Goal: Task Accomplishment & Management: Manage account settings

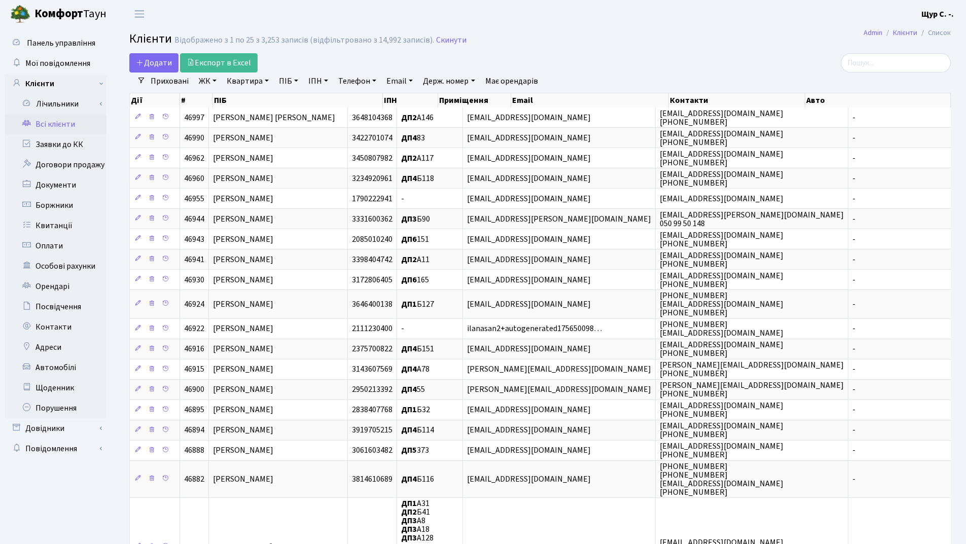
select select "25"
click at [72, 144] on link "Заявки до КК" at bounding box center [55, 144] width 101 height 20
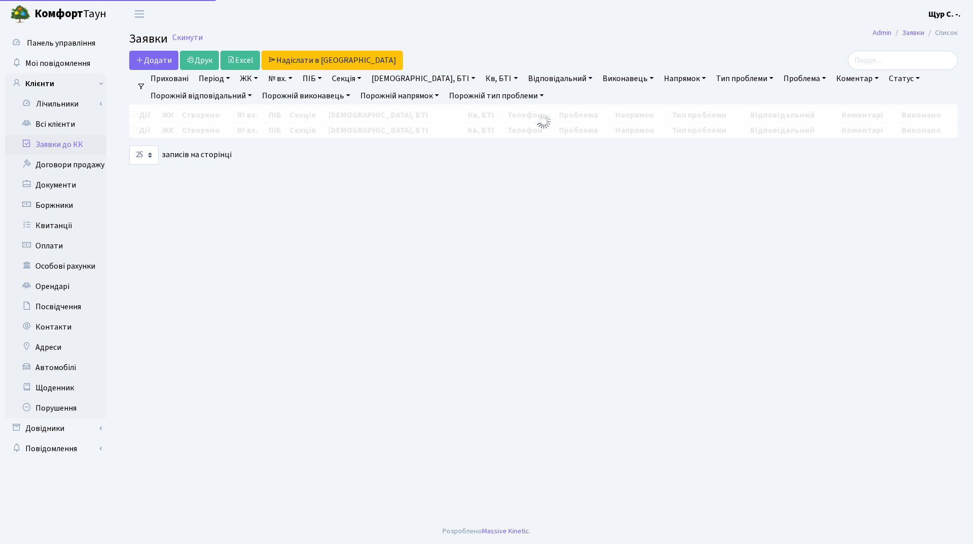
select select "25"
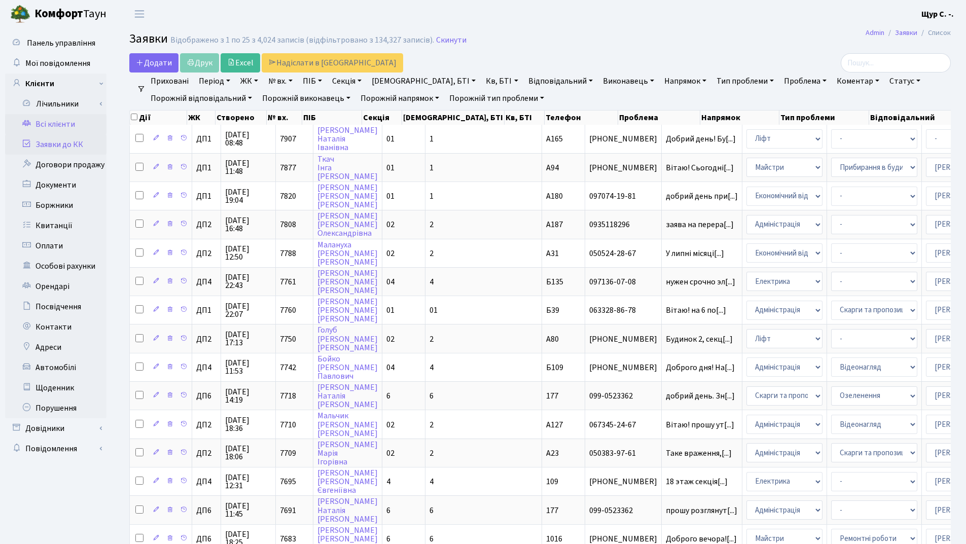
click at [49, 118] on link "Всі клієнти" at bounding box center [55, 124] width 101 height 20
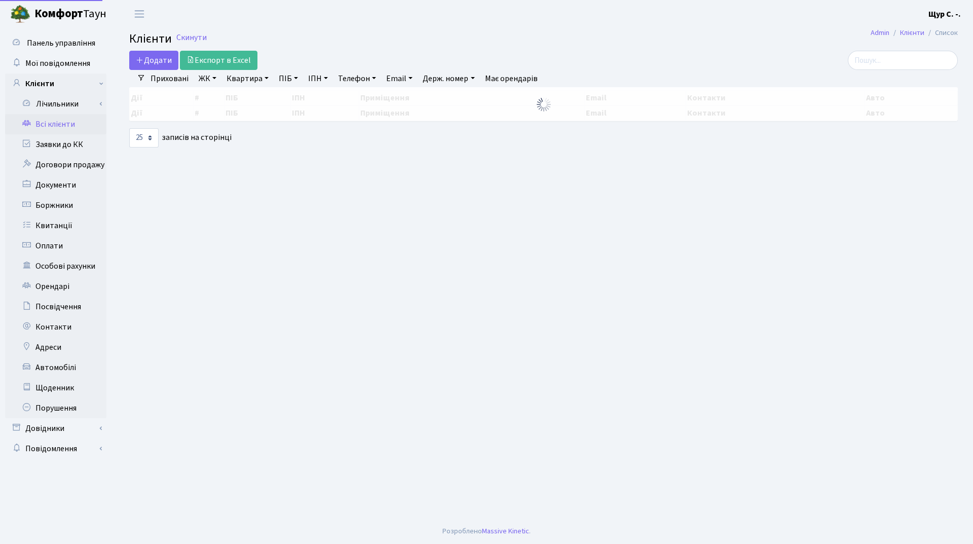
select select "25"
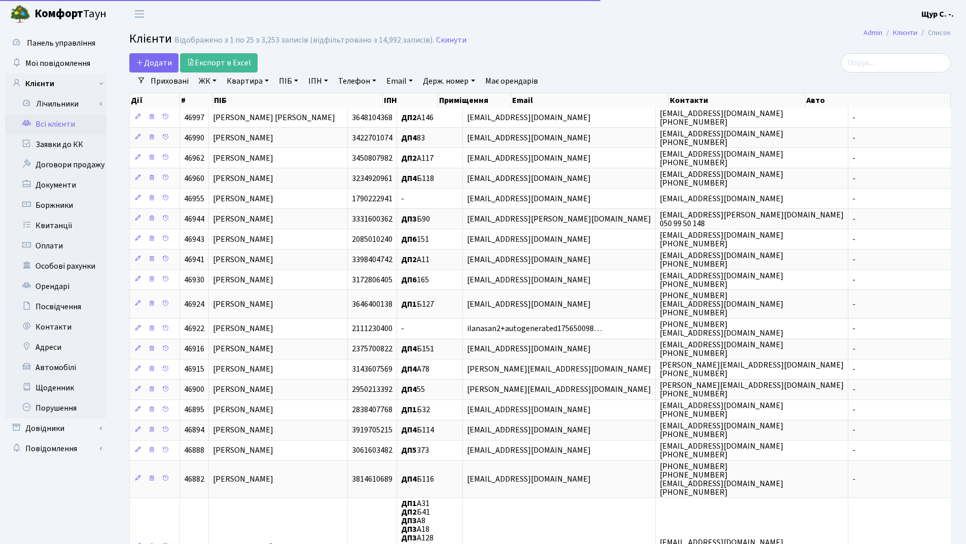
click at [237, 79] on link "Квартира" at bounding box center [248, 80] width 50 height 17
type input "292"
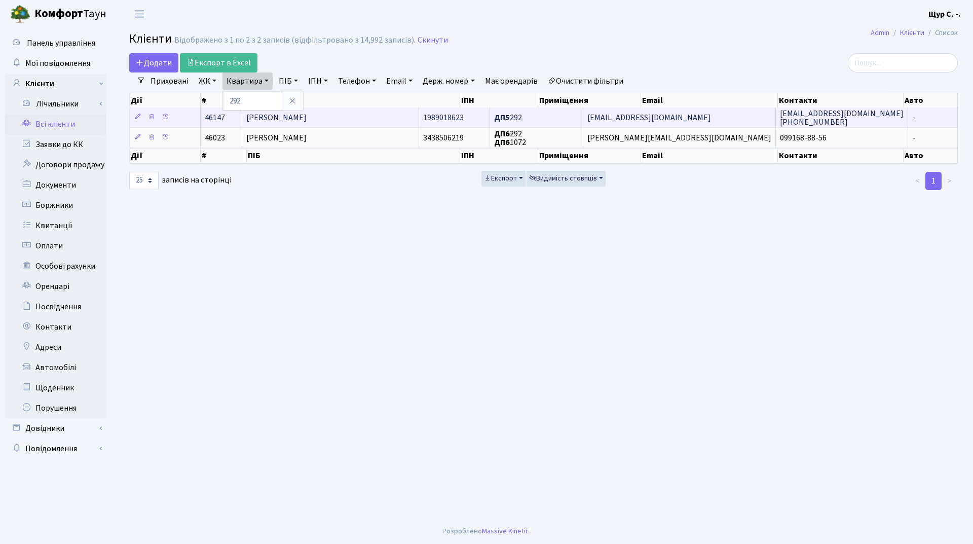
click at [276, 120] on span "Коноваленко Валентина Віталіївна" at bounding box center [276, 117] width 60 height 11
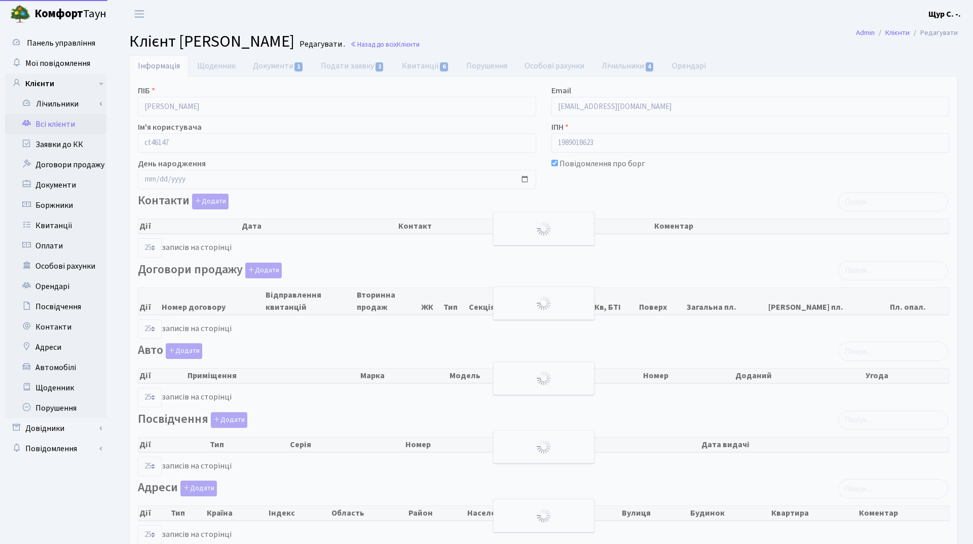
select select "25"
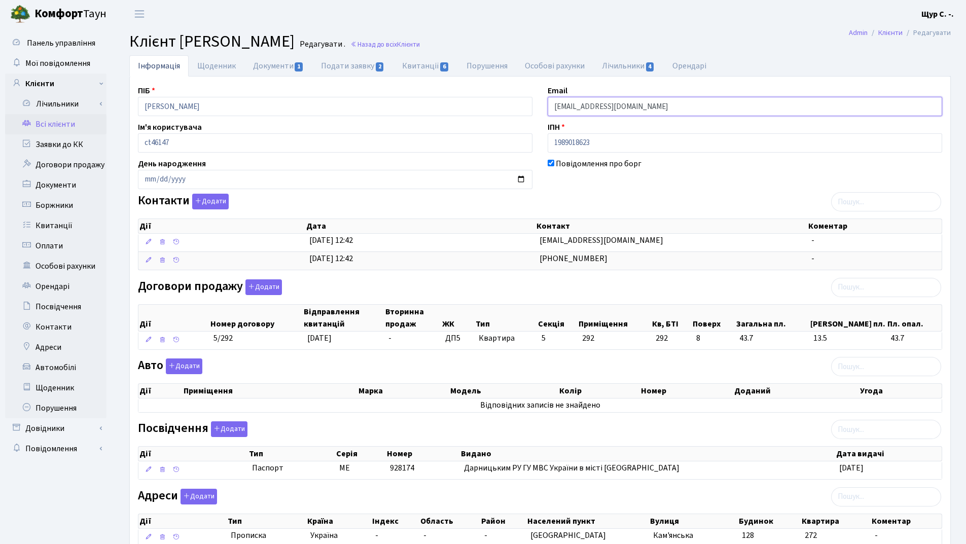
drag, startPoint x: 645, startPoint y: 106, endPoint x: 533, endPoint y: 104, distance: 112.0
click at [533, 104] on div "ПІБ Коноваленко Валентина Віталіївна Email oprosak@gmail.com Ім'я користувача c…" at bounding box center [539, 320] width 819 height 471
click at [60, 120] on link "Всі клієнти" at bounding box center [55, 124] width 101 height 20
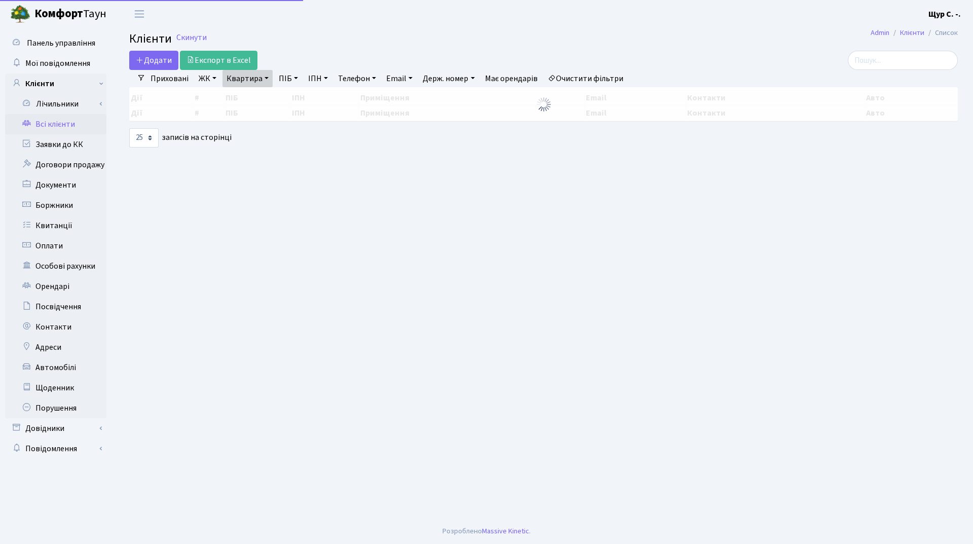
select select "25"
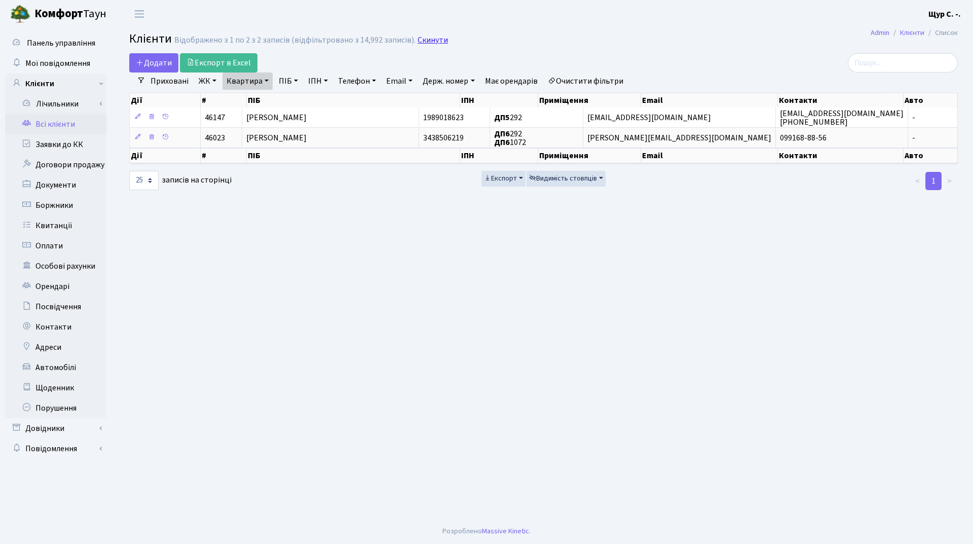
click at [431, 35] on link "Скинути" at bounding box center [433, 40] width 30 height 10
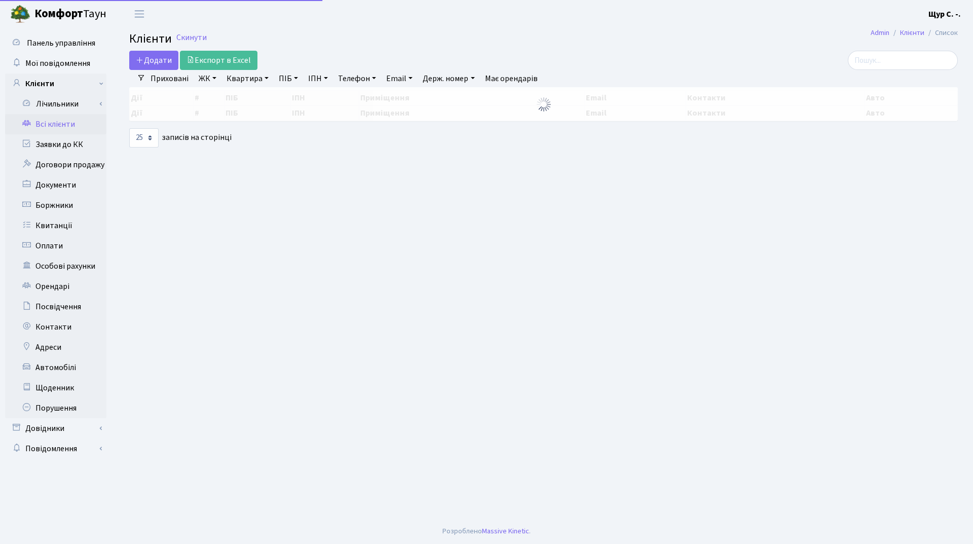
select select "25"
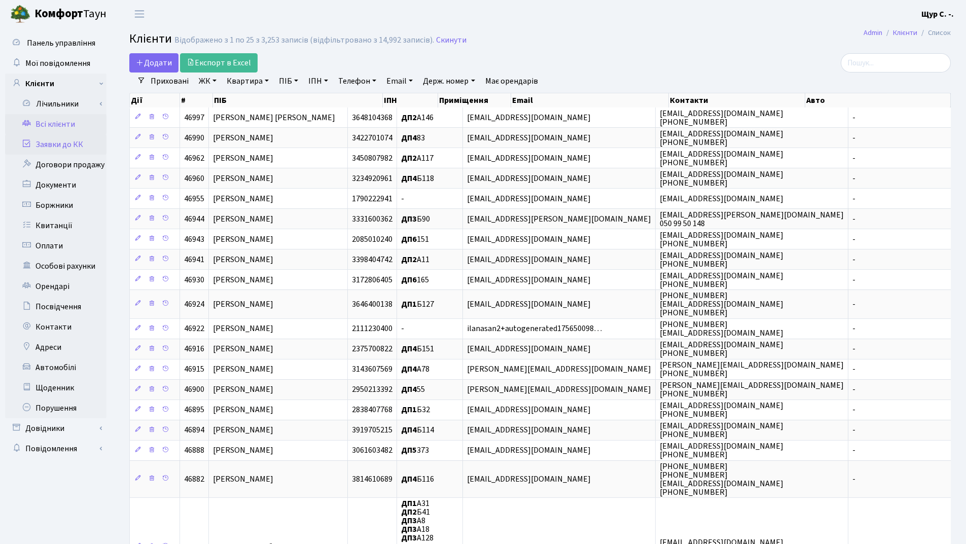
click at [82, 151] on link "Заявки до КК" at bounding box center [55, 144] width 101 height 20
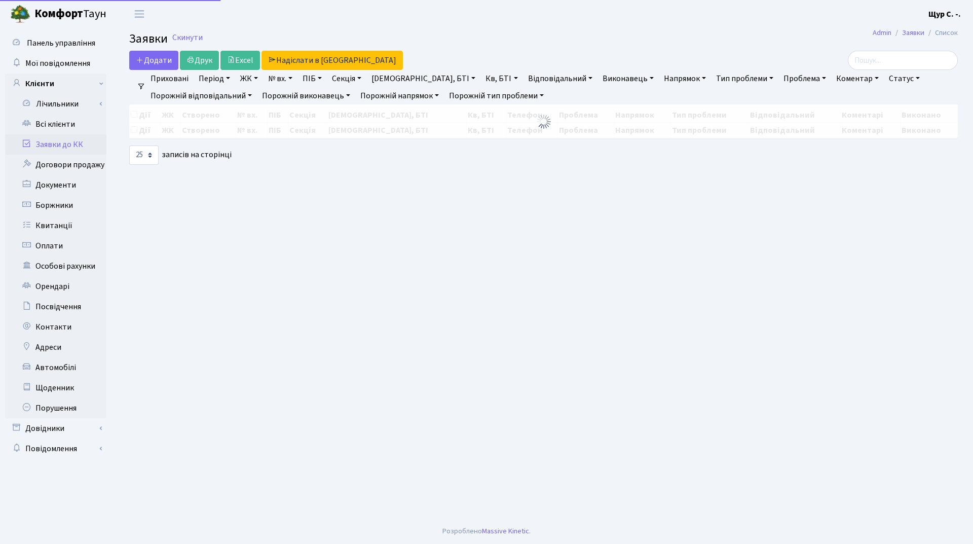
select select "25"
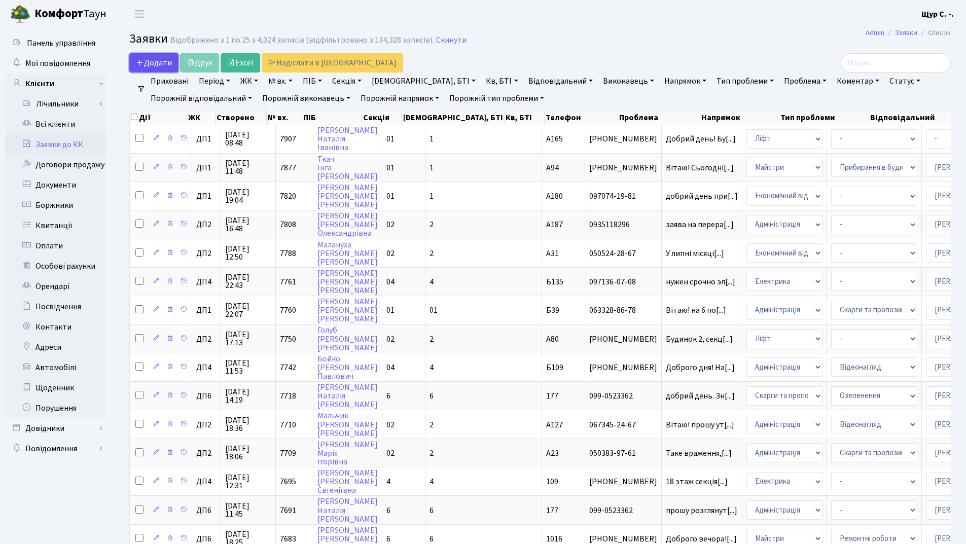
click at [146, 67] on span "Додати" at bounding box center [154, 62] width 36 height 11
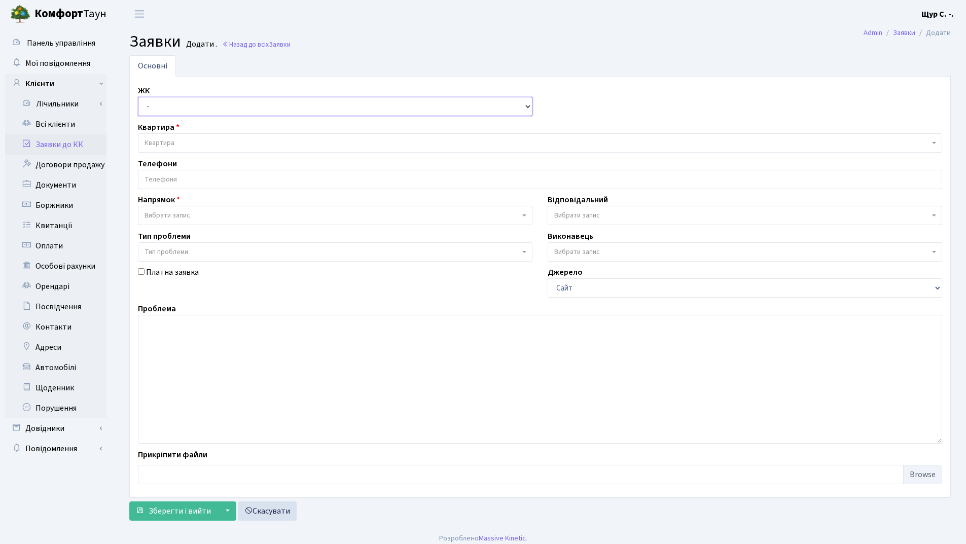
click at [166, 106] on select "- ДП1, вул. Некрасова, 10а ДП2, вул. Некрасова, 12а ДП3, вул. Некрасова, 10 ДП4…" at bounding box center [335, 106] width 394 height 19
select select "312"
click at [138, 97] on select "- ДП1, вул. Некрасова, 10а ДП2, вул. Некрасова, 12а ДП3, вул. Некрасова, 10 ДП4…" at bounding box center [335, 106] width 394 height 19
select select
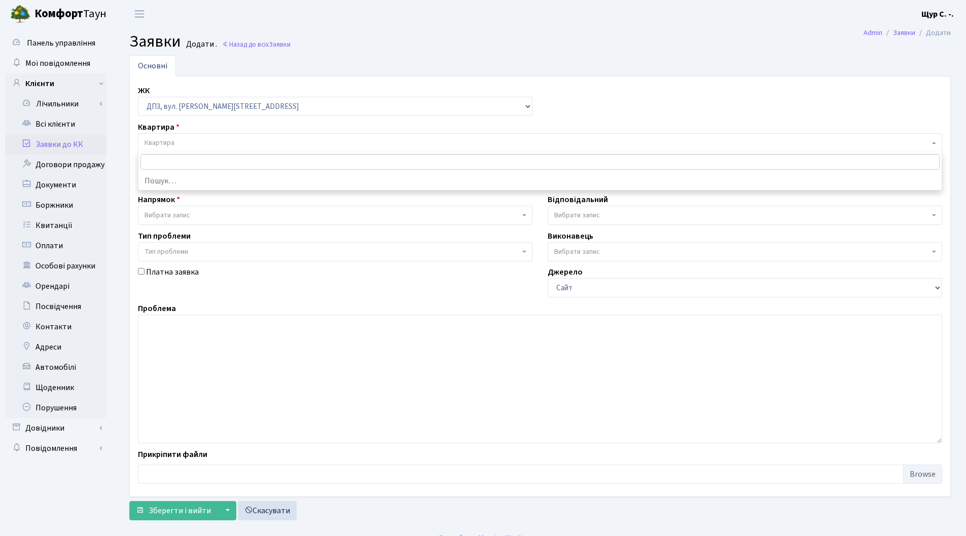
click at [186, 140] on span "Квартира" at bounding box center [536, 143] width 785 height 10
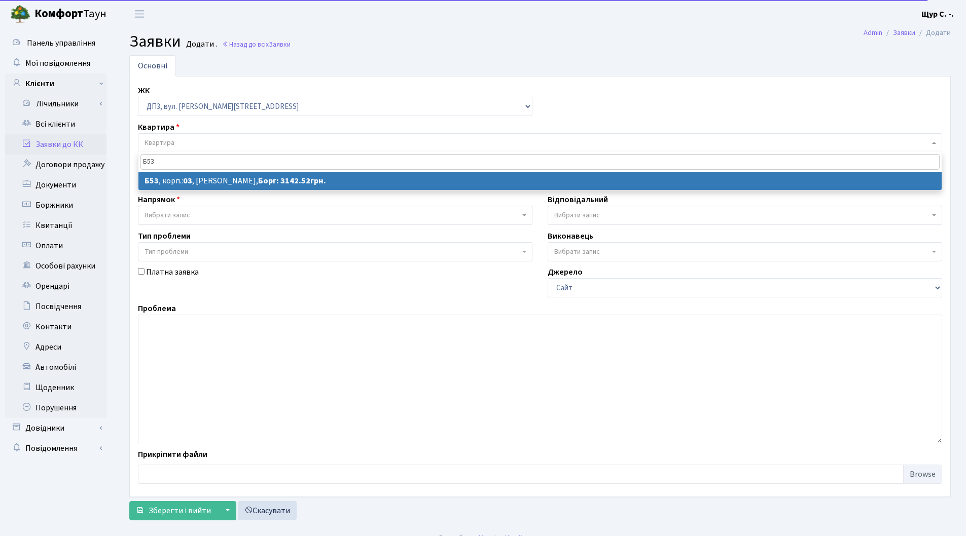
type input "Б53"
select select
select select "32536"
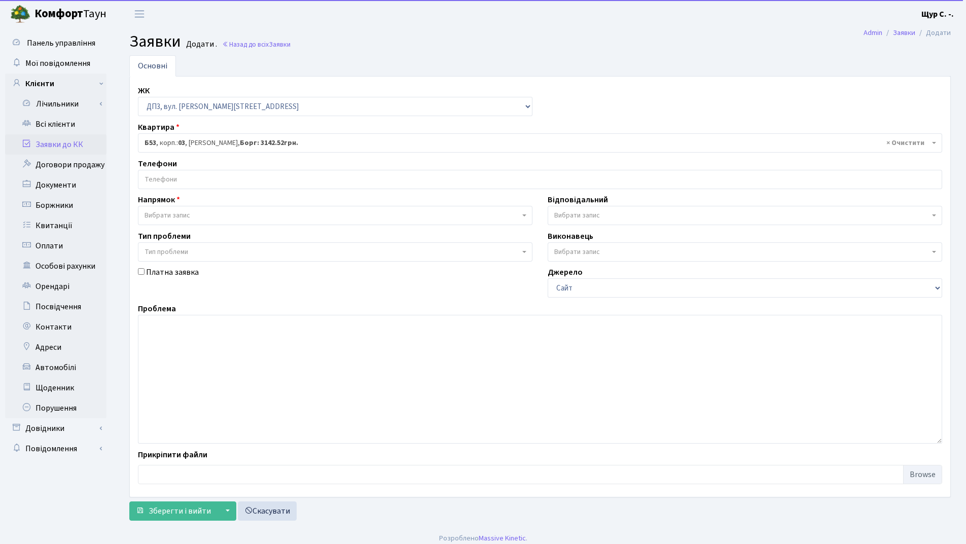
click at [187, 186] on input "search" at bounding box center [539, 179] width 803 height 18
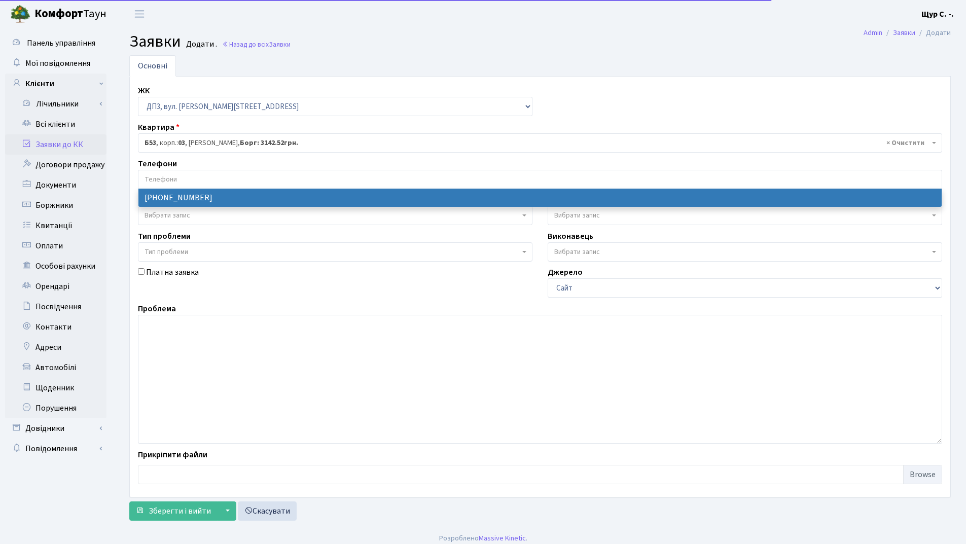
select select "91993"
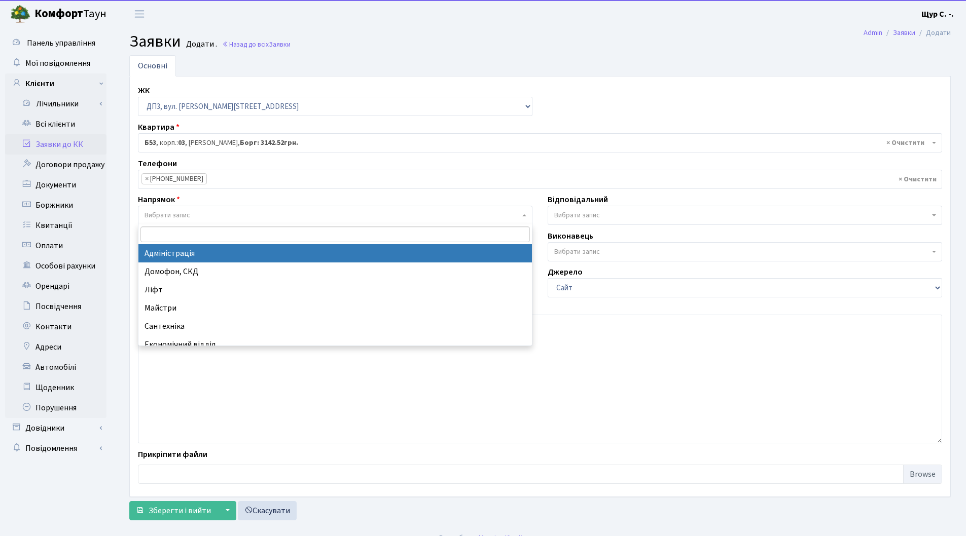
click at [181, 212] on span "Вибрати запис" at bounding box center [167, 215] width 46 height 10
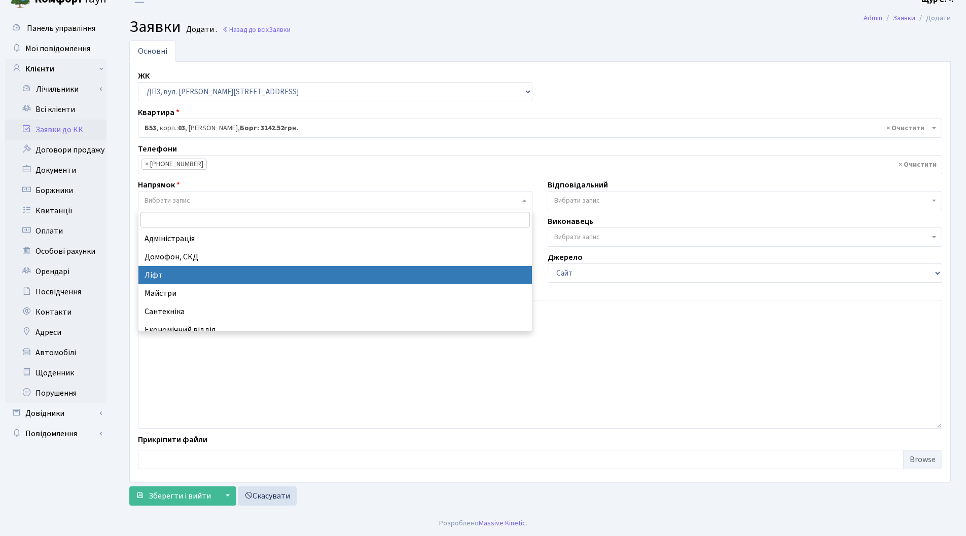
scroll to position [51, 0]
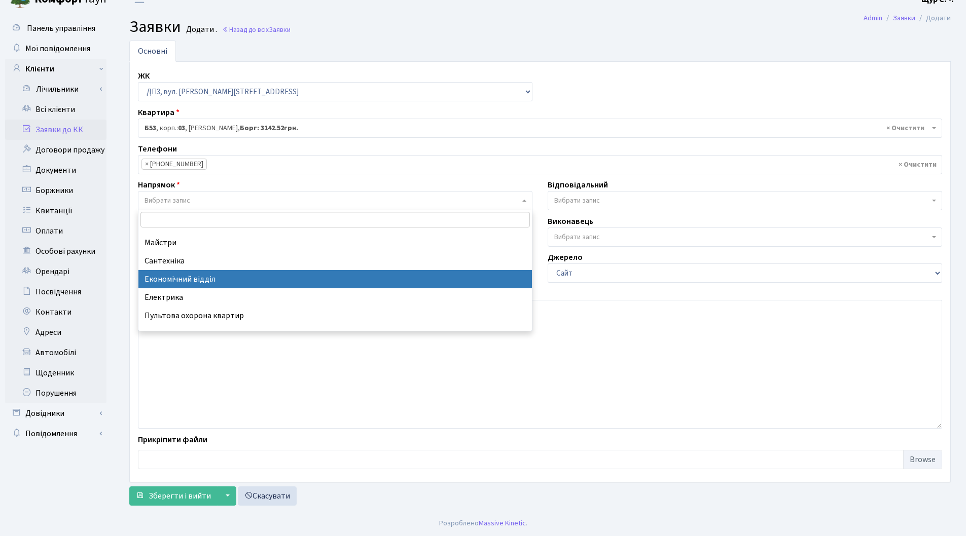
select select "9"
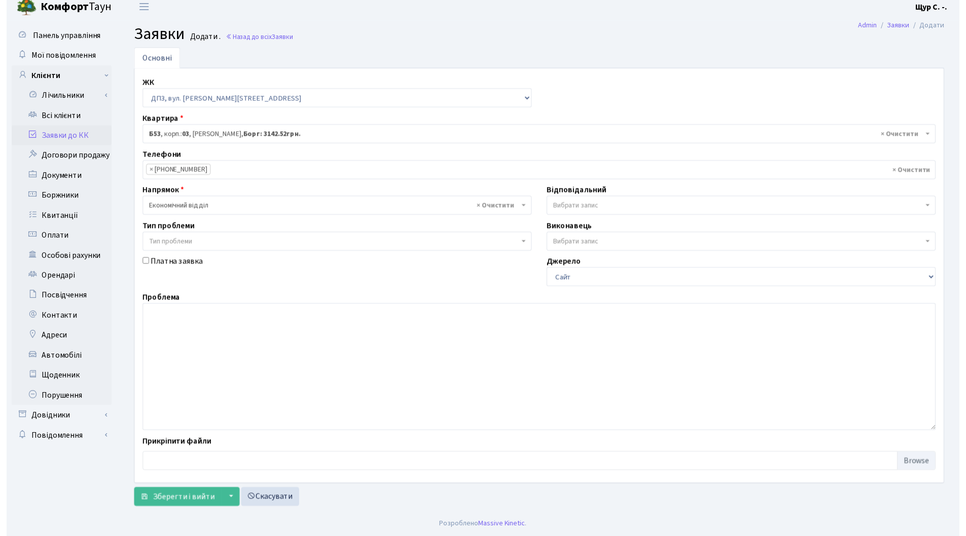
scroll to position [15, 0]
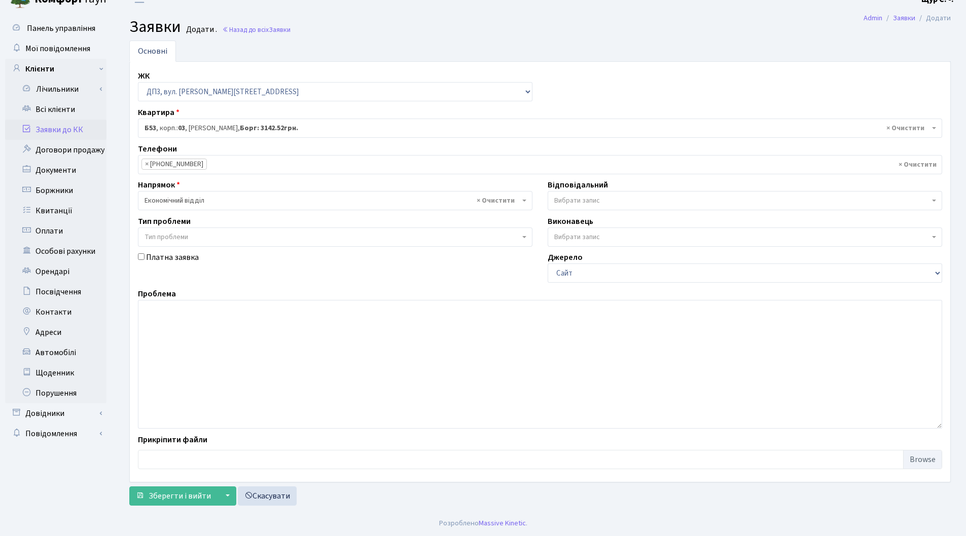
click at [173, 246] on body "Комфорт Таун Щур С. -. Мій обліковий запис Вийти Панель управління Мої повідомл…" at bounding box center [483, 260] width 966 height 551
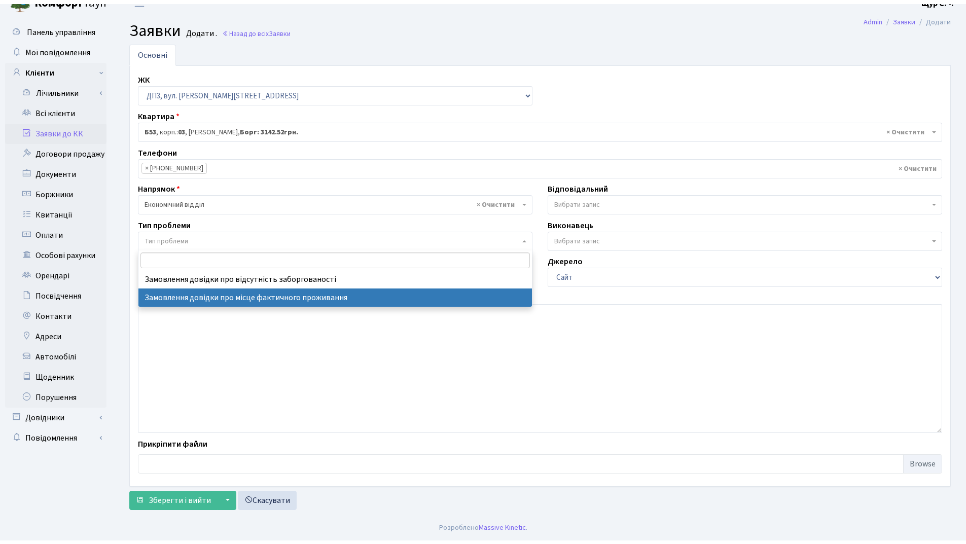
scroll to position [7, 0]
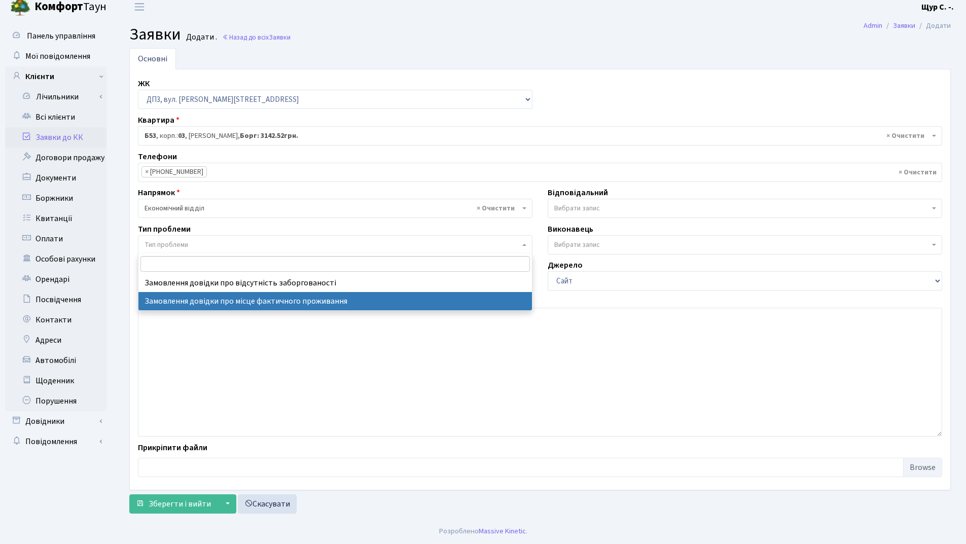
select select "8"
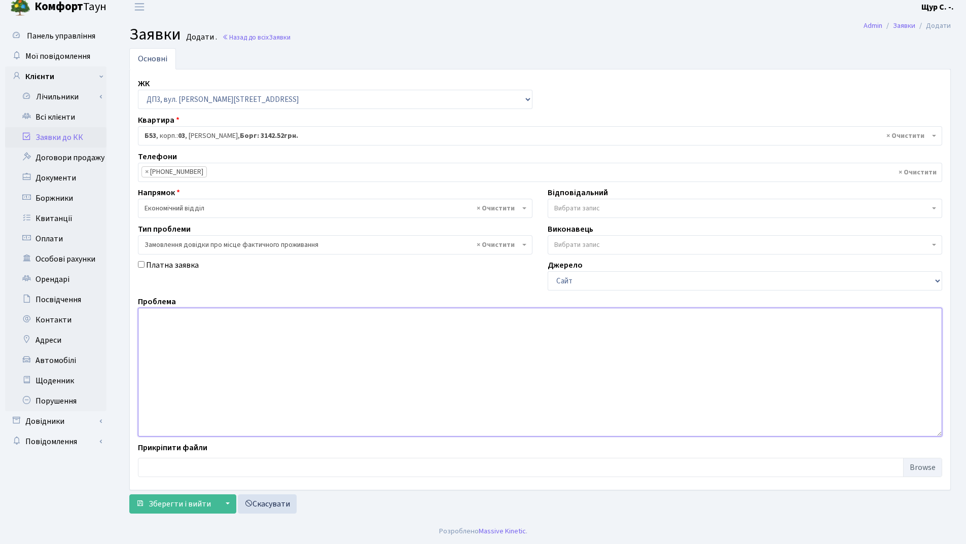
click at [194, 348] on textarea at bounding box center [540, 372] width 804 height 129
type textarea "Доброго дня! Прошу надати довідку про фактичне місце проживання."
click at [173, 506] on span "Зберегти і вийти" at bounding box center [180, 503] width 62 height 11
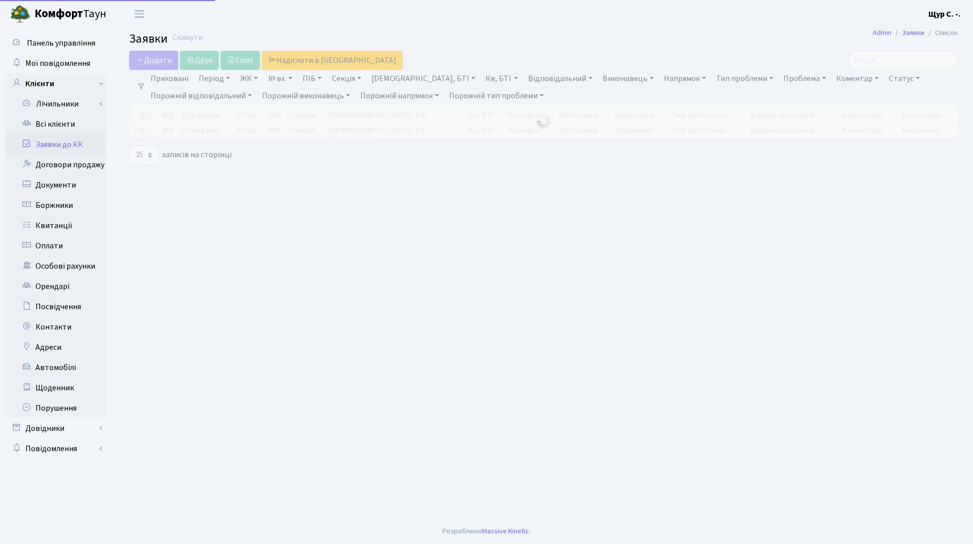
select select "25"
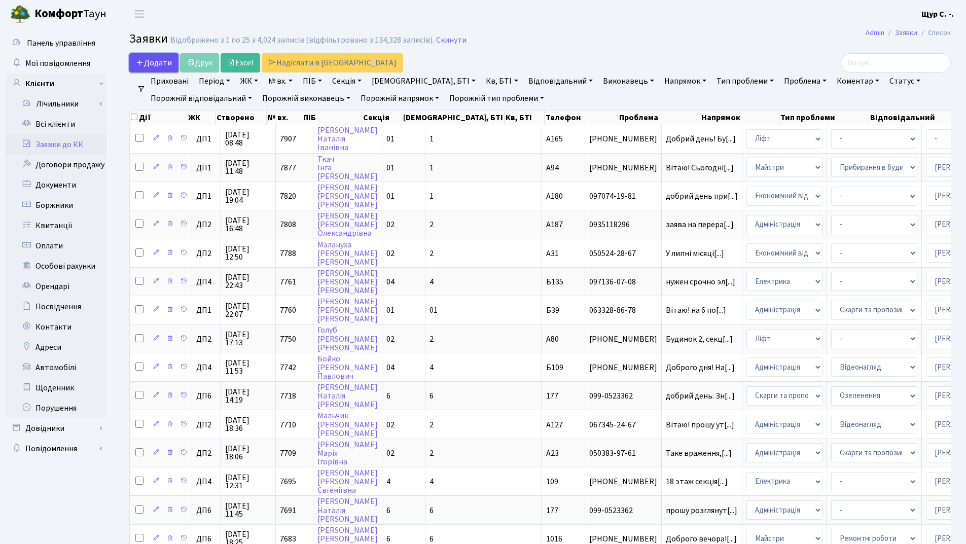
click at [156, 68] on link "Додати" at bounding box center [153, 62] width 49 height 19
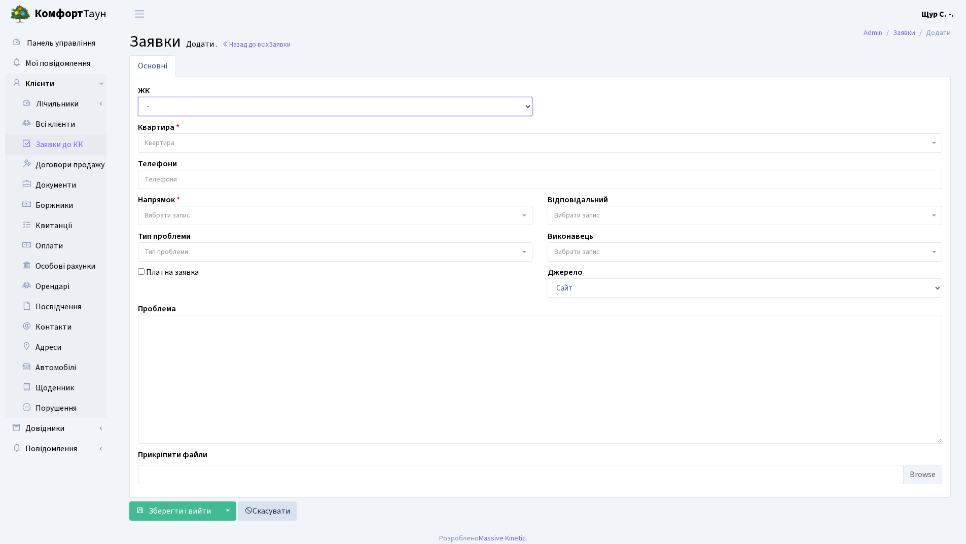
click at [166, 107] on select "- ДП1, вул. [PERSON_NAME][STREET_ADDRESS]. [PERSON_NAME][STREET_ADDRESS]. [PERS…" at bounding box center [335, 106] width 394 height 19
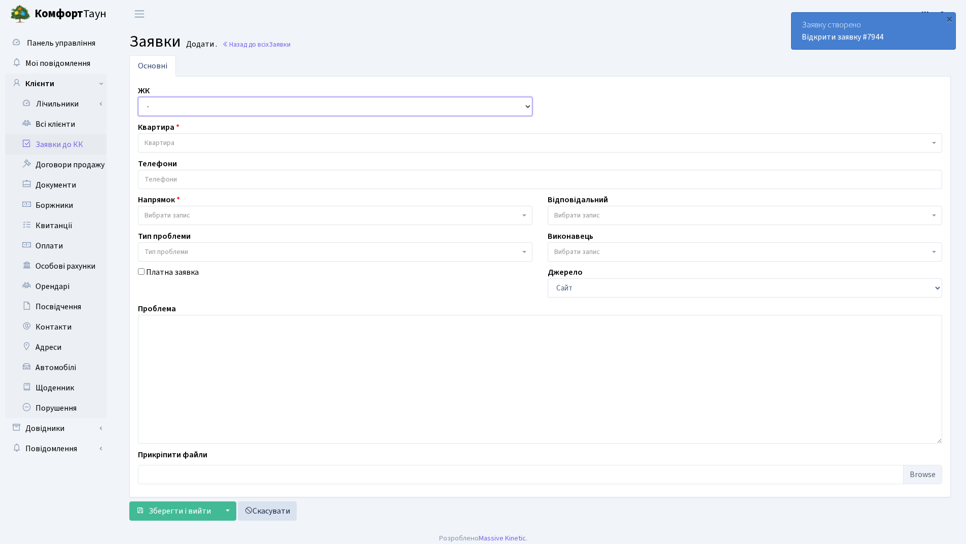
select select "310"
click at [138, 97] on select "- ДП1, вул. [PERSON_NAME][STREET_ADDRESS]. [PERSON_NAME][STREET_ADDRESS]. [PERS…" at bounding box center [335, 106] width 394 height 19
select select
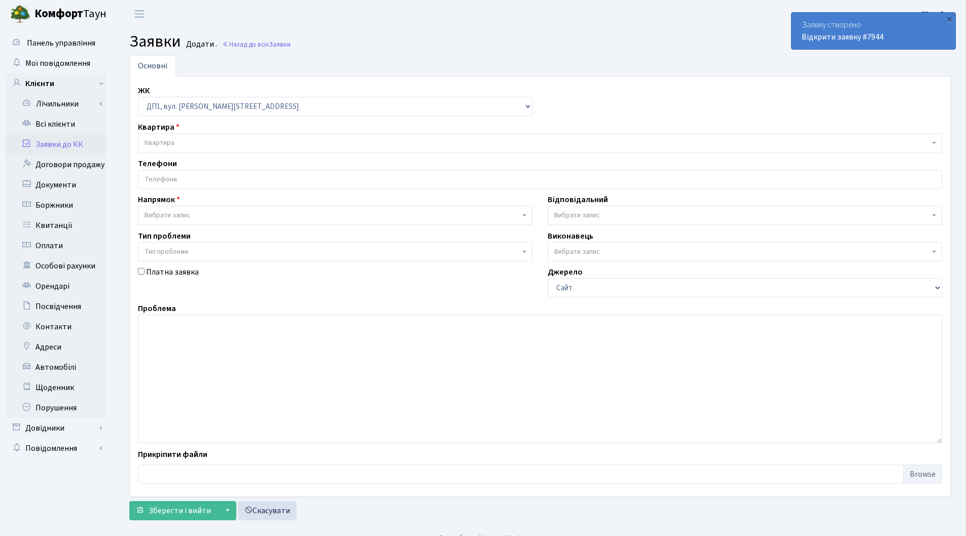
click at [174, 142] on span "Квартира" at bounding box center [159, 143] width 30 height 10
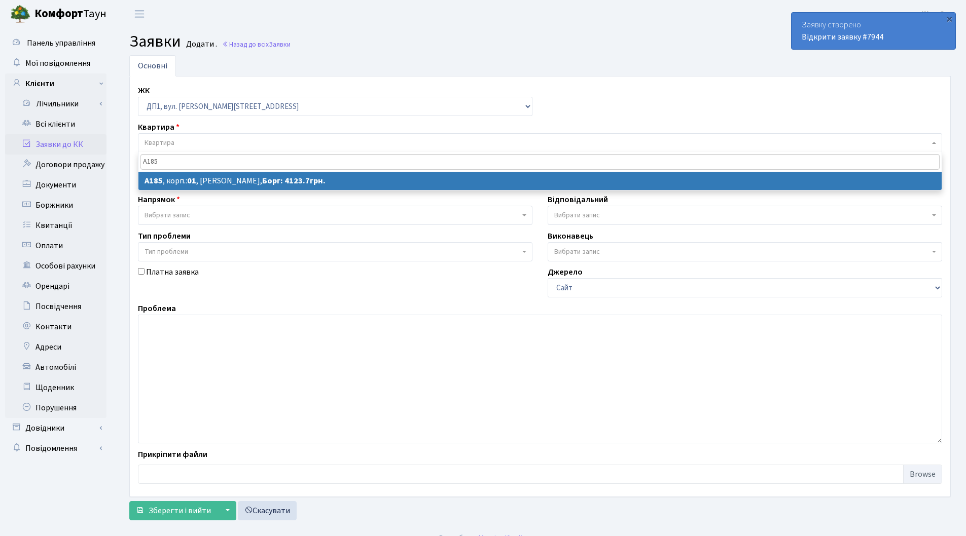
type input "А185"
select select
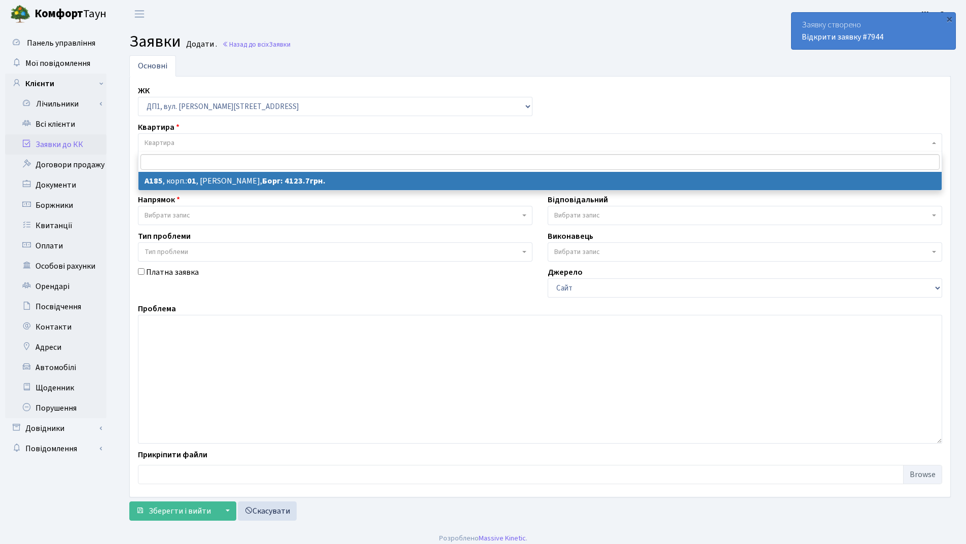
select select "29995"
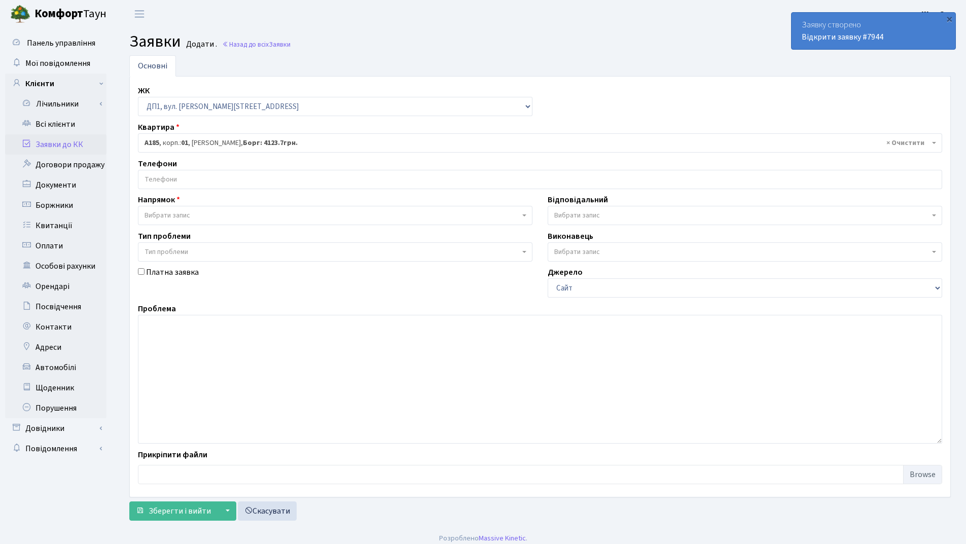
click at [209, 183] on input "search" at bounding box center [539, 179] width 803 height 18
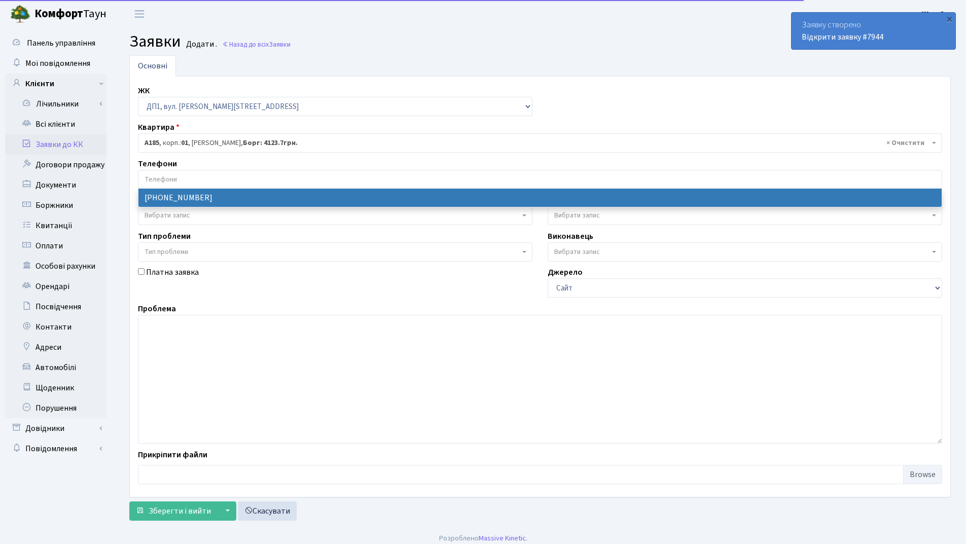
select select "128830"
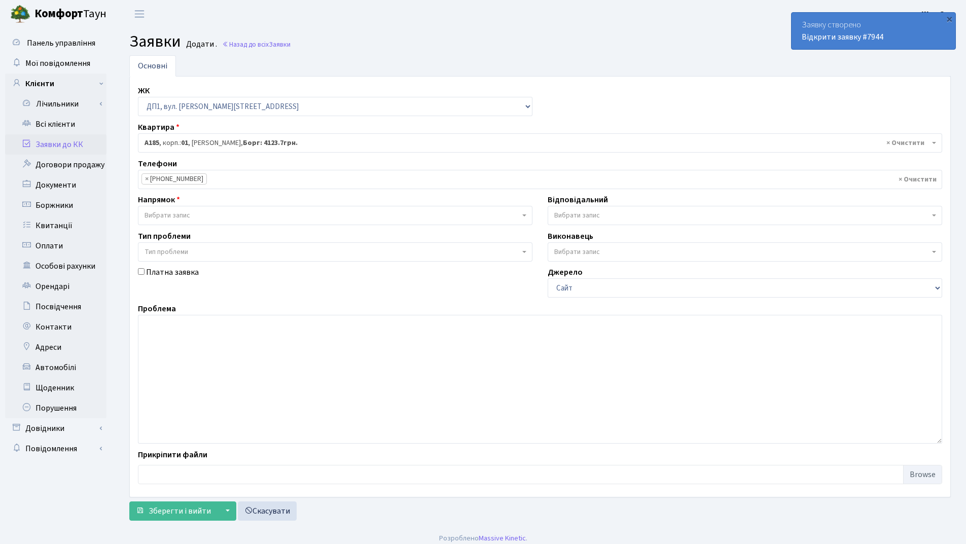
click at [193, 211] on span "Вибрати запис" at bounding box center [331, 215] width 375 height 10
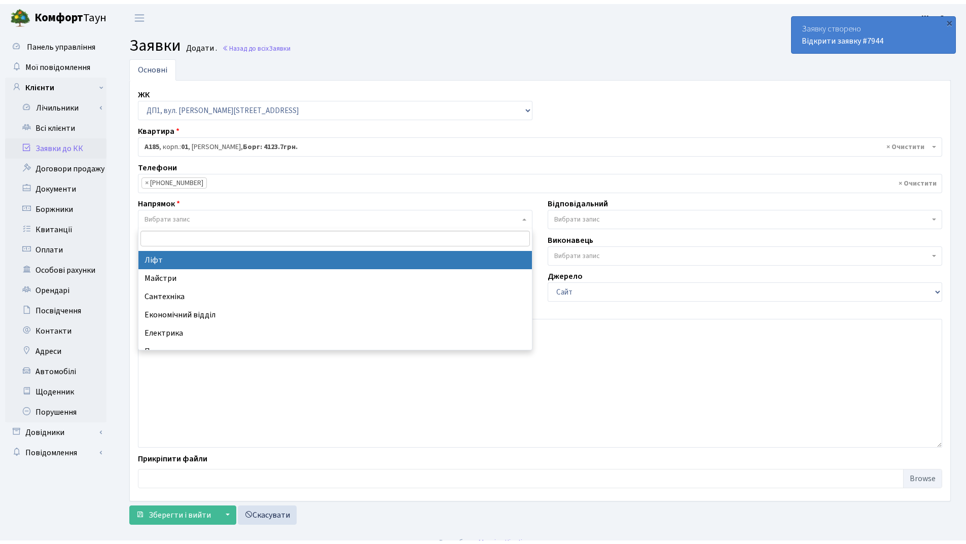
scroll to position [51, 0]
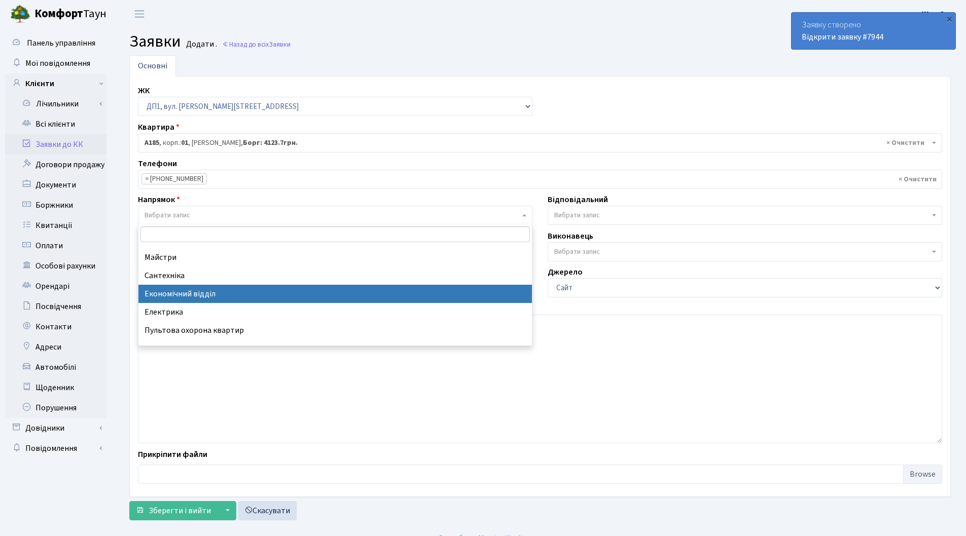
select select "9"
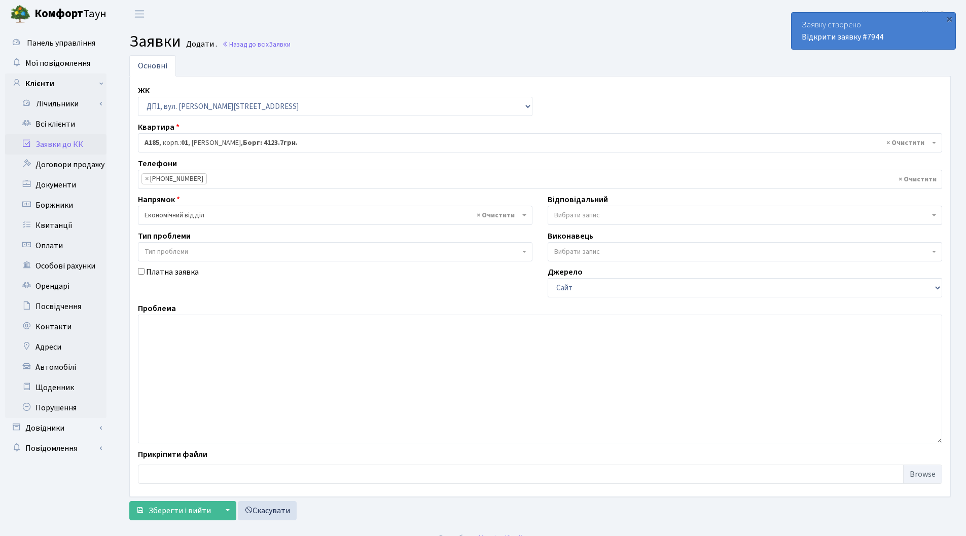
click at [195, 251] on span "Тип проблеми" at bounding box center [331, 252] width 375 height 10
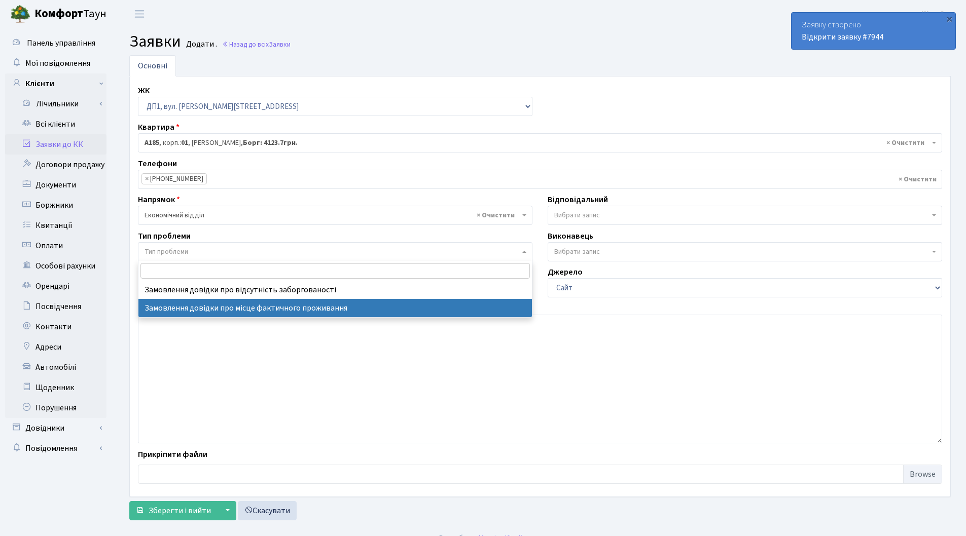
select select "8"
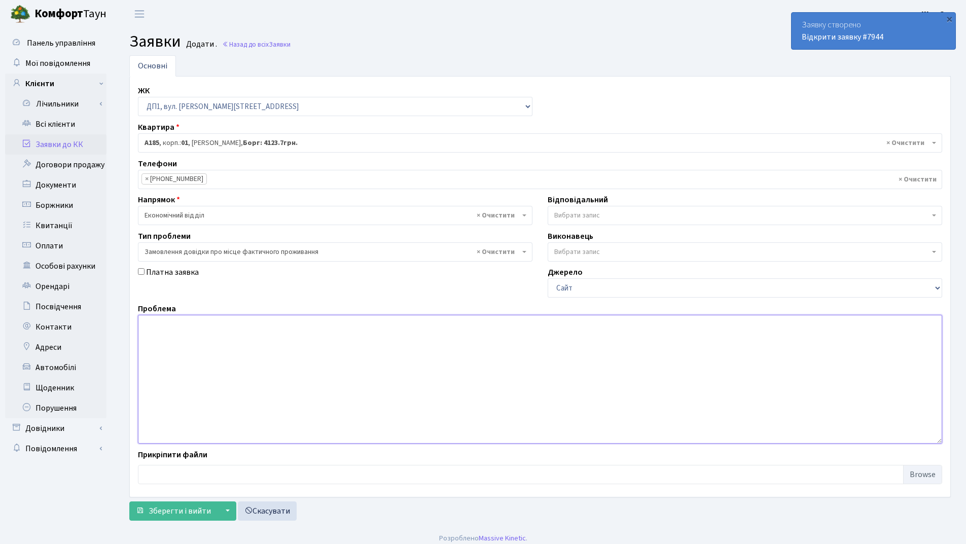
click at [162, 331] on textarea at bounding box center [540, 379] width 804 height 129
type textarea "Доброго дня! Прошу надати довідку про фактичне місце проживання."
click at [161, 511] on span "Зберегти і вийти" at bounding box center [180, 510] width 62 height 11
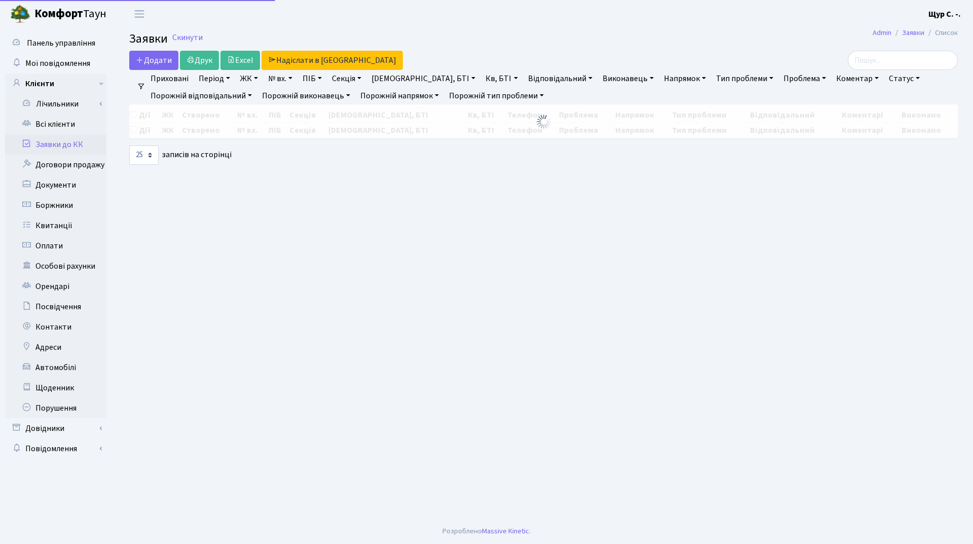
select select "25"
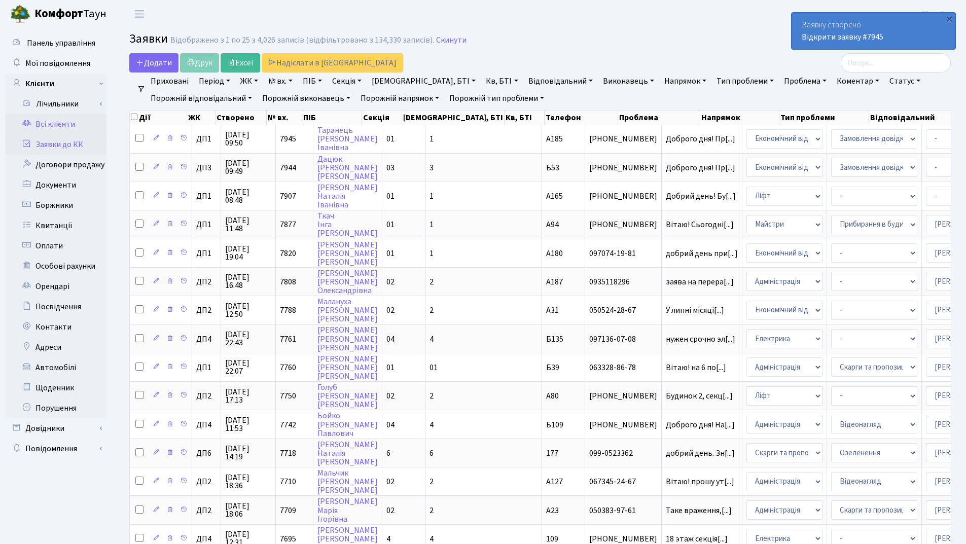
click at [53, 124] on link "Всі клієнти" at bounding box center [55, 124] width 101 height 20
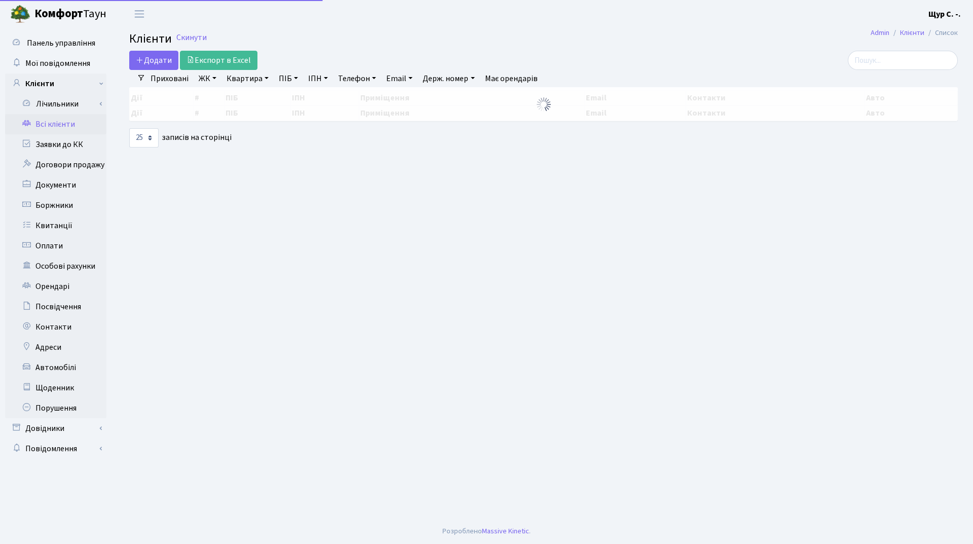
select select "25"
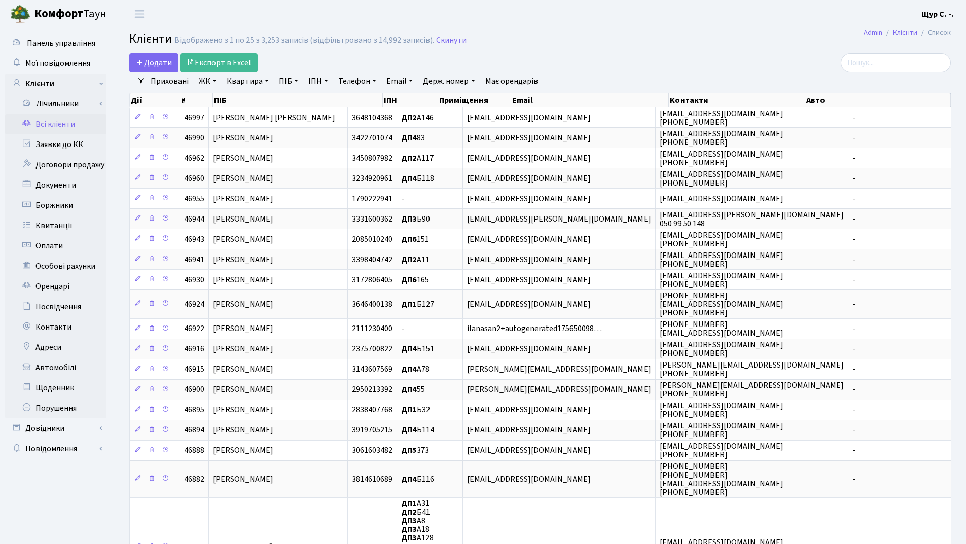
click at [245, 83] on link "Квартира" at bounding box center [248, 80] width 50 height 17
type input "250"
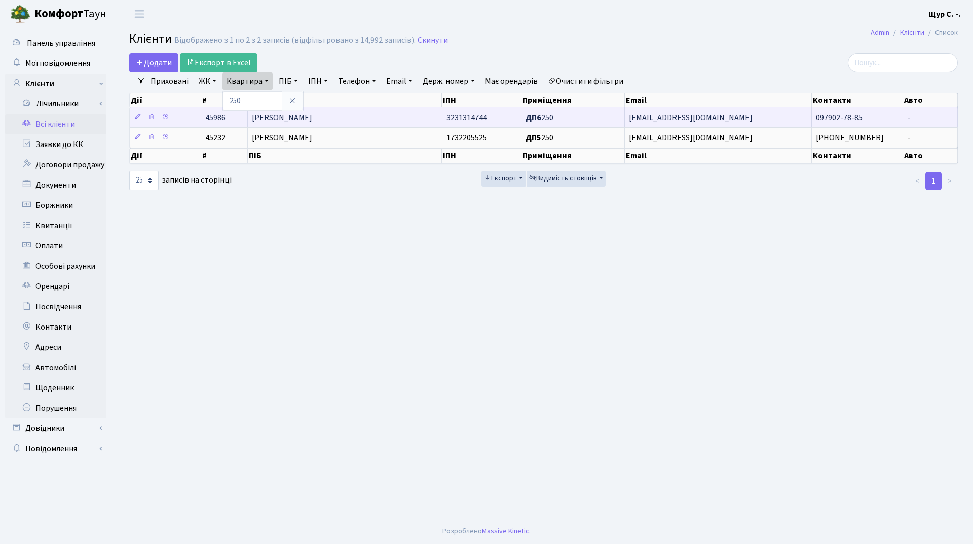
click at [355, 117] on td "[PERSON_NAME]" at bounding box center [345, 117] width 194 height 20
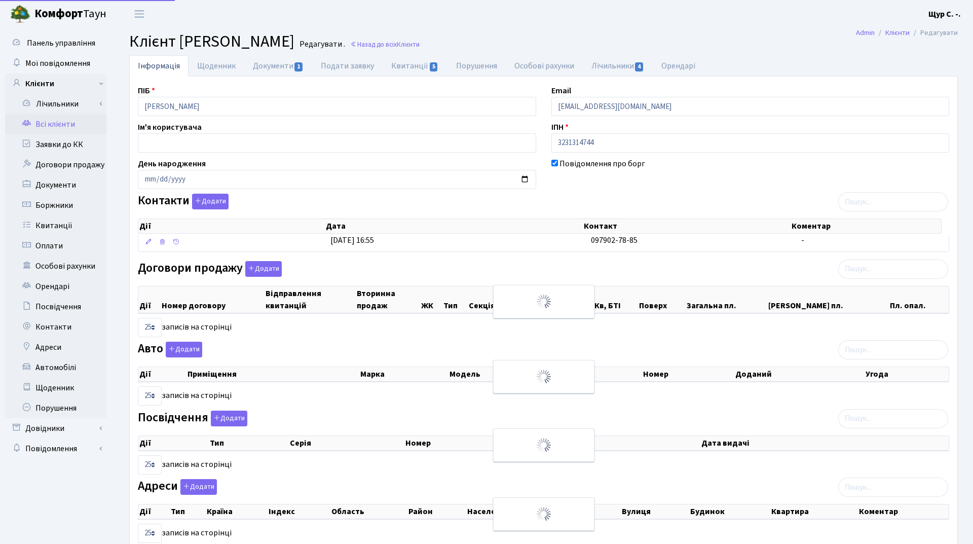
select select "25"
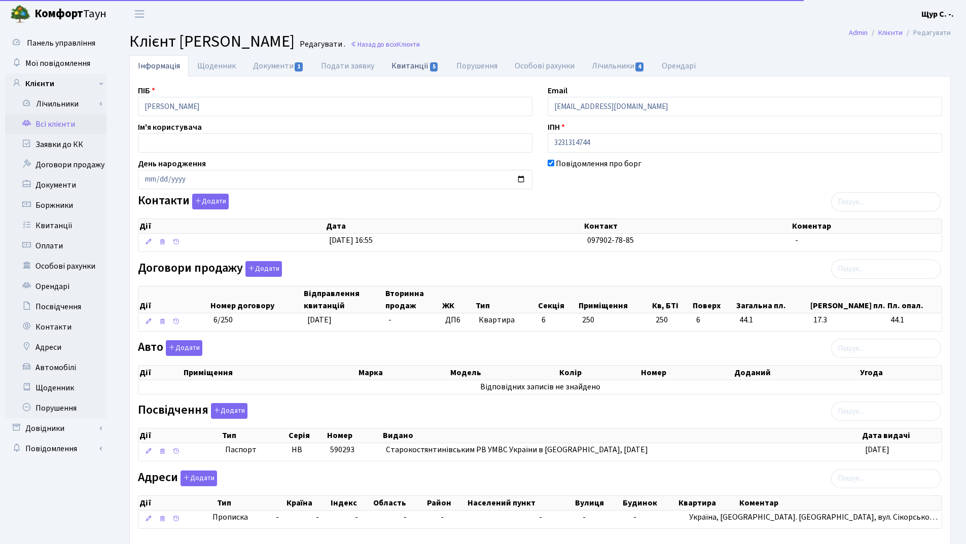
click at [403, 68] on link "Квитанції 5" at bounding box center [415, 65] width 64 height 21
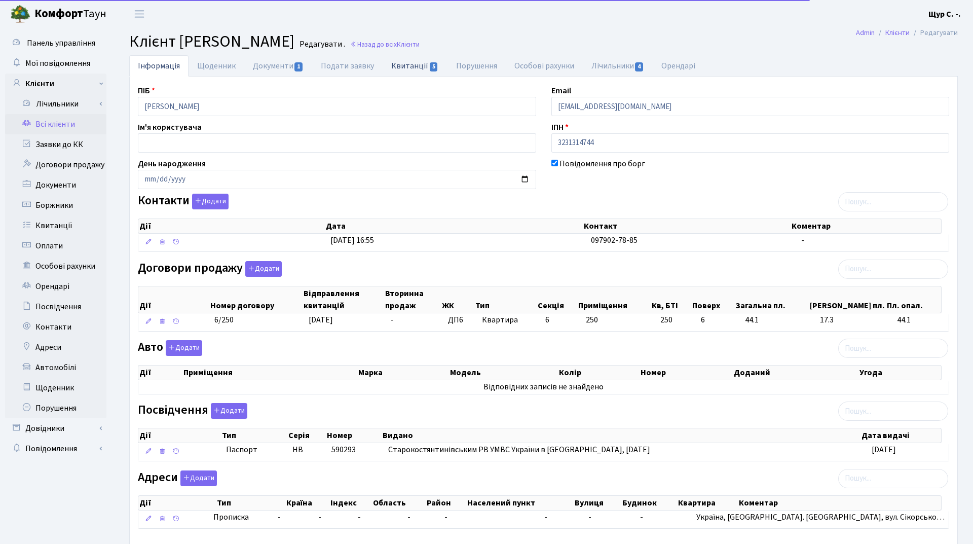
select select "25"
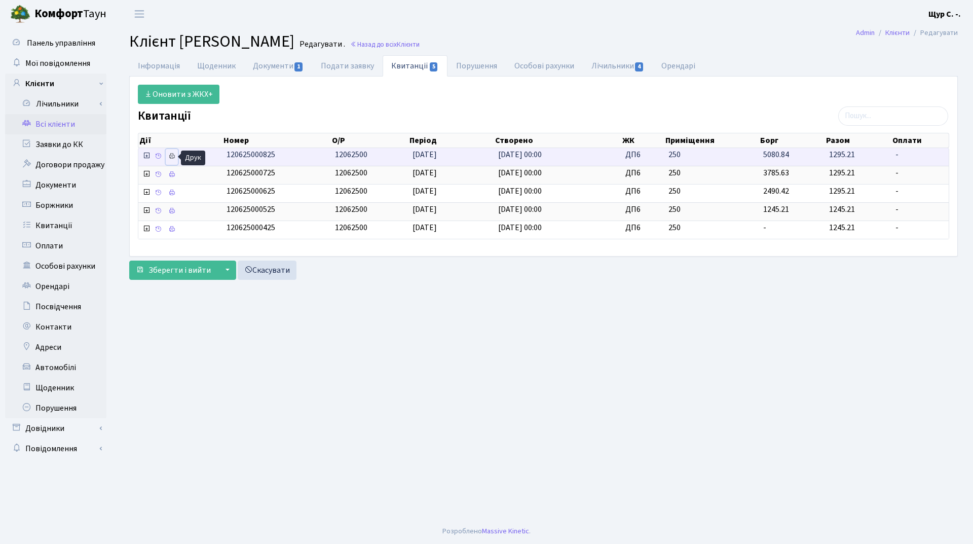
click at [171, 153] on icon at bounding box center [171, 156] width 7 height 7
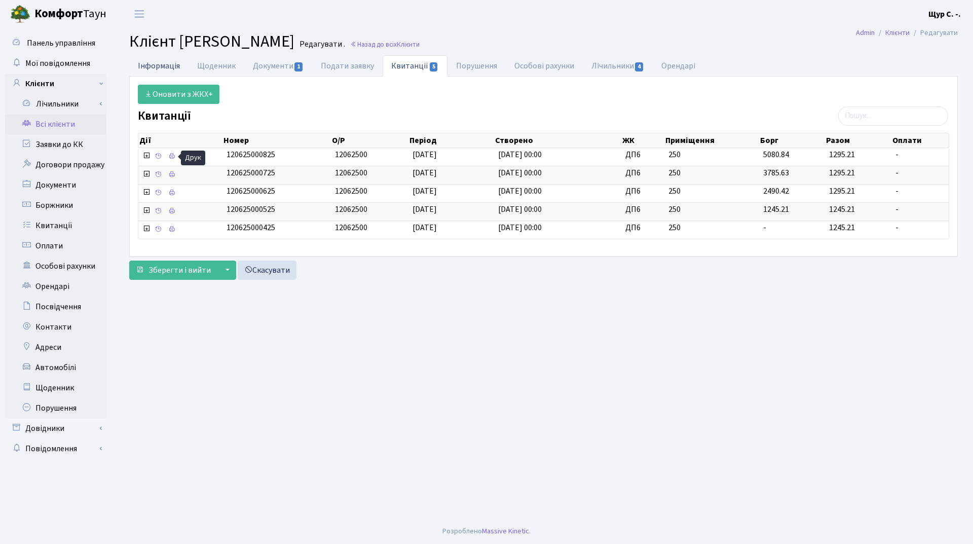
click at [156, 61] on link "Інформація" at bounding box center [158, 65] width 59 height 21
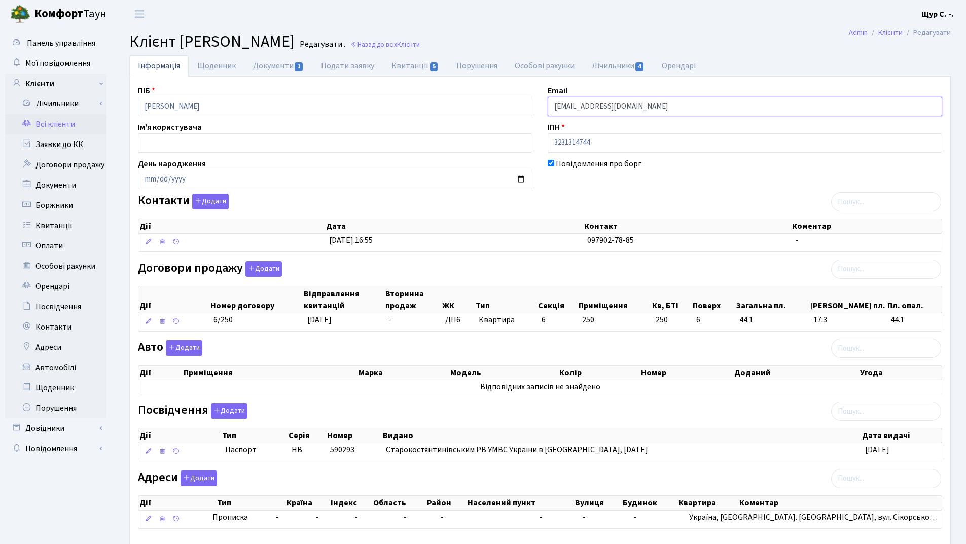
drag, startPoint x: 679, startPoint y: 113, endPoint x: 506, endPoint y: 106, distance: 173.4
click at [506, 106] on div "ПІБ Гладка Ольга Сергіївна Email kt45986@comfort-town.com.ua Ім'я користувача І…" at bounding box center [539, 311] width 819 height 453
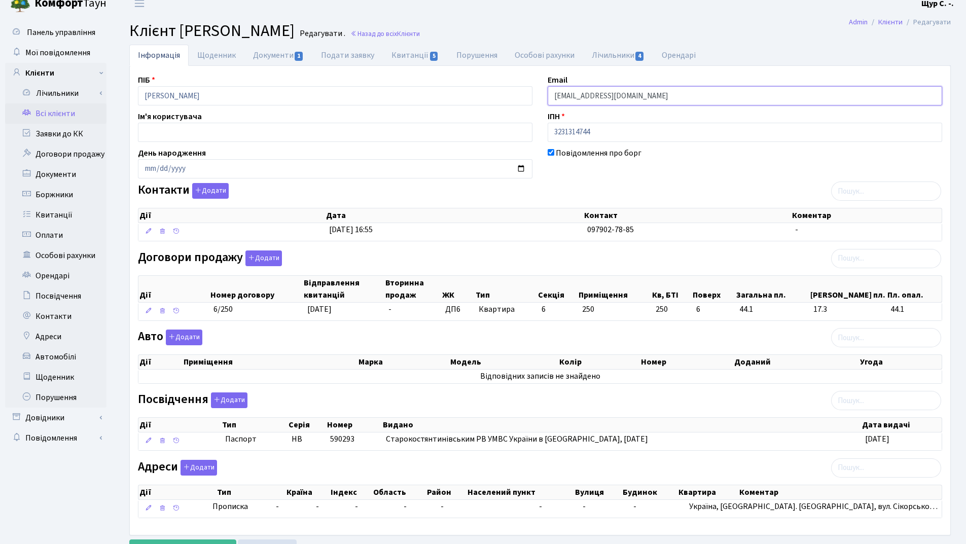
scroll to position [56, 0]
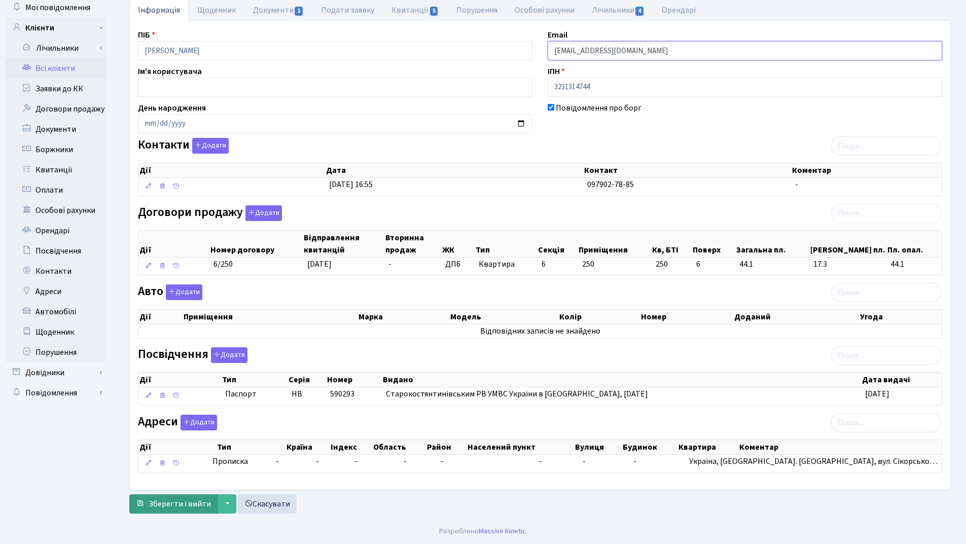
type input "lelya333@ukr.net"
click at [165, 503] on span "Зберегти і вийти" at bounding box center [180, 503] width 62 height 11
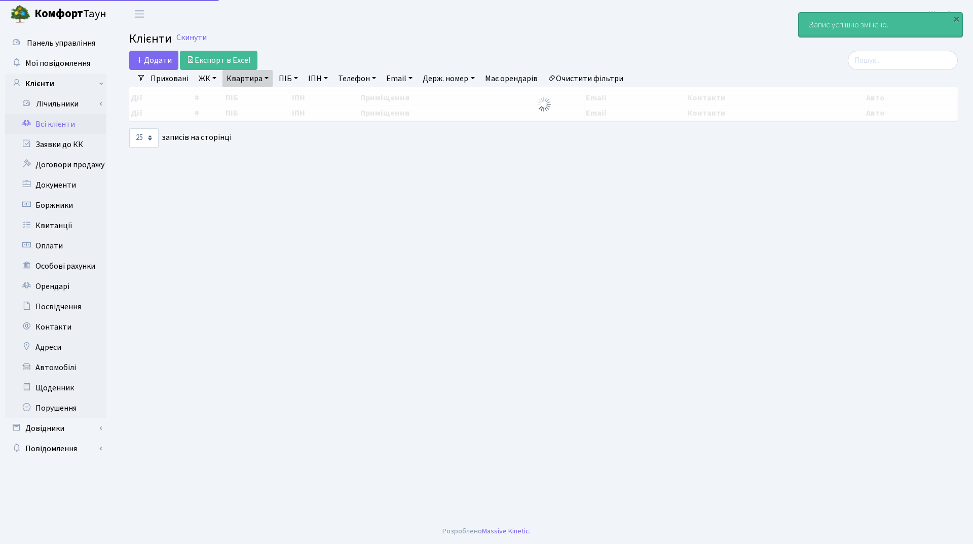
select select "25"
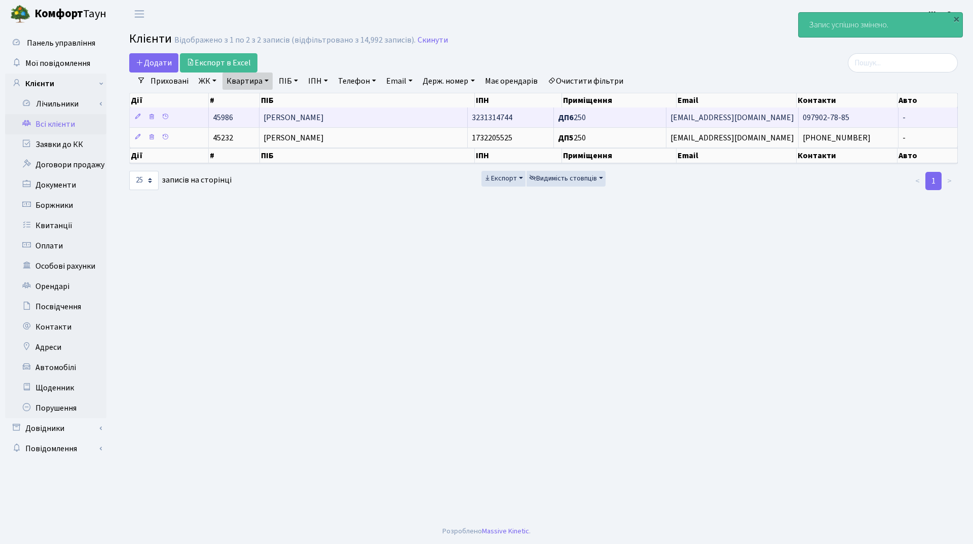
click at [351, 116] on td "[PERSON_NAME]" at bounding box center [364, 117] width 209 height 20
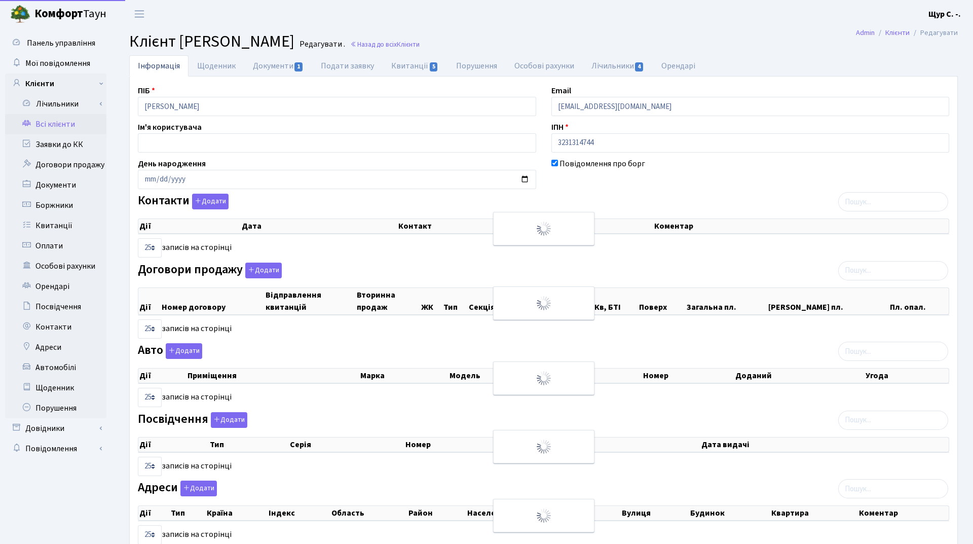
select select "25"
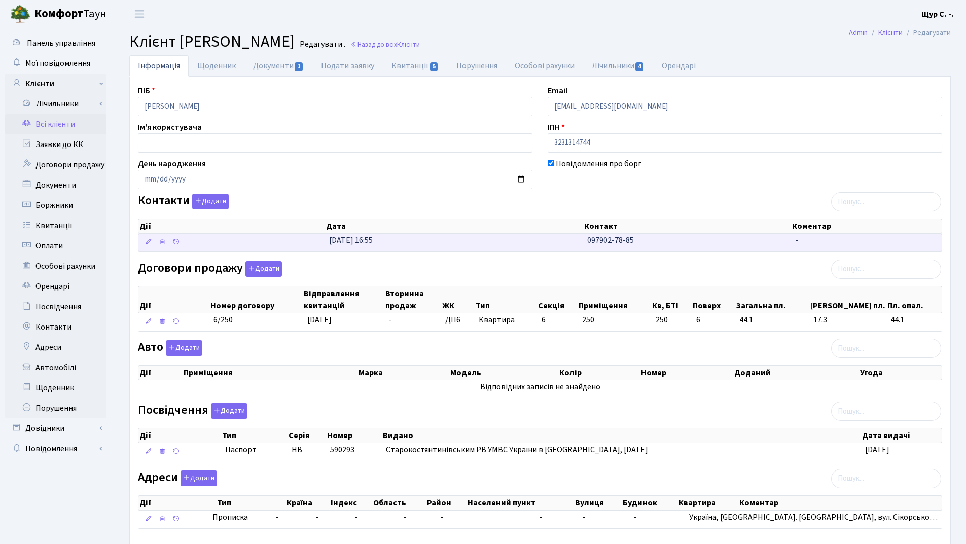
click at [485, 243] on td "[DATE] 16:55" at bounding box center [454, 243] width 258 height 18
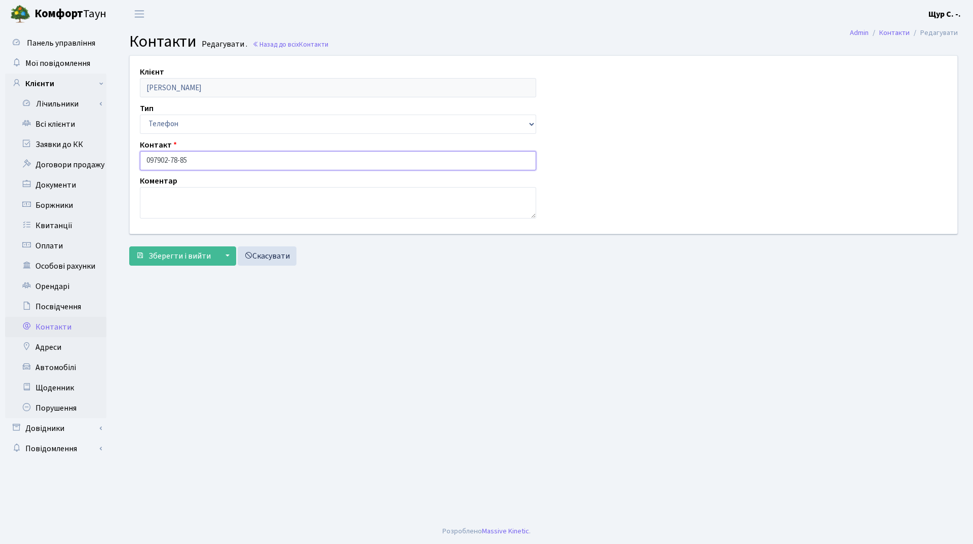
click at [160, 160] on input "097902-78-85" at bounding box center [338, 160] width 396 height 19
type input "[PHONE_NUMBER]"
click at [175, 257] on span "Зберегти і вийти" at bounding box center [180, 255] width 62 height 11
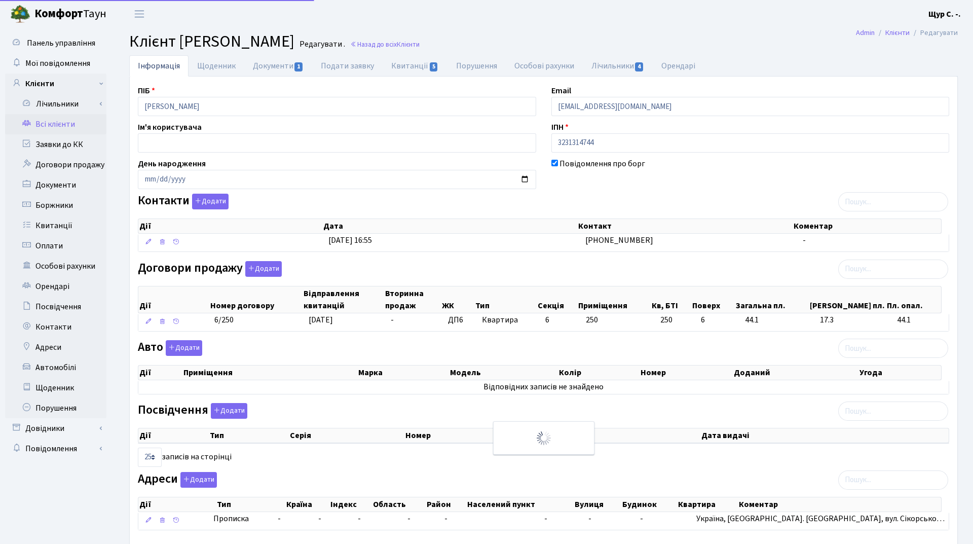
select select "25"
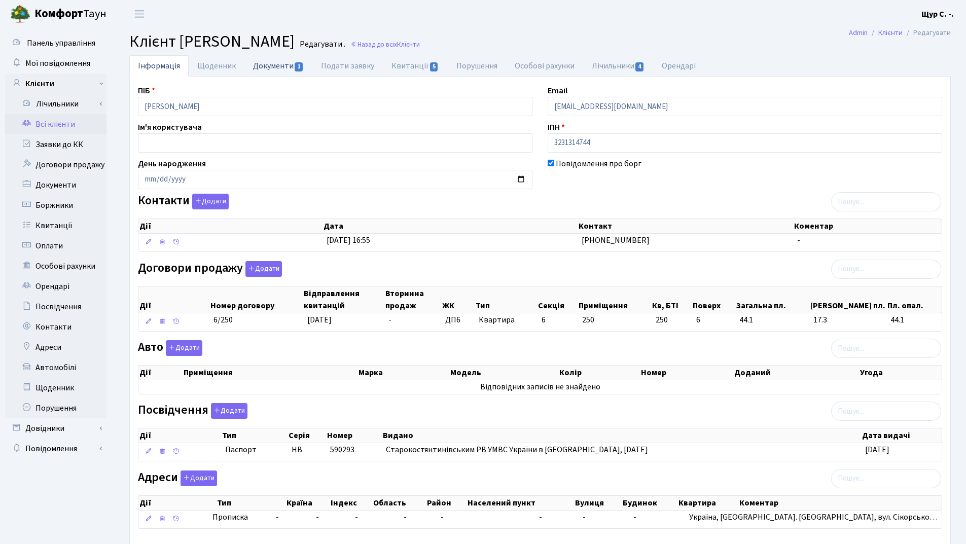
click at [284, 63] on link "Документи 1" at bounding box center [278, 65] width 68 height 21
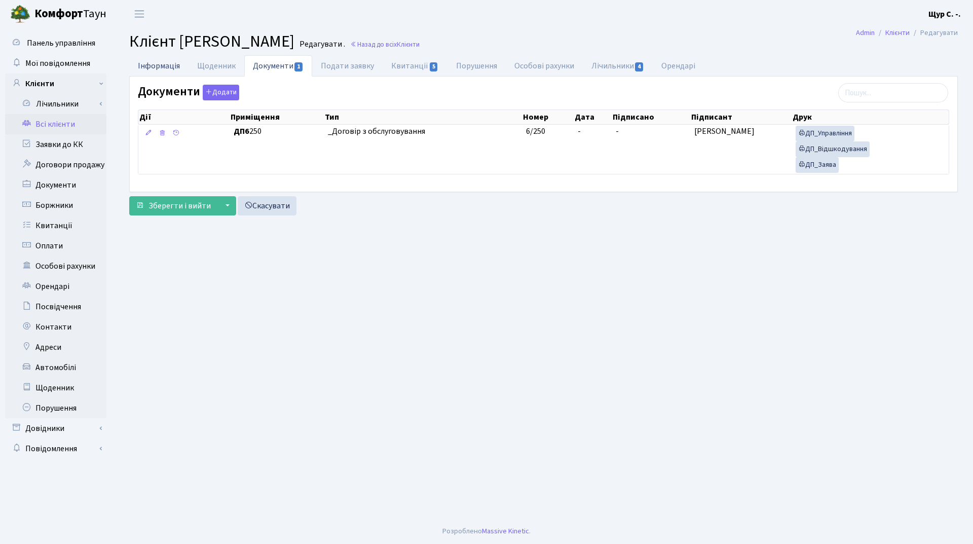
click at [142, 66] on link "Інформація" at bounding box center [158, 65] width 59 height 21
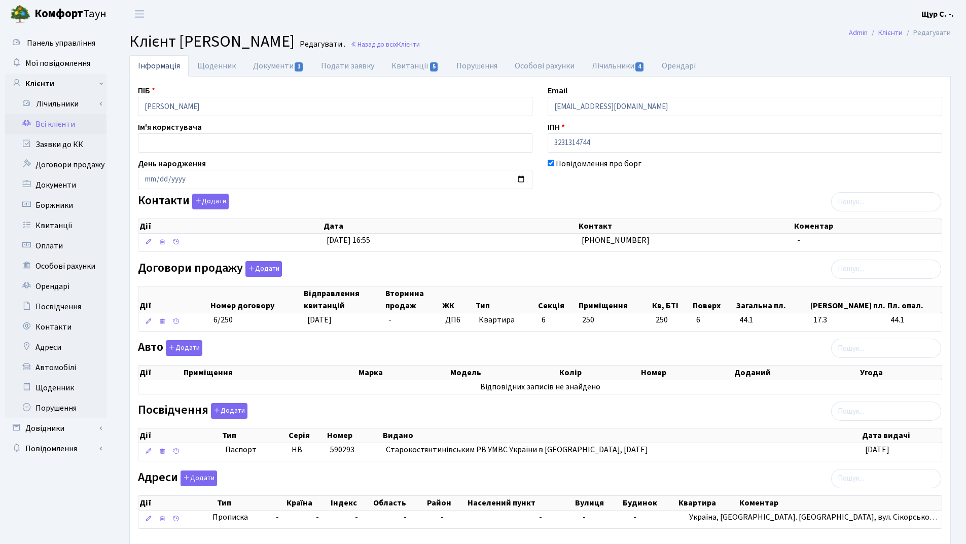
click at [72, 124] on link "Всі клієнти" at bounding box center [55, 124] width 101 height 20
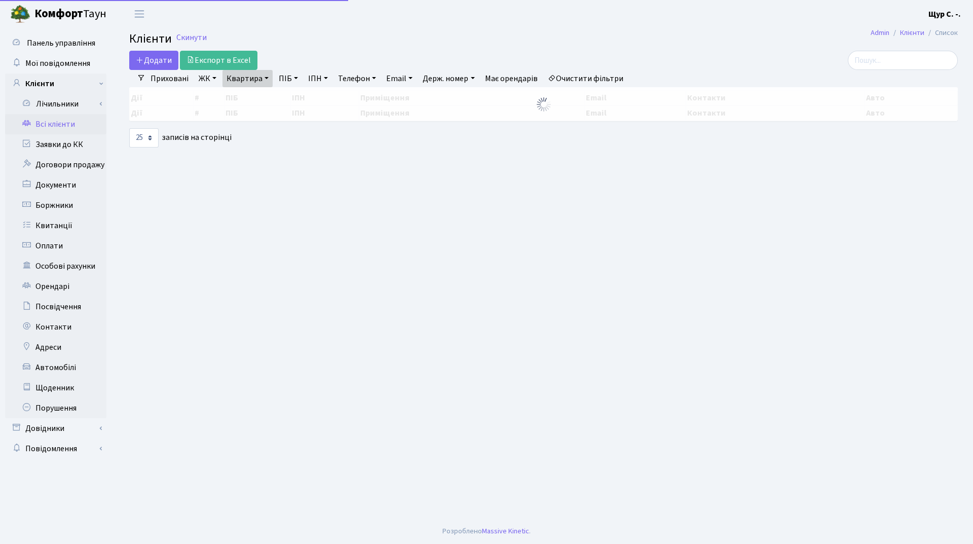
select select "25"
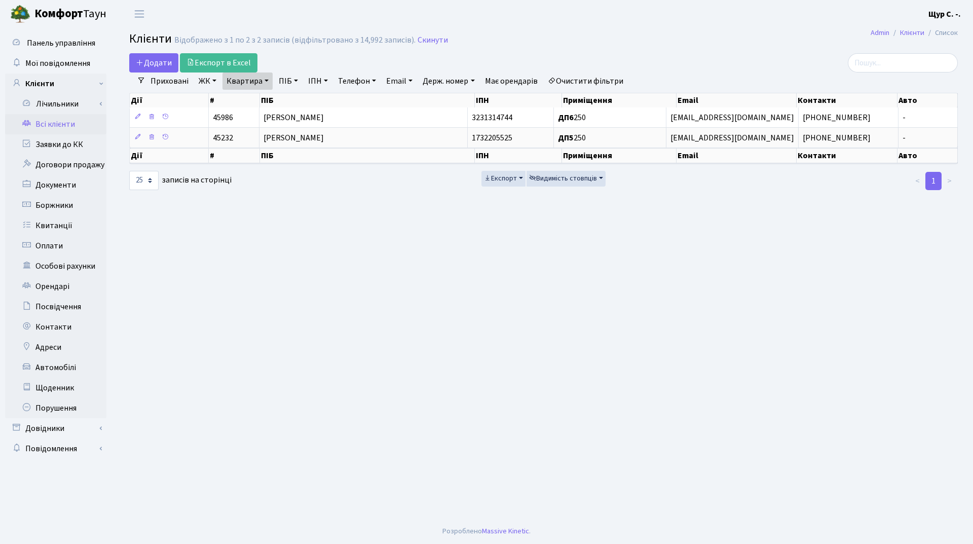
click at [270, 79] on link "Квартира" at bounding box center [248, 80] width 50 height 17
click at [260, 101] on input "250" at bounding box center [252, 100] width 59 height 19
type input "2"
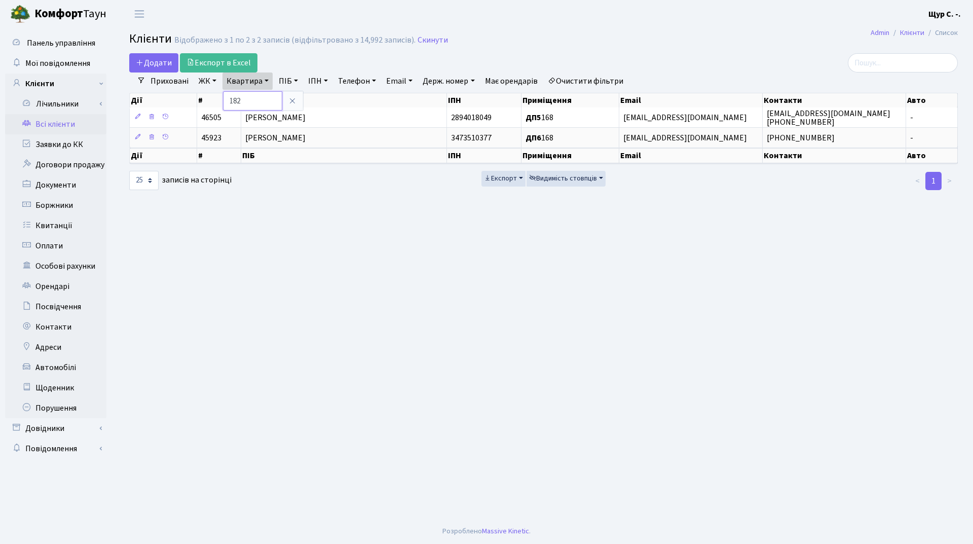
type input "182"
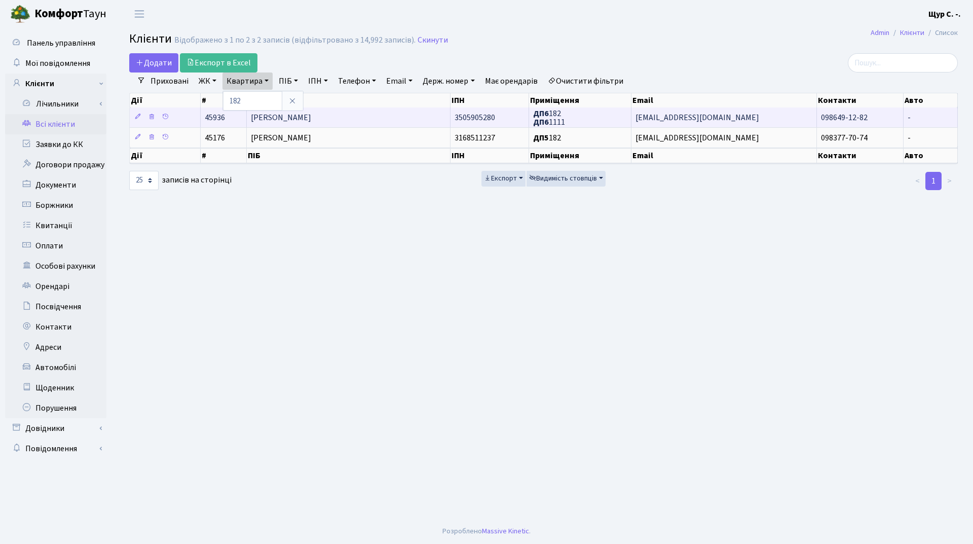
click at [311, 114] on span "[PERSON_NAME]" at bounding box center [281, 117] width 60 height 11
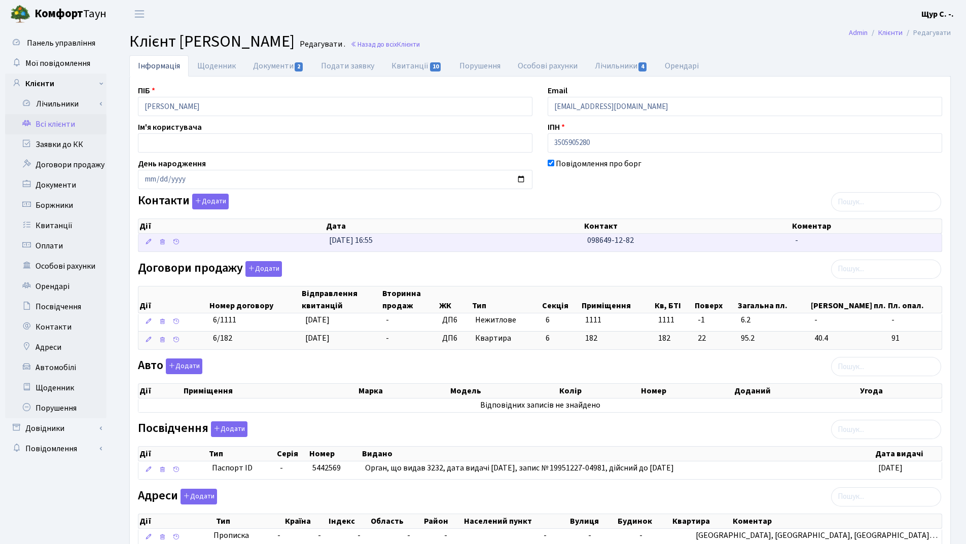
click at [405, 236] on td "[DATE] 16:55" at bounding box center [454, 243] width 258 height 18
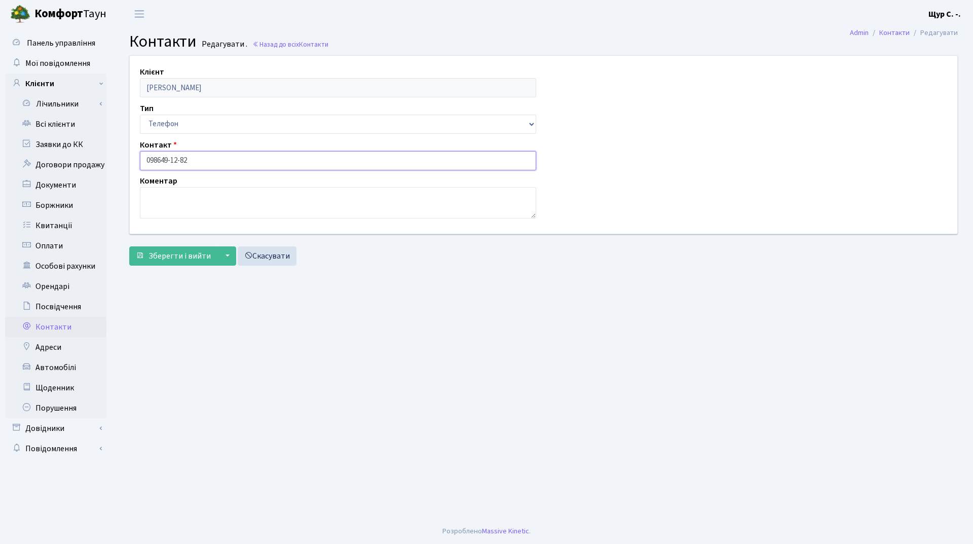
click at [160, 155] on input "098649-12-82" at bounding box center [338, 160] width 396 height 19
type input "[PHONE_NUMBER]"
click at [172, 258] on span "Зберегти і вийти" at bounding box center [180, 255] width 62 height 11
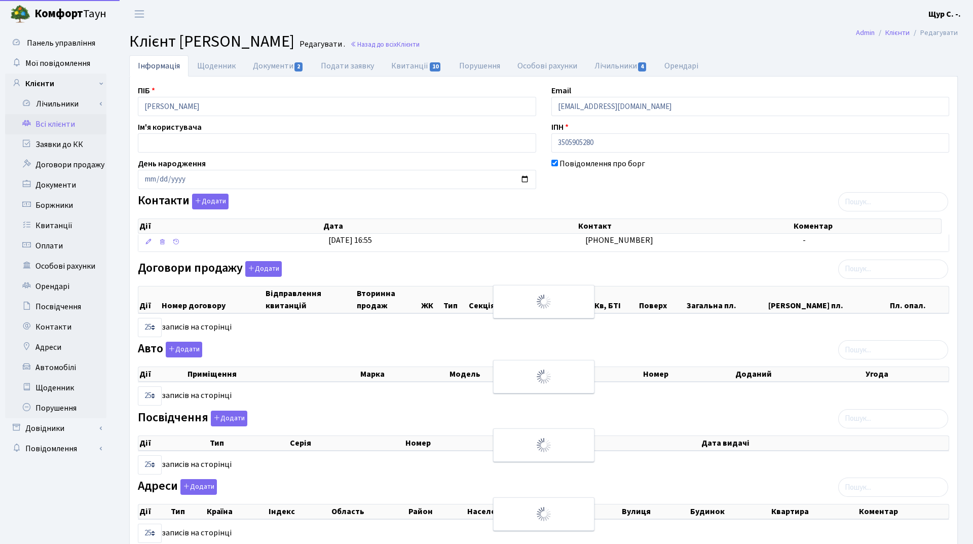
select select "25"
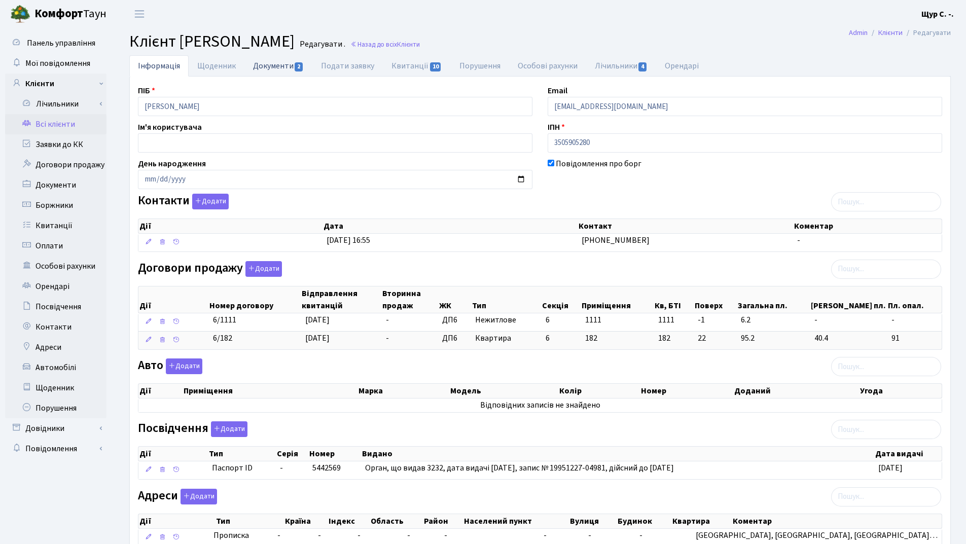
click at [273, 67] on link "Документи 2" at bounding box center [278, 65] width 68 height 21
select select "25"
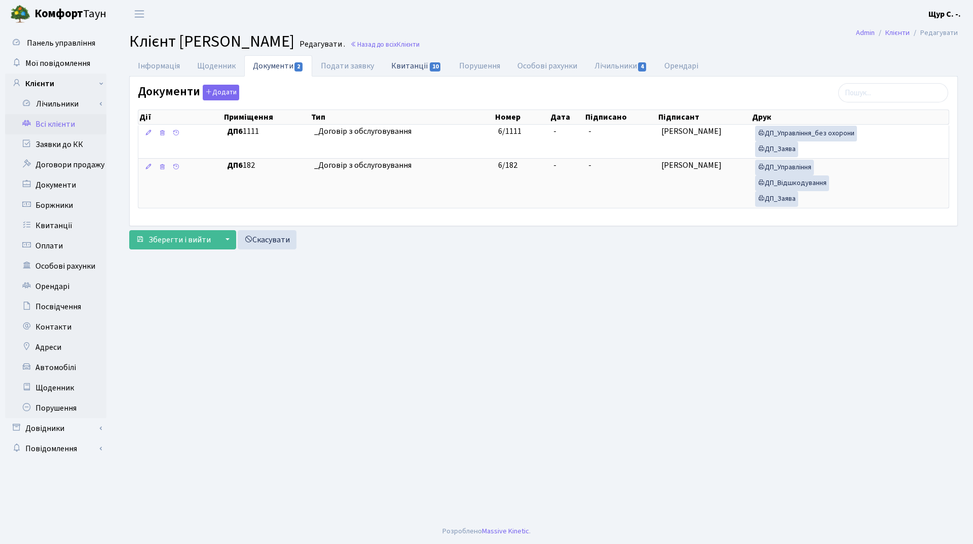
click at [402, 72] on link "Квитанції 10" at bounding box center [416, 65] width 67 height 21
select select "25"
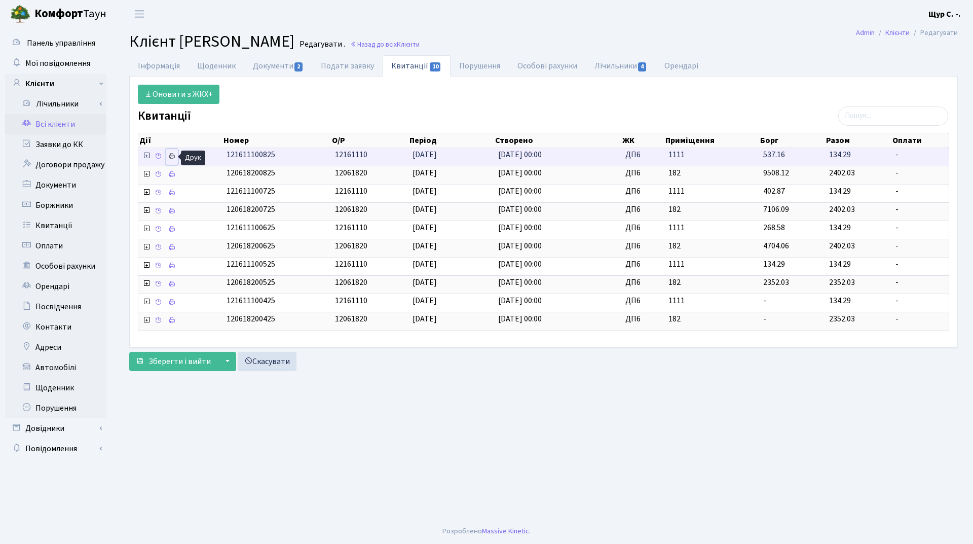
click at [168, 158] on icon at bounding box center [171, 156] width 7 height 7
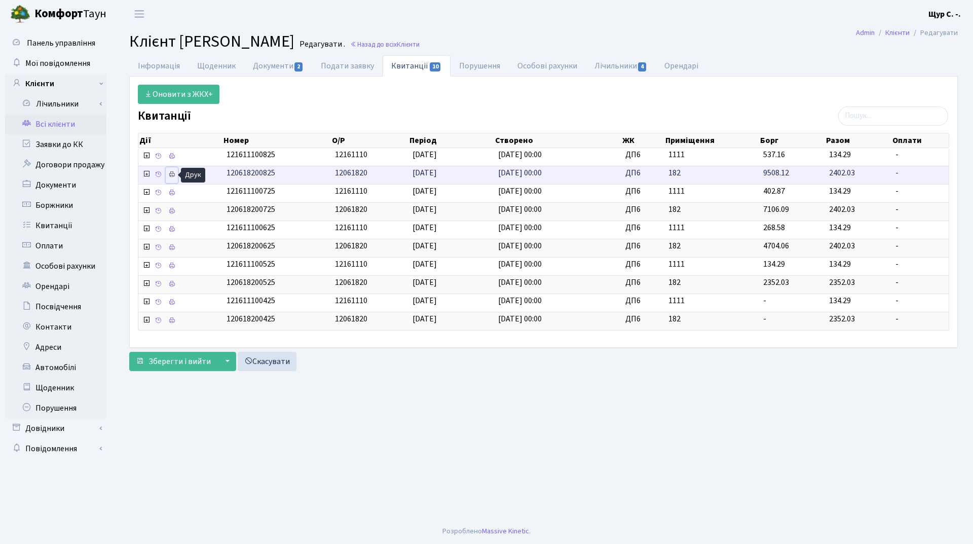
click at [175, 174] on icon at bounding box center [171, 174] width 7 height 7
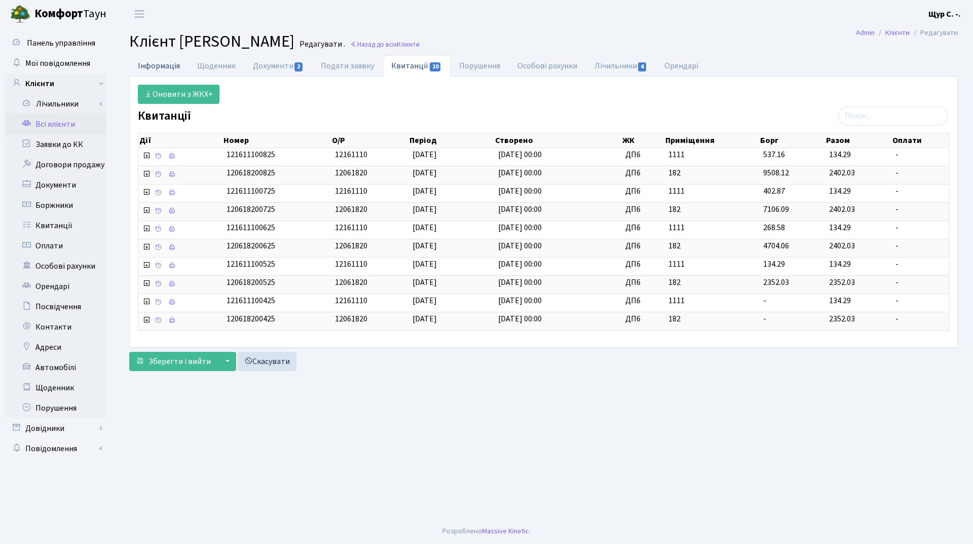
click at [150, 66] on link "Інформація" at bounding box center [158, 65] width 59 height 21
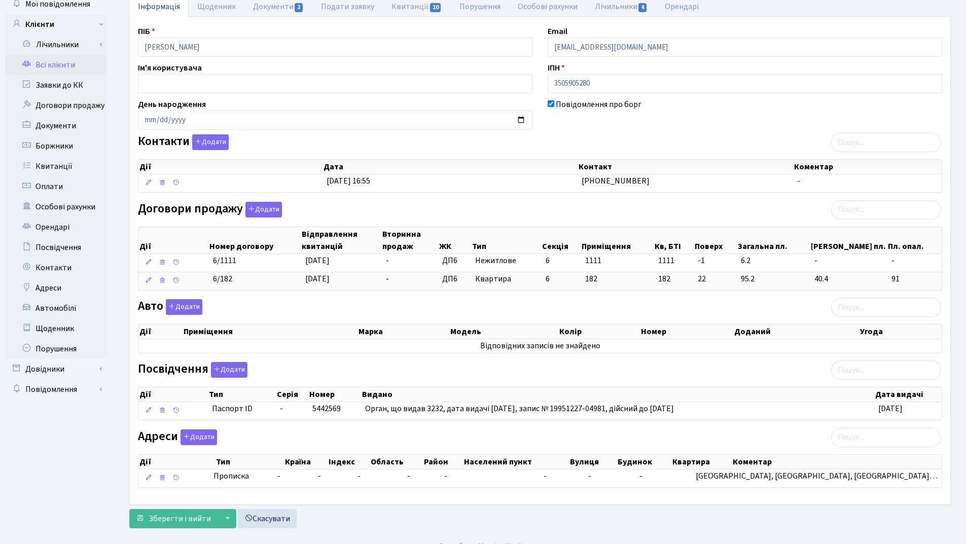
scroll to position [74, 0]
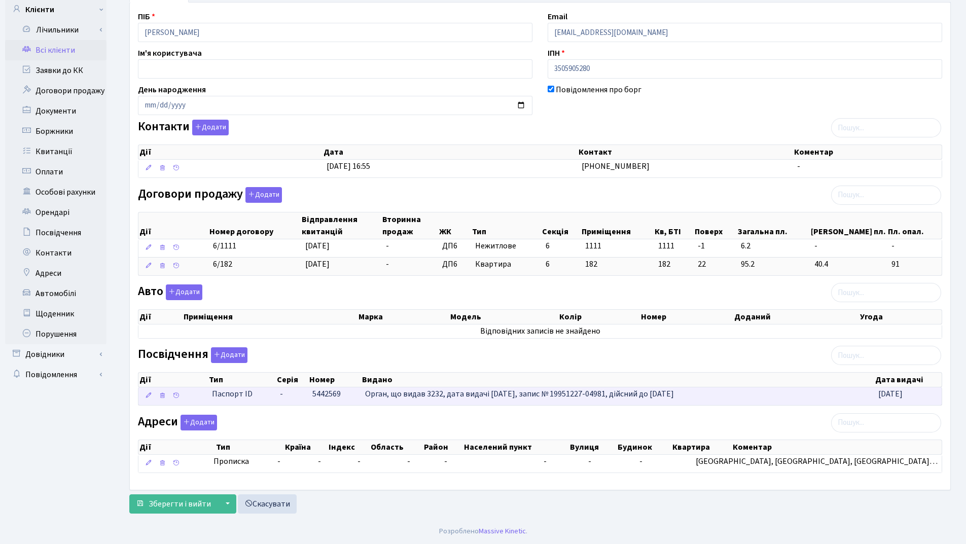
click at [466, 399] on span "Орган, що видав 3232, дата видачі 17.11.2020 р., запис № 19951227-04981, дійсни…" at bounding box center [519, 393] width 309 height 11
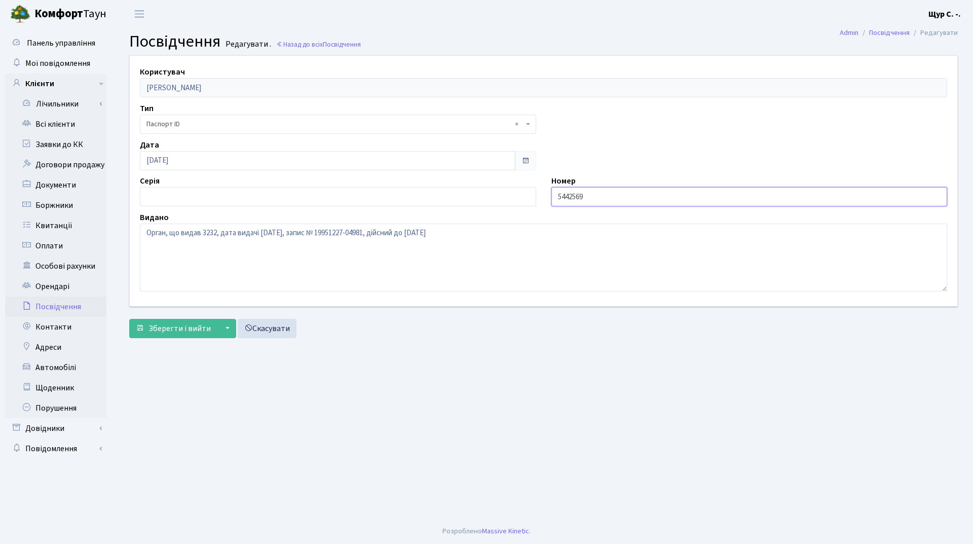
click at [556, 195] on input "5442569" at bounding box center [749, 196] width 396 height 19
type input "005442569"
click at [184, 324] on span "Зберегти і вийти" at bounding box center [180, 328] width 62 height 11
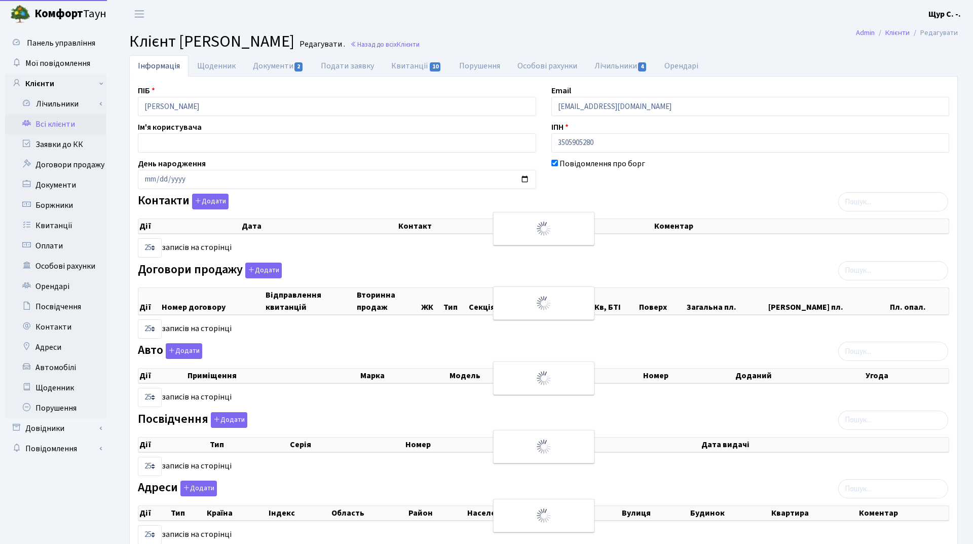
select select "25"
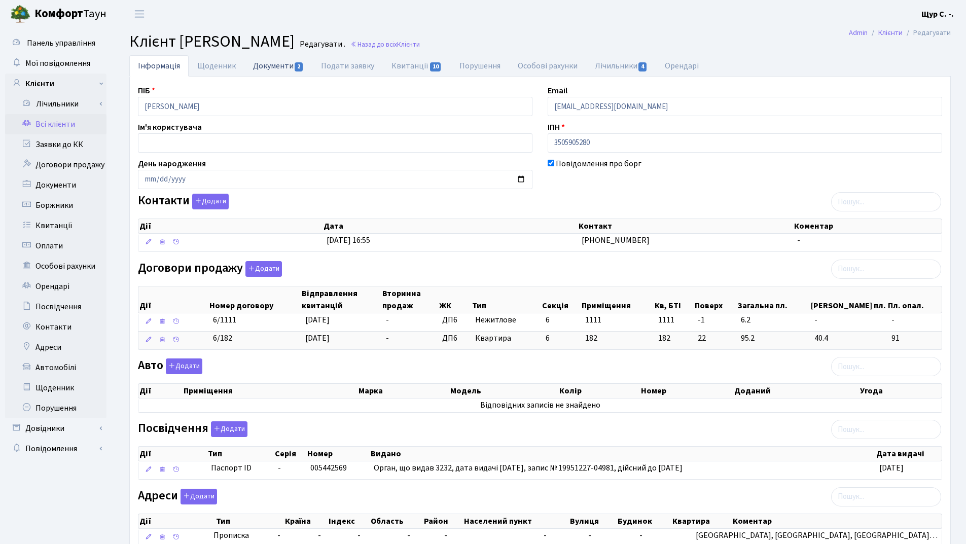
click at [279, 66] on link "Документи 2" at bounding box center [278, 65] width 68 height 21
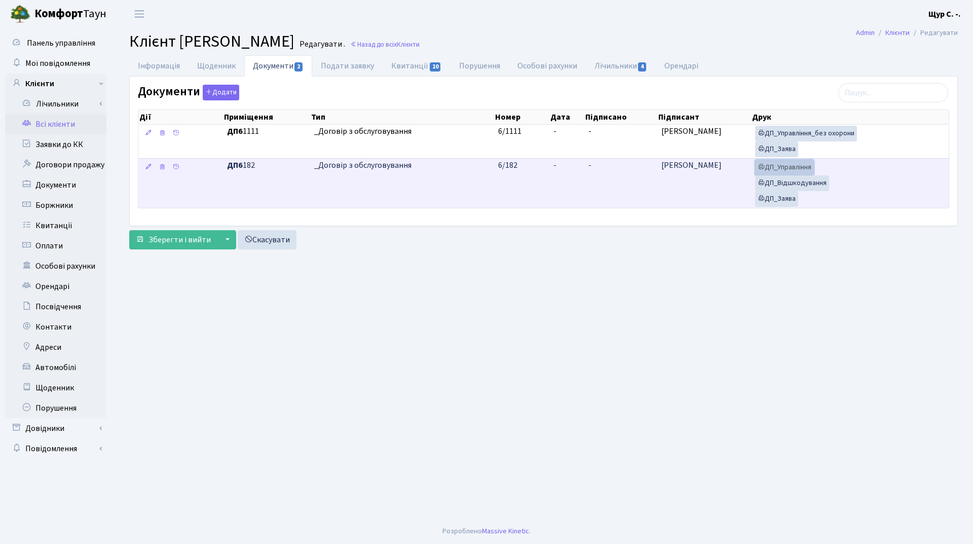
click at [792, 169] on link "ДП_Управління" at bounding box center [784, 168] width 59 height 16
click at [807, 181] on link "ДП_Відшкодування" at bounding box center [792, 183] width 74 height 16
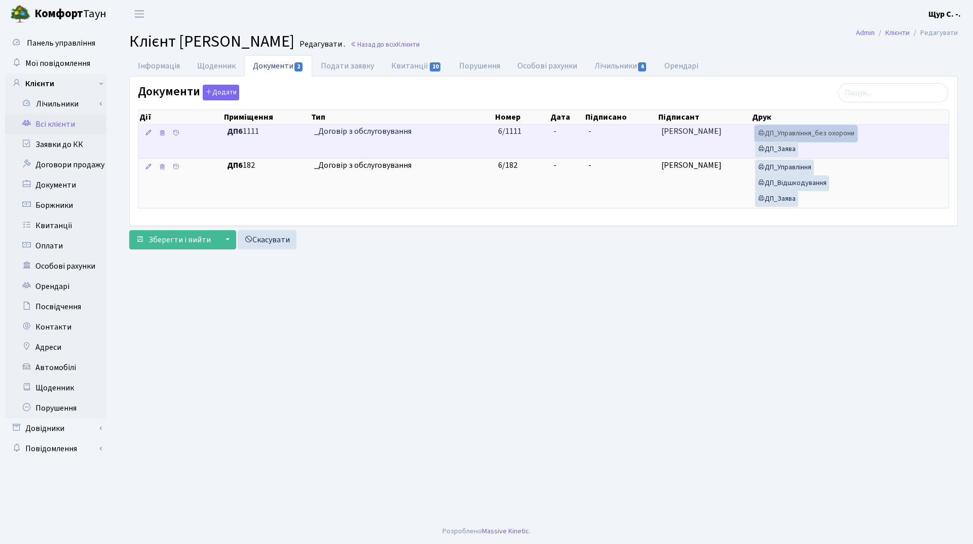
click at [805, 135] on link "ДП_Управління_без охорони" at bounding box center [806, 134] width 102 height 16
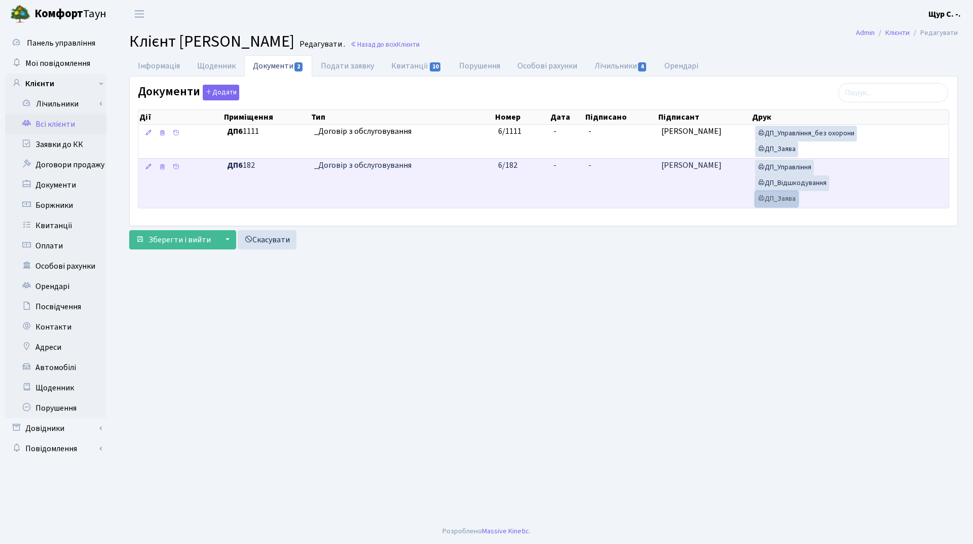
click at [771, 198] on link "ДП_Заява" at bounding box center [776, 199] width 43 height 16
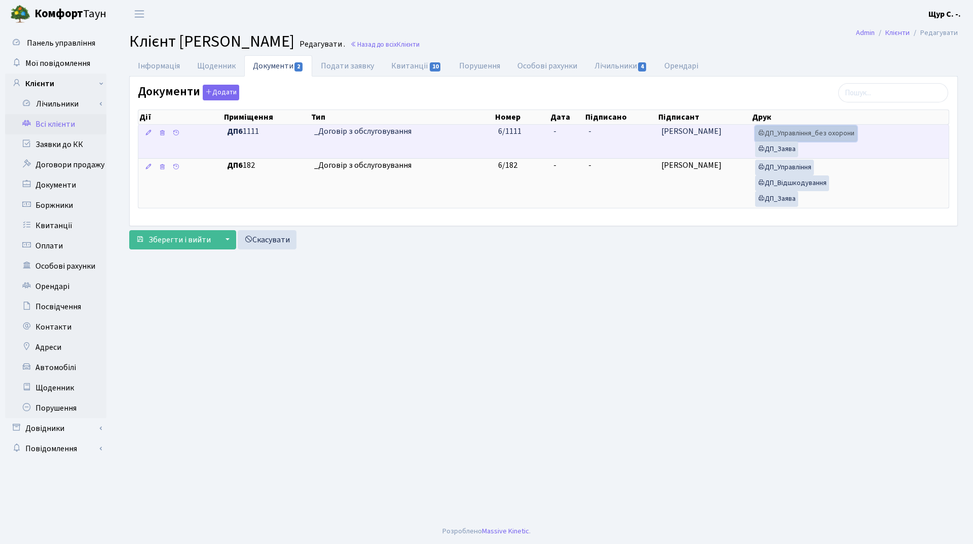
click at [825, 131] on link "ДП_Управління_без охорони" at bounding box center [806, 134] width 102 height 16
click at [776, 149] on link "ДП_Заява" at bounding box center [776, 149] width 43 height 16
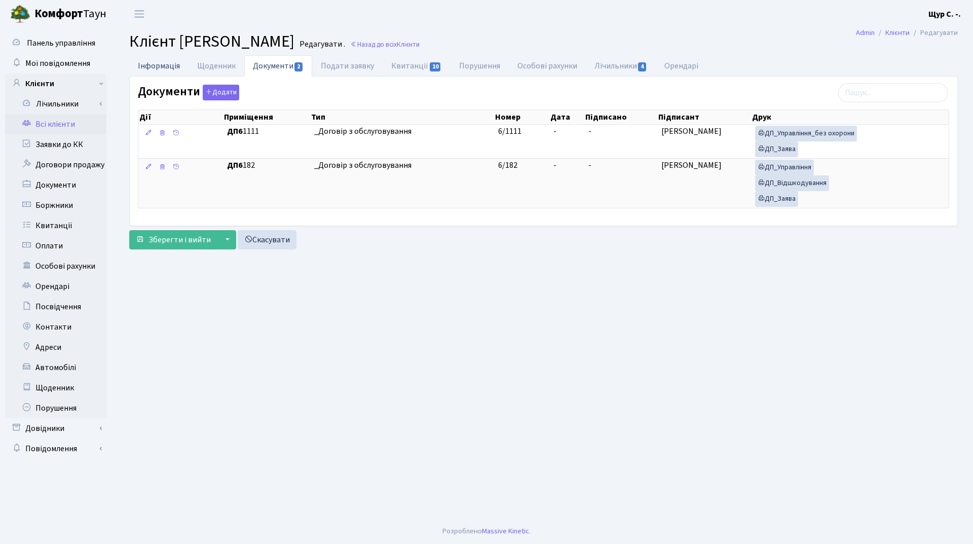
click at [162, 66] on link "Інформація" at bounding box center [158, 65] width 59 height 21
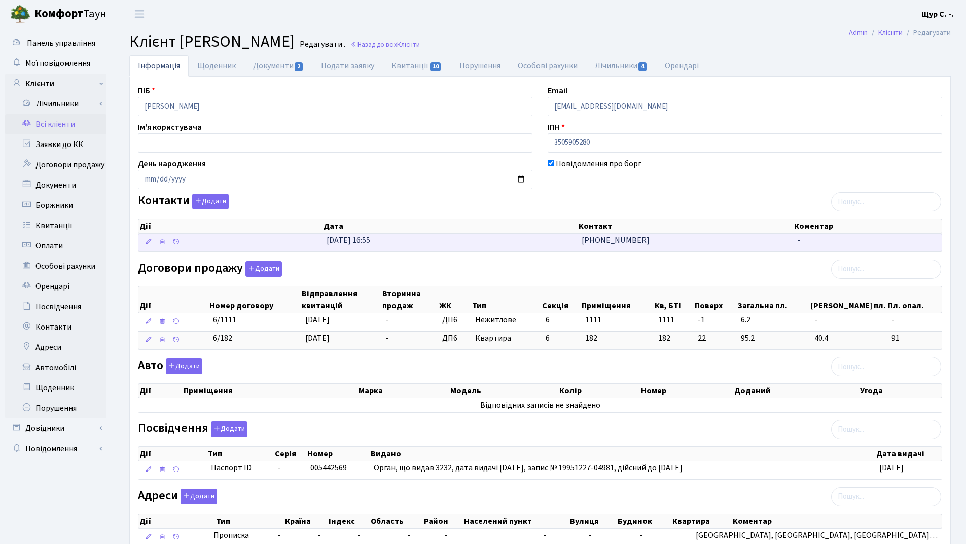
click at [510, 245] on td "31.03.2025, 16:55" at bounding box center [449, 243] width 255 height 18
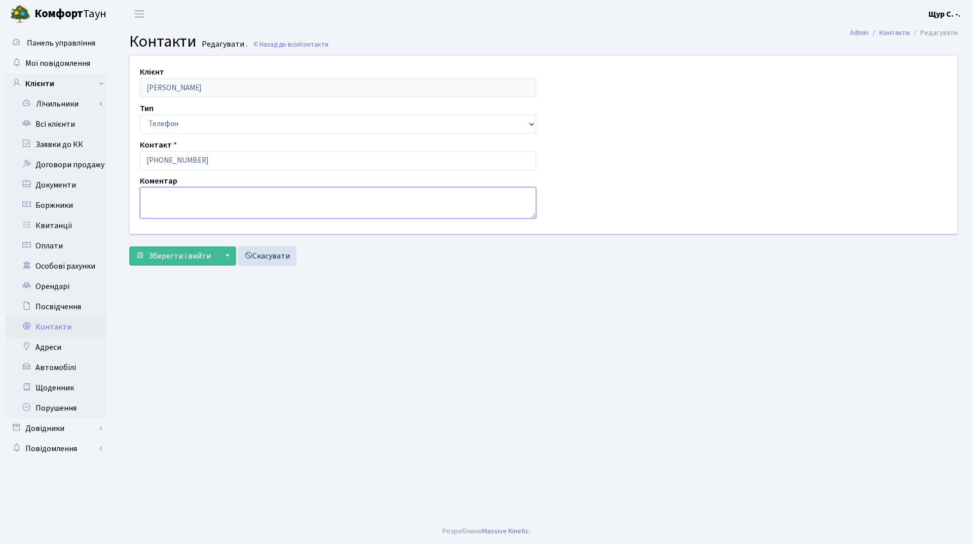
click at [174, 205] on textarea at bounding box center [338, 202] width 396 height 31
type textarea "чоловік"
click at [175, 257] on span "Зберегти і вийти" at bounding box center [180, 255] width 62 height 11
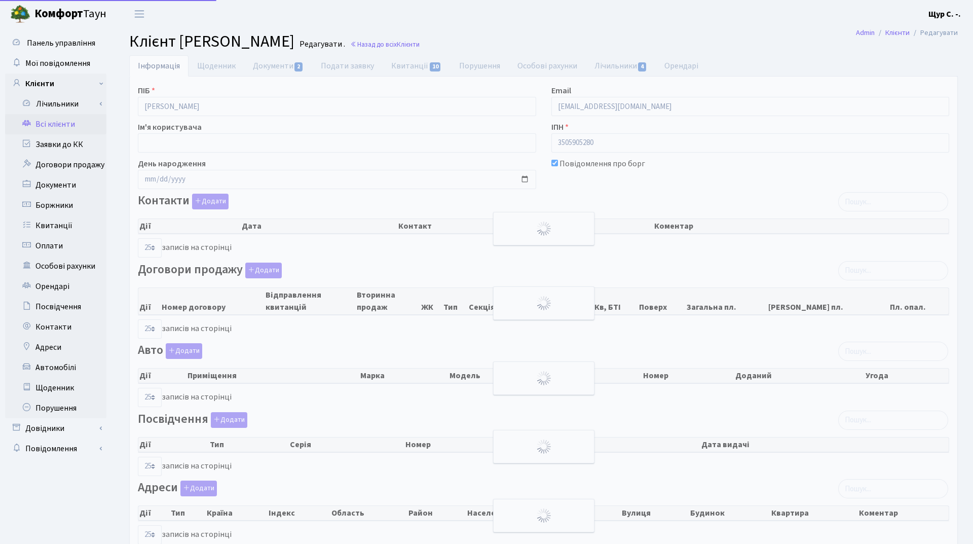
select select "25"
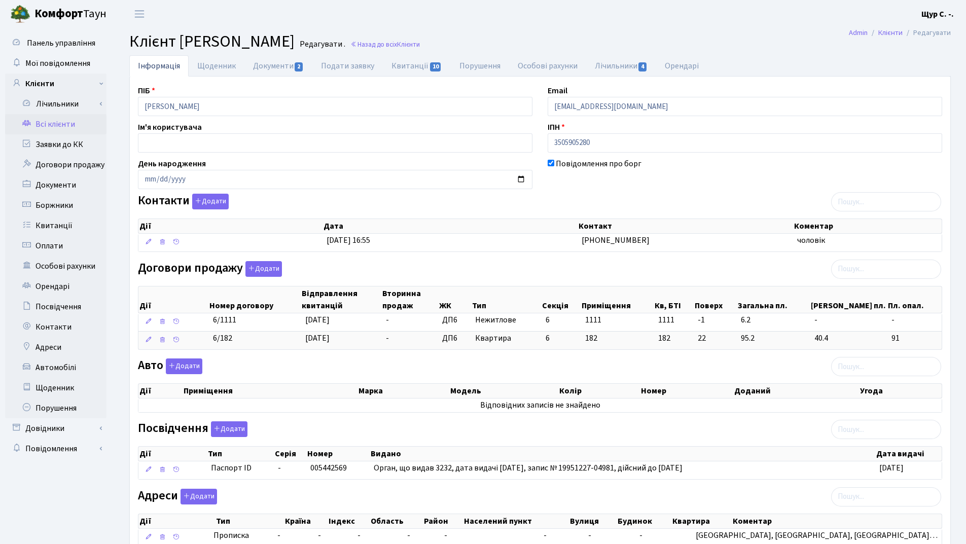
click at [44, 127] on link "Всі клієнти" at bounding box center [55, 124] width 101 height 20
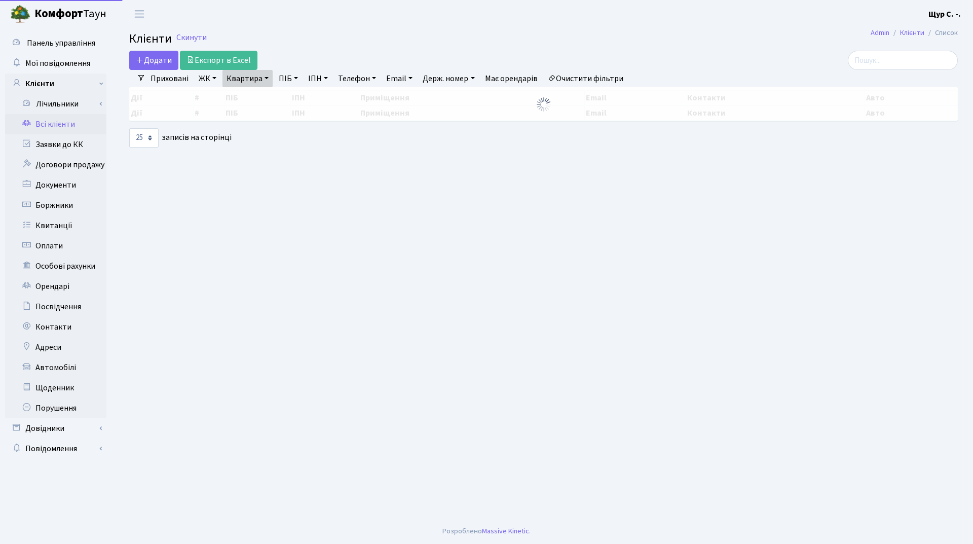
select select "25"
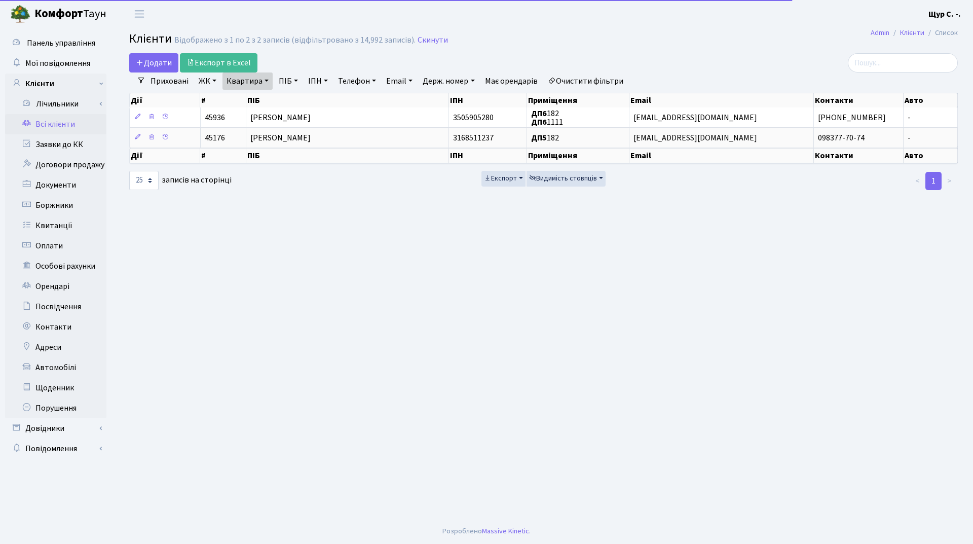
click at [268, 78] on link "Квартира" at bounding box center [248, 80] width 50 height 17
click at [262, 101] on input "182" at bounding box center [252, 100] width 59 height 19
type input "1"
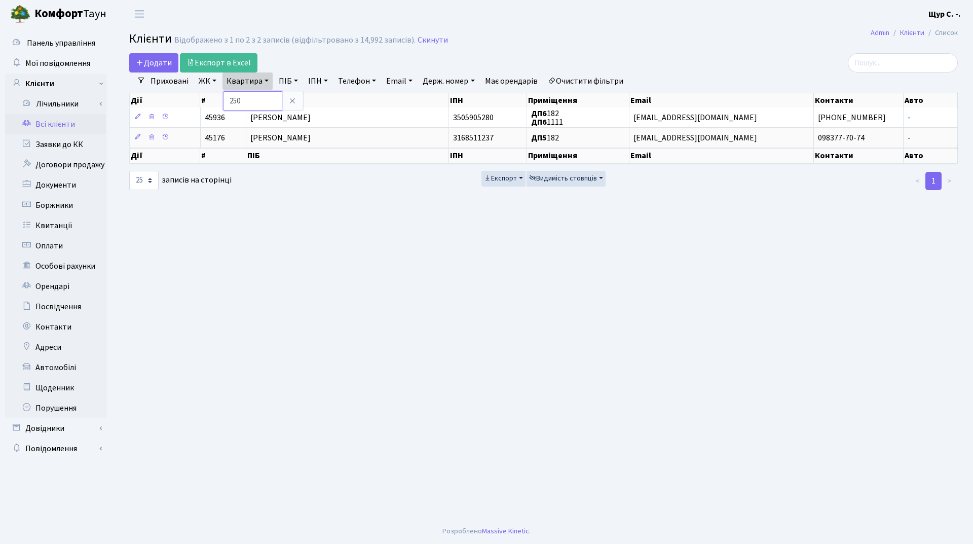
type input "250"
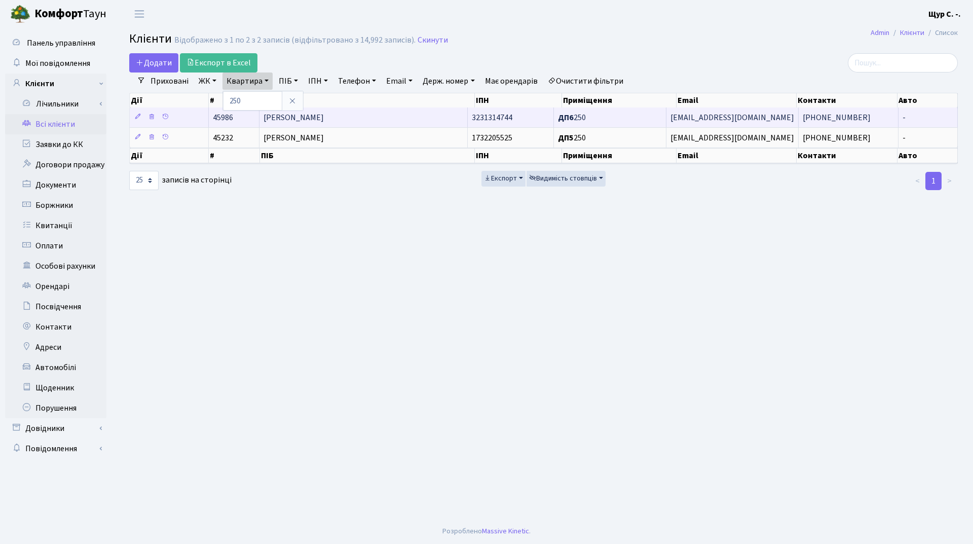
click at [382, 125] on td "[PERSON_NAME]" at bounding box center [364, 117] width 209 height 20
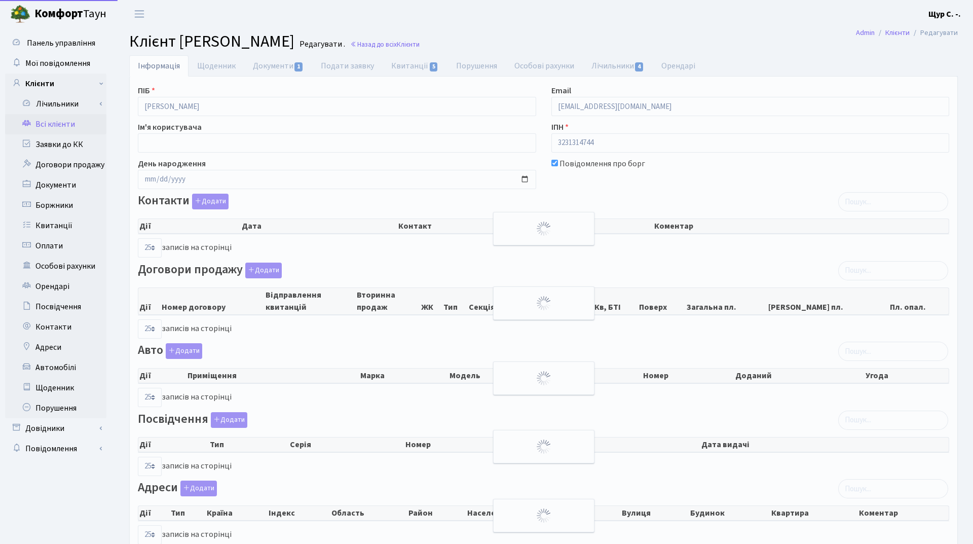
select select "25"
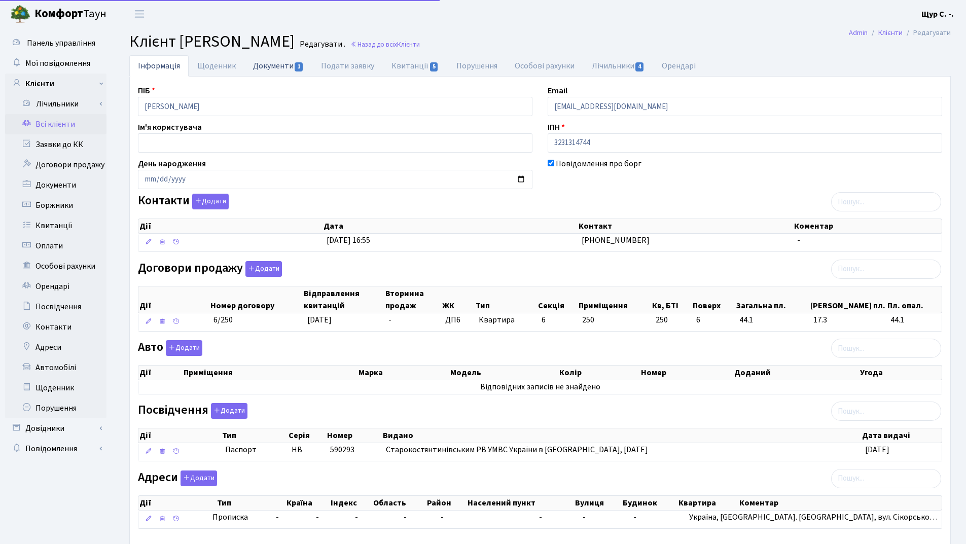
click at [269, 62] on link "Документи 1" at bounding box center [278, 65] width 68 height 21
select select "25"
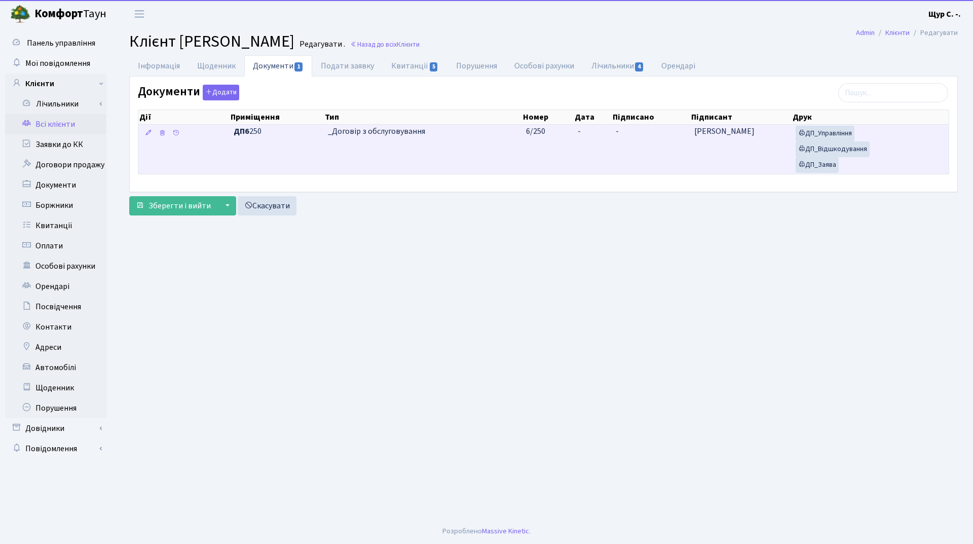
click at [480, 153] on td "_Договір з обслуговування" at bounding box center [423, 149] width 199 height 49
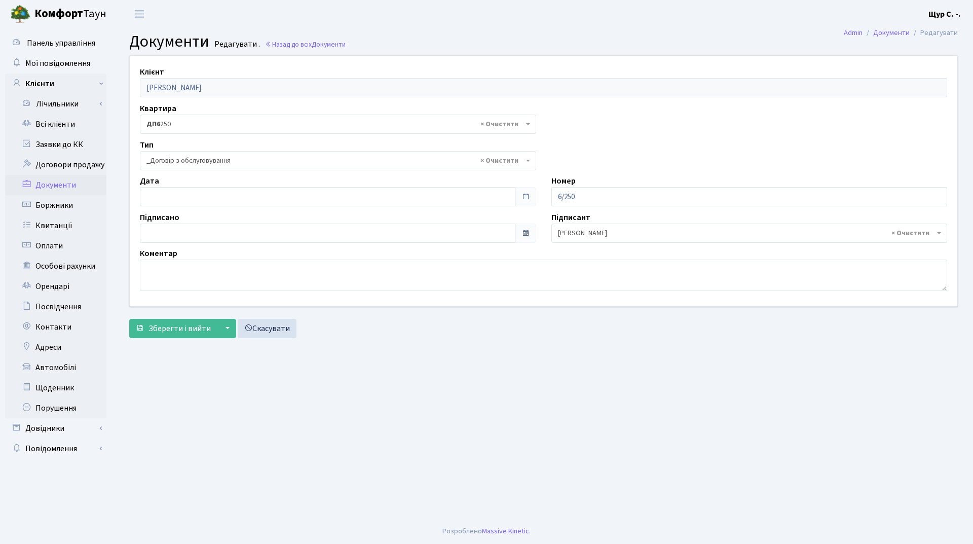
select select "289"
type input "[DATE]"
click at [271, 196] on input "[DATE]" at bounding box center [328, 196] width 376 height 19
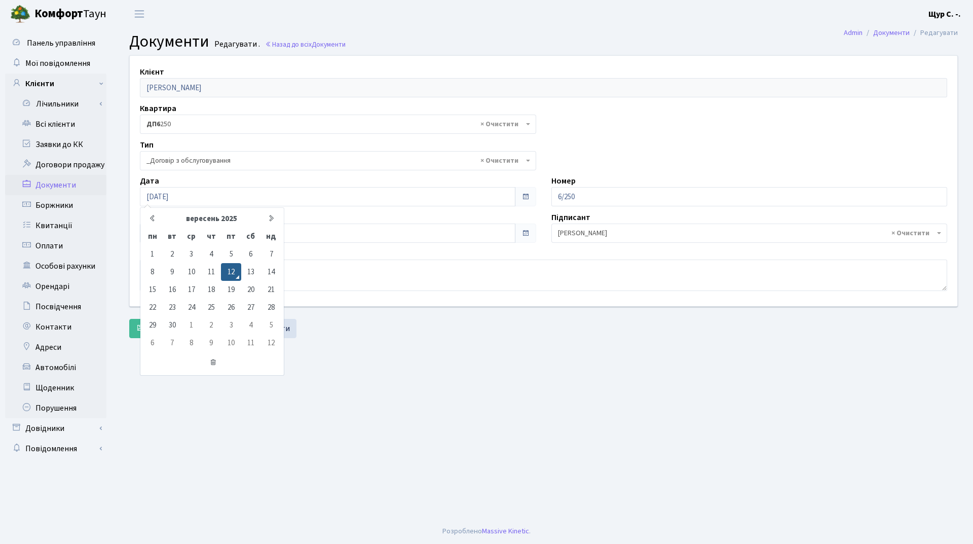
click main "Admin Документи Редагувати Документи Редагувати . Назад до всіх Документи Клієн…"
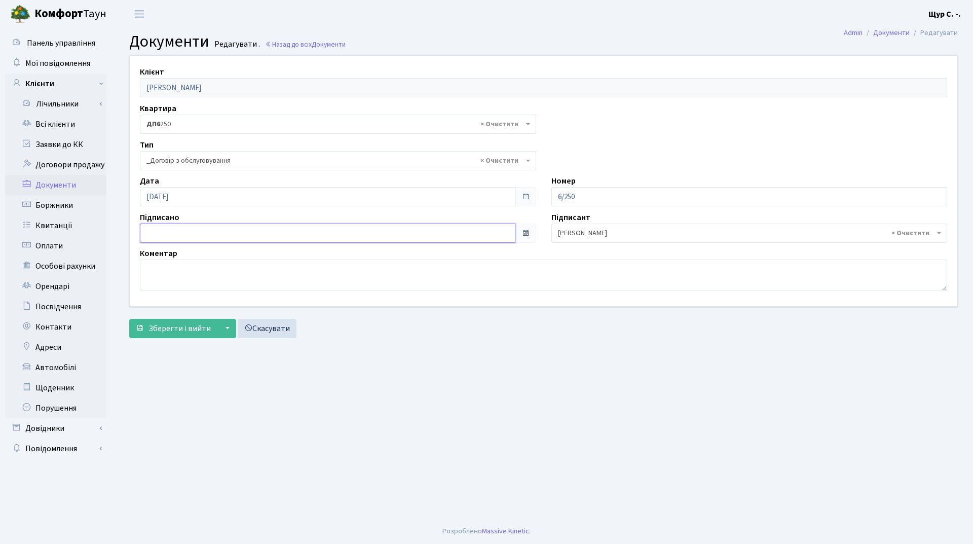
type input "[DATE]"
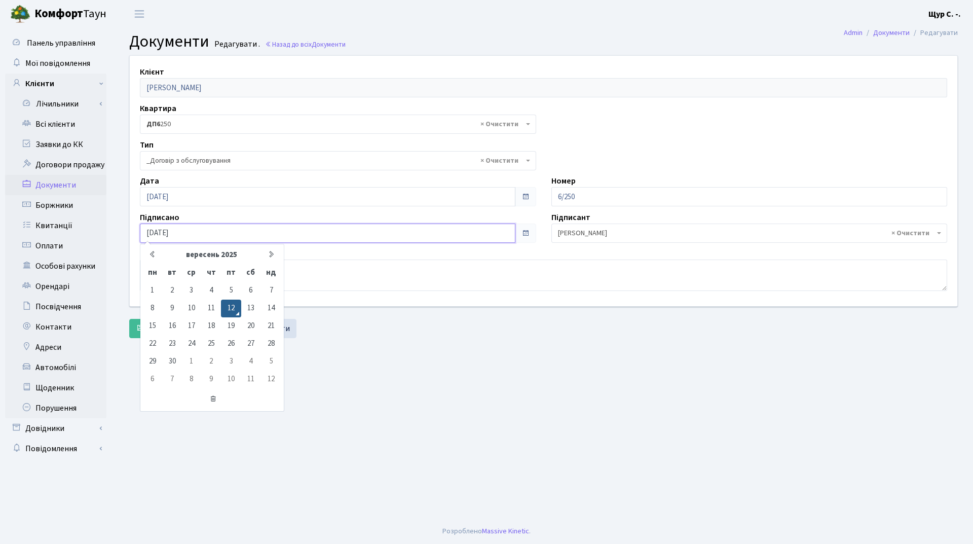
click input "[DATE]"
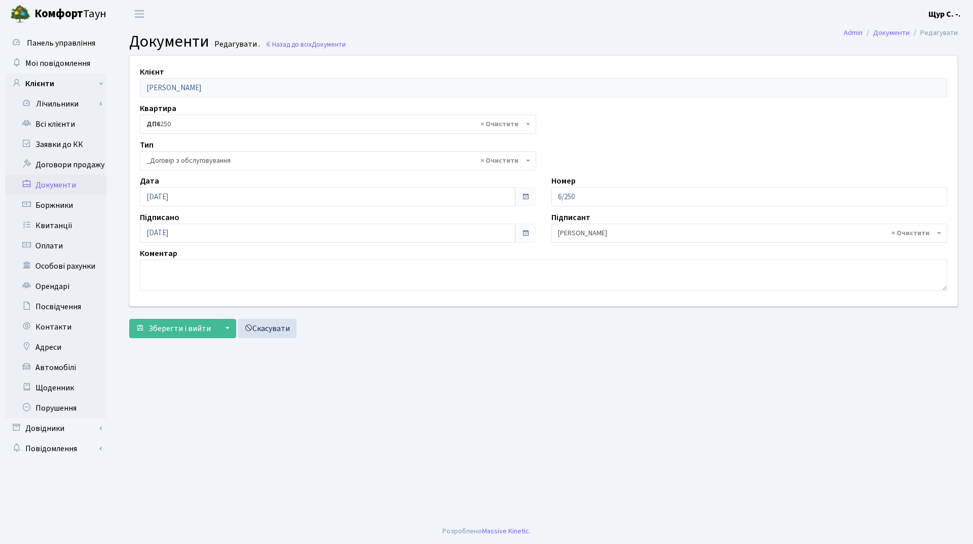
click main "Admin Документи Редагувати Документи Редагувати . Назад до всіх Документи Клієн…"
click button "Зберегти і вийти"
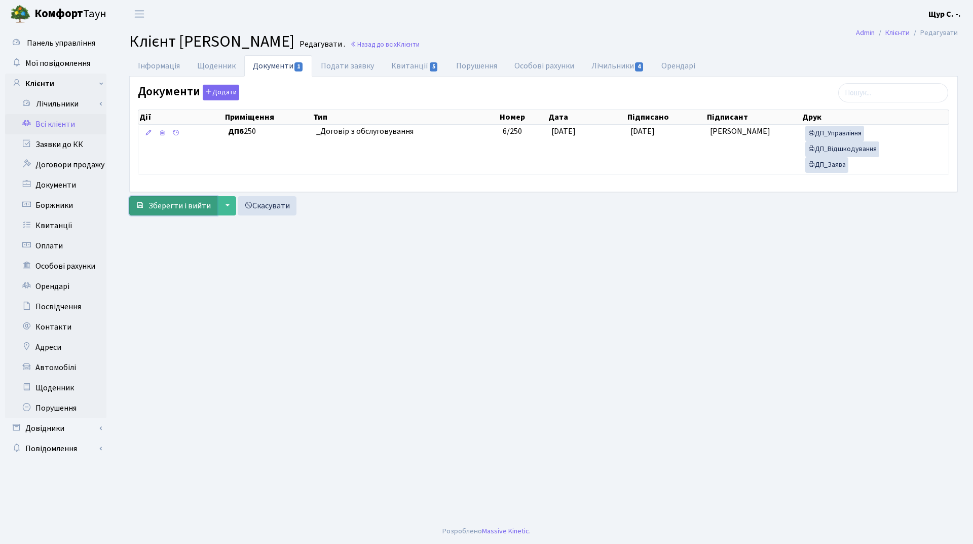
click at [173, 207] on span "Зберегти і вийти" at bounding box center [180, 205] width 62 height 11
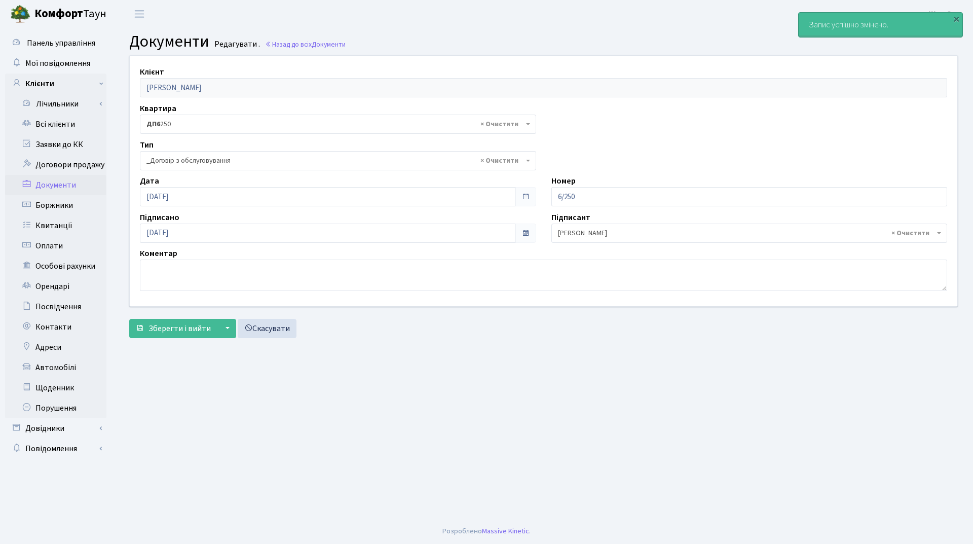
select select "289"
click at [59, 123] on link "Всі клієнти" at bounding box center [55, 124] width 101 height 20
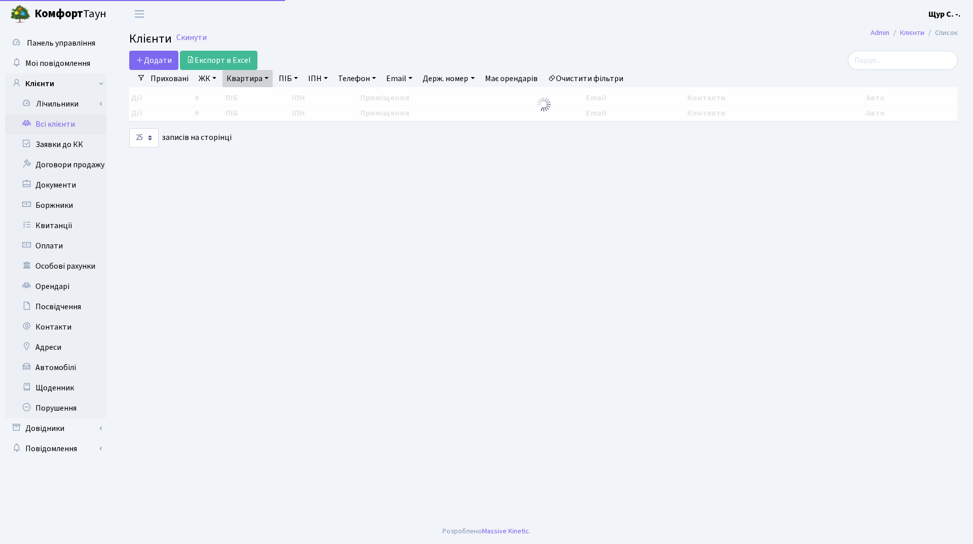
select select "25"
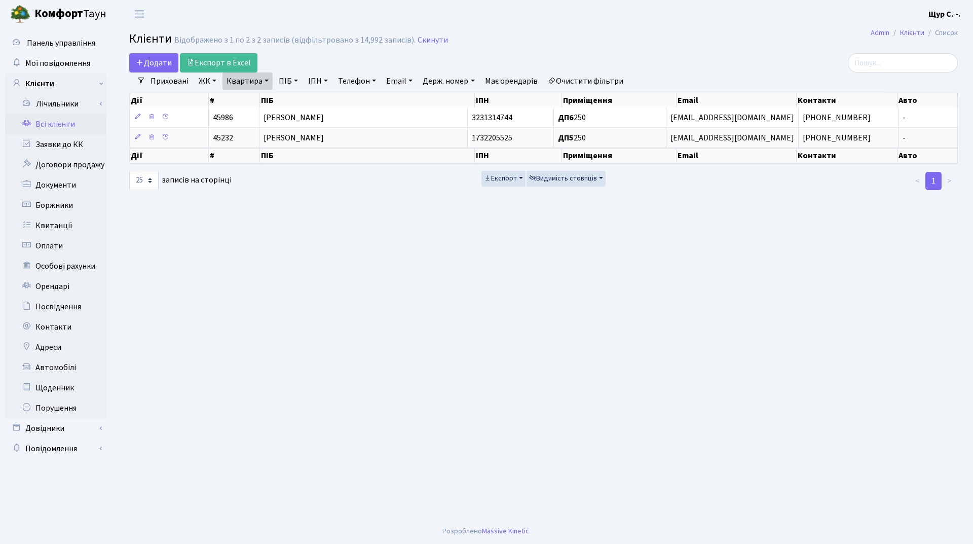
click at [267, 84] on link "Квартира" at bounding box center [248, 80] width 50 height 17
click at [252, 97] on input "250" at bounding box center [252, 100] width 59 height 19
type input "2"
type input "182"
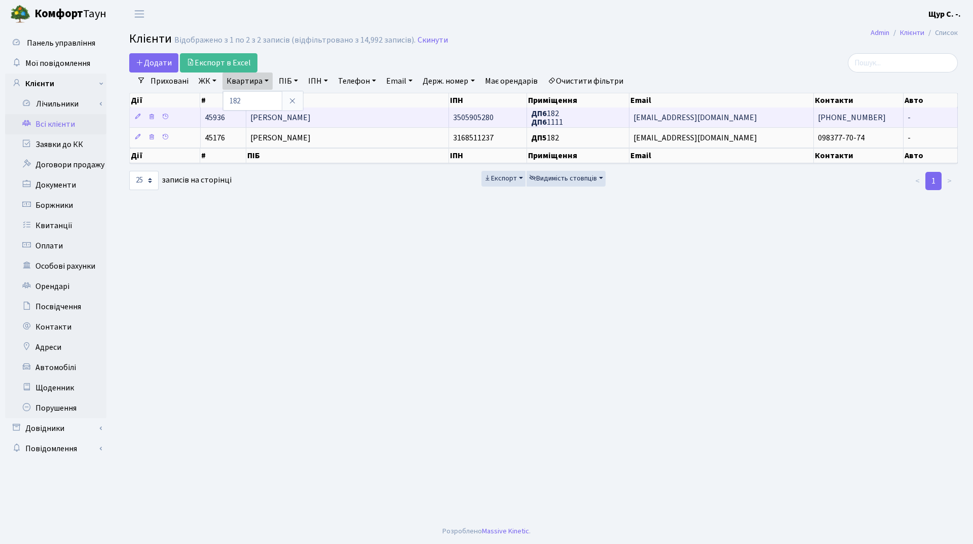
click at [396, 117] on td "[PERSON_NAME]" at bounding box center [347, 117] width 203 height 20
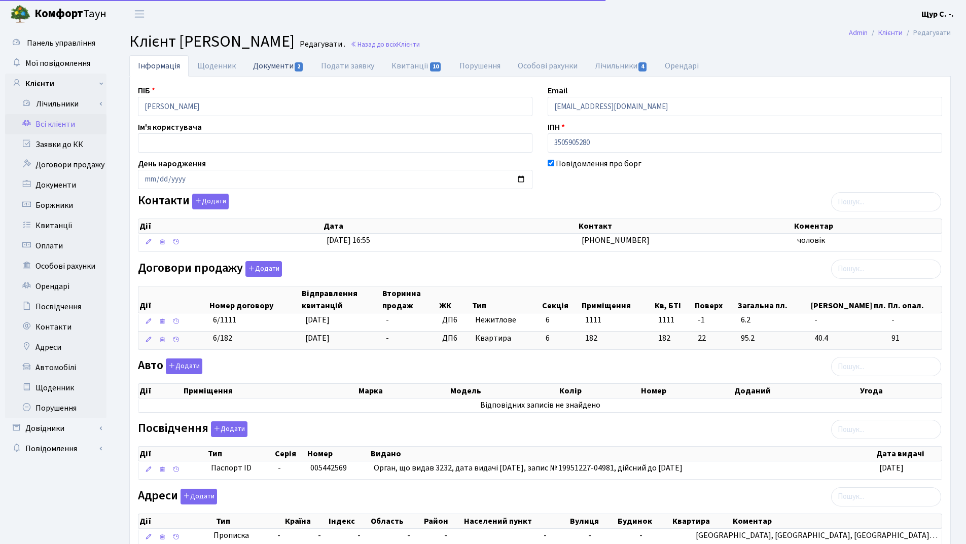
click at [286, 67] on link "Документи 2" at bounding box center [278, 65] width 68 height 21
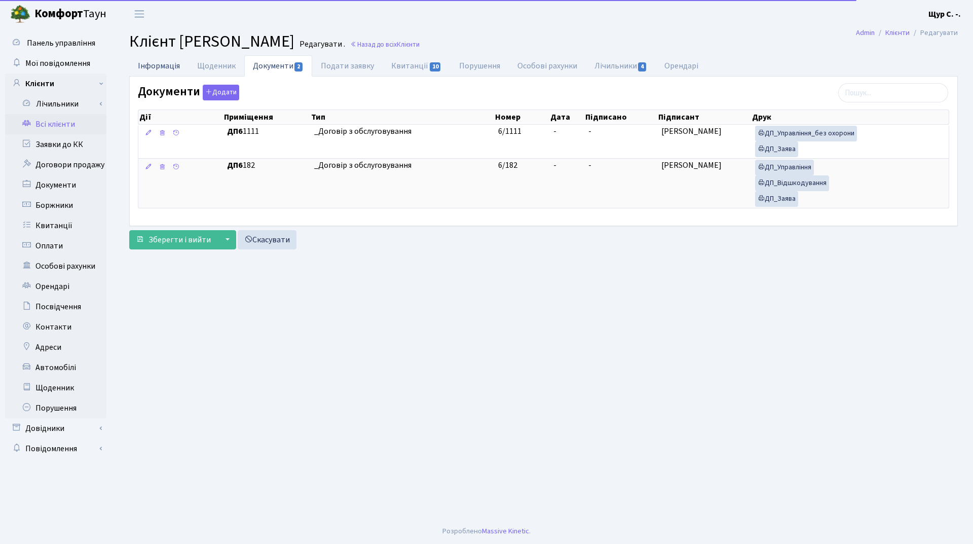
click at [163, 63] on link "Інформація" at bounding box center [158, 65] width 59 height 21
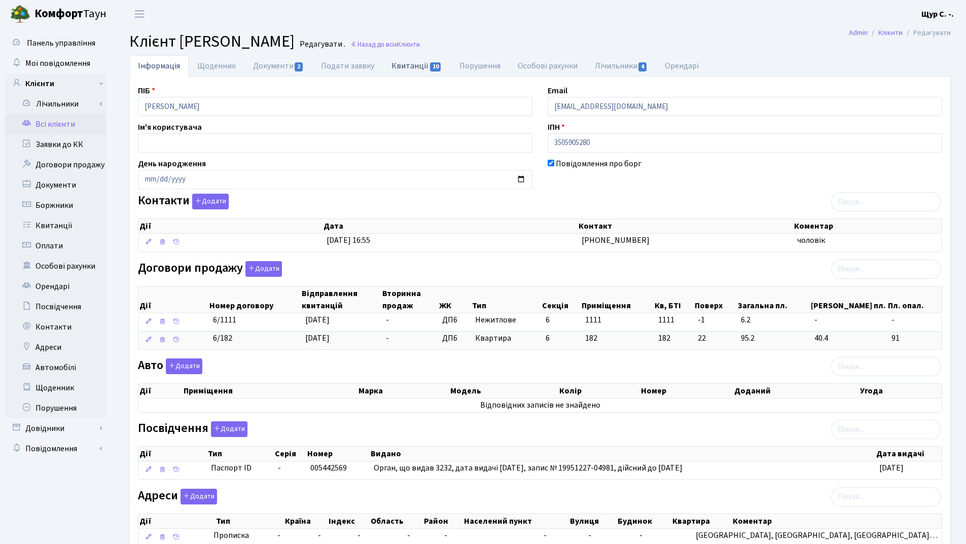
click at [409, 71] on link "Квитанції 10" at bounding box center [416, 65] width 67 height 21
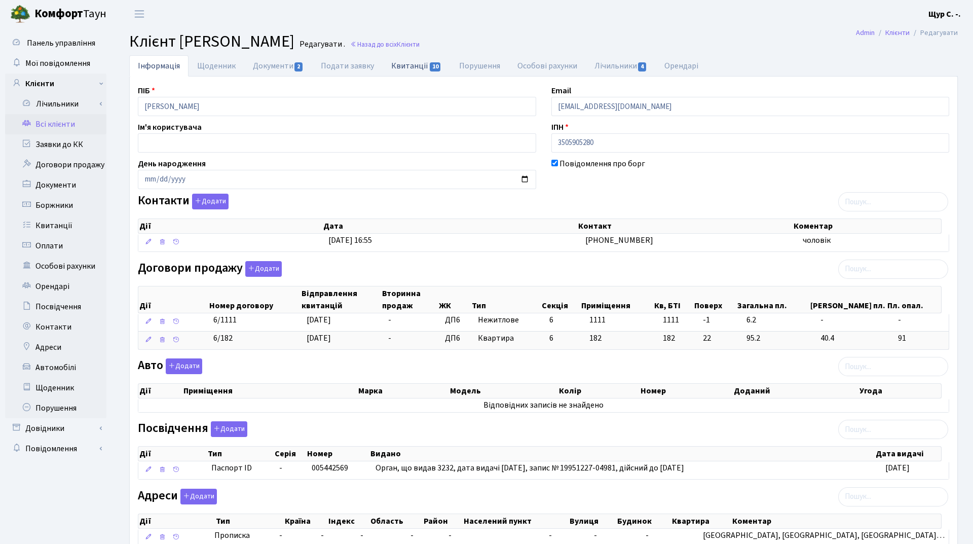
select select "25"
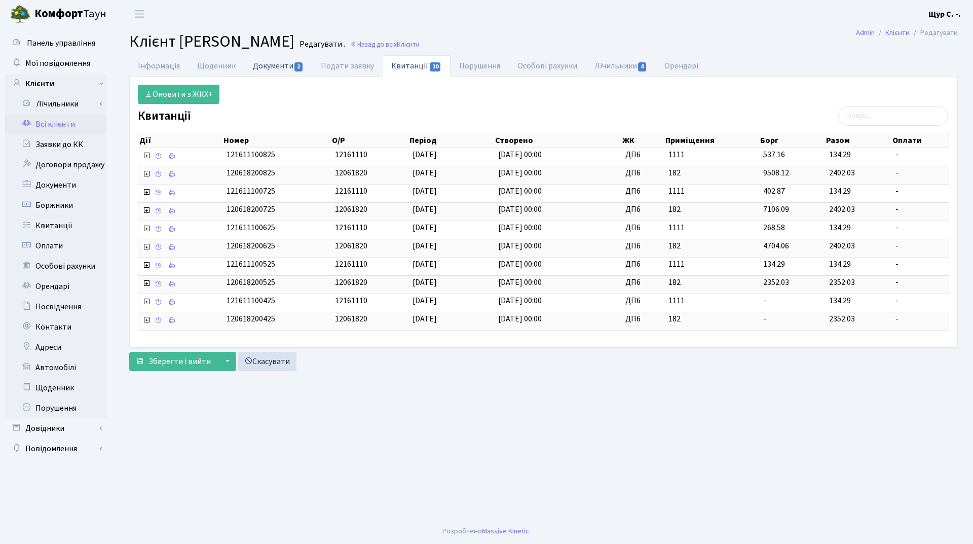
click at [274, 68] on link "Документи 2" at bounding box center [278, 65] width 68 height 21
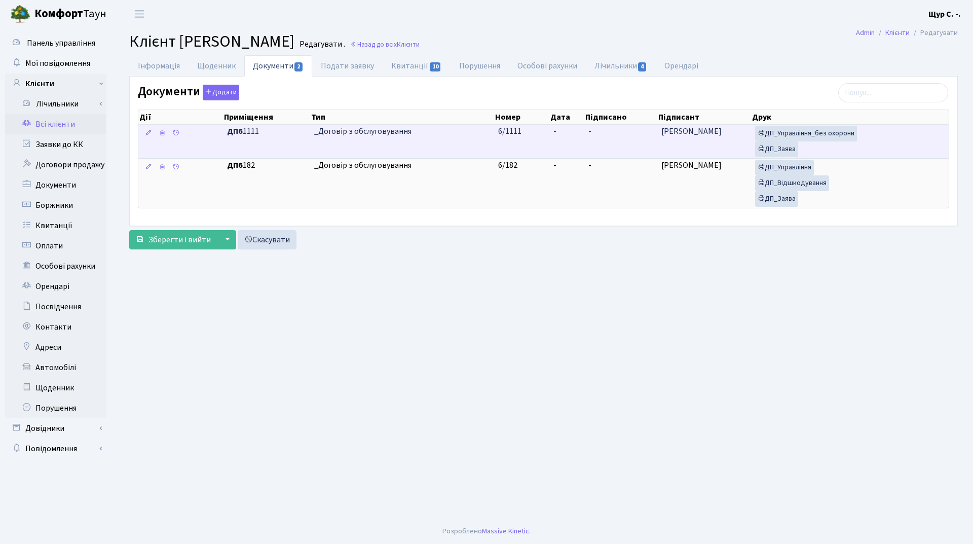
click at [480, 136] on span "_Договір з обслуговування" at bounding box center [402, 132] width 176 height 12
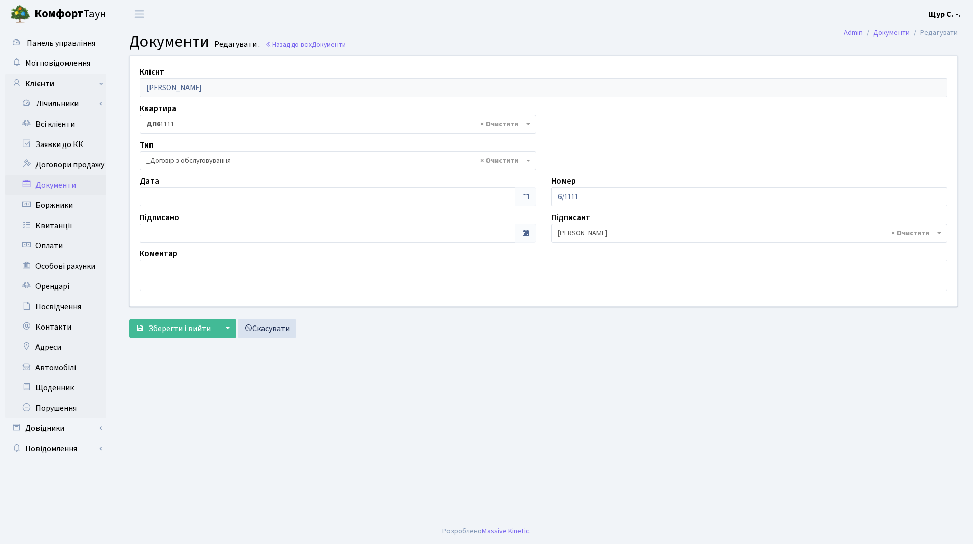
select select "289"
type input "[DATE]"
click at [173, 197] on input "[DATE]" at bounding box center [328, 196] width 376 height 19
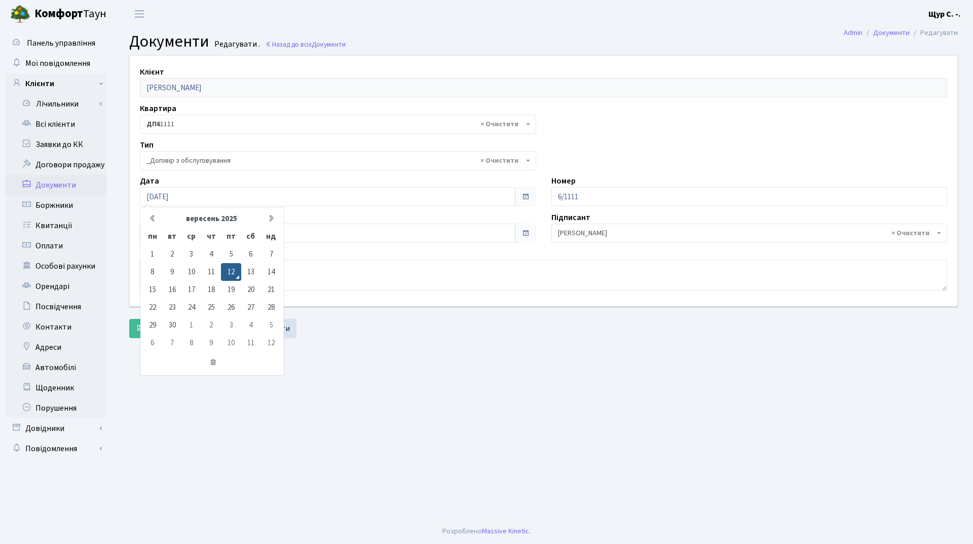
click at [449, 367] on main "Admin Документи Редагувати Документи Редагувати . Назад до всіх Документи Клієн…" at bounding box center [543, 273] width 859 height 491
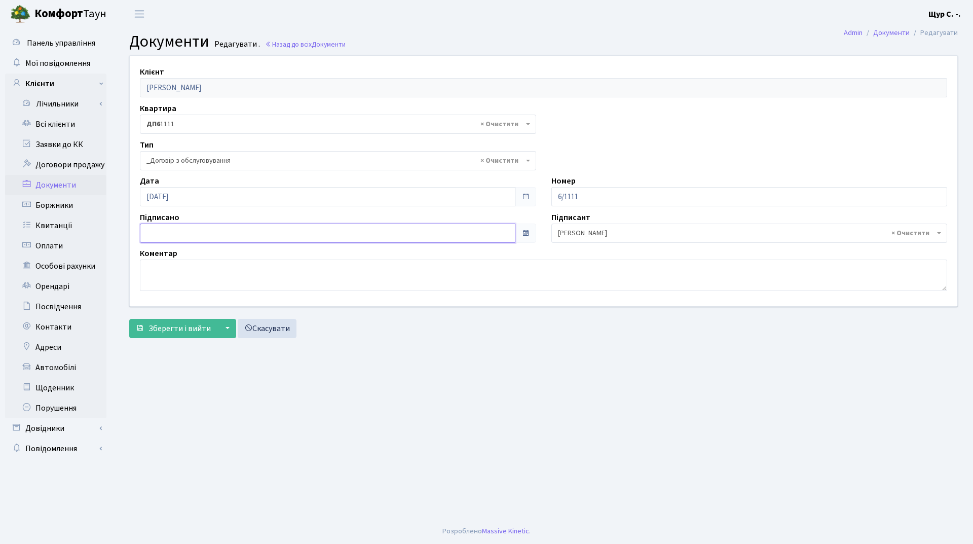
type input "12.09.2025"
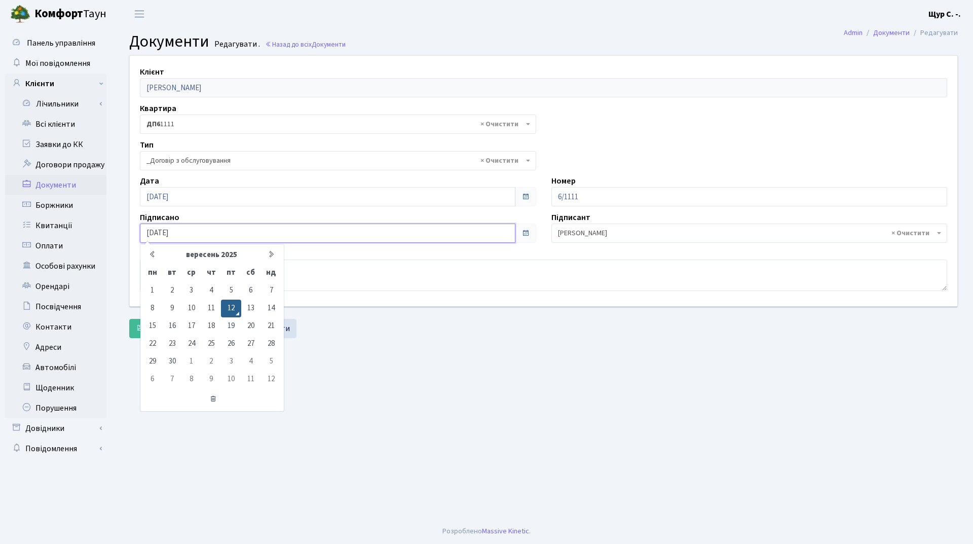
click at [292, 235] on input "12.09.2025" at bounding box center [328, 233] width 376 height 19
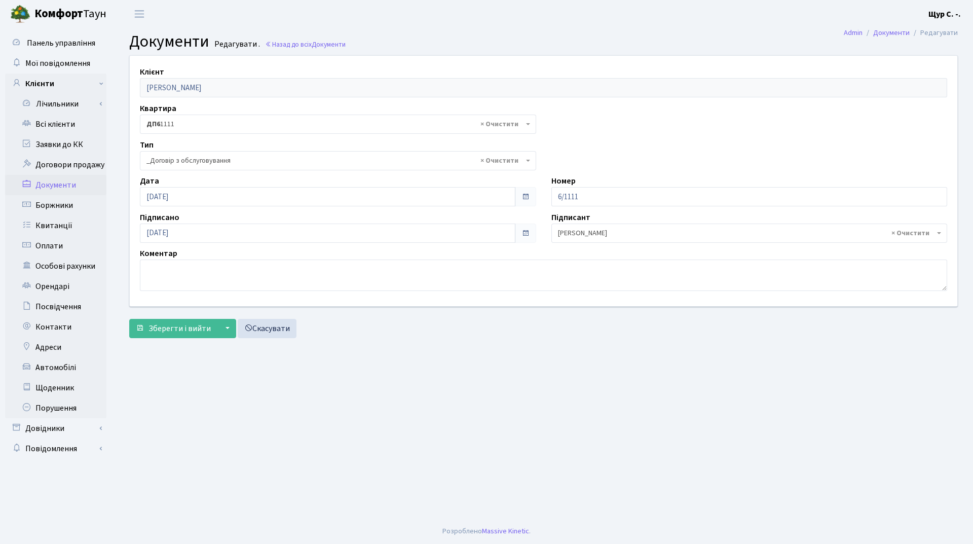
click at [369, 348] on main "Admin Документи Редагувати Документи Редагувати . Назад до всіх Документи Клієн…" at bounding box center [543, 273] width 859 height 491
click at [169, 330] on span "Зберегти і вийти" at bounding box center [180, 328] width 62 height 11
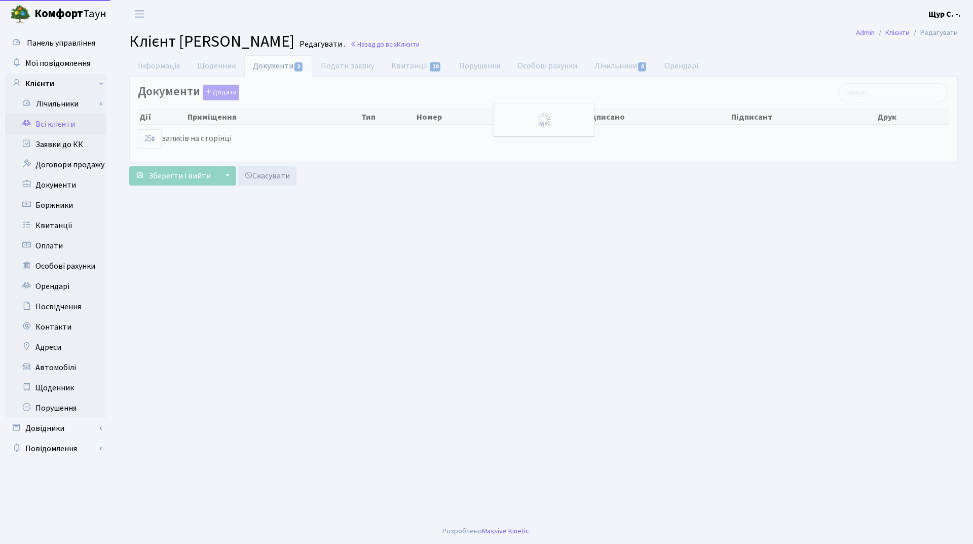
select select "25"
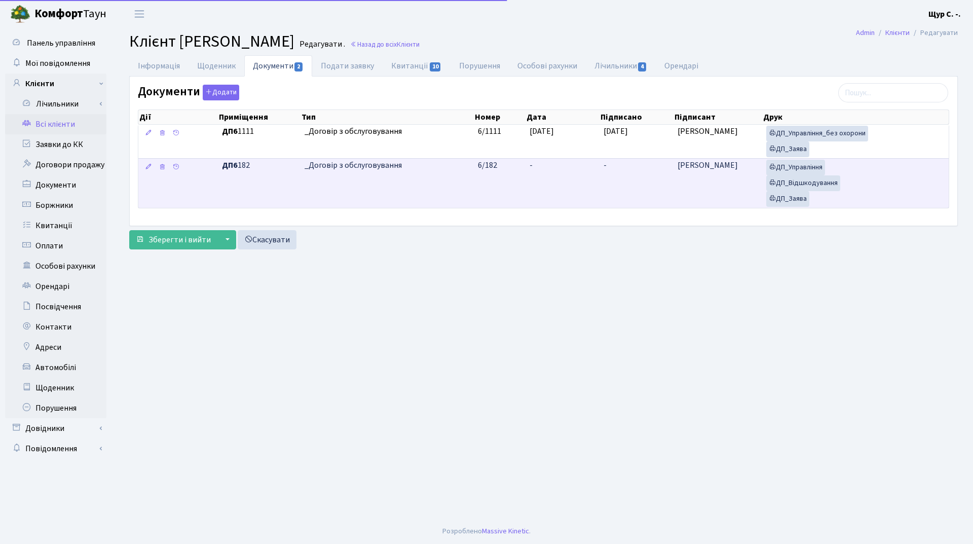
click at [398, 191] on td "_Договір з обслуговування" at bounding box center [388, 183] width 174 height 50
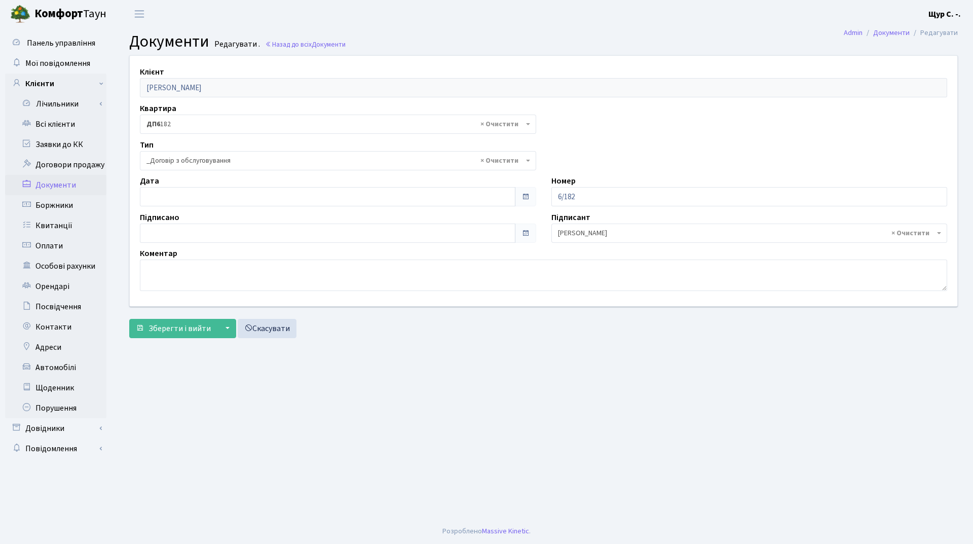
select select "289"
type input "[DATE]"
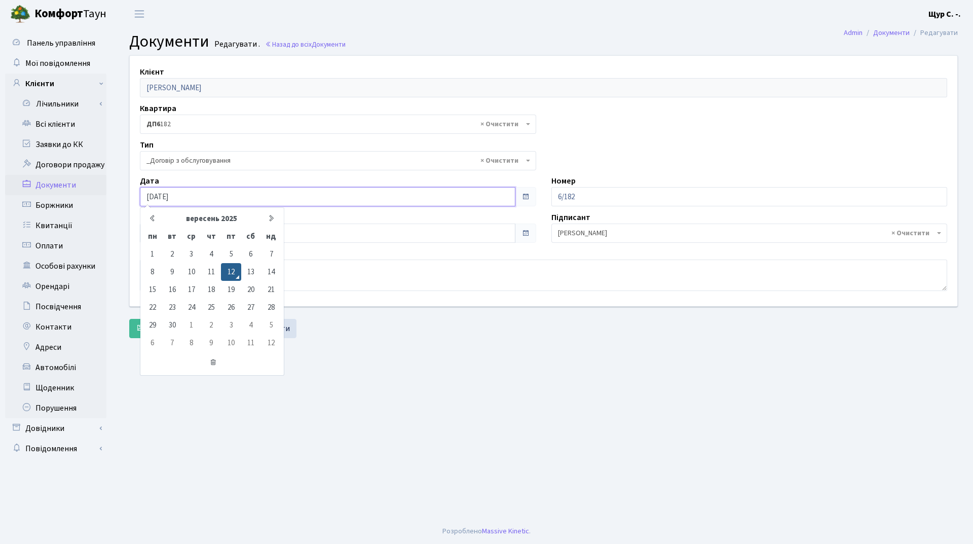
click at [291, 203] on input "[DATE]" at bounding box center [328, 196] width 376 height 19
click at [425, 388] on main "Admin Документи Редагувати Документи Редагувати . Назад до всіх Документи Клієн…" at bounding box center [543, 273] width 859 height 491
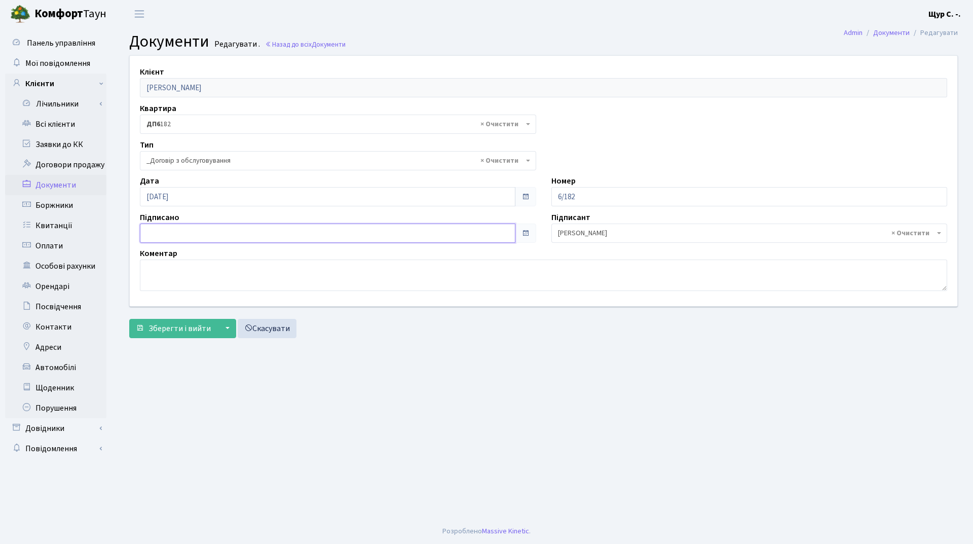
type input "12.09.2025"
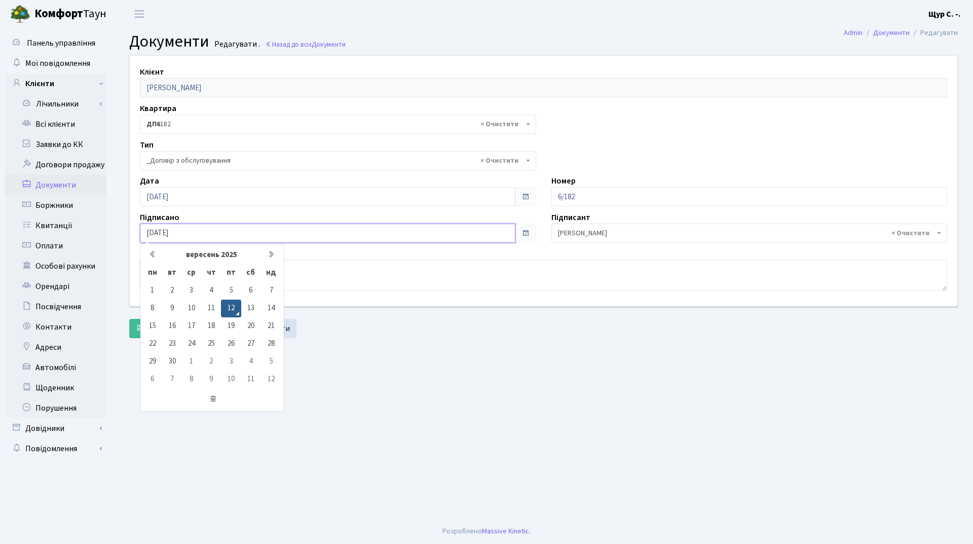
click at [292, 228] on input "12.09.2025" at bounding box center [328, 233] width 376 height 19
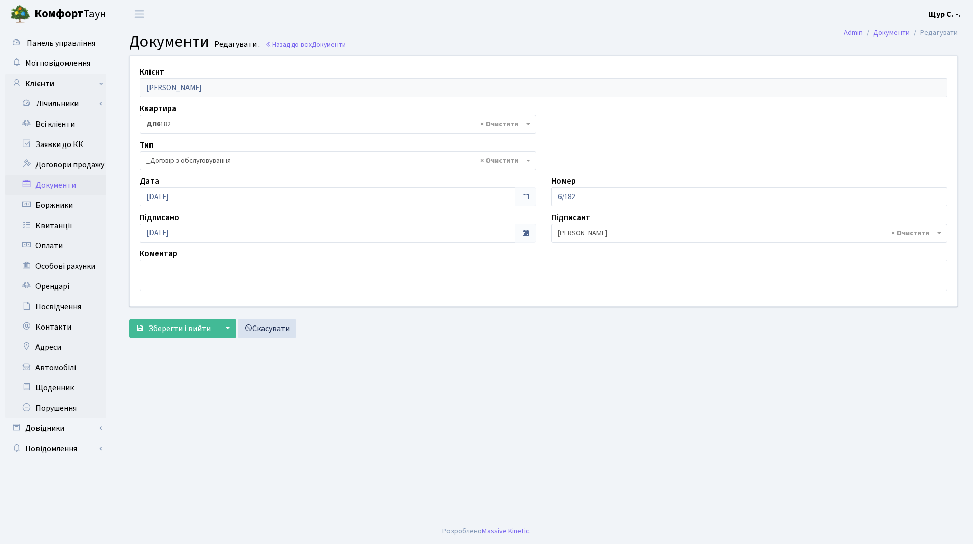
click at [399, 373] on main "Admin Документи Редагувати Документи Редагувати . Назад до всіх Документи Клієн…" at bounding box center [543, 273] width 859 height 491
click at [157, 332] on span "Зберегти і вийти" at bounding box center [180, 328] width 62 height 11
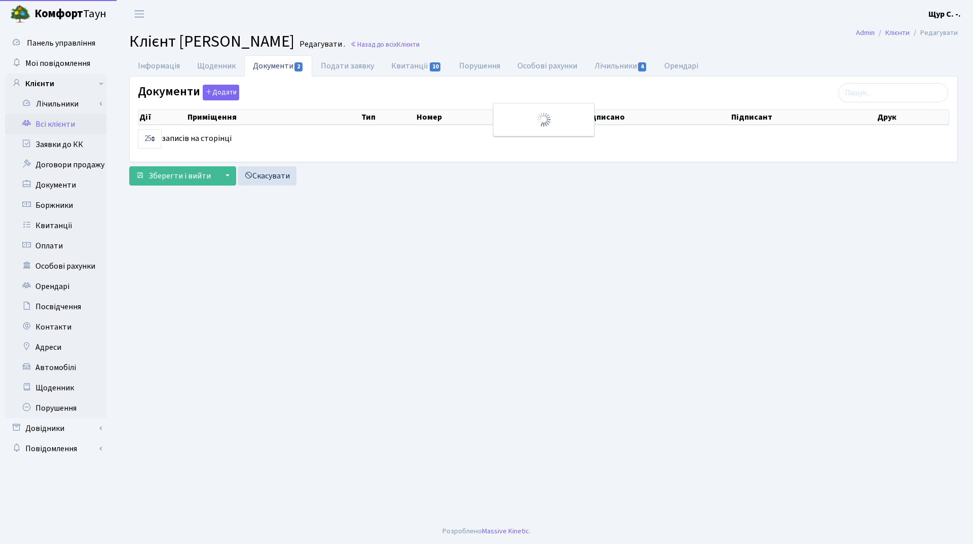
select select "25"
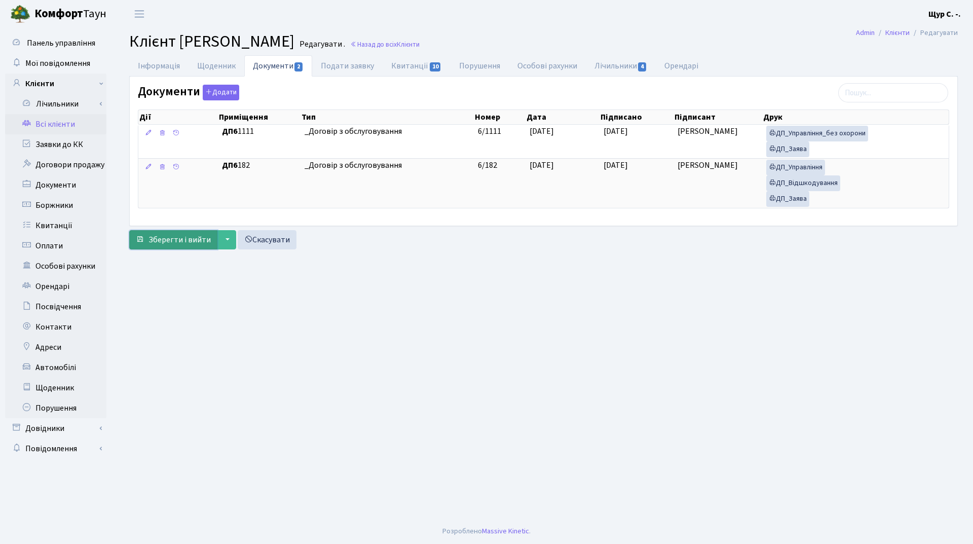
click at [177, 240] on span "Зберегти і вийти" at bounding box center [180, 239] width 62 height 11
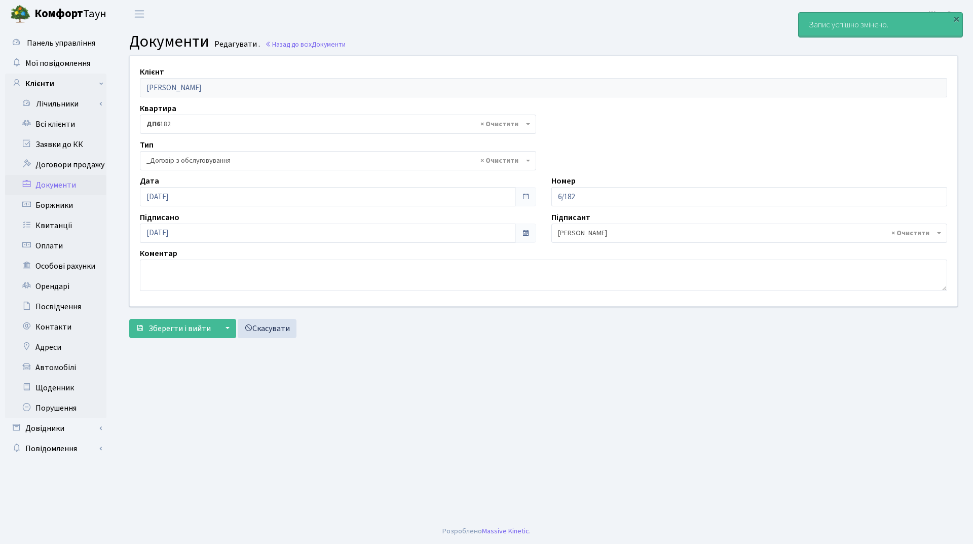
select select "289"
click at [60, 123] on link "Всі клієнти" at bounding box center [55, 124] width 101 height 20
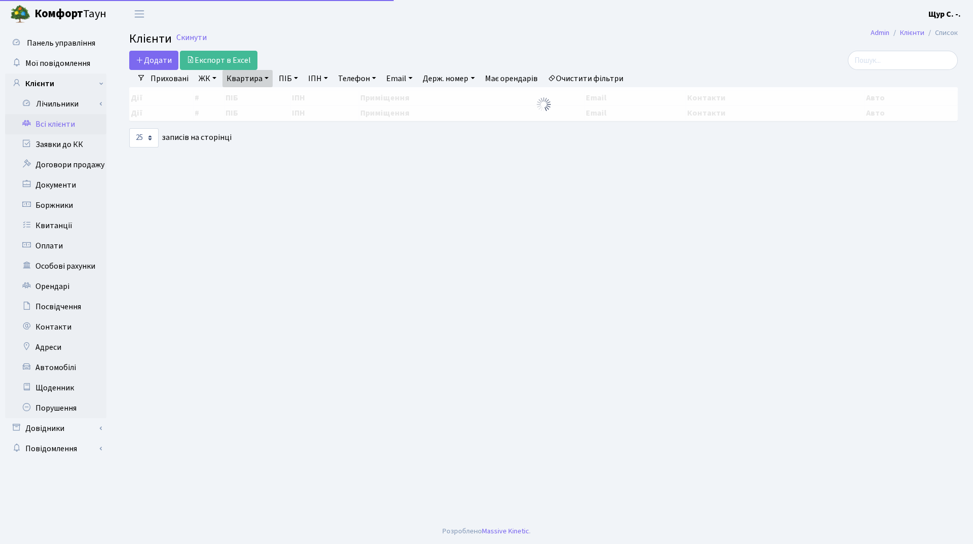
select select "25"
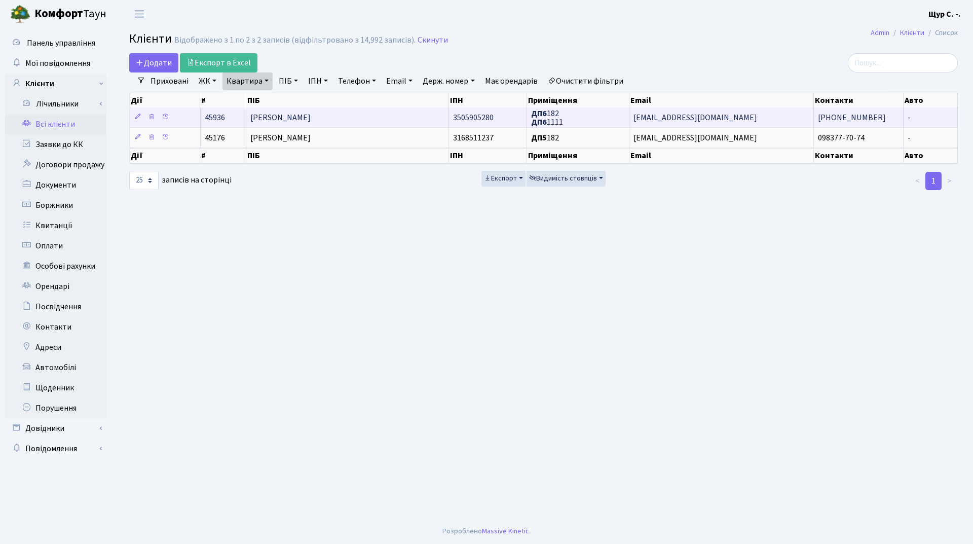
click at [306, 121] on span "[PERSON_NAME]" at bounding box center [280, 117] width 60 height 11
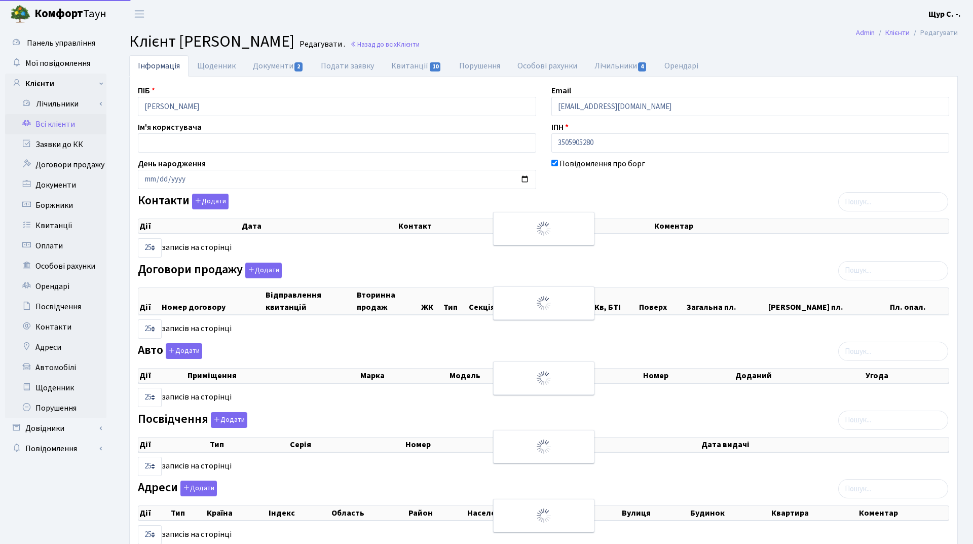
select select "25"
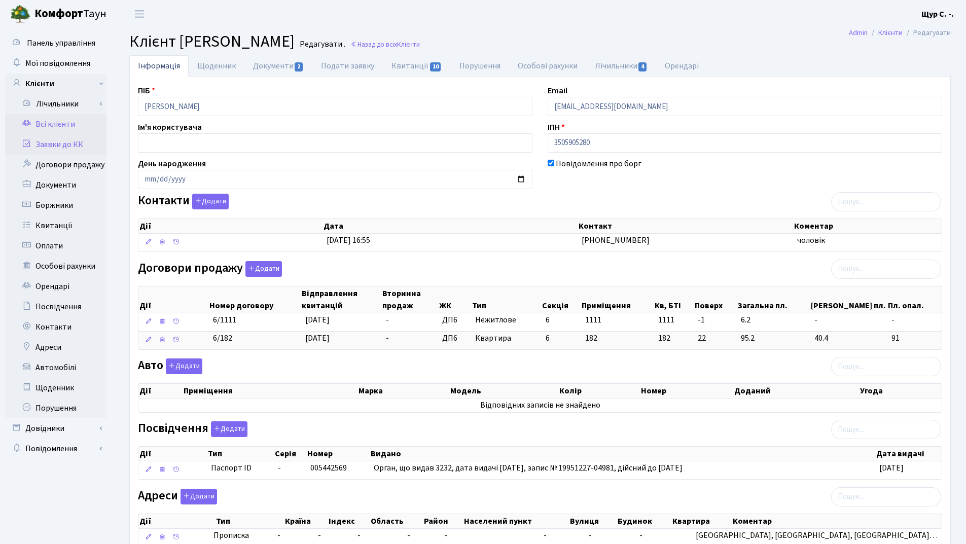
click at [58, 151] on link "Заявки до КК" at bounding box center [55, 144] width 101 height 20
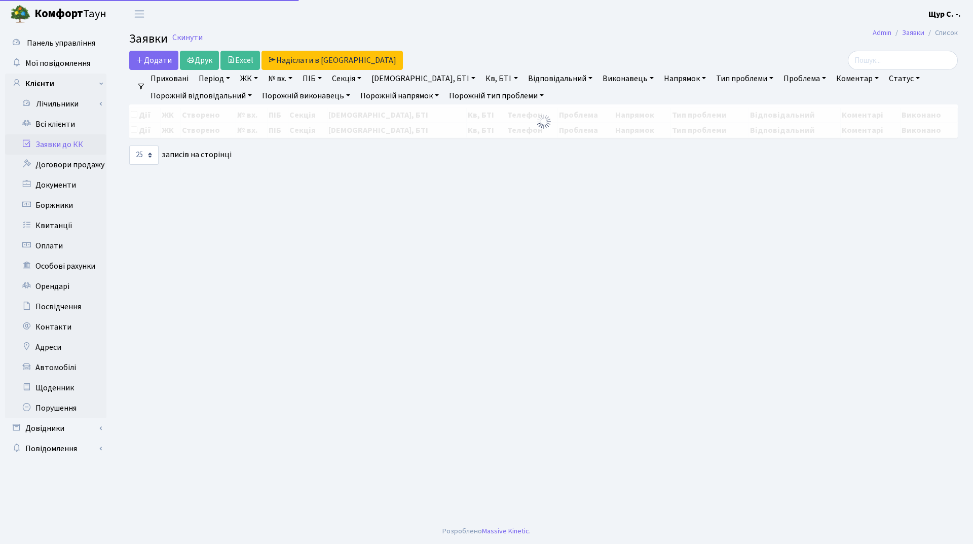
select select "25"
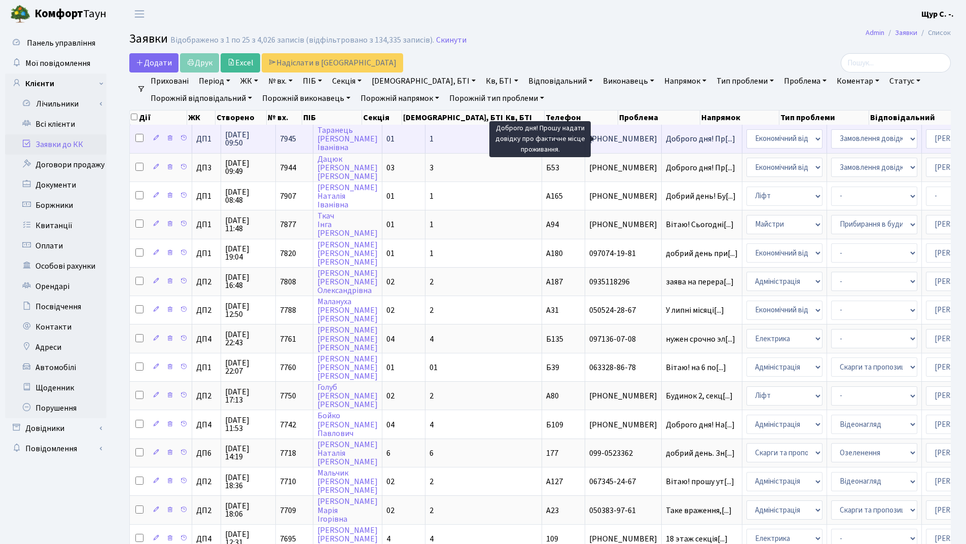
click at [665, 138] on span "Доброго дня! Пр[...]" at bounding box center [699, 138] width 69 height 11
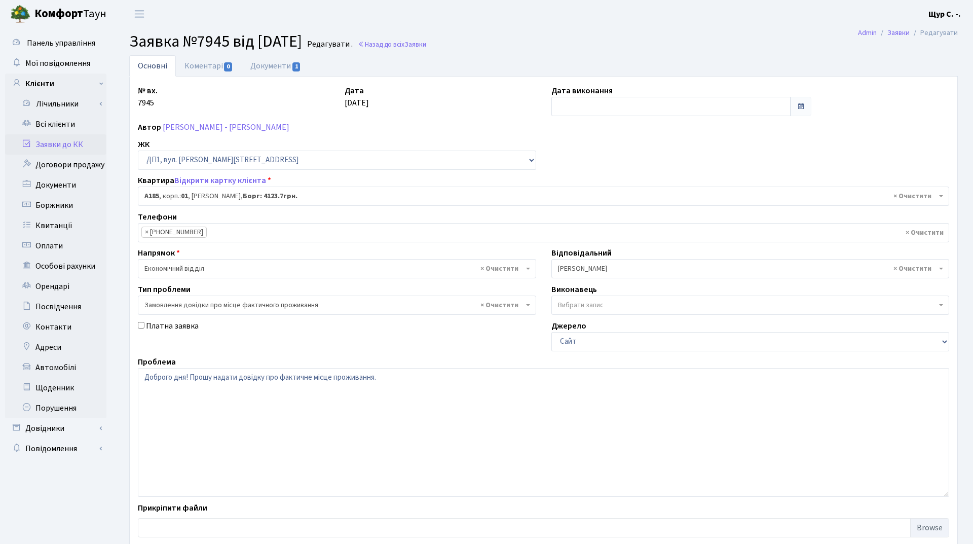
select select "29995"
select select "8"
click at [264, 62] on link "Документи 1" at bounding box center [276, 65] width 68 height 21
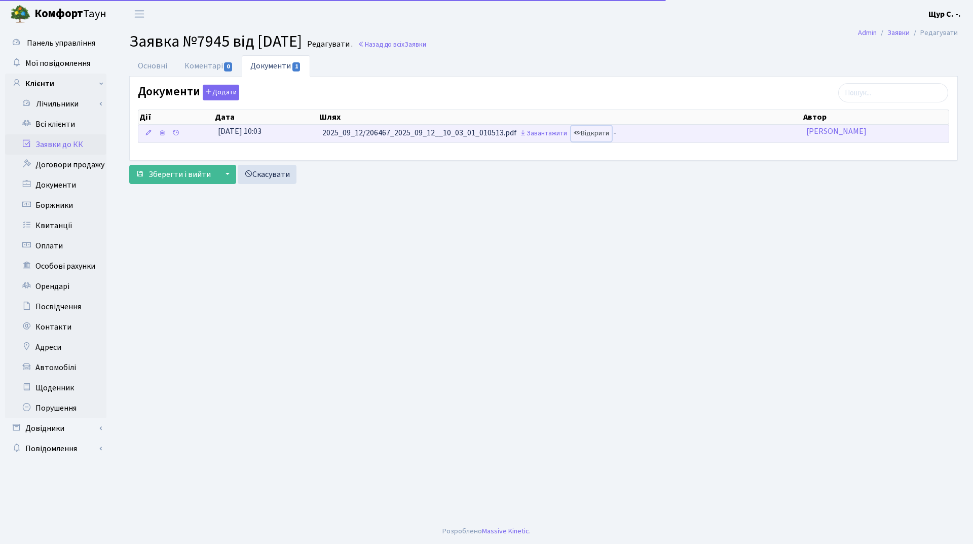
click at [600, 135] on link "Відкрити" at bounding box center [591, 134] width 41 height 16
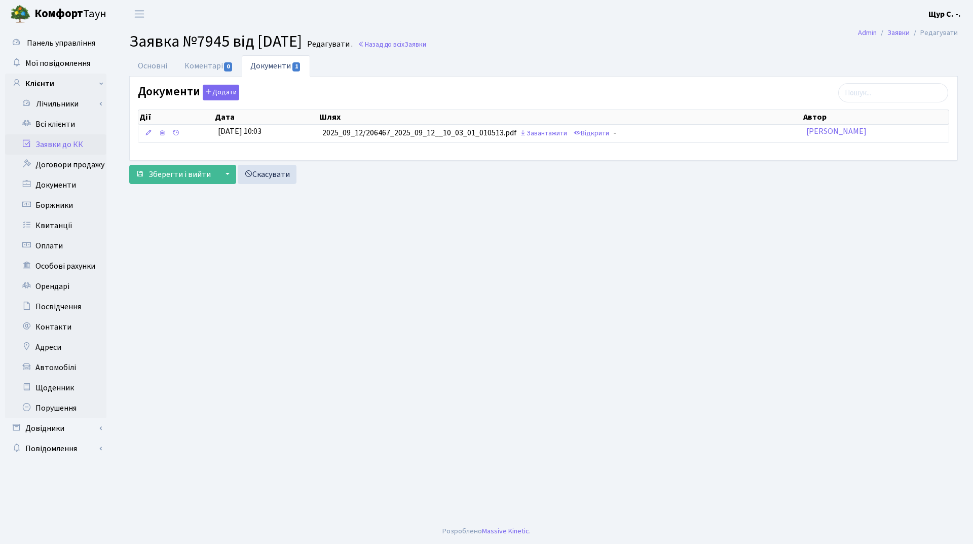
click at [62, 142] on link "Заявки до КК" at bounding box center [55, 144] width 101 height 20
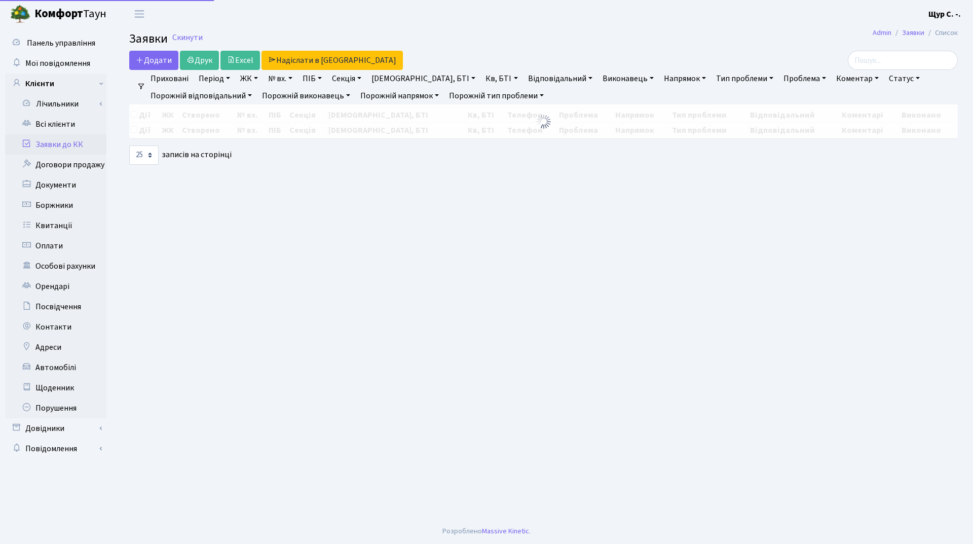
select select "25"
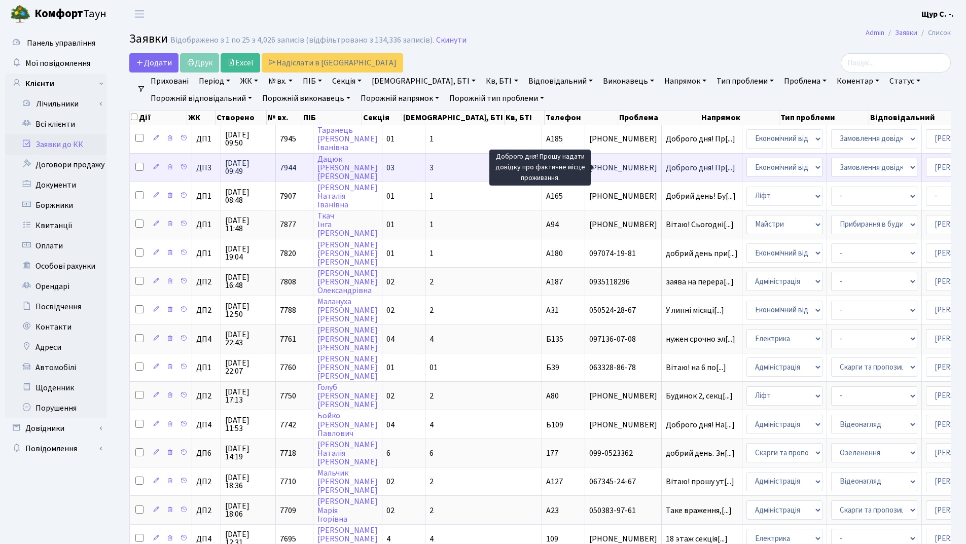
click at [665, 163] on span "Доброго дня! Пр[...]" at bounding box center [699, 167] width 69 height 11
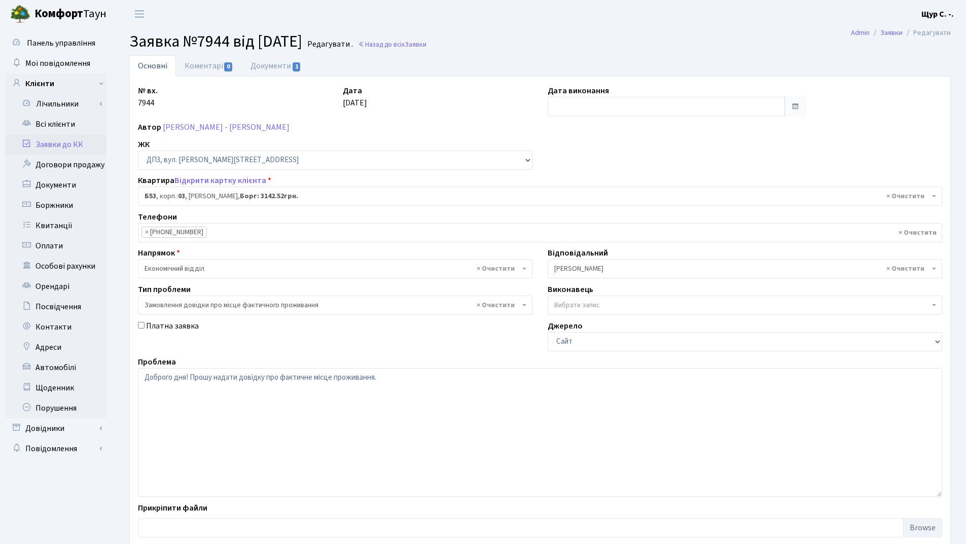
select select "32536"
select select "8"
click at [283, 70] on link "Документи 1" at bounding box center [276, 65] width 68 height 21
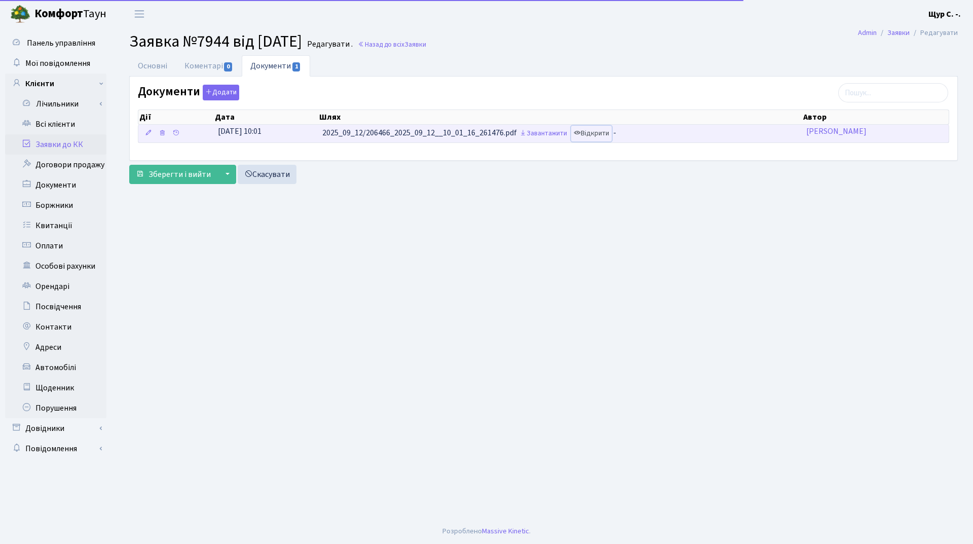
click at [608, 135] on link "Відкрити" at bounding box center [591, 134] width 41 height 16
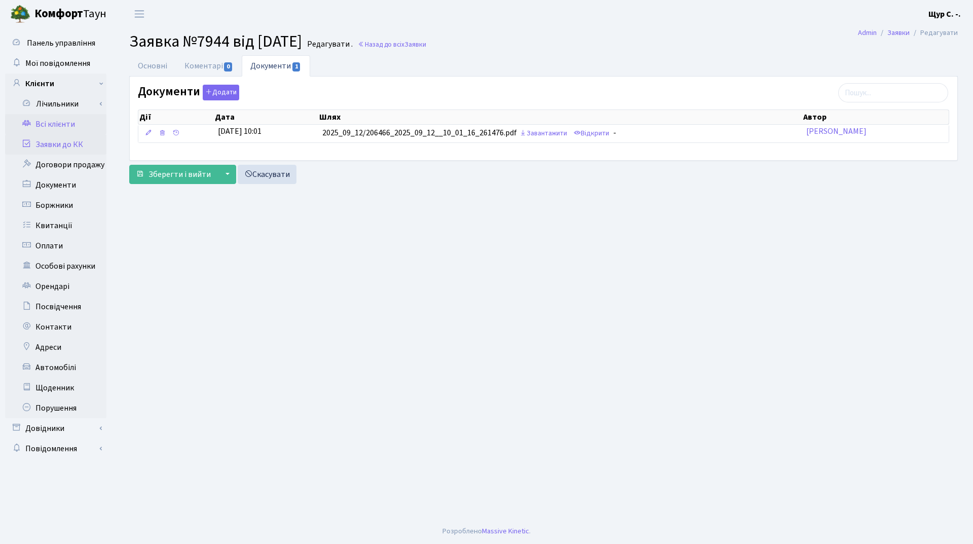
click at [72, 126] on link "Всі клієнти" at bounding box center [55, 124] width 101 height 20
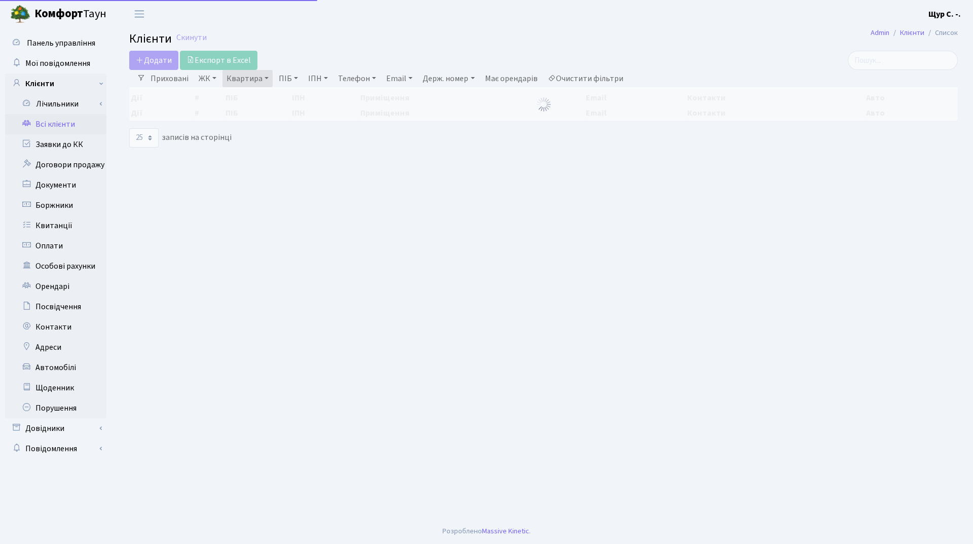
select select "25"
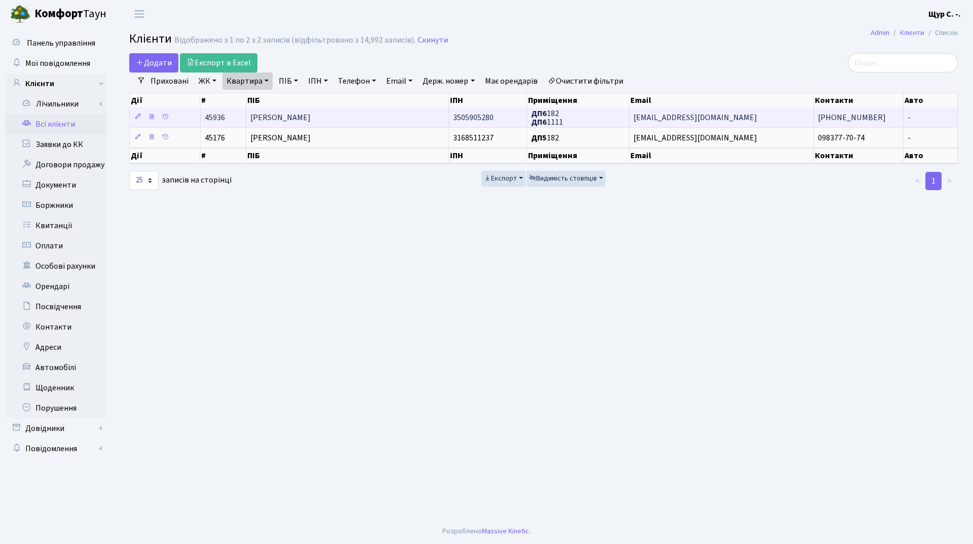
click at [311, 120] on span "[PERSON_NAME]" at bounding box center [280, 117] width 60 height 11
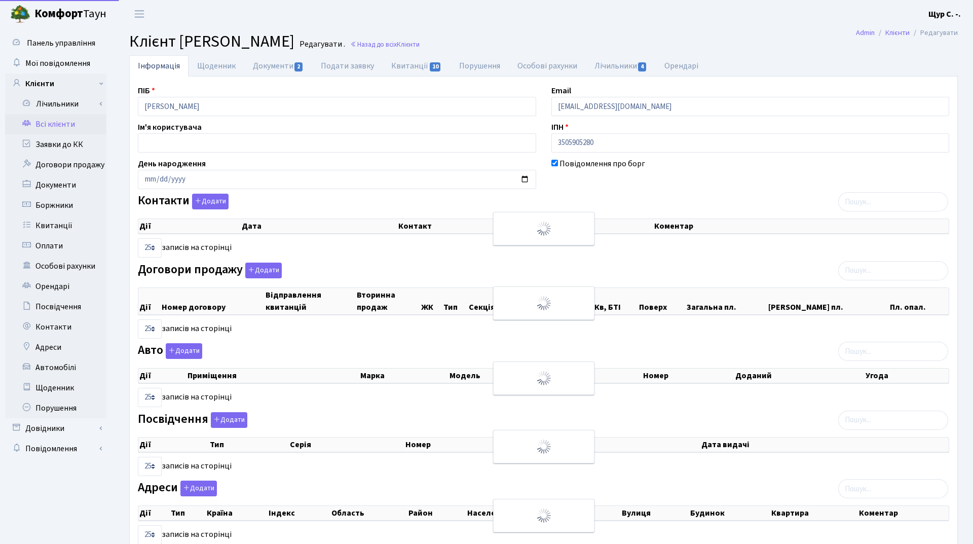
select select "25"
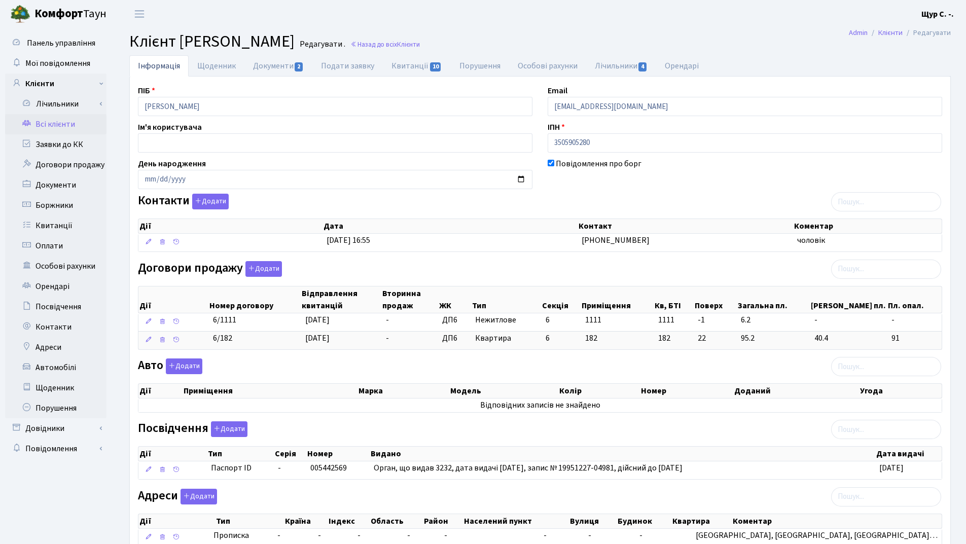
click at [65, 124] on link "Всі клієнти" at bounding box center [55, 124] width 101 height 20
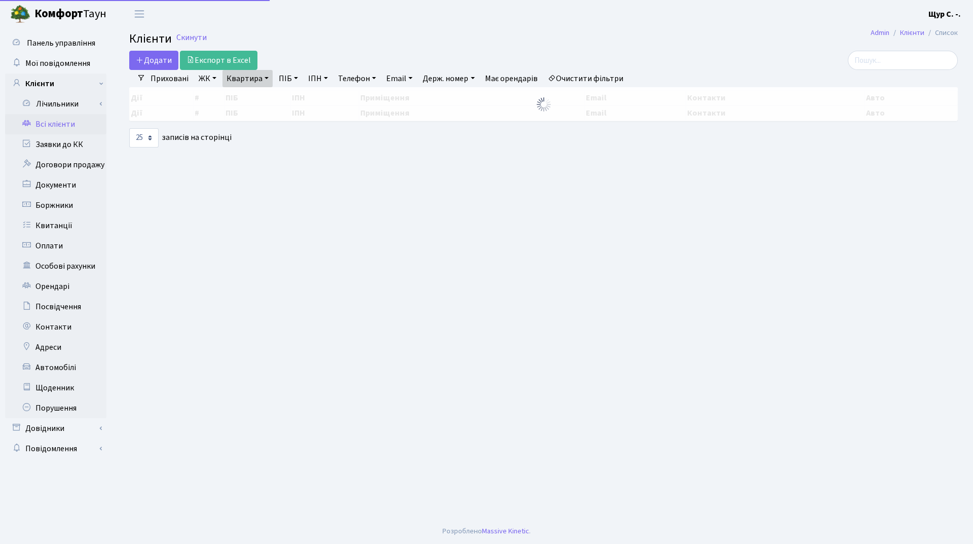
select select "25"
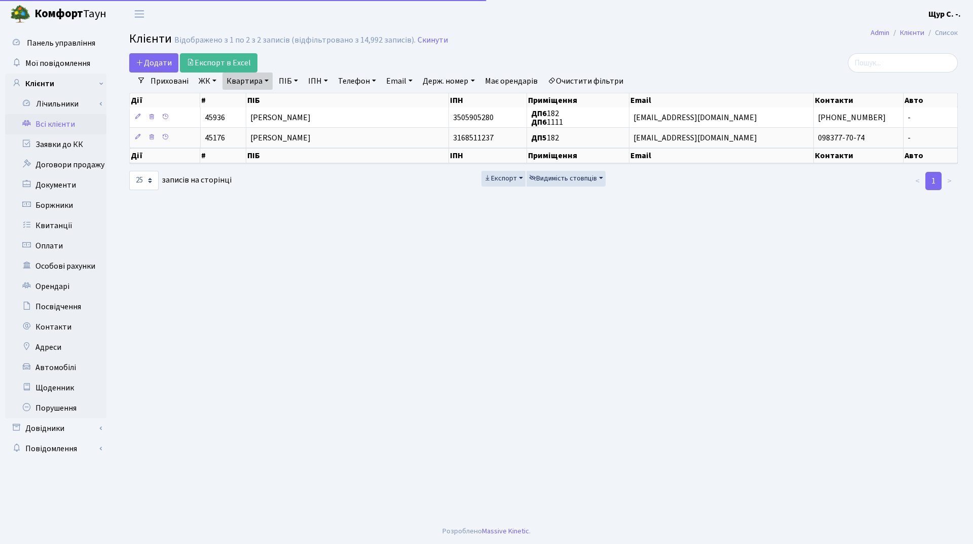
click at [266, 79] on link "Квартира" at bounding box center [248, 80] width 50 height 17
click at [255, 102] on input "182" at bounding box center [252, 100] width 59 height 19
type input "1"
type input "236"
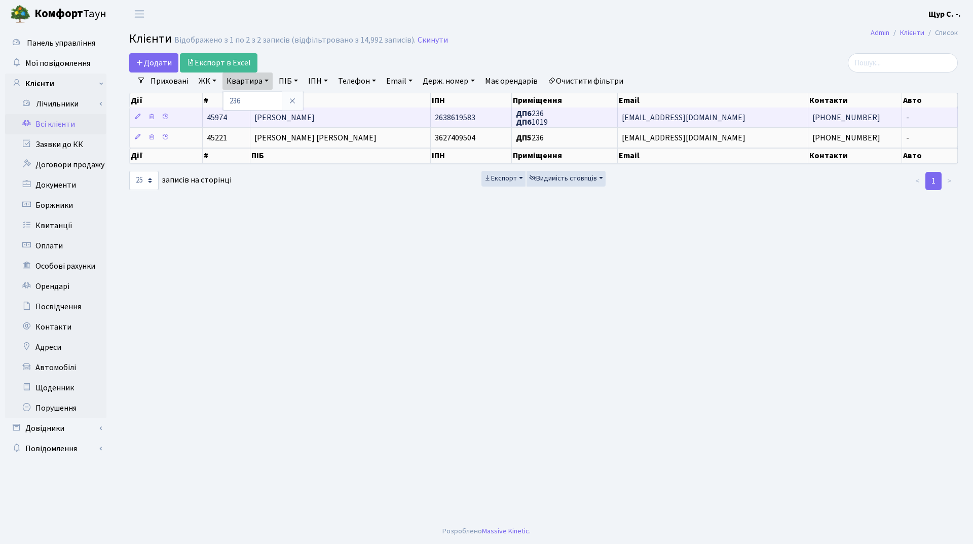
click at [378, 118] on td "Сілаєва Наталія Анатоліївна" at bounding box center [340, 117] width 180 height 20
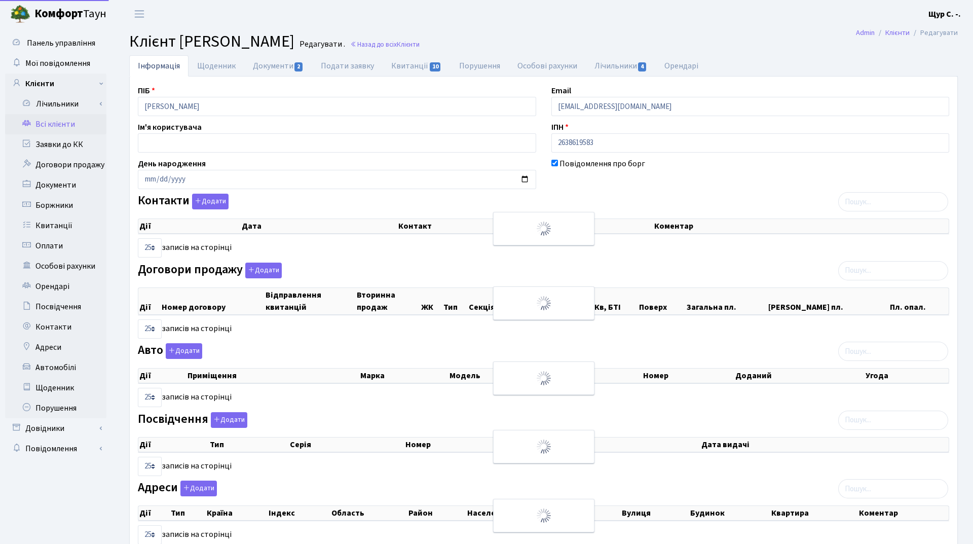
select select "25"
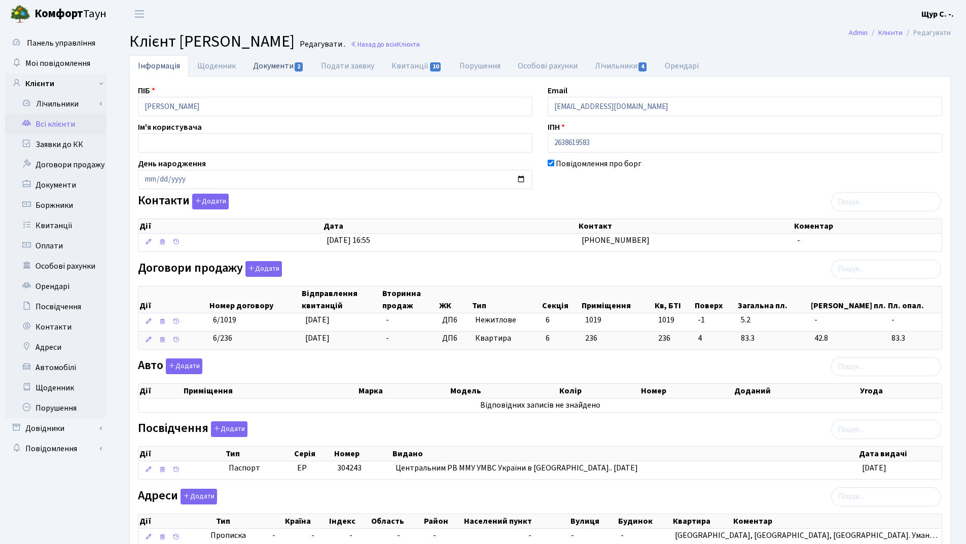
click at [273, 67] on link "Документи 2" at bounding box center [278, 65] width 68 height 21
select select "25"
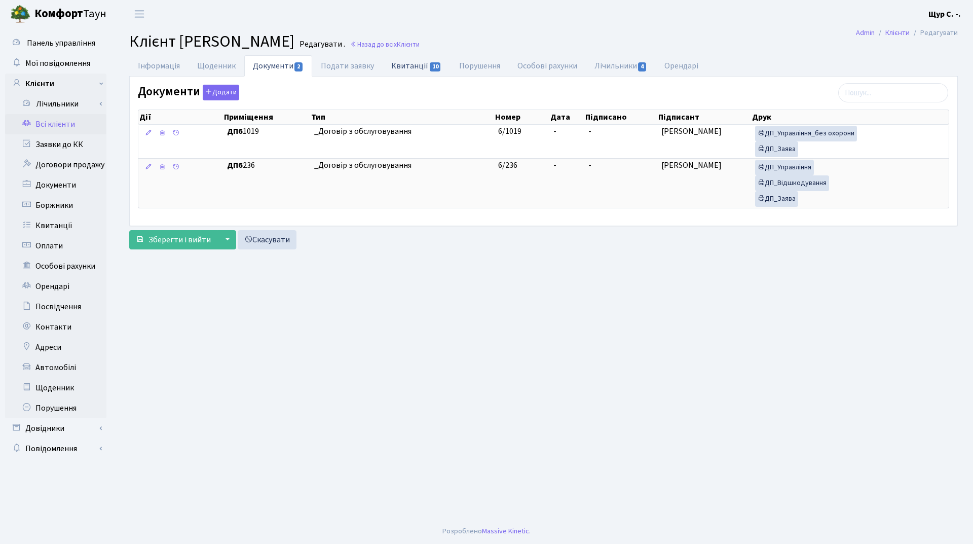
click at [410, 69] on link "Квитанції 10" at bounding box center [416, 65] width 67 height 21
select select "25"
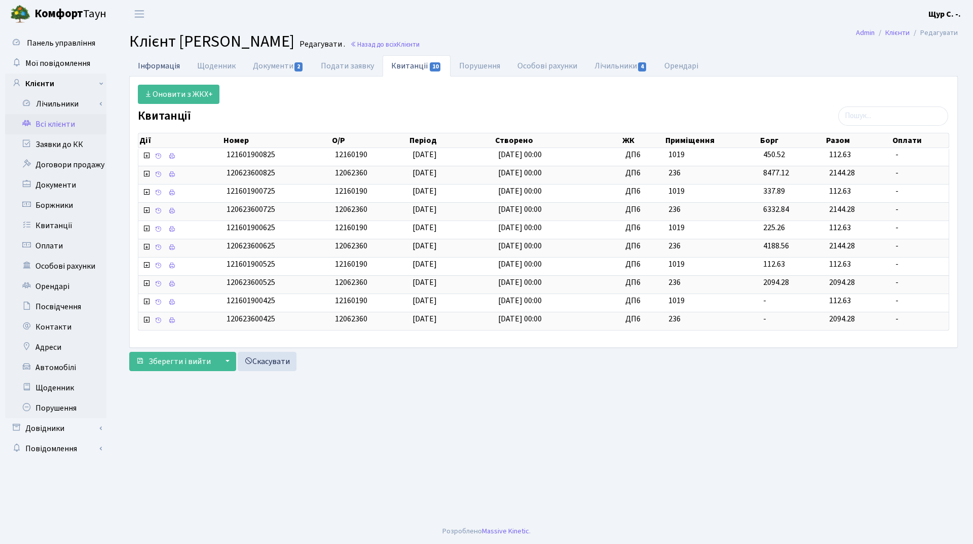
click at [158, 65] on link "Інформація" at bounding box center [158, 65] width 59 height 21
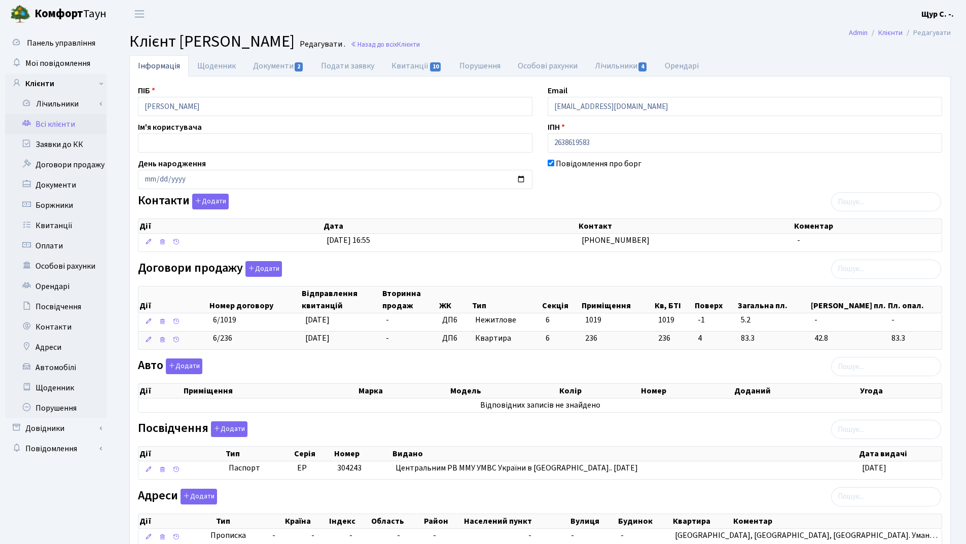
click at [67, 123] on link "Всі клієнти" at bounding box center [55, 124] width 101 height 20
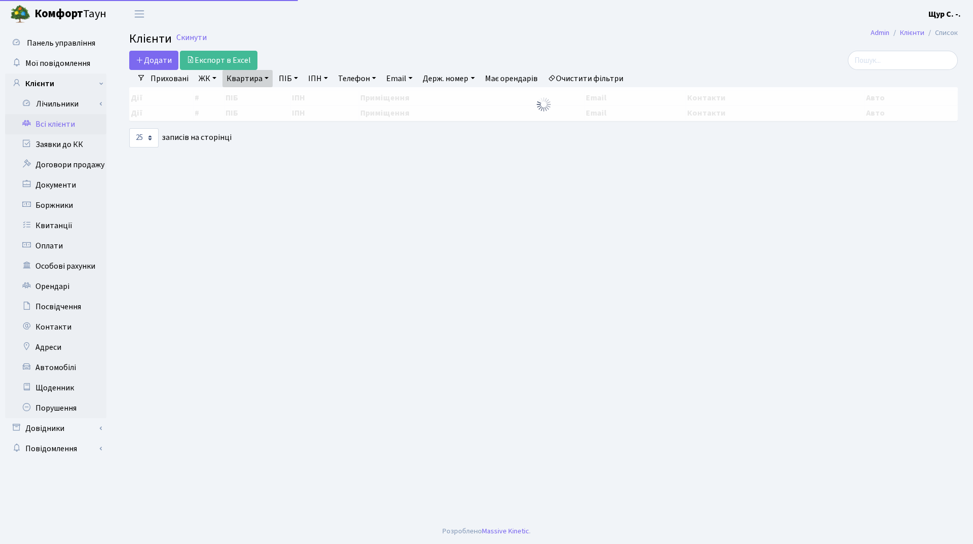
select select "25"
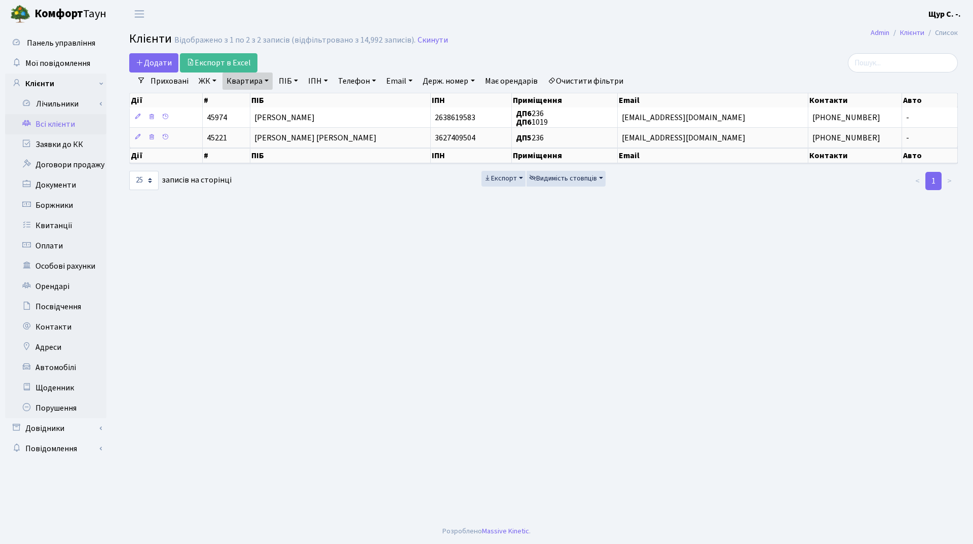
click at [267, 81] on link "Квартира" at bounding box center [248, 80] width 50 height 17
click at [267, 97] on input "236" at bounding box center [252, 100] width 59 height 19
type input "2"
type input "182"
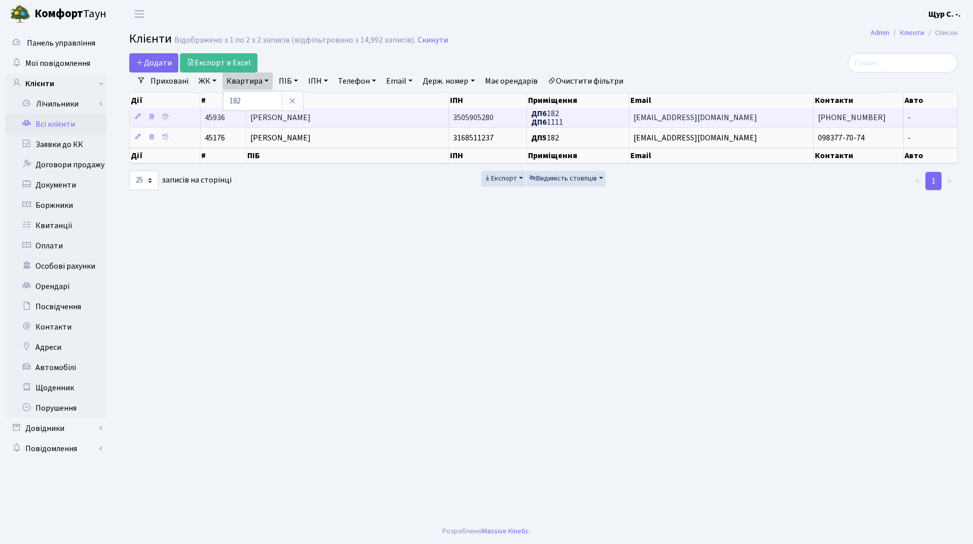
click at [310, 121] on span "[PERSON_NAME]" at bounding box center [280, 117] width 60 height 11
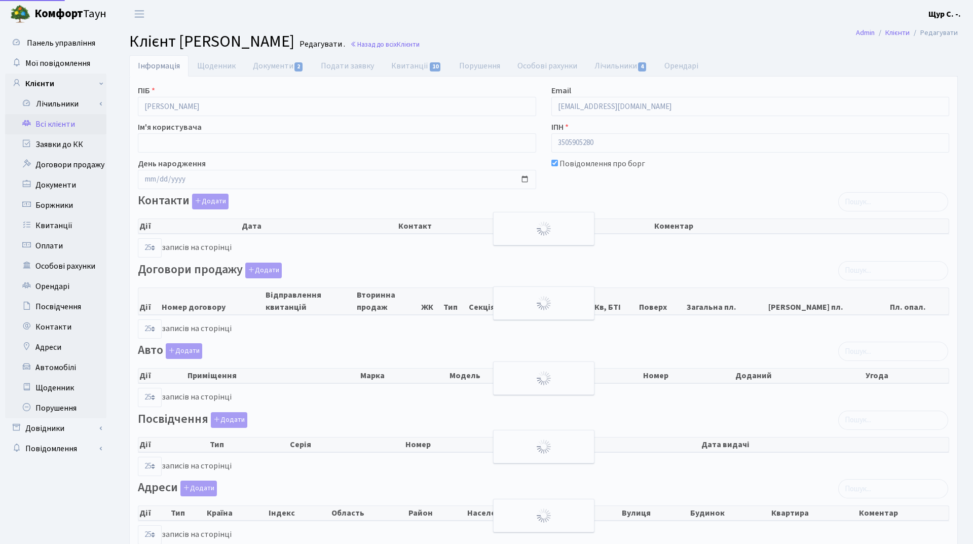
select select "25"
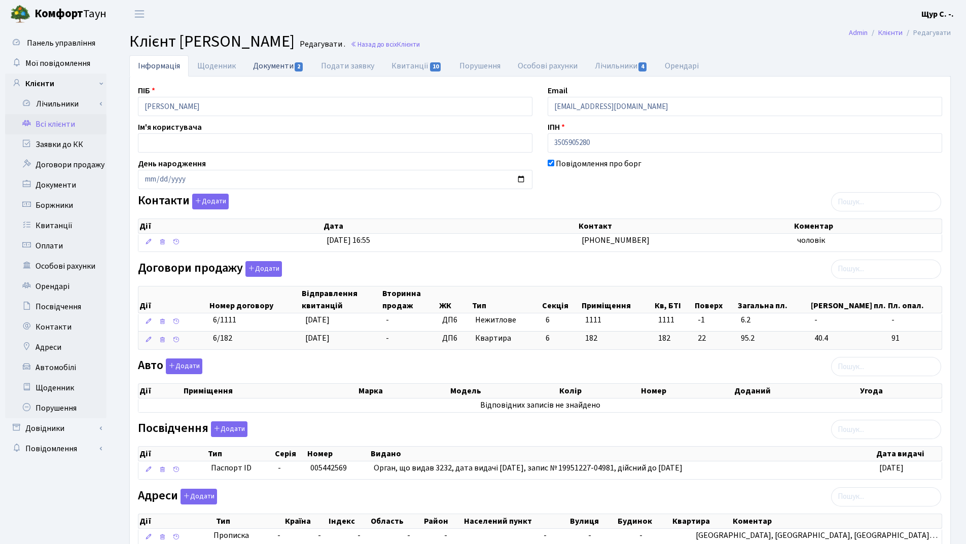
click at [268, 62] on link "Документи 2" at bounding box center [278, 65] width 68 height 21
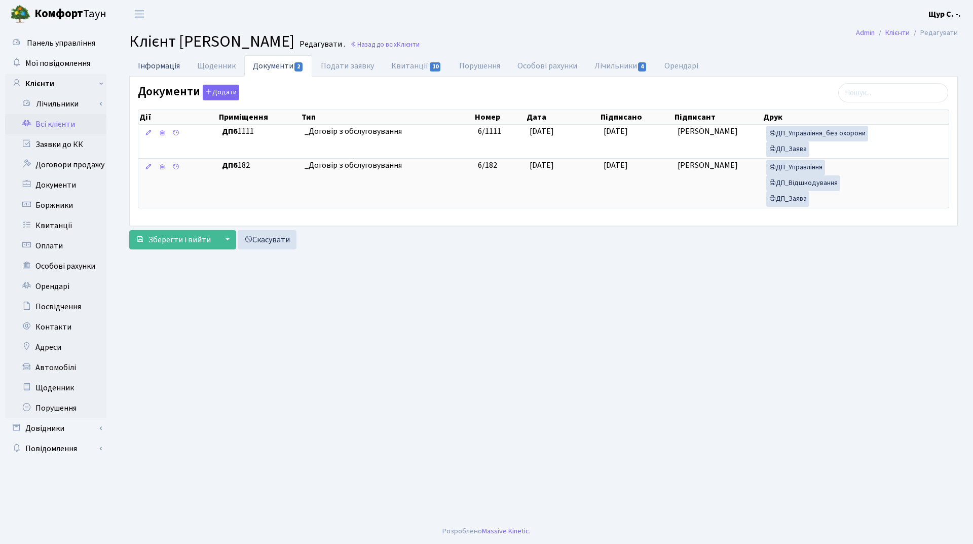
click at [176, 67] on link "Інформація" at bounding box center [158, 65] width 59 height 21
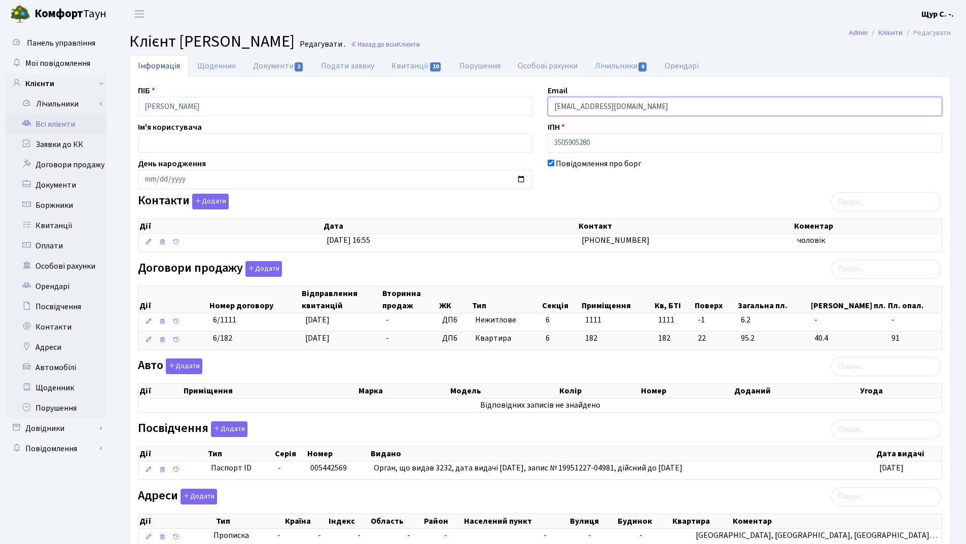
drag, startPoint x: 662, startPoint y: 106, endPoint x: 515, endPoint y: 106, distance: 147.0
click at [515, 106] on div "ПІБ Пономаренко Тетяна Миколаївна Email kt45936@comfort-town.com.ua Ім'я корист…" at bounding box center [539, 320] width 819 height 471
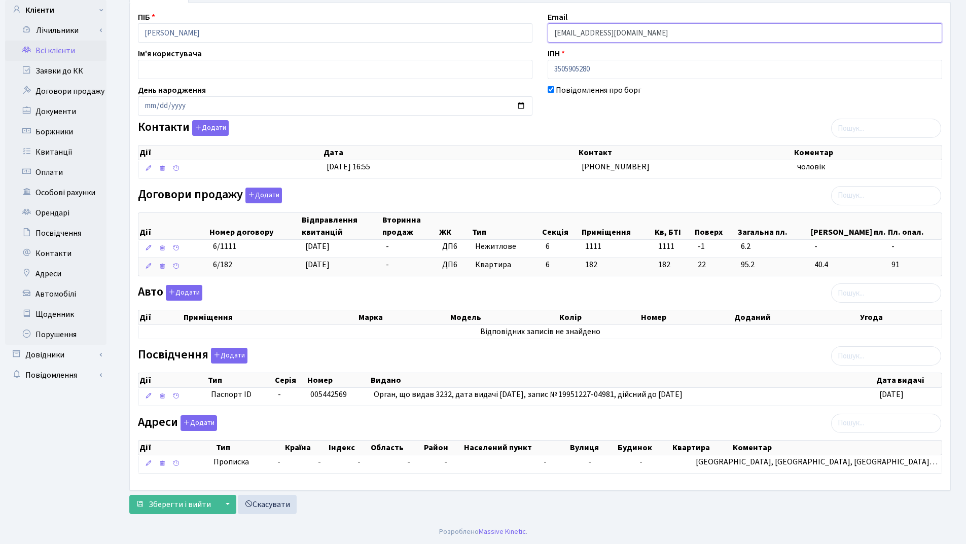
scroll to position [74, 0]
type input "[EMAIL_ADDRESS][DOMAIN_NAME]"
click at [191, 498] on span "Зберегти і вийти" at bounding box center [180, 503] width 62 height 11
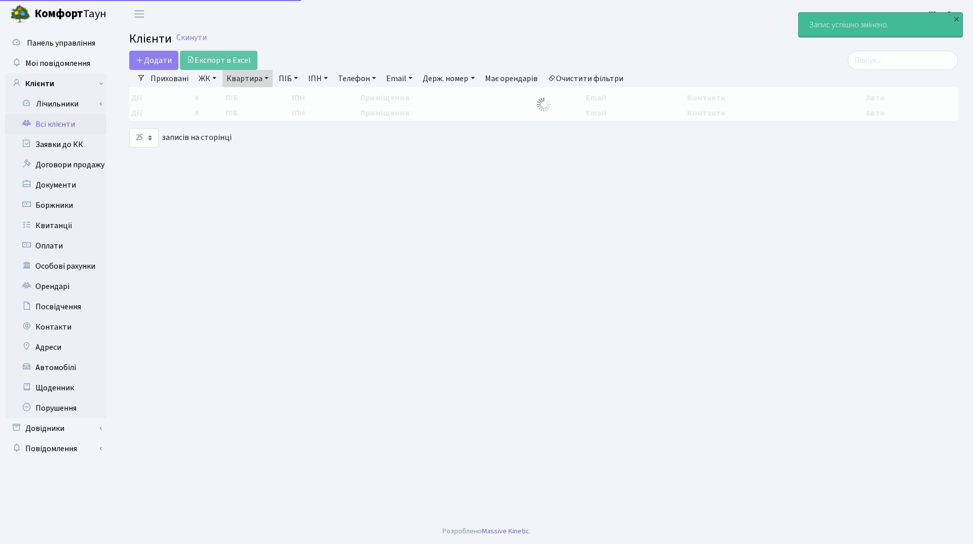
select select "25"
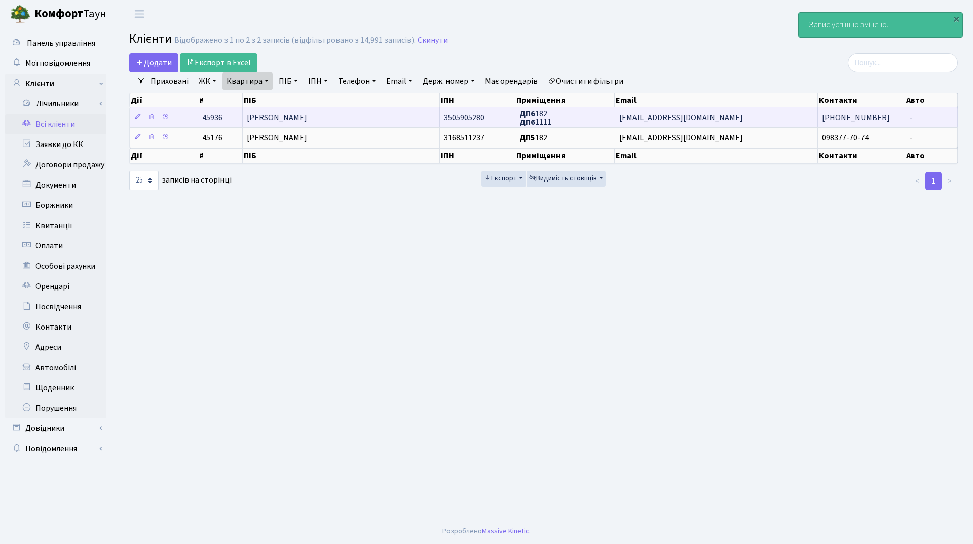
click at [334, 111] on td "[PERSON_NAME]" at bounding box center [341, 117] width 197 height 20
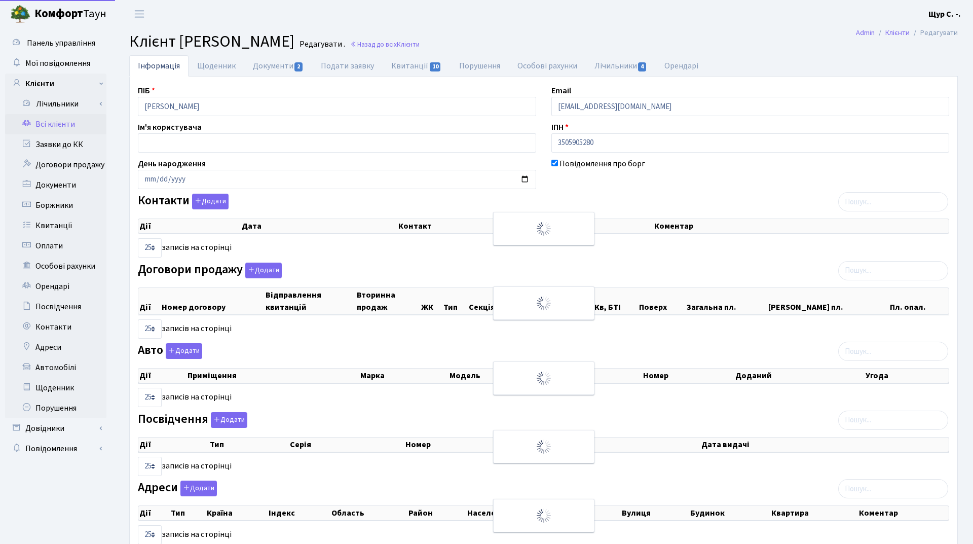
select select "25"
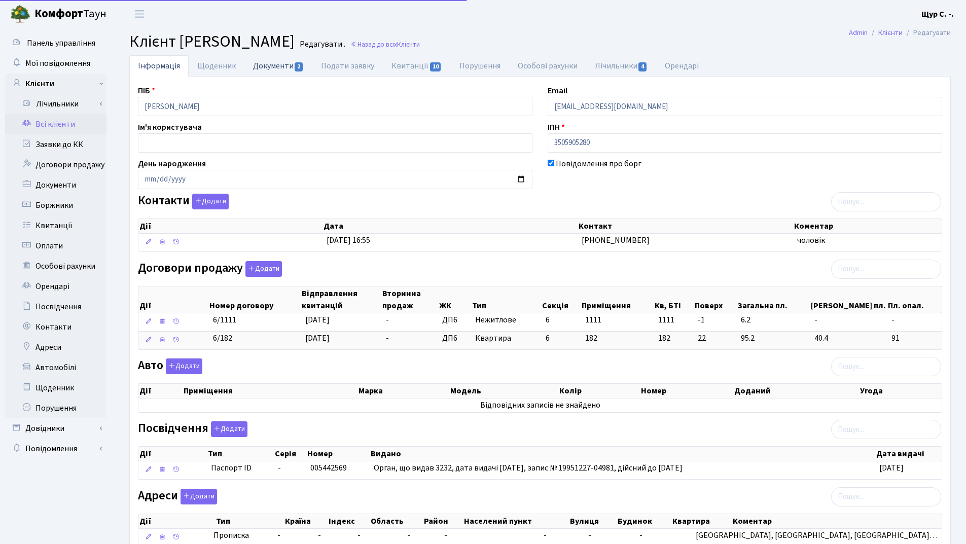
click at [271, 62] on link "Документи 2" at bounding box center [278, 65] width 68 height 21
select select "25"
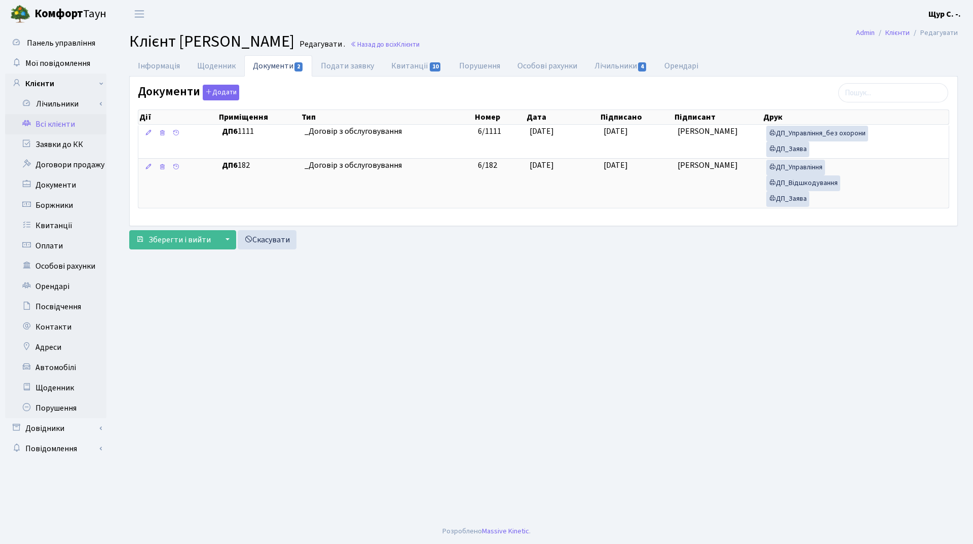
click at [75, 122] on link "Всі клієнти" at bounding box center [55, 124] width 101 height 20
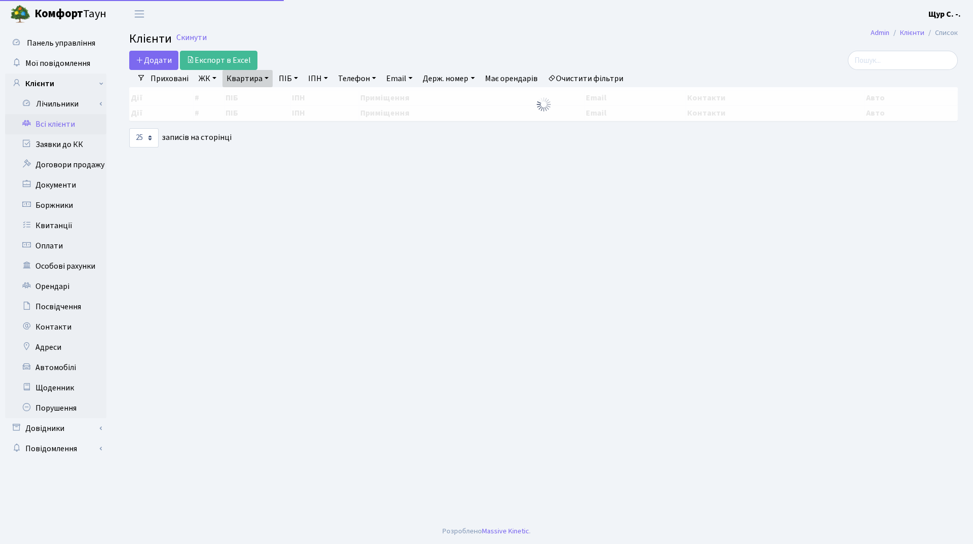
select select "25"
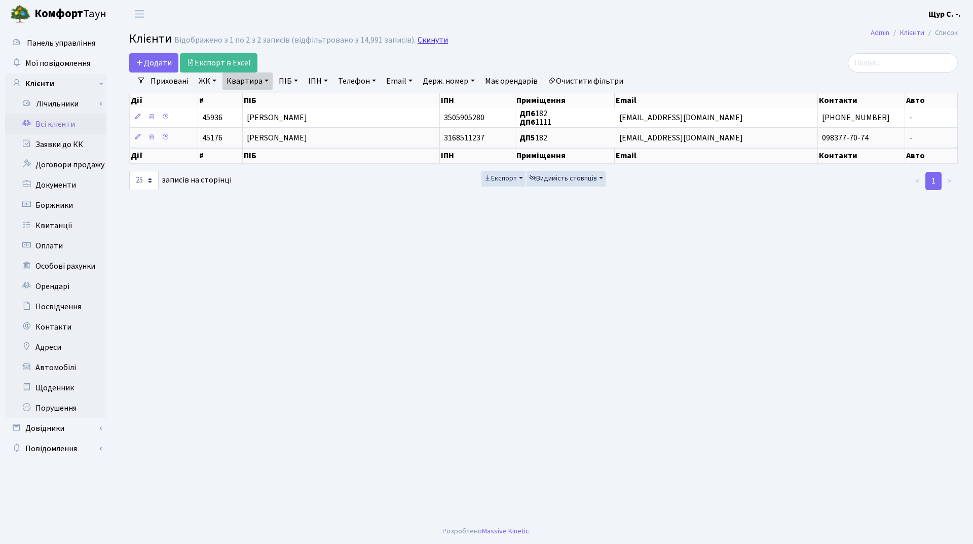
click at [429, 36] on link "Скинути" at bounding box center [433, 40] width 30 height 10
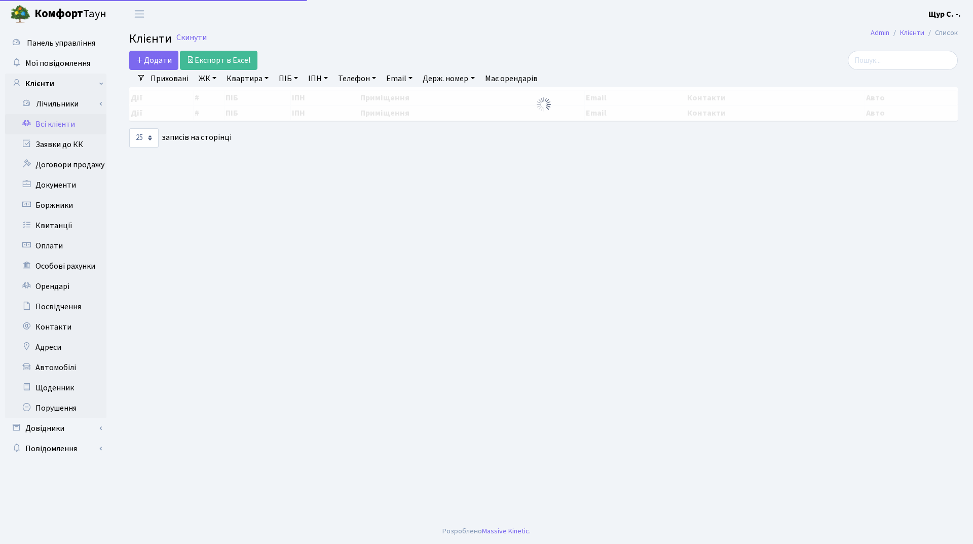
select select "25"
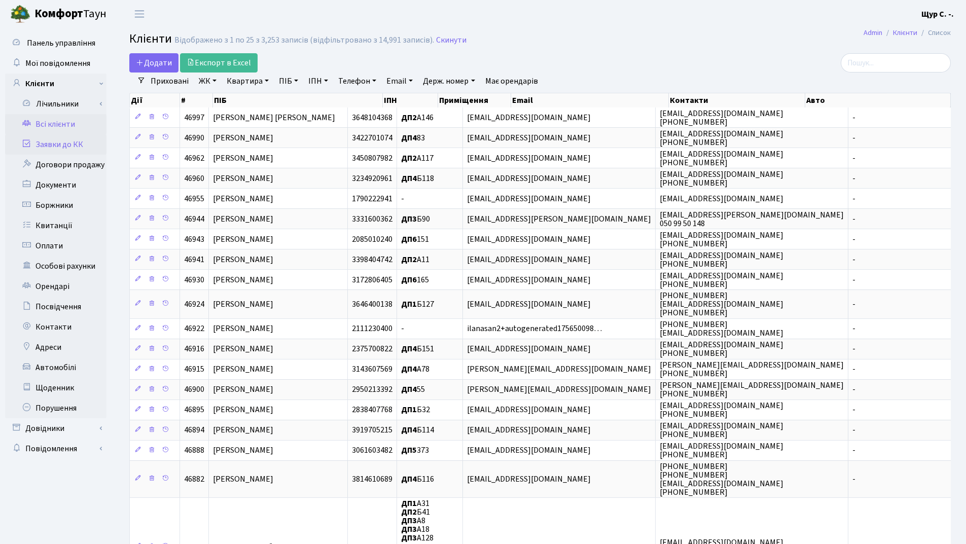
click at [58, 142] on link "Заявки до КК" at bounding box center [55, 144] width 101 height 20
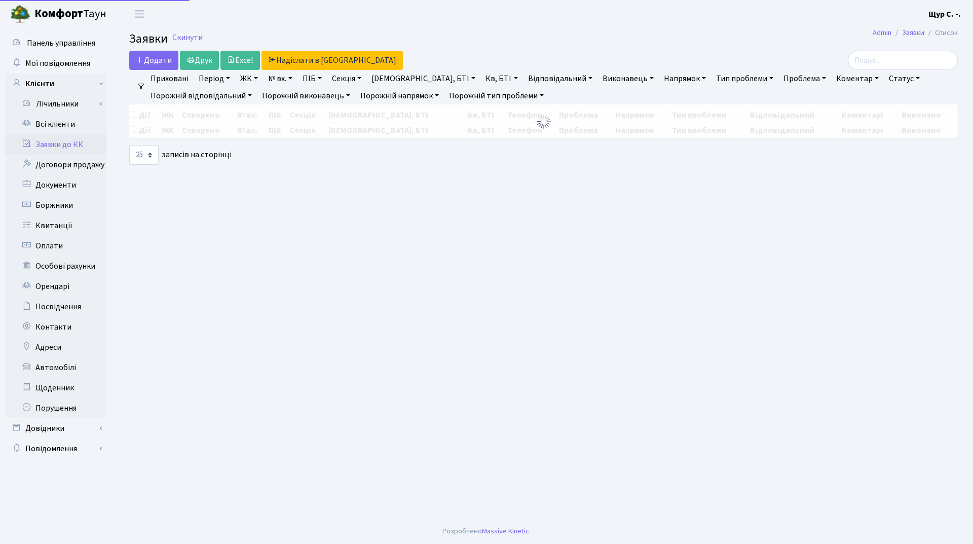
select select "25"
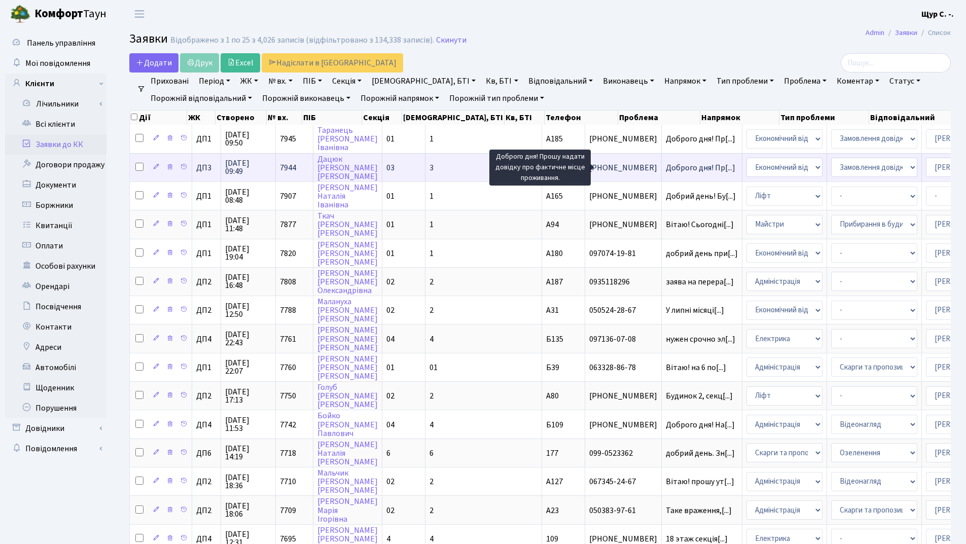
click span "Доброго дня! Пр[...]"
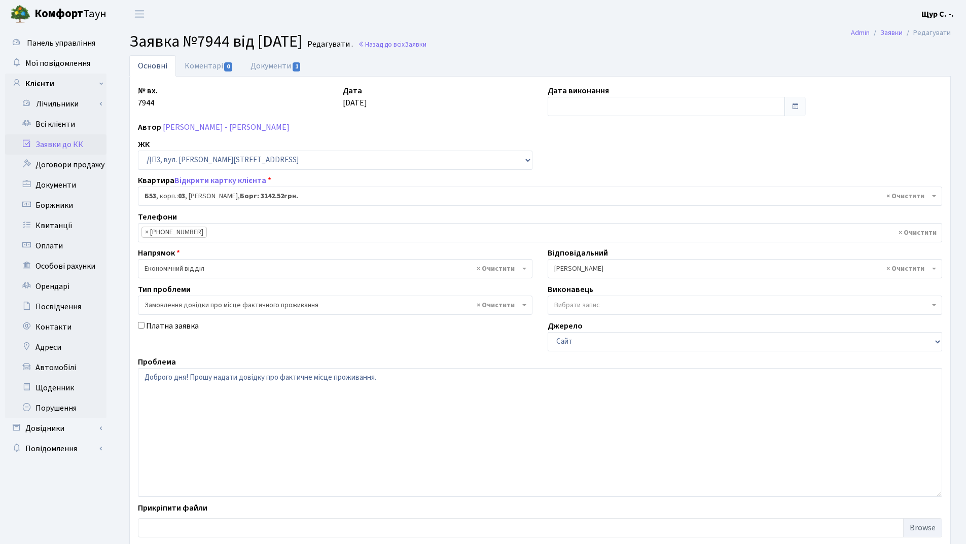
select select "32536"
select select "8"
click at [62, 121] on link "Всі клієнти" at bounding box center [55, 124] width 101 height 20
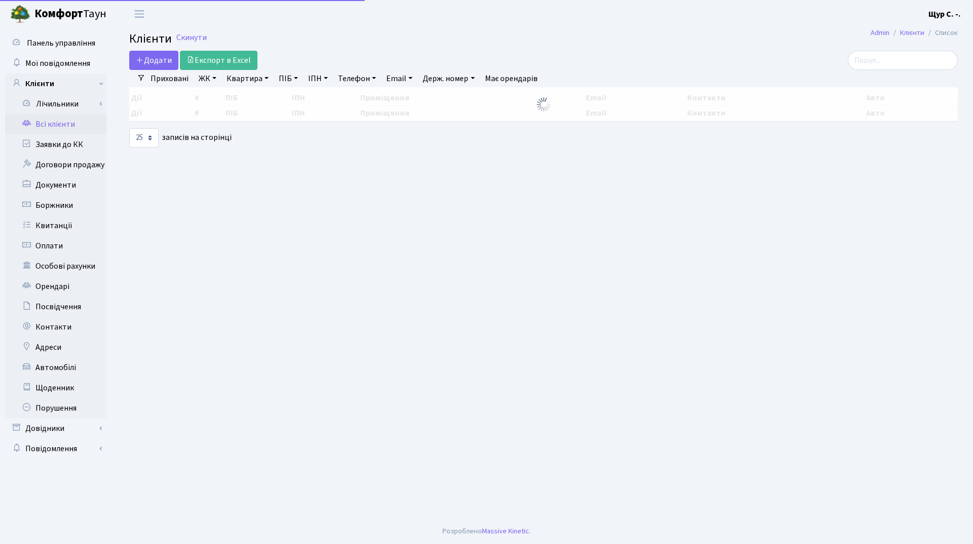
select select "25"
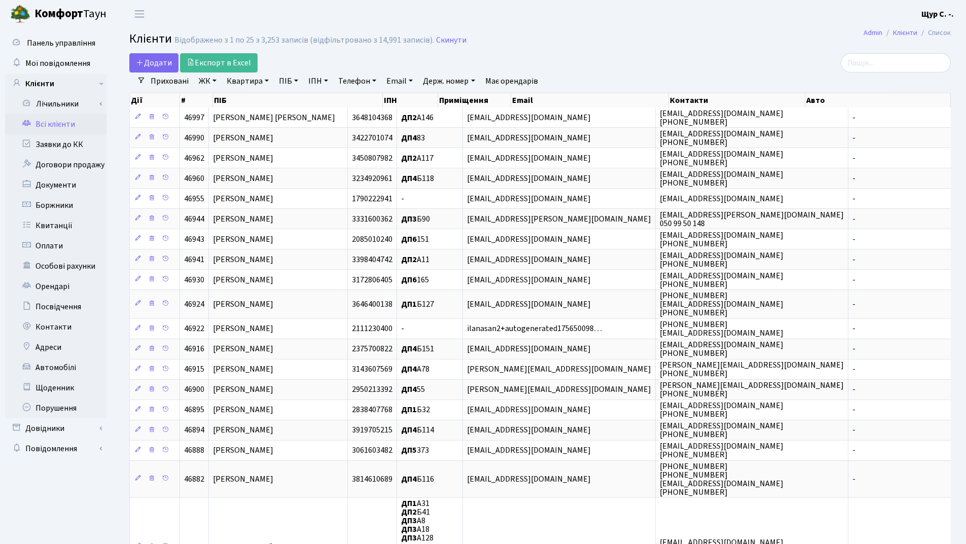
click at [243, 86] on link "Квартира" at bounding box center [248, 80] width 50 height 17
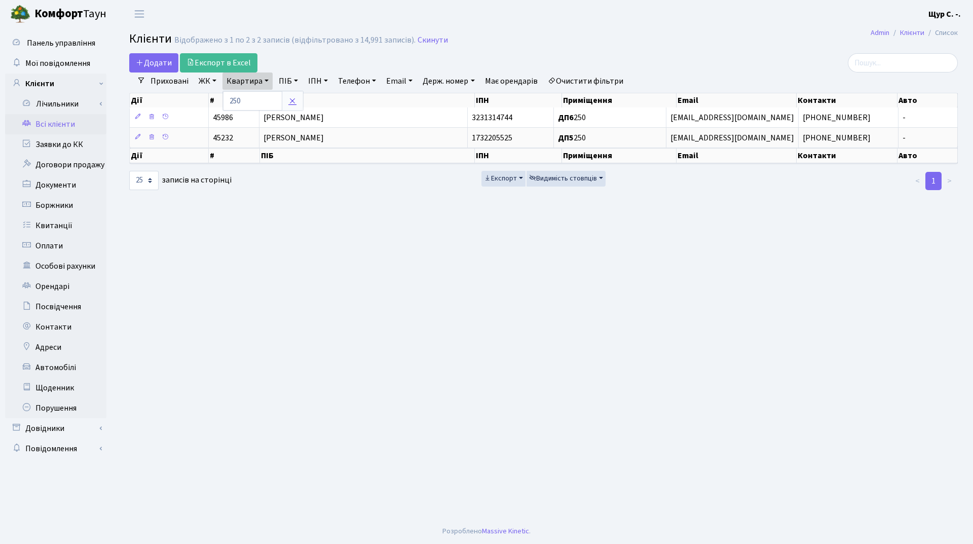
click at [292, 103] on icon at bounding box center [292, 101] width 8 height 8
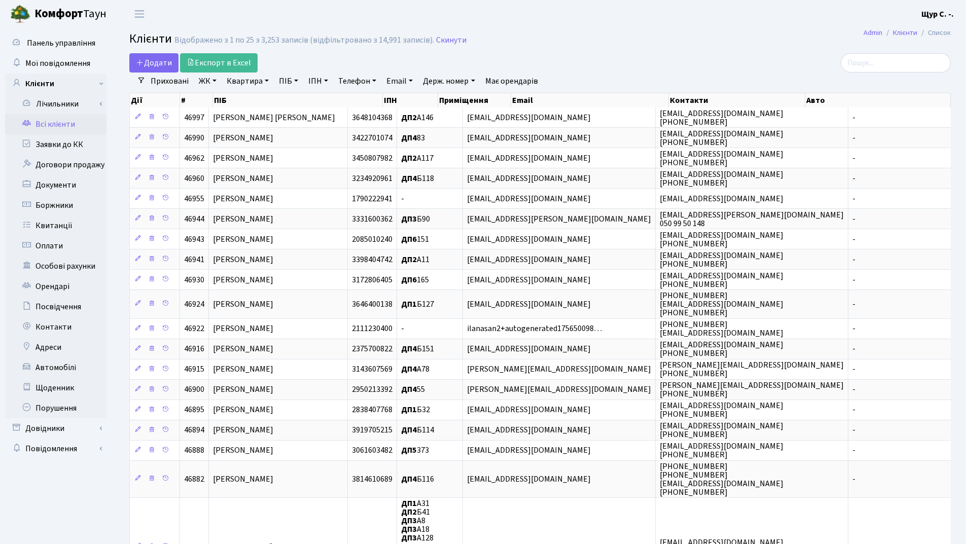
click at [242, 81] on link "Квартира" at bounding box center [248, 80] width 50 height 17
click at [291, 102] on icon at bounding box center [292, 101] width 8 height 8
click at [251, 84] on link "Квартира" at bounding box center [248, 80] width 50 height 17
click at [246, 96] on input "text" at bounding box center [252, 100] width 59 height 19
type input "100"
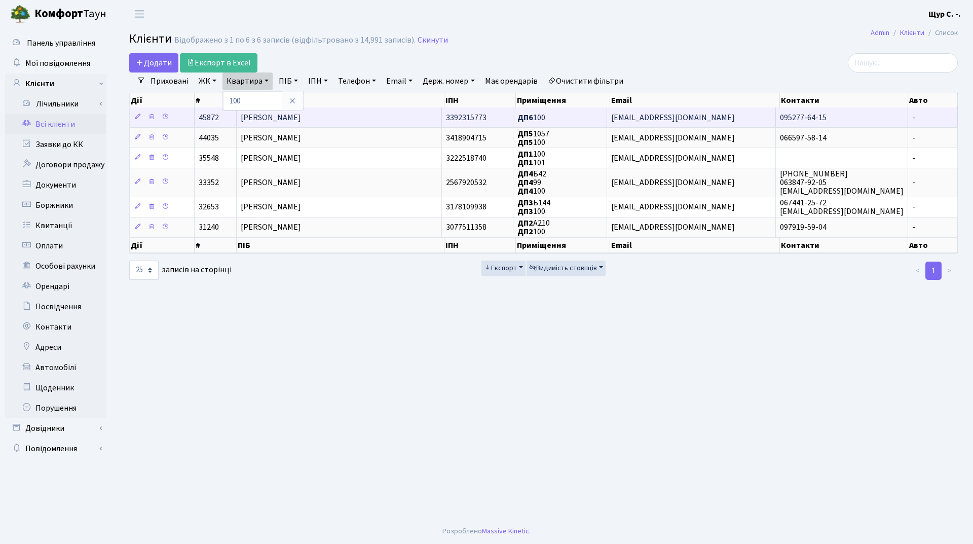
click at [381, 118] on td "Мартиненко Максим Володимирович" at bounding box center [339, 117] width 205 height 20
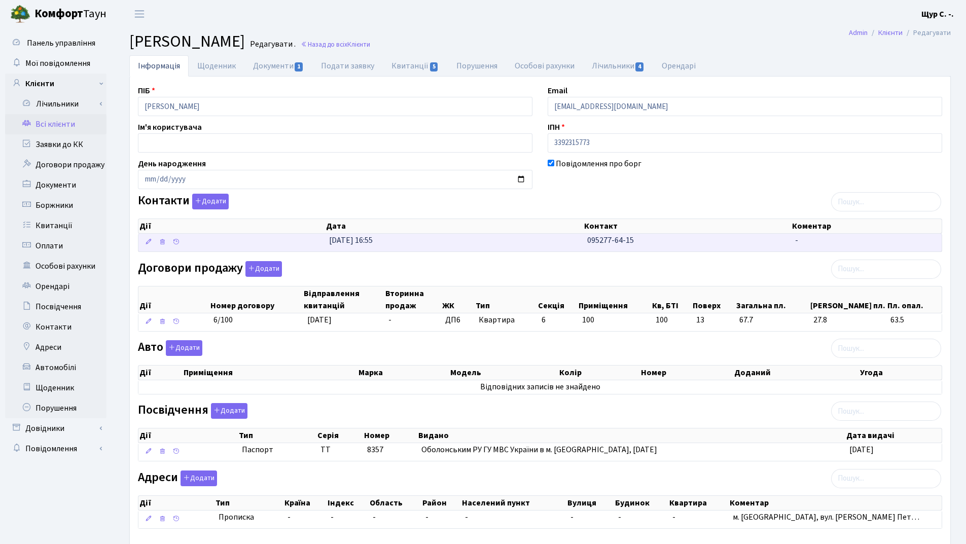
click at [456, 240] on td "[DATE] 16:55" at bounding box center [454, 243] width 258 height 18
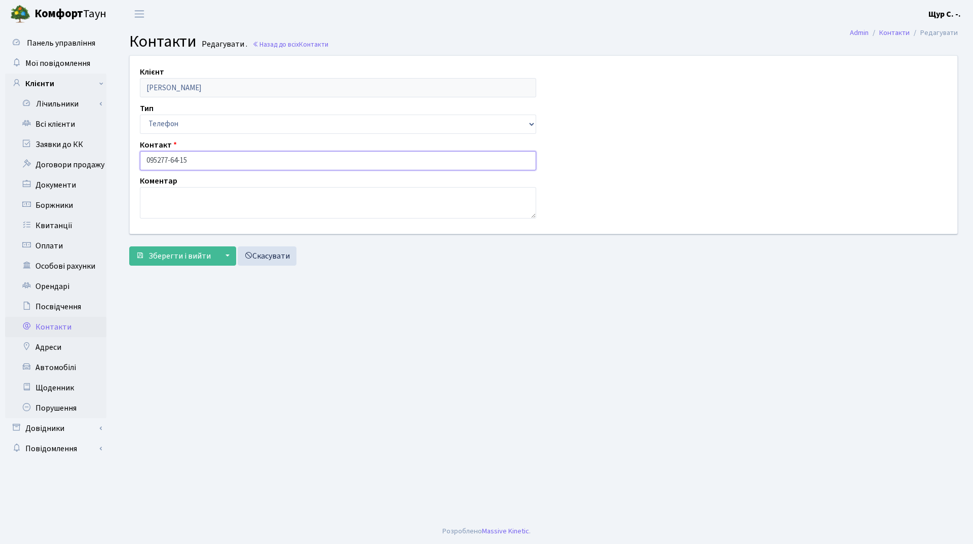
click at [159, 160] on input "095277-64-15" at bounding box center [338, 160] width 396 height 19
type input "[PHONE_NUMBER]"
click at [166, 254] on span "Зберегти і вийти" at bounding box center [180, 255] width 62 height 11
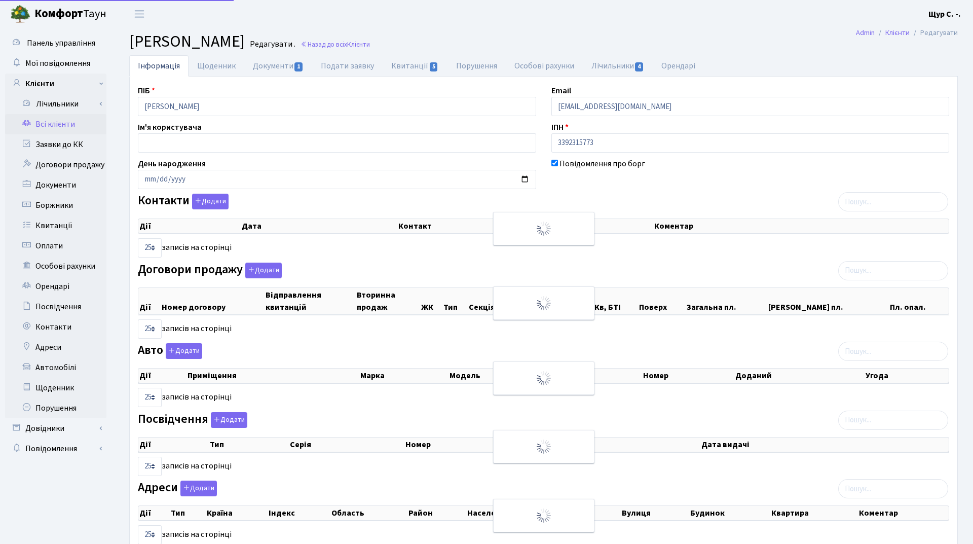
select select "25"
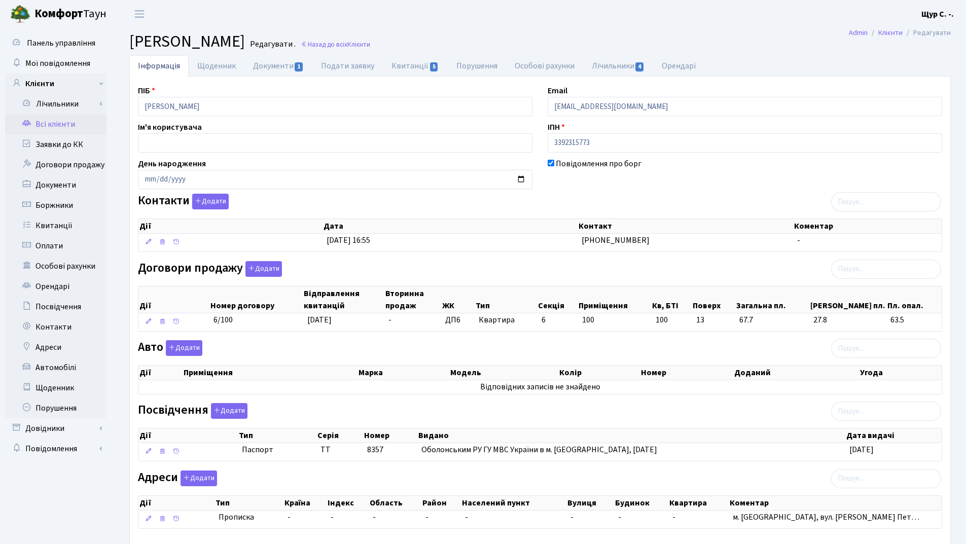
click at [63, 118] on link "Всі клієнти" at bounding box center [55, 124] width 101 height 20
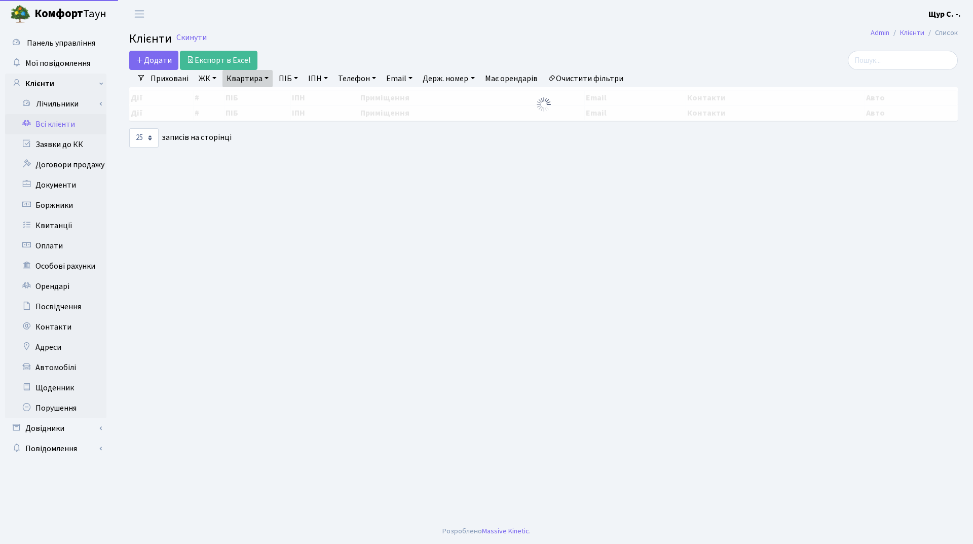
select select "25"
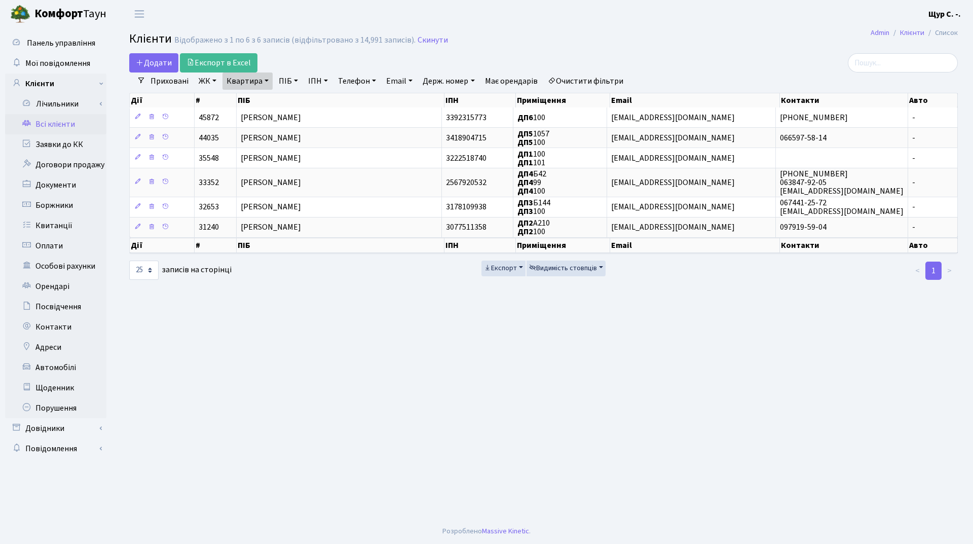
drag, startPoint x: 264, startPoint y: 78, endPoint x: 263, endPoint y: 109, distance: 30.9
click at [264, 79] on link "Квартира" at bounding box center [248, 80] width 50 height 17
click at [262, 107] on input "100" at bounding box center [252, 100] width 59 height 19
type input "1"
type input "а39"
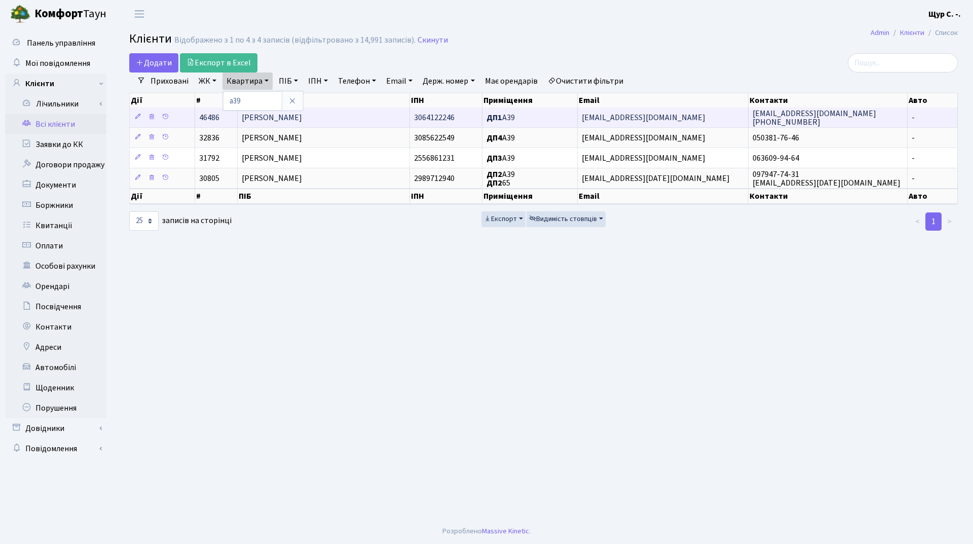
click at [302, 115] on span "Вдовіна Ірина Василівна" at bounding box center [272, 117] width 60 height 11
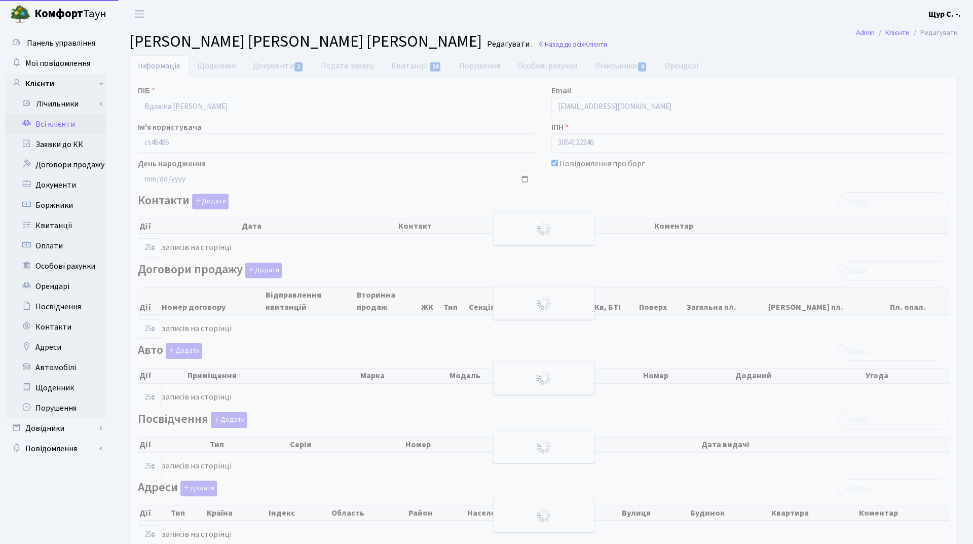
select select "25"
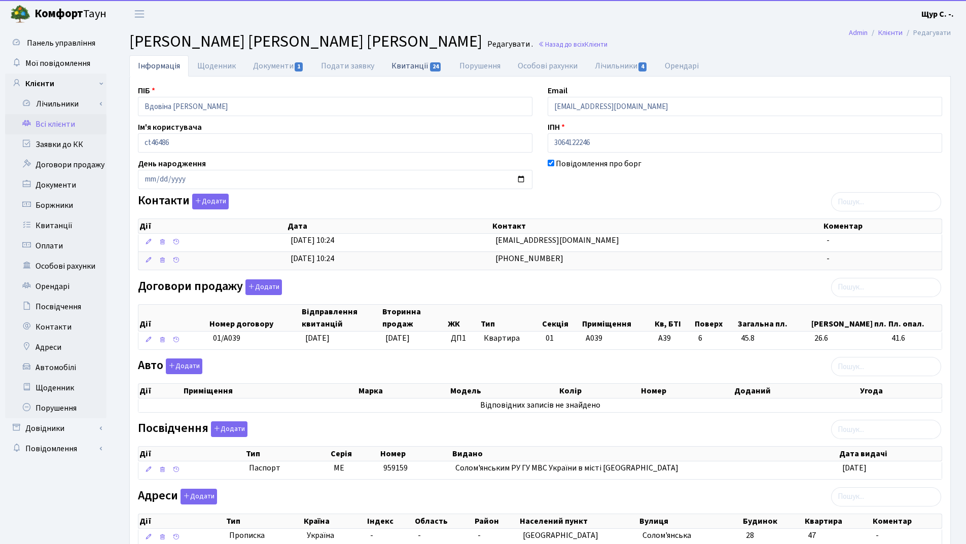
click at [408, 61] on link "Квитанції 24" at bounding box center [416, 65] width 67 height 21
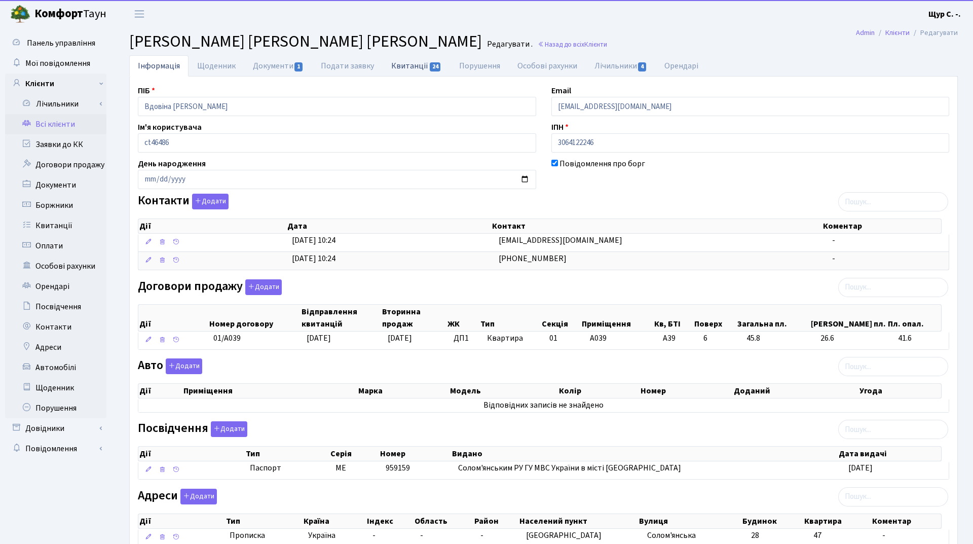
select select "25"
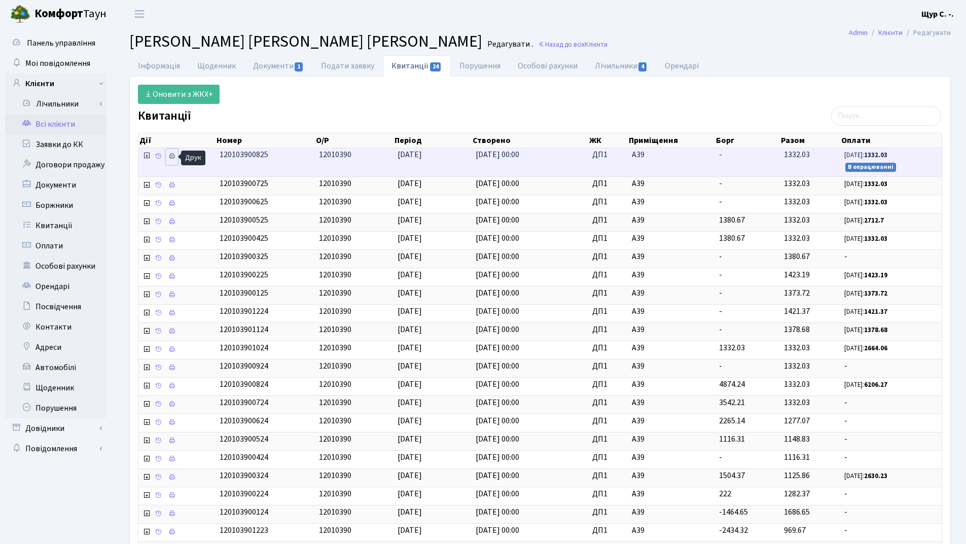
click at [171, 159] on icon at bounding box center [171, 156] width 7 height 7
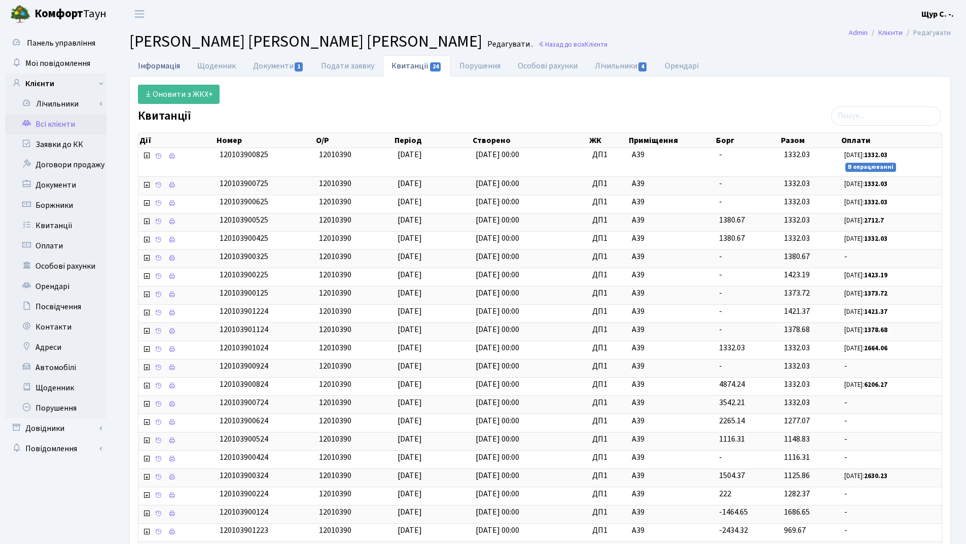
click at [162, 65] on link "Інформація" at bounding box center [158, 65] width 59 height 21
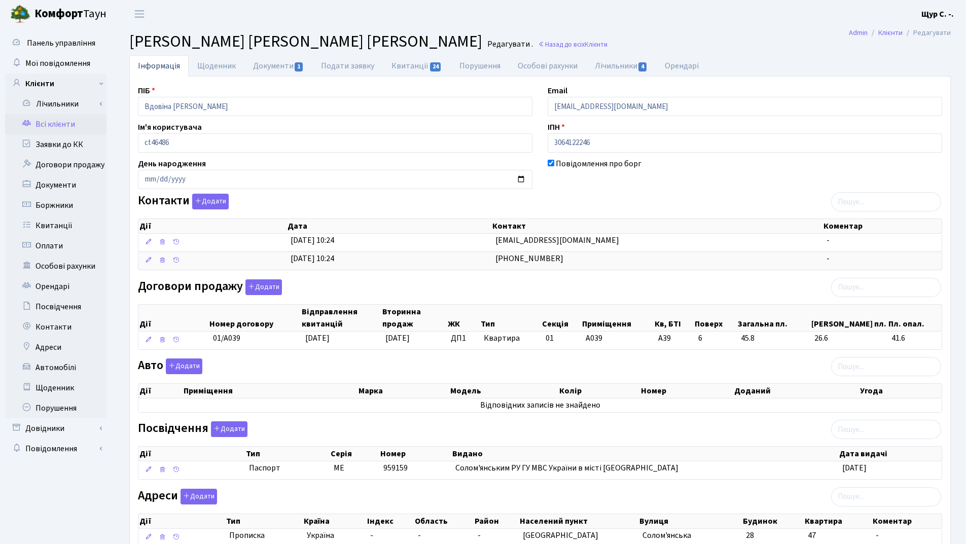
click at [61, 124] on link "Всі клієнти" at bounding box center [55, 124] width 101 height 20
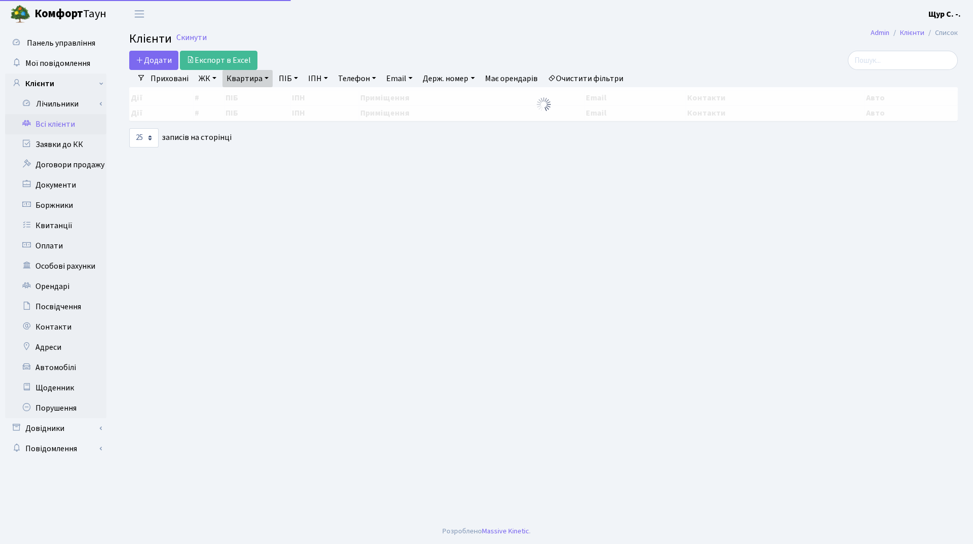
select select "25"
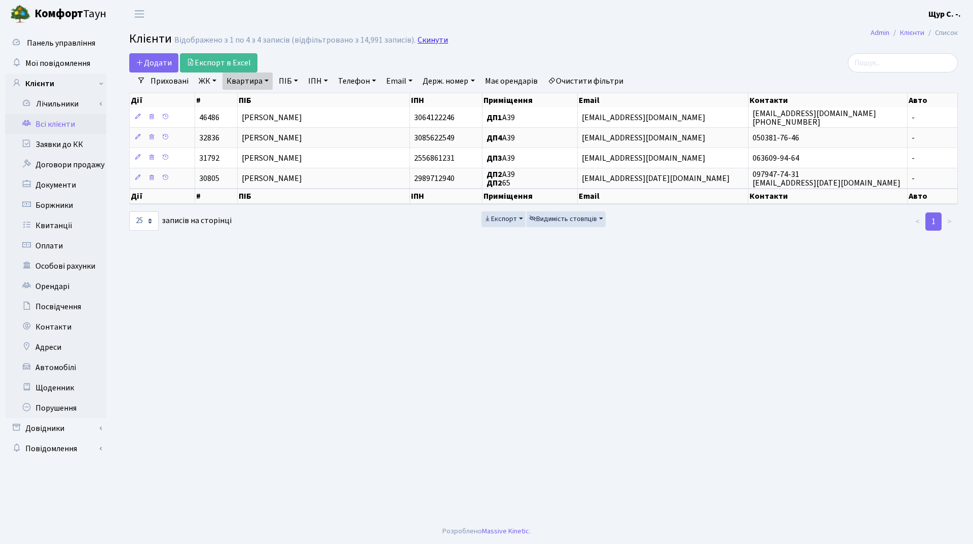
click at [431, 42] on link "Скинути" at bounding box center [433, 40] width 30 height 10
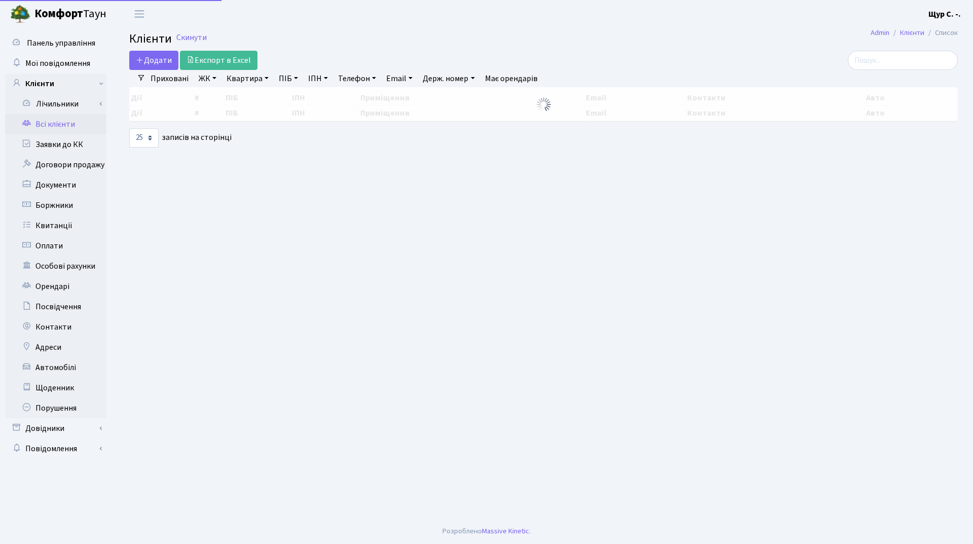
select select "25"
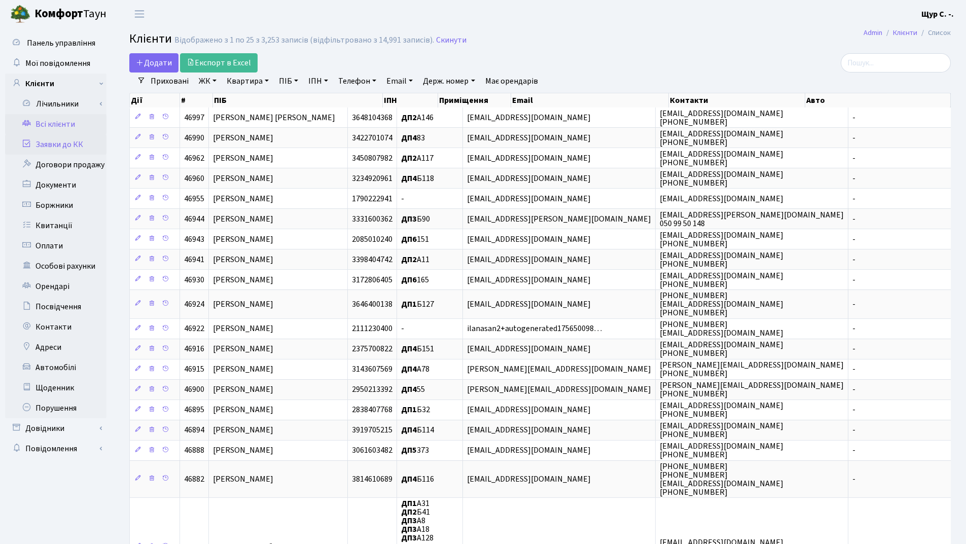
click at [66, 146] on link "Заявки до КК" at bounding box center [55, 144] width 101 height 20
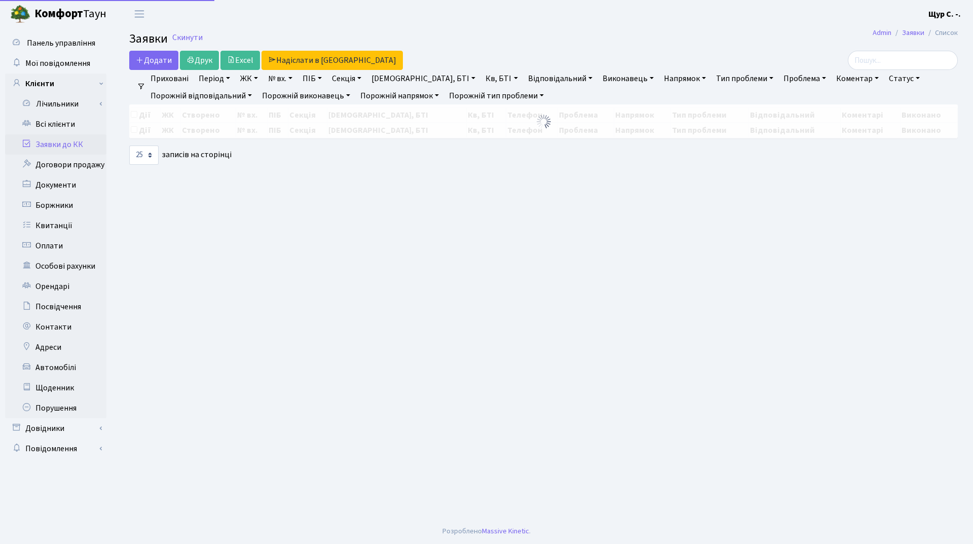
select select "25"
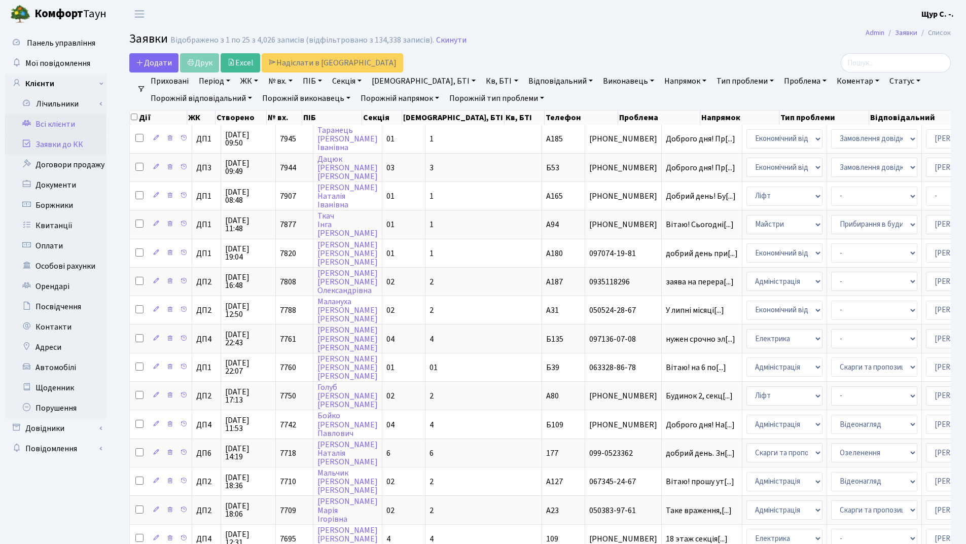
click at [67, 124] on link "Всі клієнти" at bounding box center [55, 124] width 101 height 20
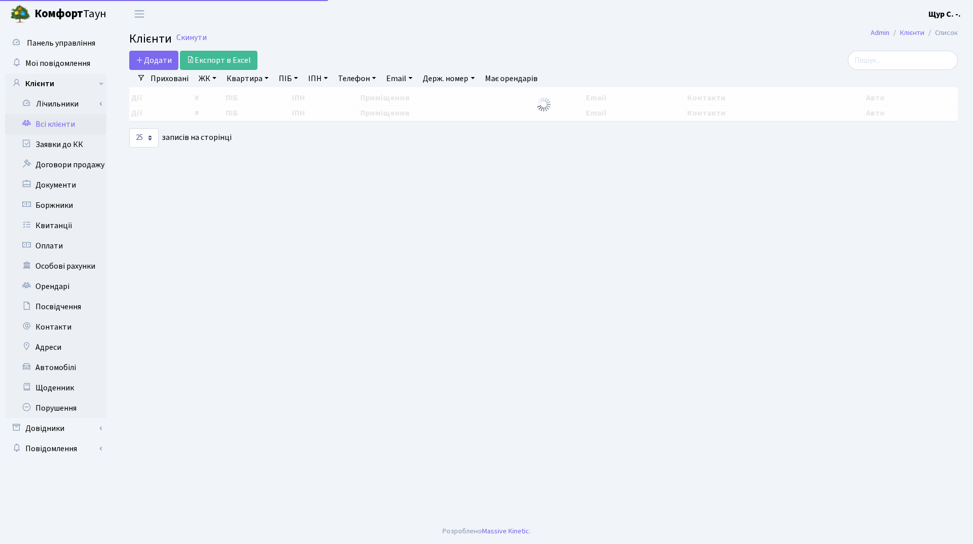
select select "25"
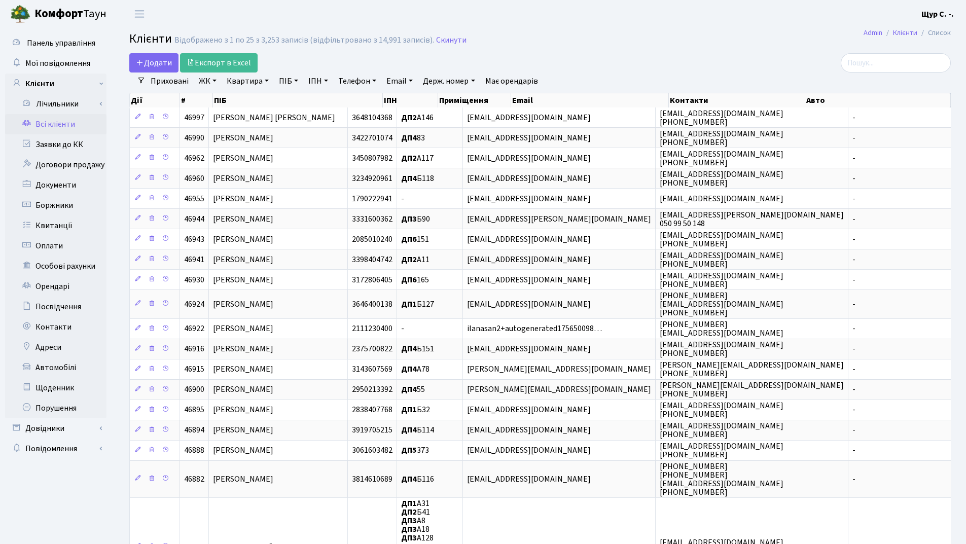
click at [245, 80] on link "Квартира" at bounding box center [248, 80] width 50 height 17
type input "а177"
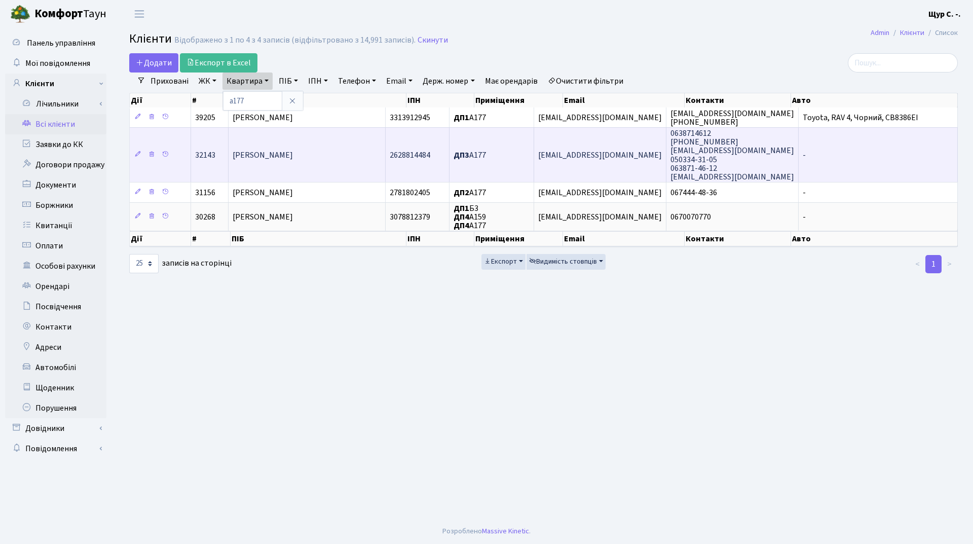
click at [261, 165] on td "[PERSON_NAME]" at bounding box center [307, 154] width 157 height 55
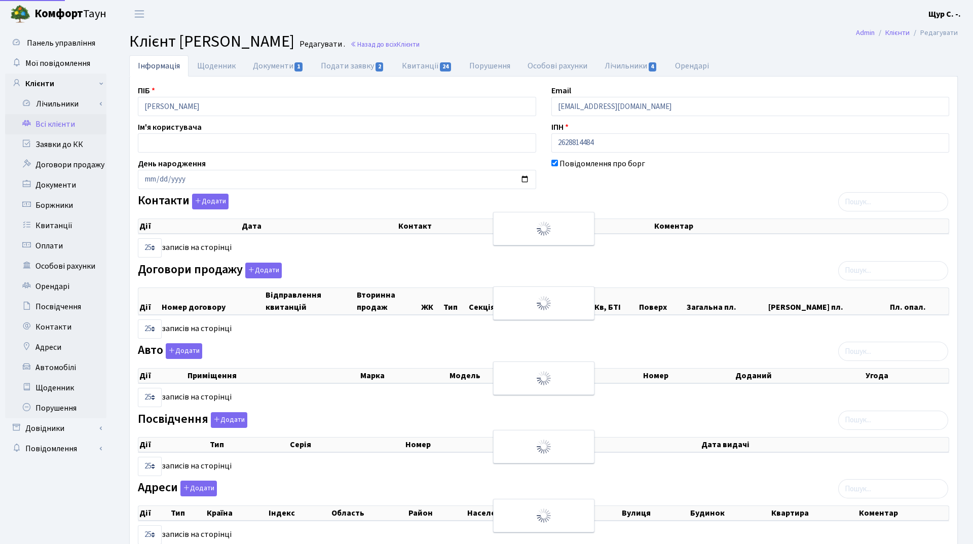
select select "25"
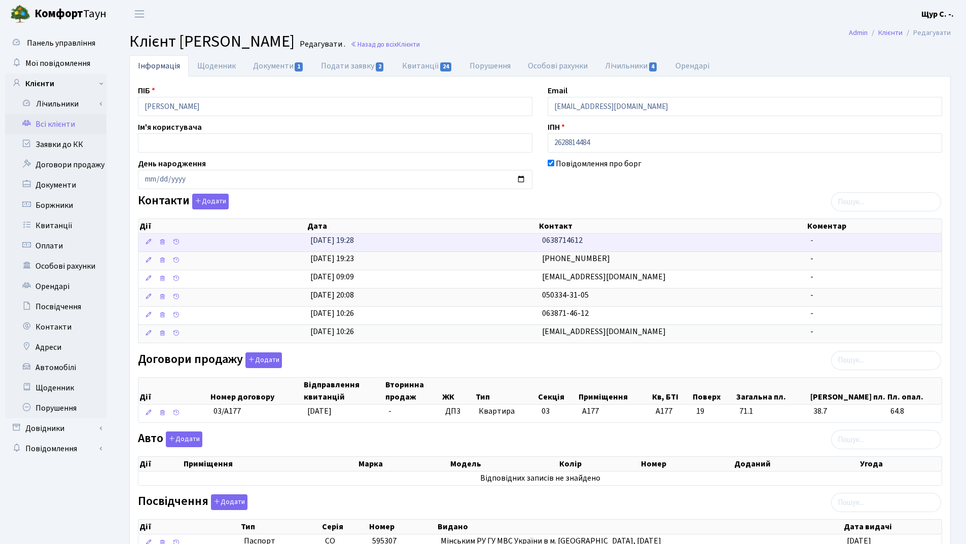
click at [496, 243] on td "[DATE] 19:28" at bounding box center [422, 243] width 232 height 18
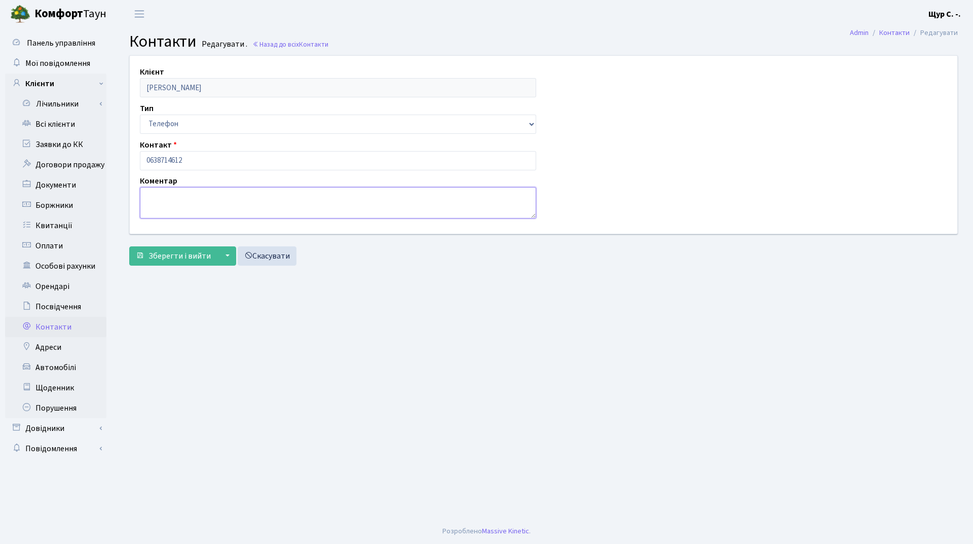
click at [156, 204] on textarea at bounding box center [338, 202] width 396 height 31
type textarea "[PERSON_NAME]"
click at [180, 256] on span "Зберегти і вийти" at bounding box center [180, 255] width 62 height 11
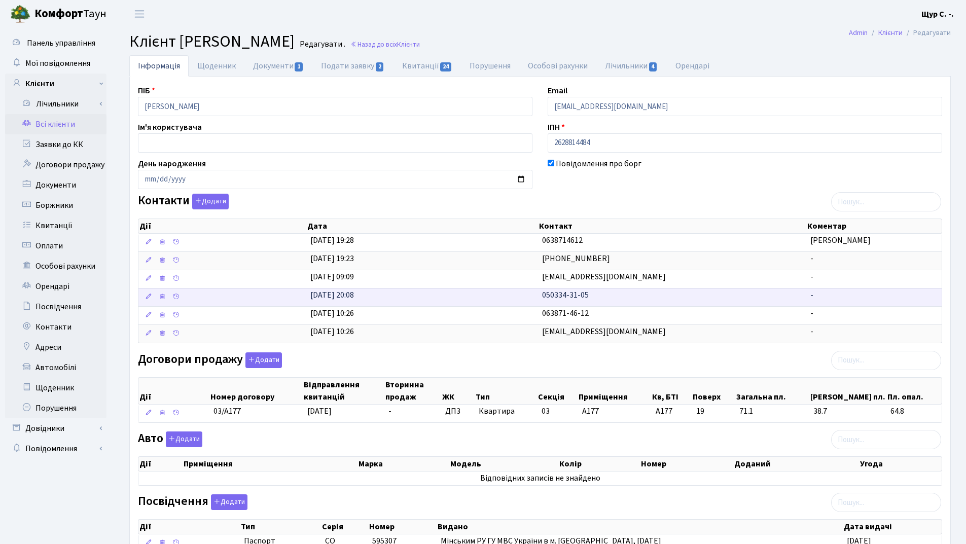
click at [469, 300] on td "[DATE] 20:08" at bounding box center [422, 297] width 232 height 18
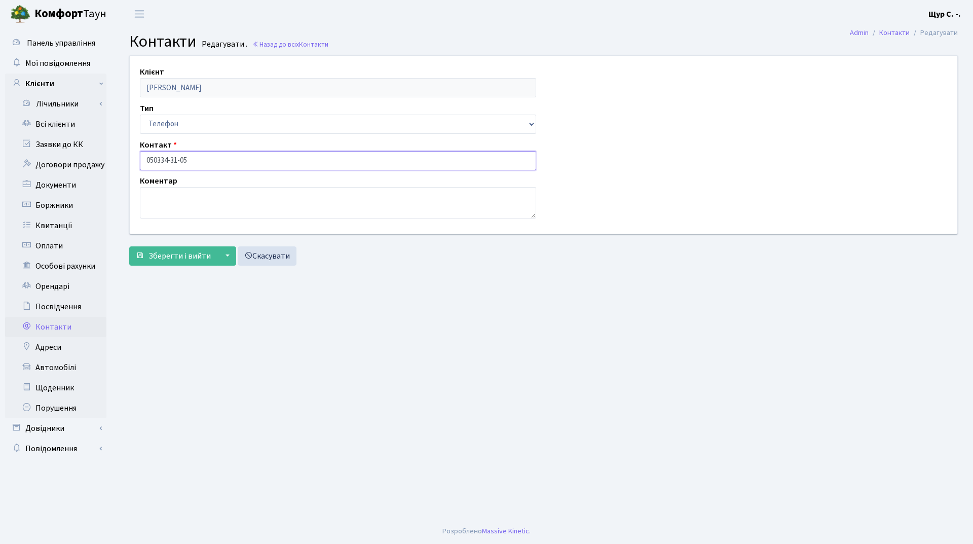
click at [158, 159] on input "050334-31-05" at bounding box center [338, 160] width 396 height 19
type input "[PHONE_NUMBER]"
click at [160, 191] on textarea at bounding box center [338, 202] width 396 height 31
type textarea "[PERSON_NAME]"
click at [161, 258] on span "Зберегти і вийти" at bounding box center [180, 255] width 62 height 11
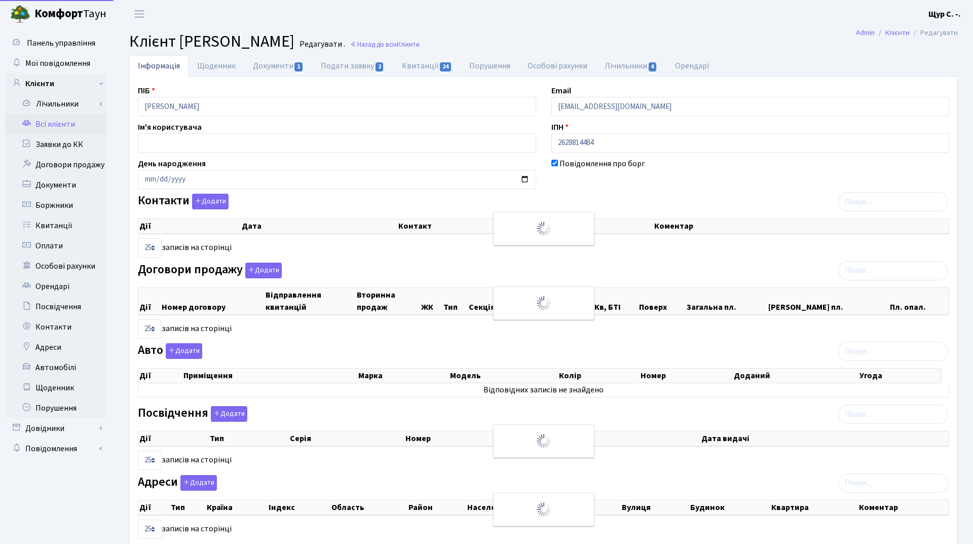
select select "25"
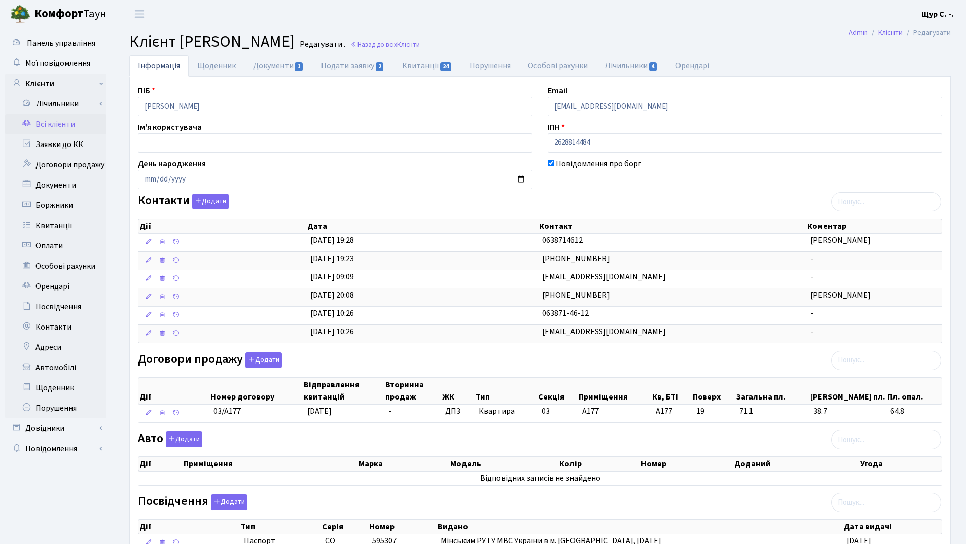
click at [60, 127] on link "Всі клієнти" at bounding box center [55, 124] width 101 height 20
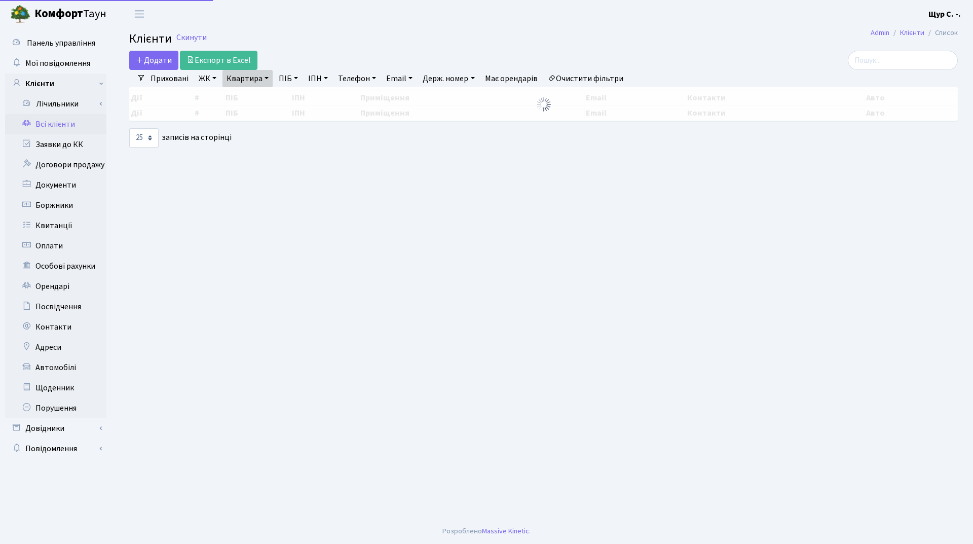
select select "25"
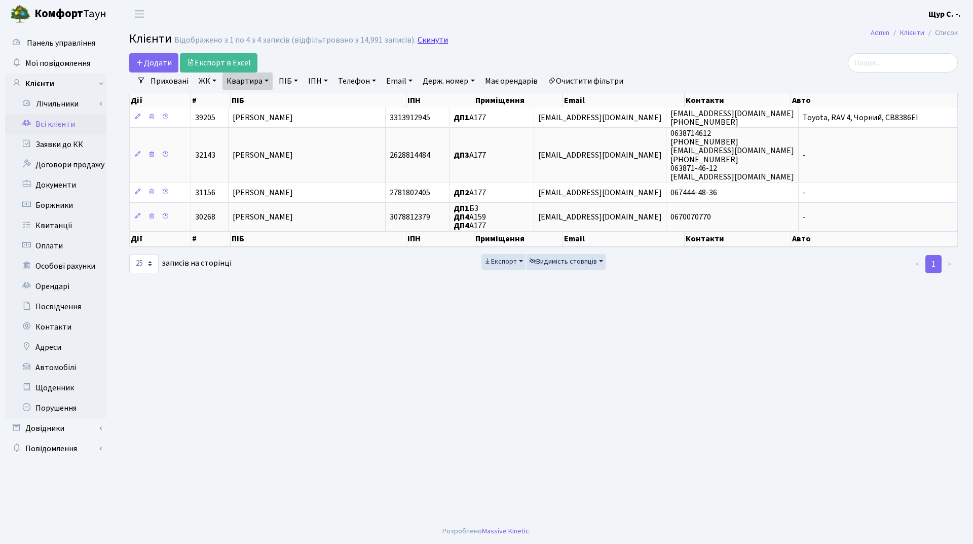
click at [422, 44] on link "Скинути" at bounding box center [433, 40] width 30 height 10
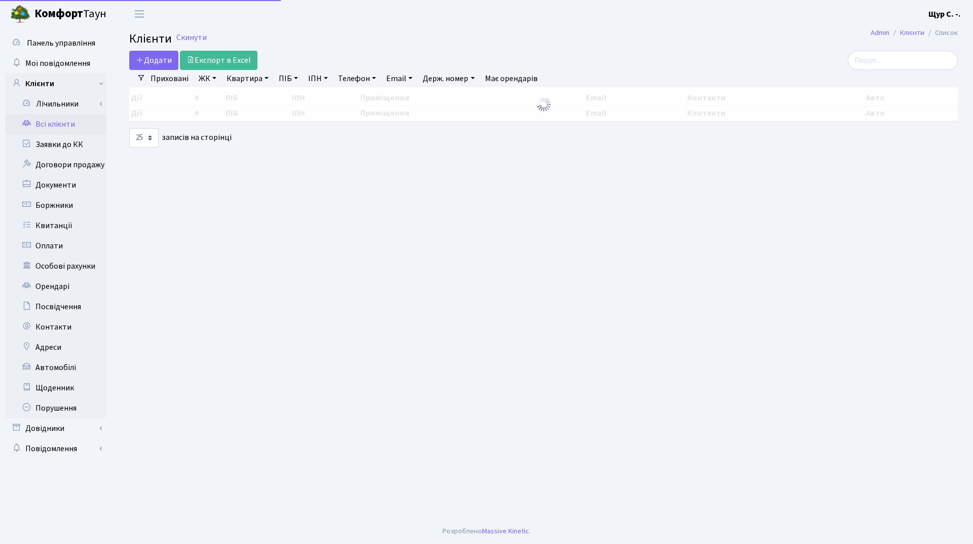
select select "25"
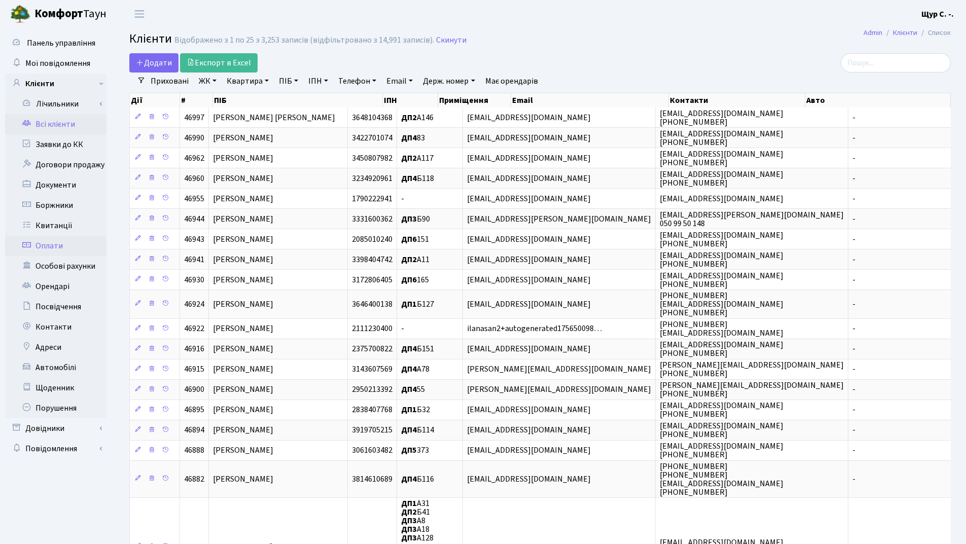
click at [71, 248] on link "Оплати" at bounding box center [55, 246] width 101 height 20
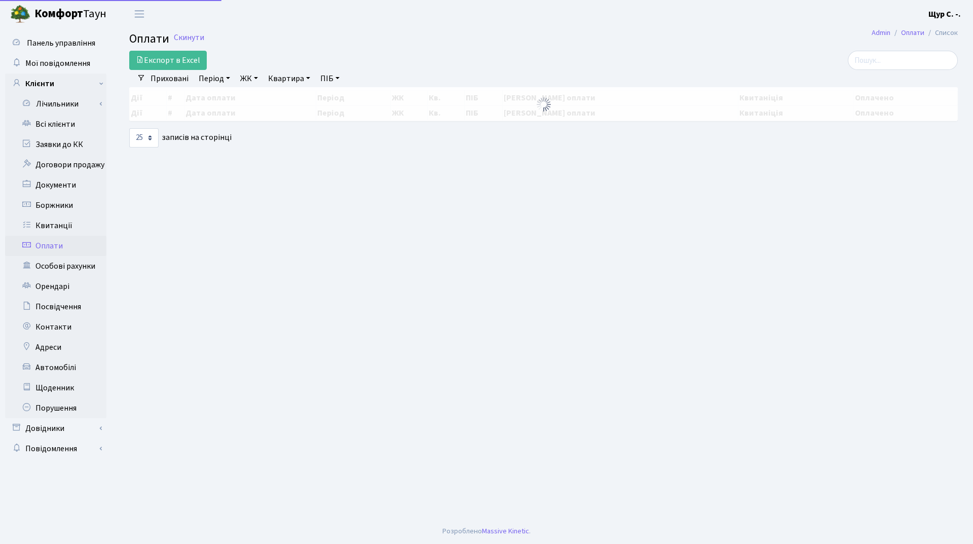
select select "25"
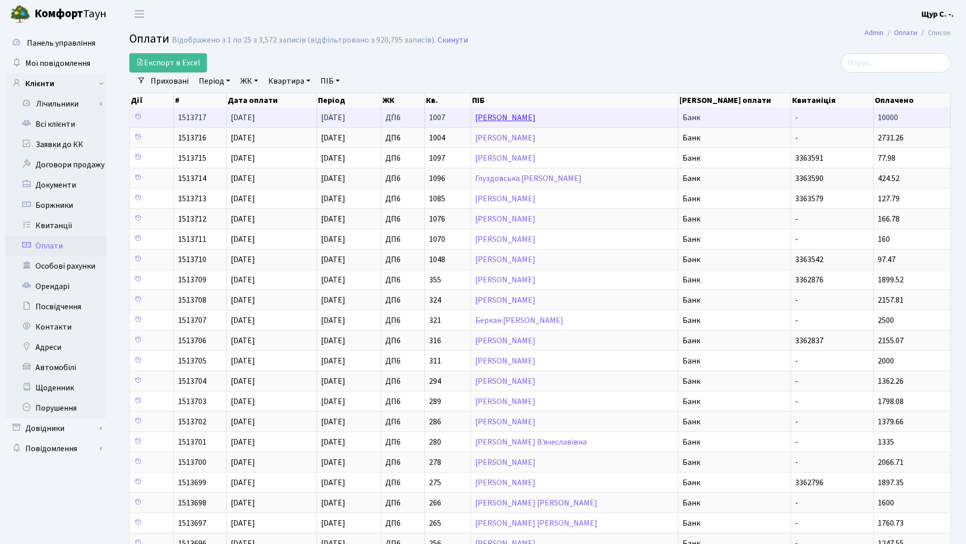
click at [520, 120] on link "Вендров Михайло" at bounding box center [505, 117] width 60 height 11
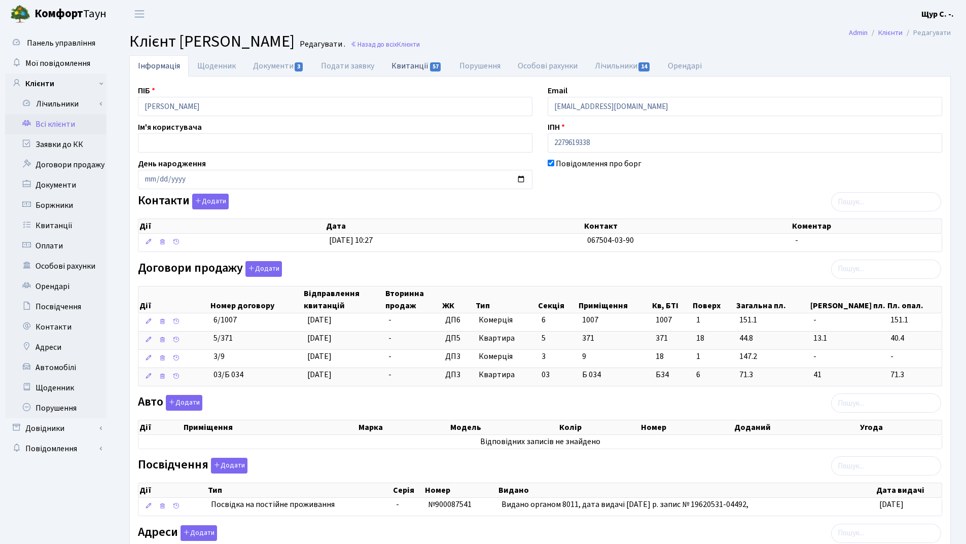
click at [401, 68] on link "Квитанції 57" at bounding box center [416, 65] width 67 height 21
select select "25"
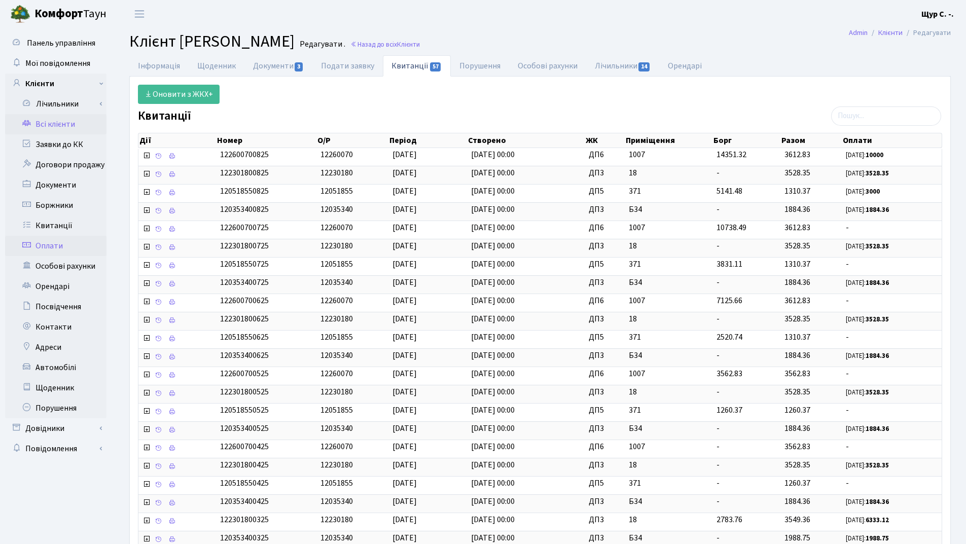
click at [59, 244] on link "Оплати" at bounding box center [55, 246] width 101 height 20
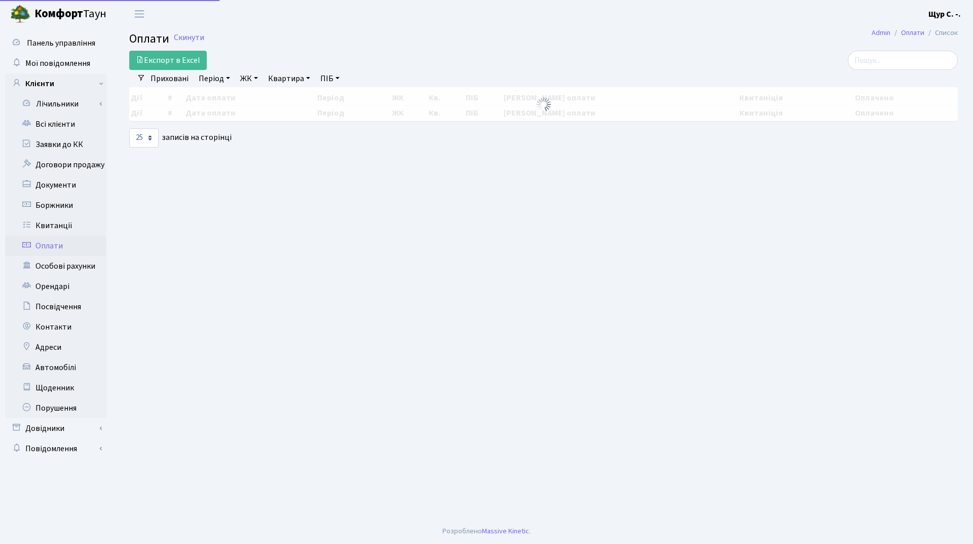
select select "25"
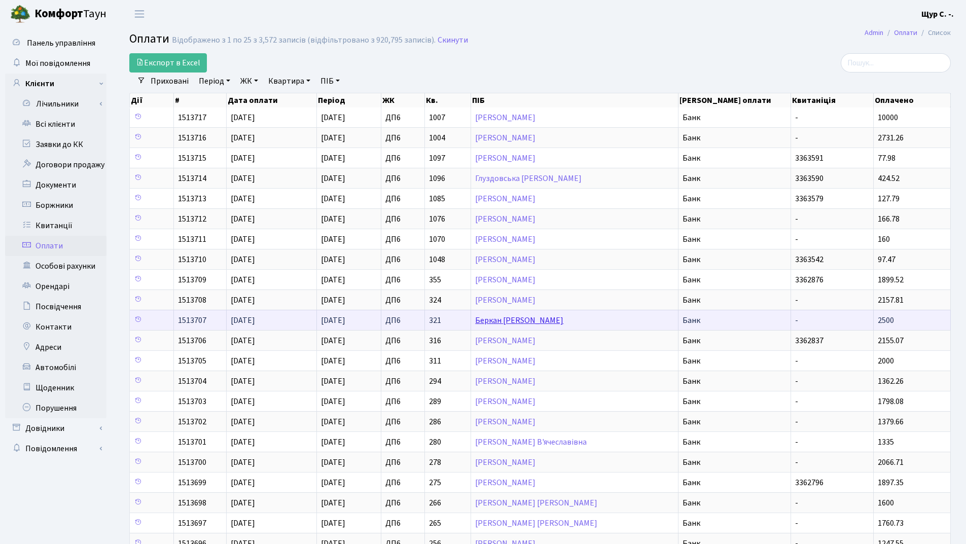
click at [522, 323] on link "Беркан [PERSON_NAME]" at bounding box center [519, 320] width 88 height 11
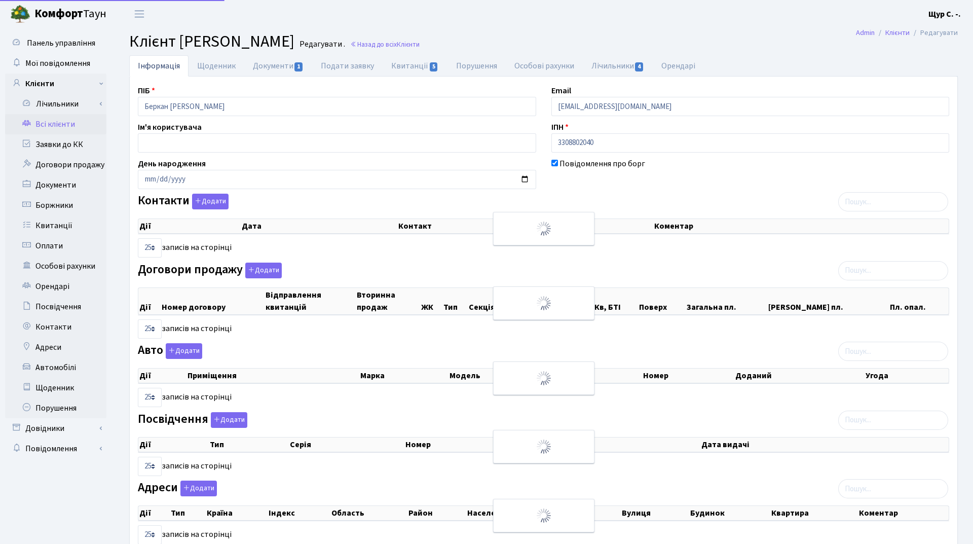
select select "25"
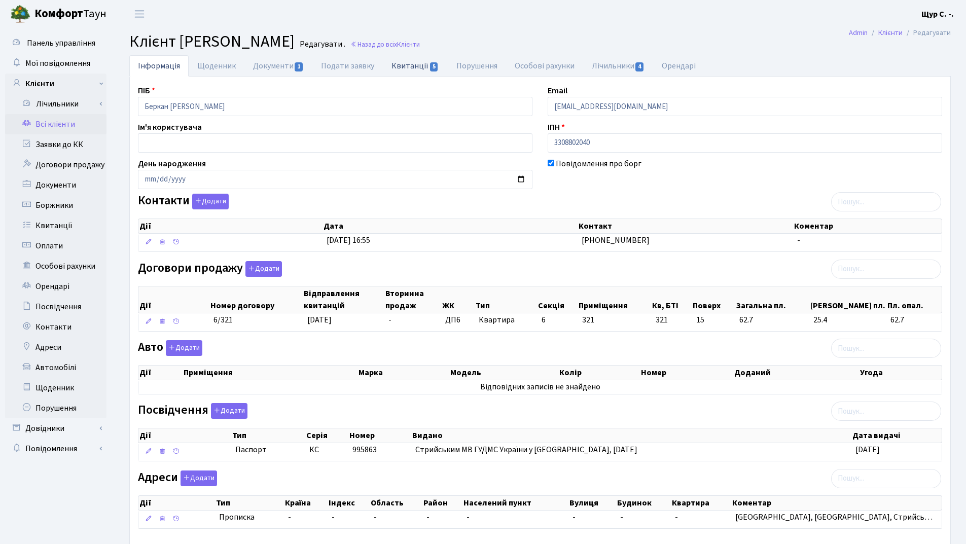
click at [402, 67] on link "Квитанції 5" at bounding box center [415, 65] width 64 height 21
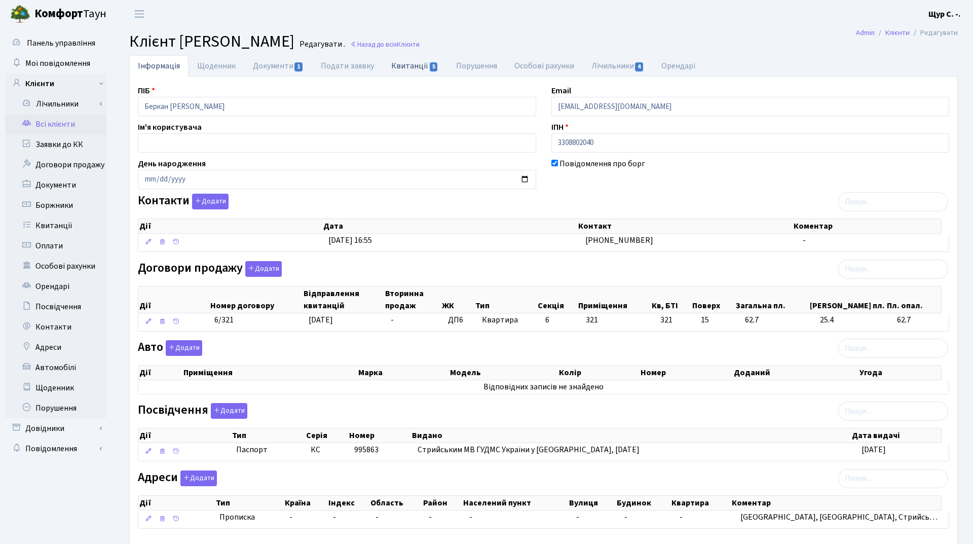
select select "25"
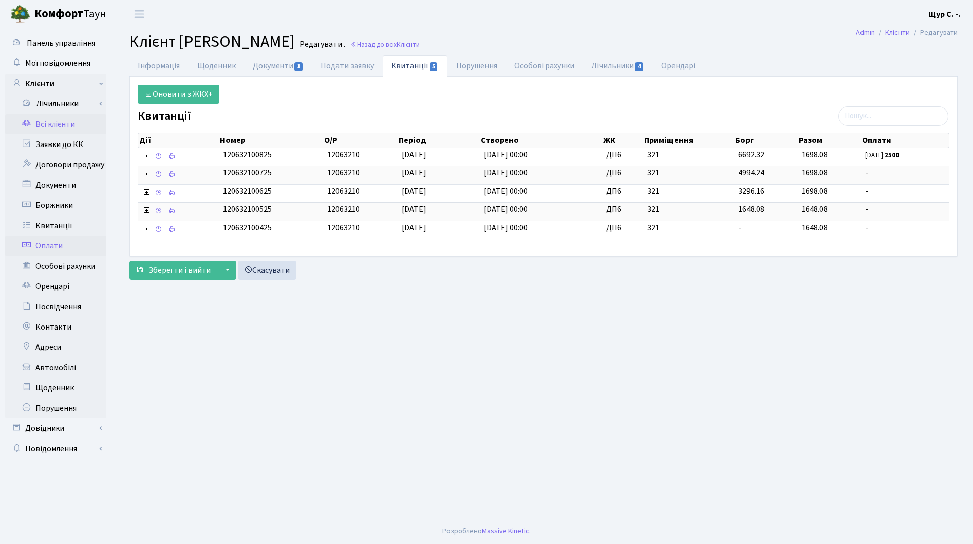
click at [50, 248] on link "Оплати" at bounding box center [55, 246] width 101 height 20
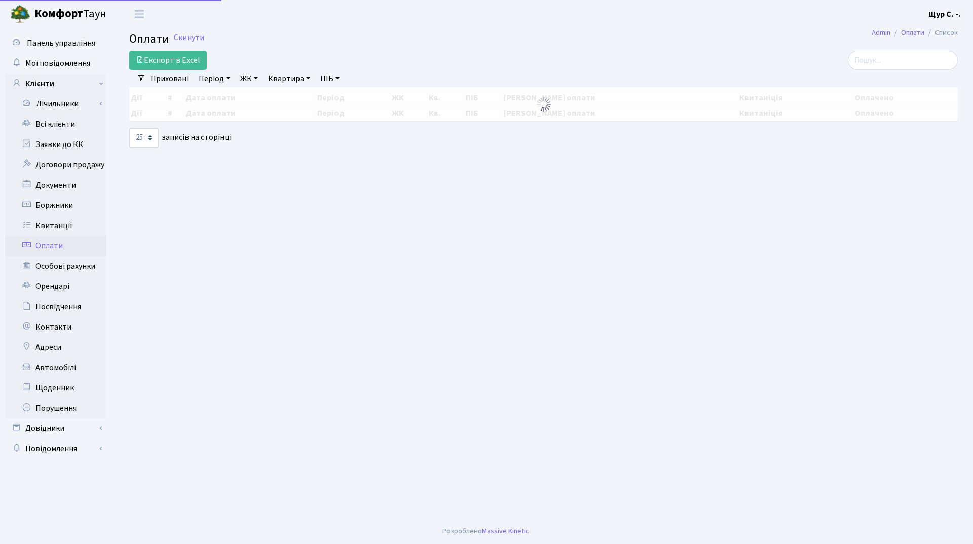
select select "25"
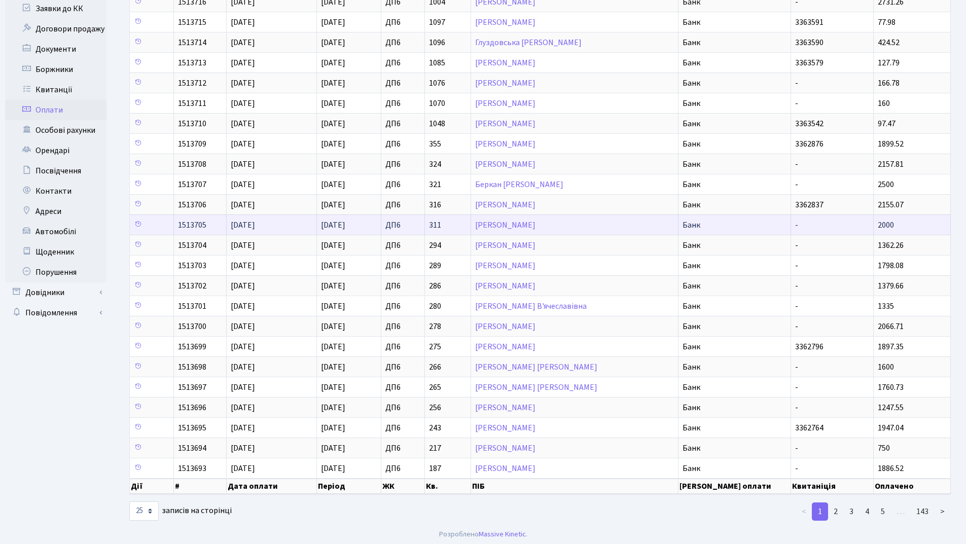
scroll to position [139, 0]
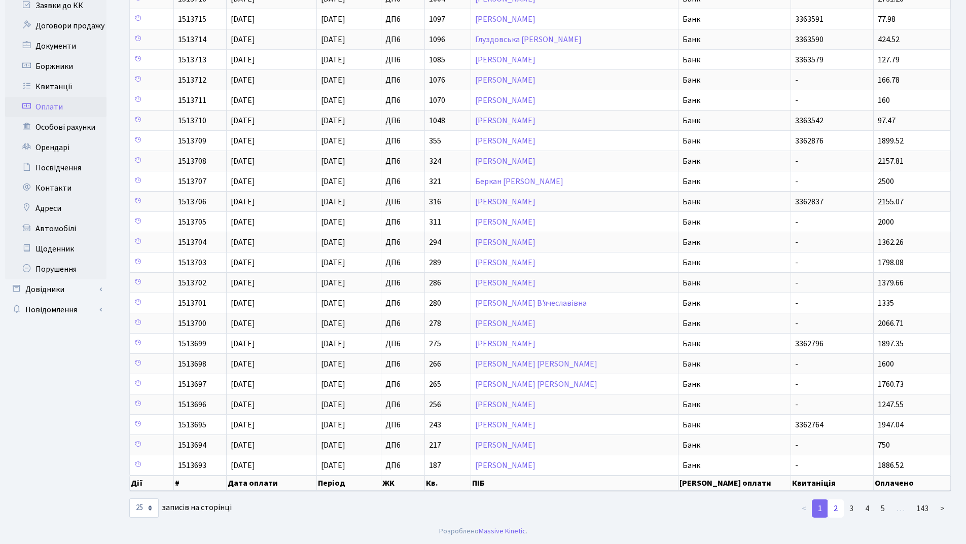
click at [834, 508] on link "2" at bounding box center [835, 508] width 16 height 18
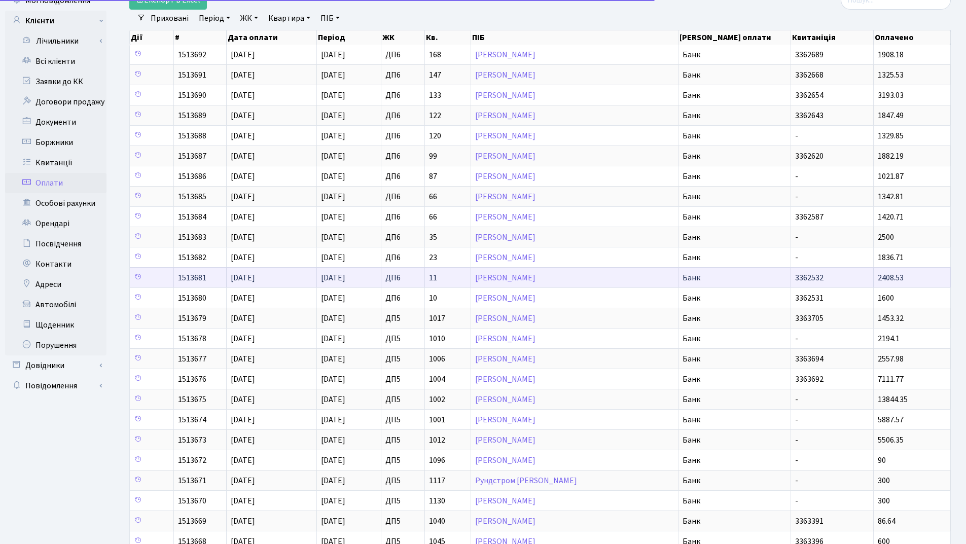
scroll to position [0, 0]
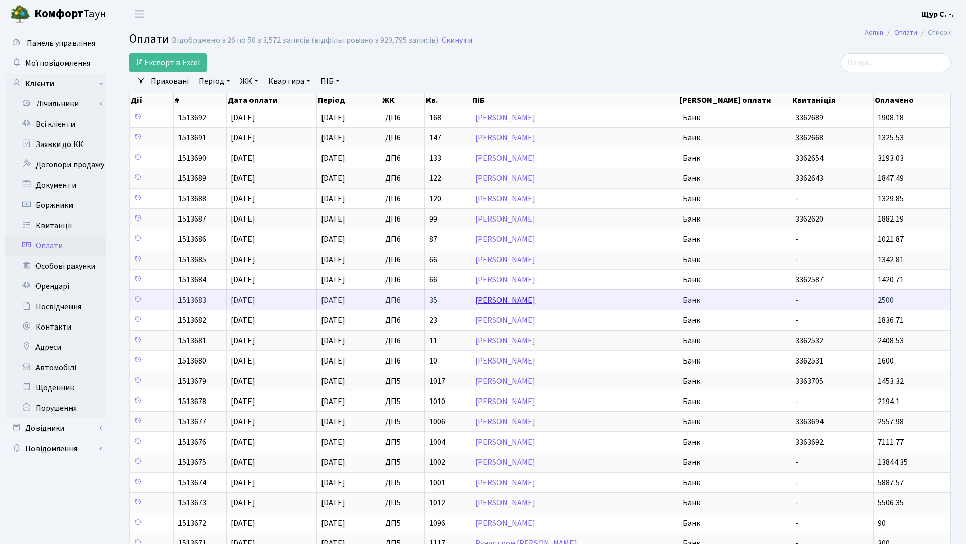
click at [507, 301] on link "[PERSON_NAME]" at bounding box center [505, 299] width 60 height 11
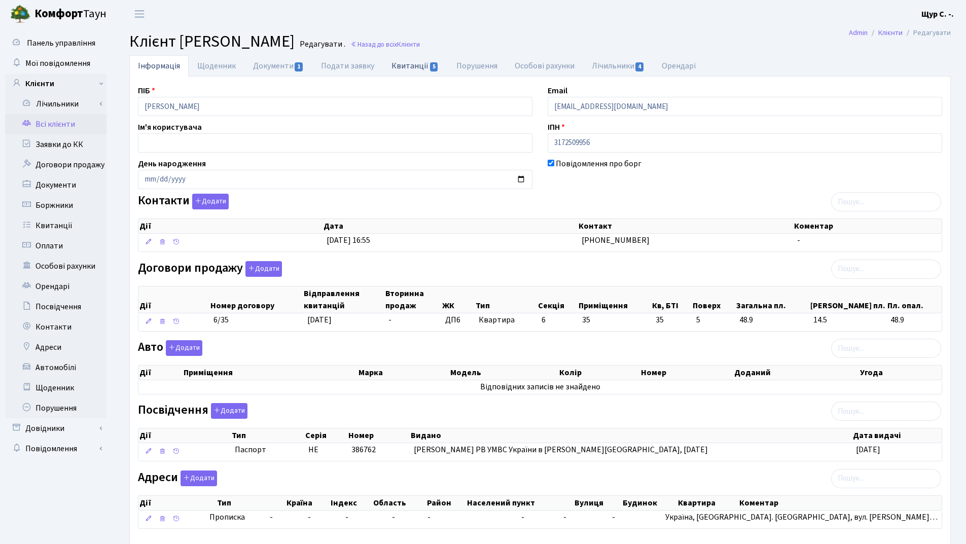
click at [406, 65] on link "Квитанції 5" at bounding box center [415, 65] width 64 height 21
select select "25"
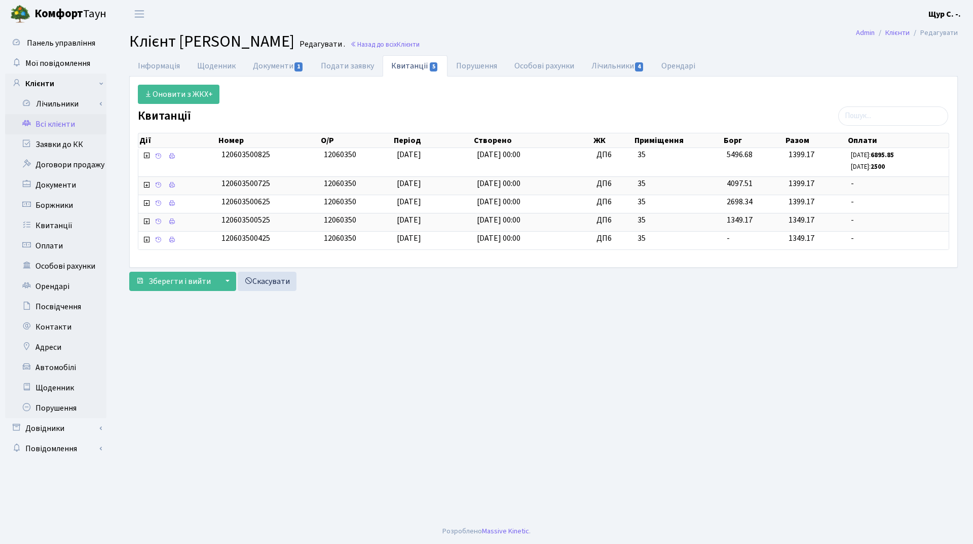
click at [55, 123] on link "Всі клієнти" at bounding box center [55, 124] width 101 height 20
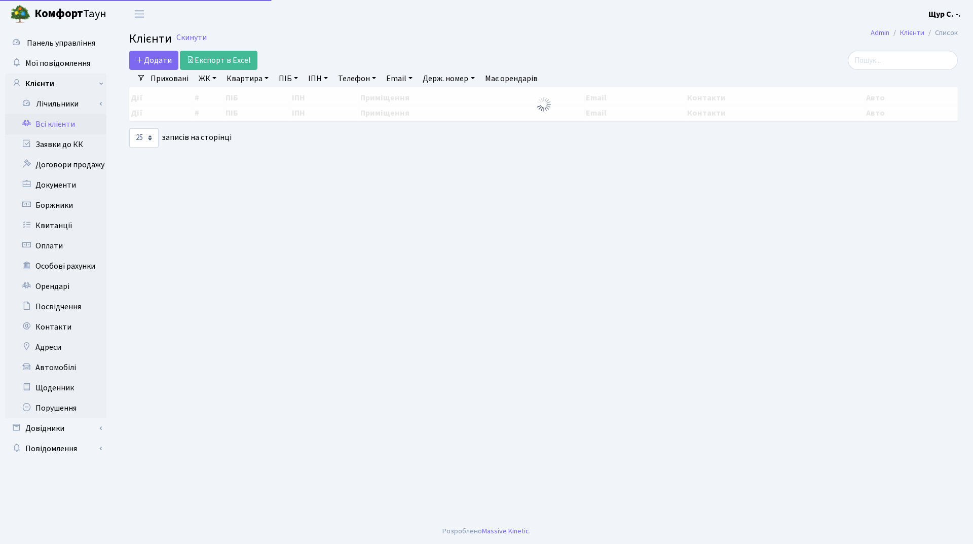
select select "25"
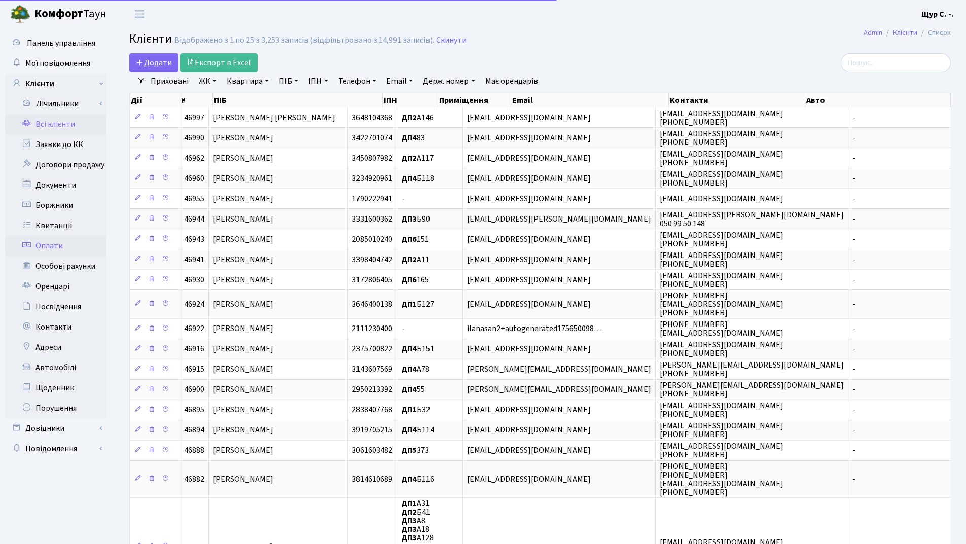
click at [70, 242] on link "Оплати" at bounding box center [55, 246] width 101 height 20
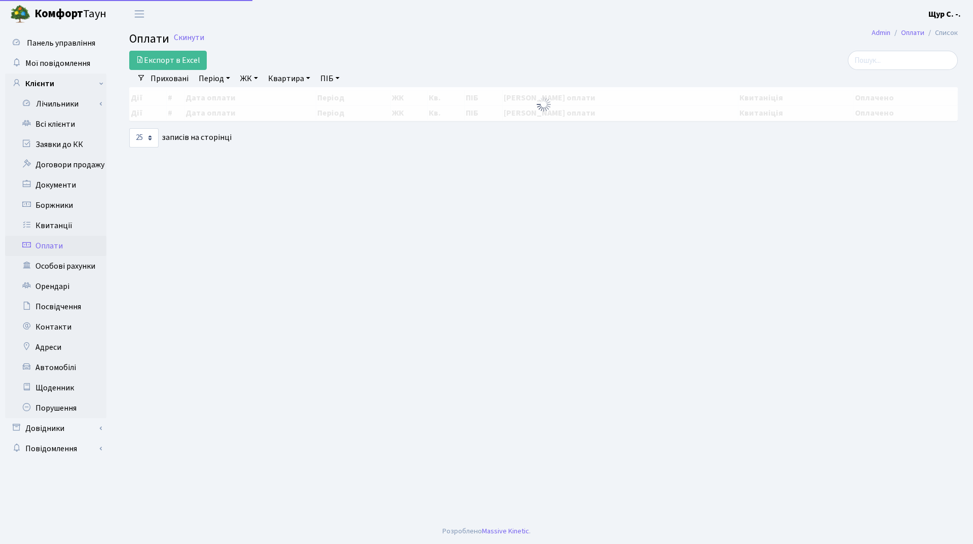
select select "25"
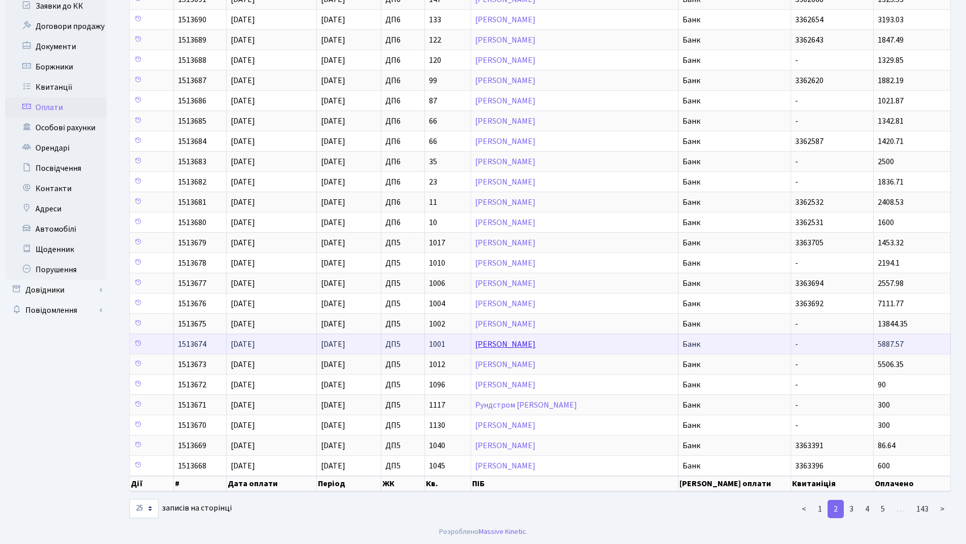
scroll to position [139, 0]
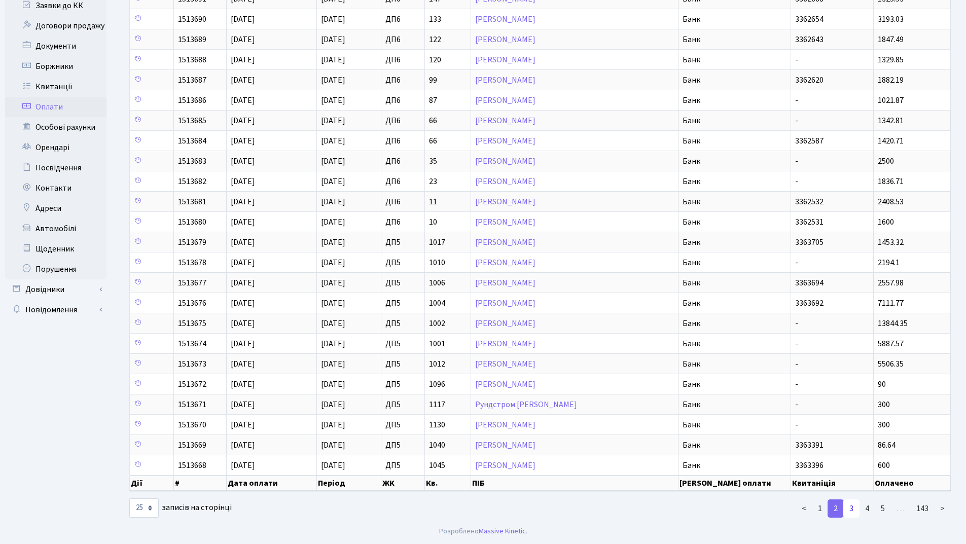
click at [854, 508] on link "3" at bounding box center [851, 508] width 16 height 18
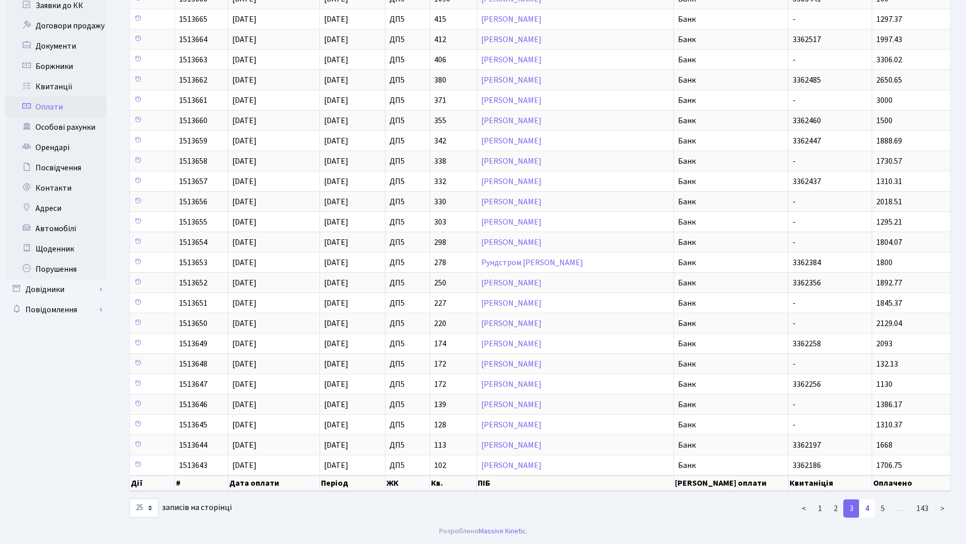
click at [869, 510] on link "4" at bounding box center [867, 508] width 16 height 18
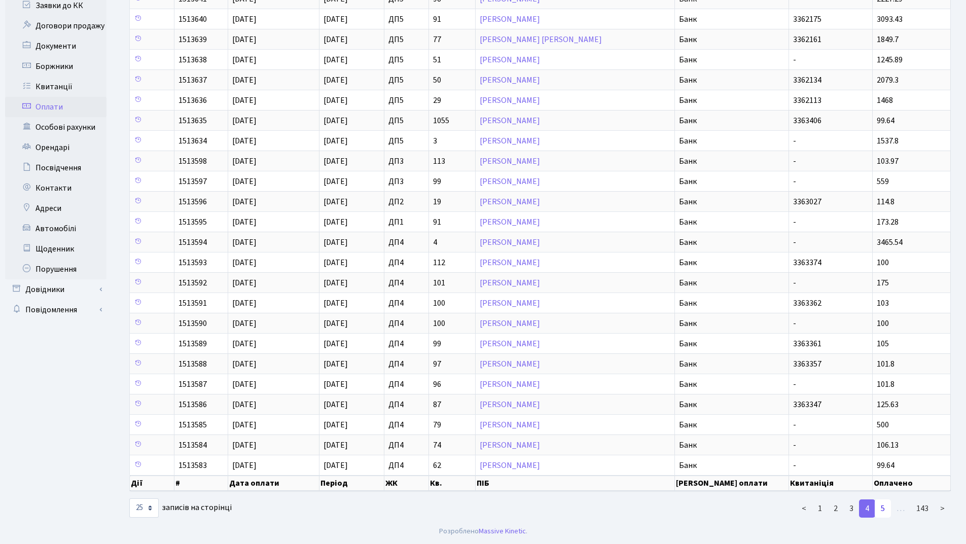
click at [884, 513] on link "5" at bounding box center [882, 508] width 16 height 18
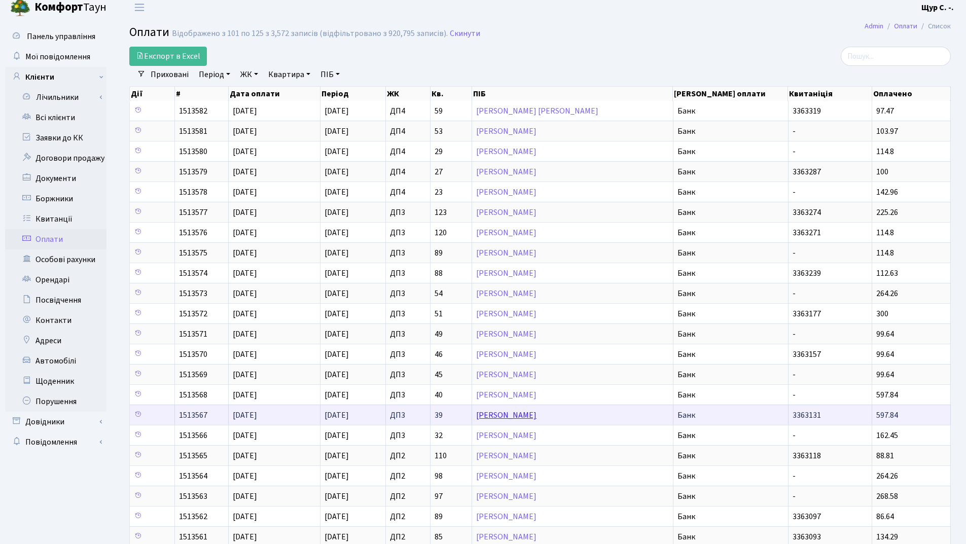
scroll to position [0, 0]
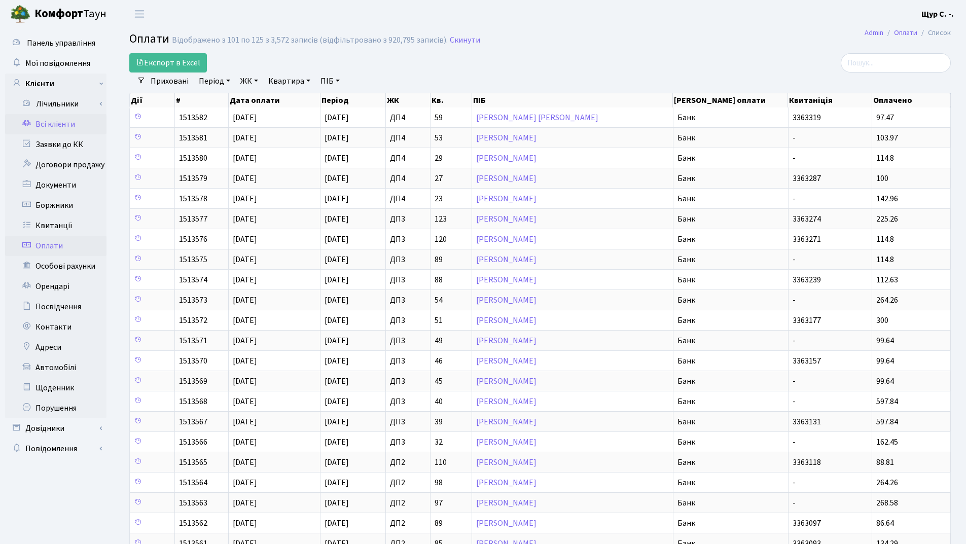
click at [71, 126] on link "Всі клієнти" at bounding box center [55, 124] width 101 height 20
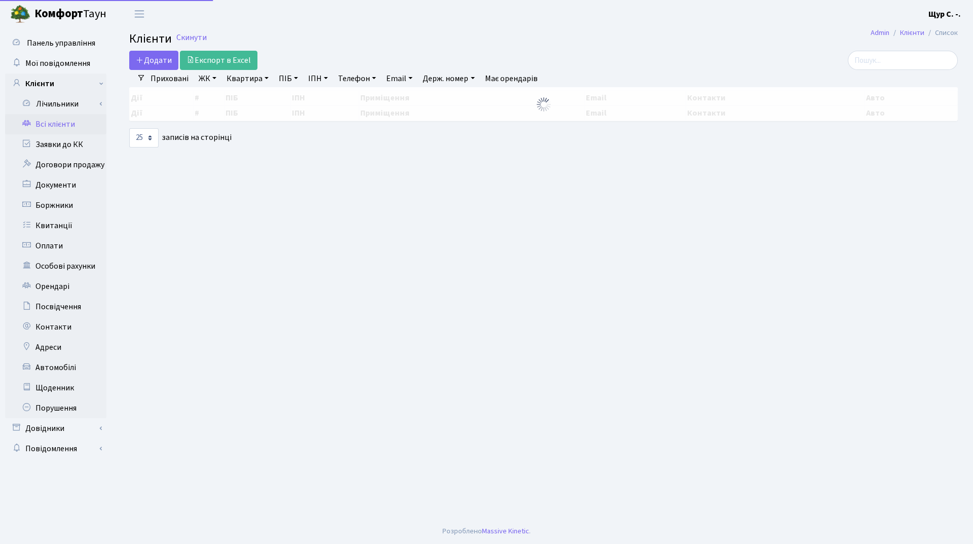
select select "25"
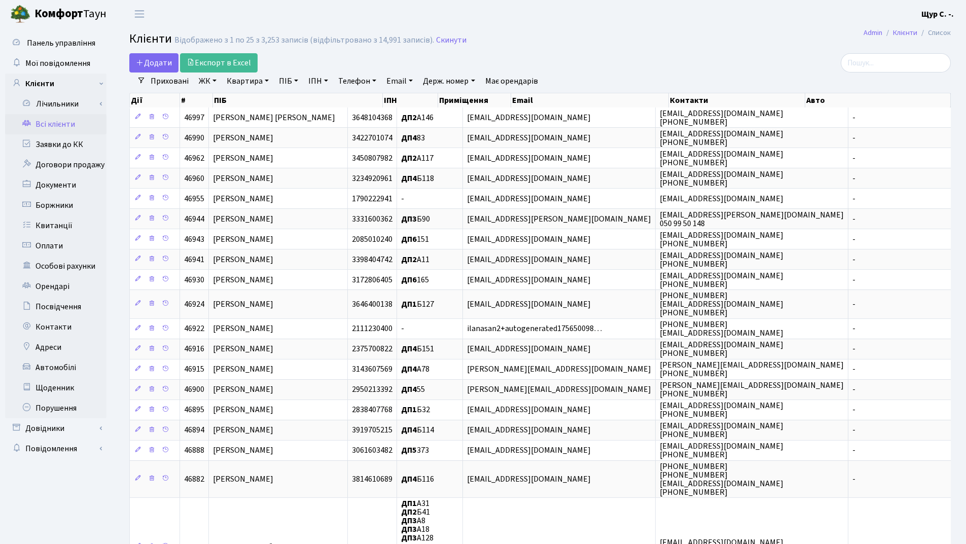
click at [243, 83] on link "Квартира" at bounding box center [248, 80] width 50 height 17
click at [294, 100] on icon at bounding box center [292, 101] width 8 height 8
click at [286, 79] on link "ПІБ" at bounding box center [288, 80] width 27 height 17
click at [75, 249] on link "Оплати" at bounding box center [55, 246] width 101 height 20
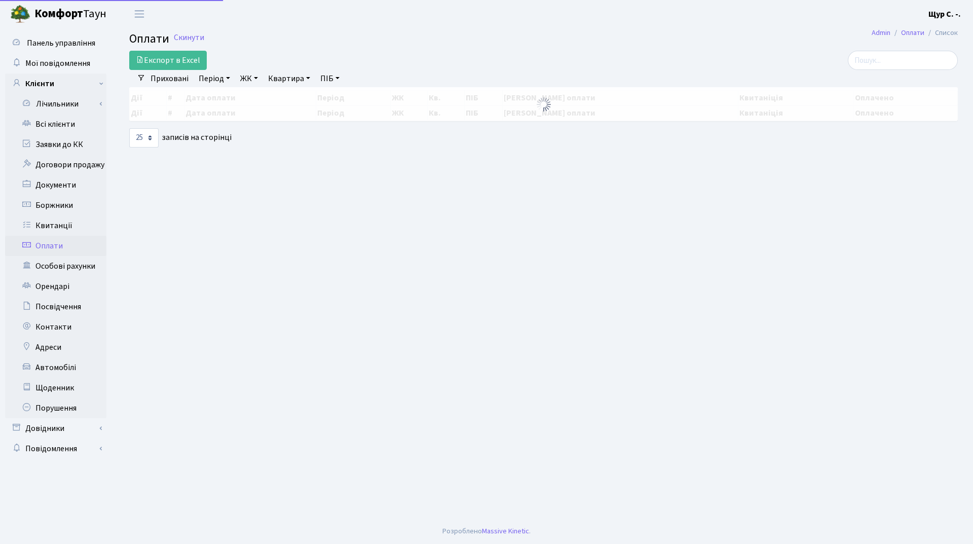
select select "25"
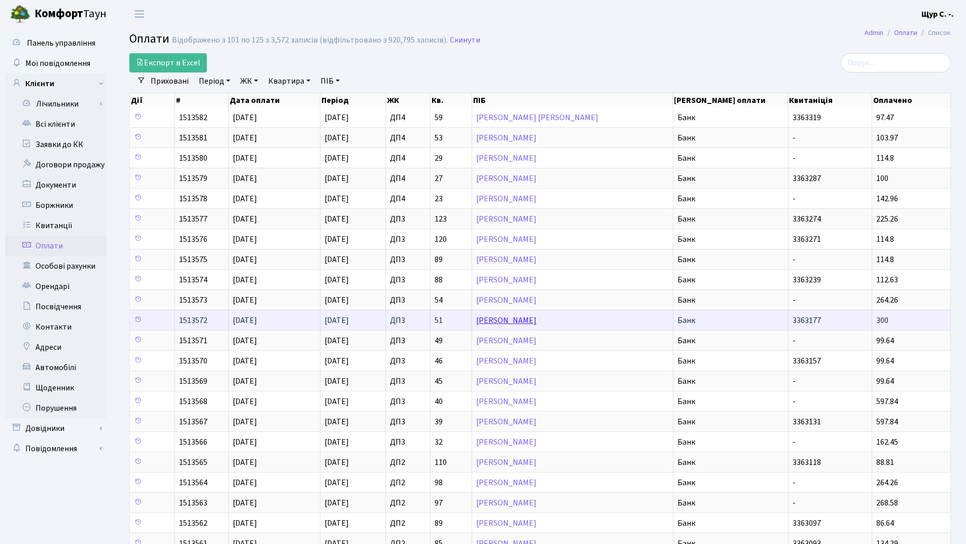
click at [522, 320] on link "[PERSON_NAME]" at bounding box center [506, 320] width 60 height 11
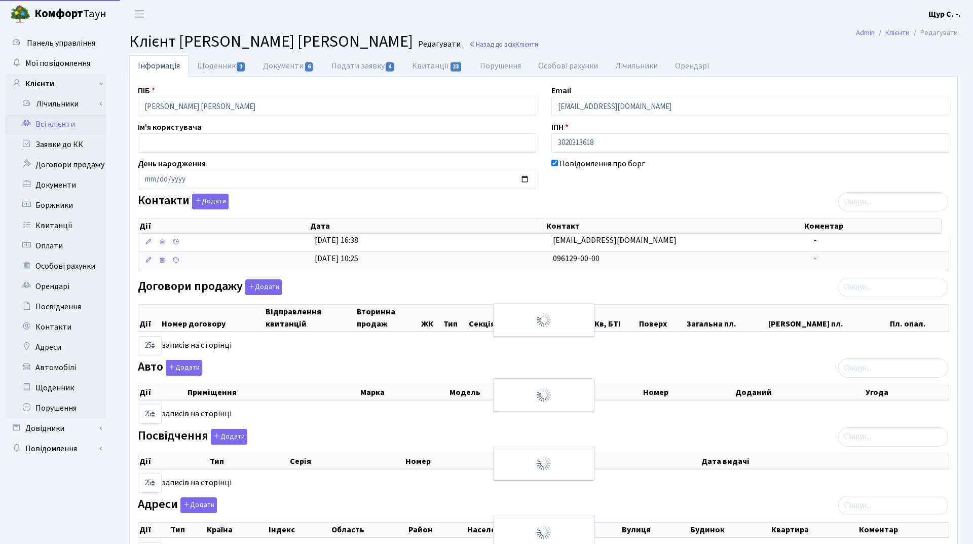
select select "25"
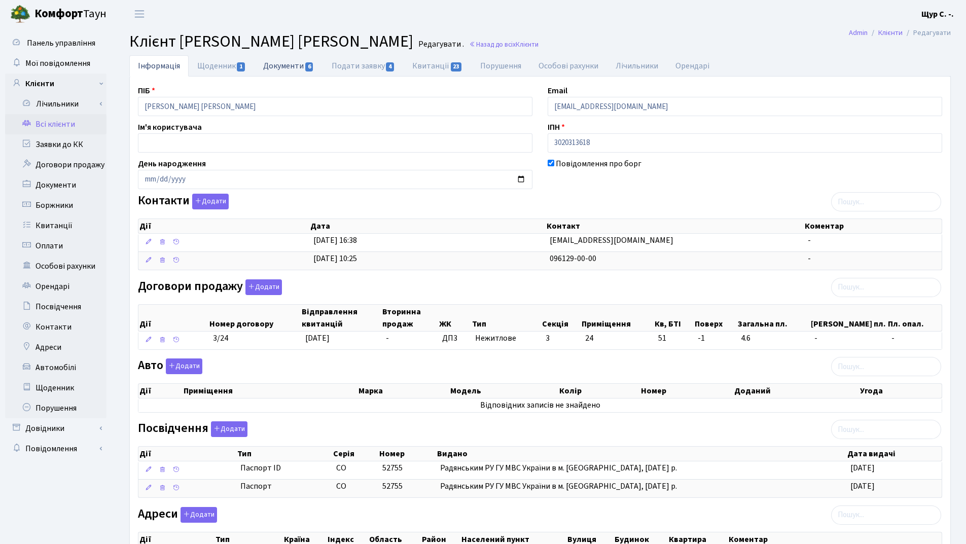
click at [296, 67] on link "Документи 6" at bounding box center [288, 65] width 68 height 21
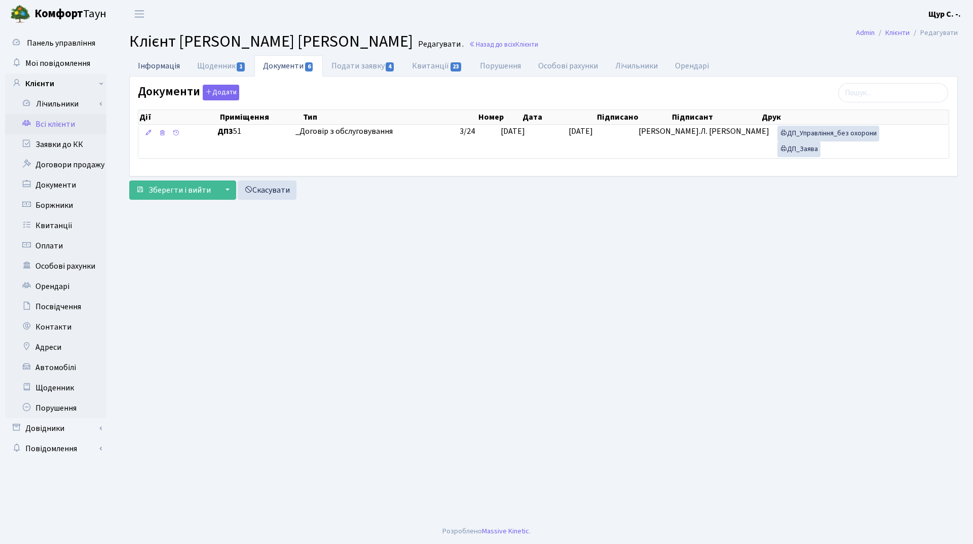
click at [157, 66] on link "Інформація" at bounding box center [158, 65] width 59 height 21
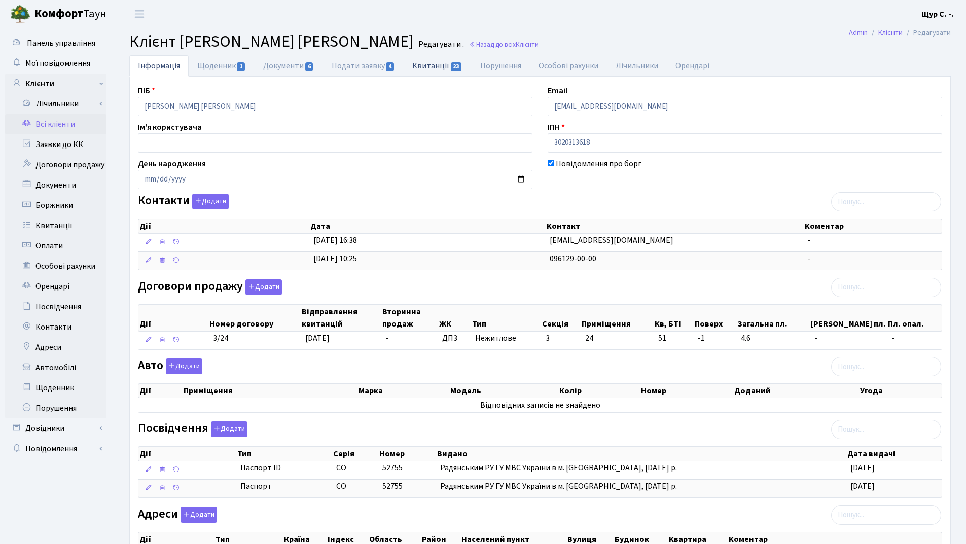
click at [437, 64] on link "Квитанції 23" at bounding box center [436, 65] width 67 height 21
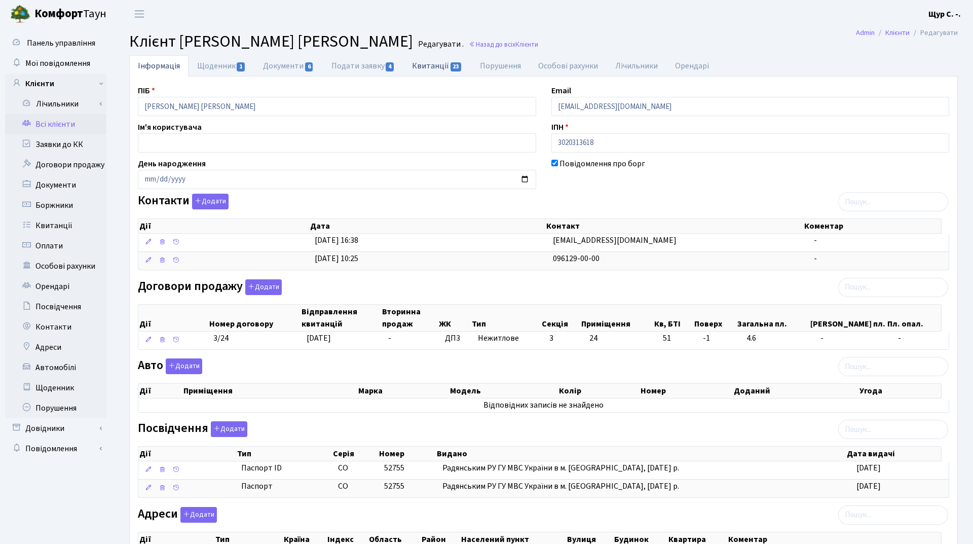
select select "25"
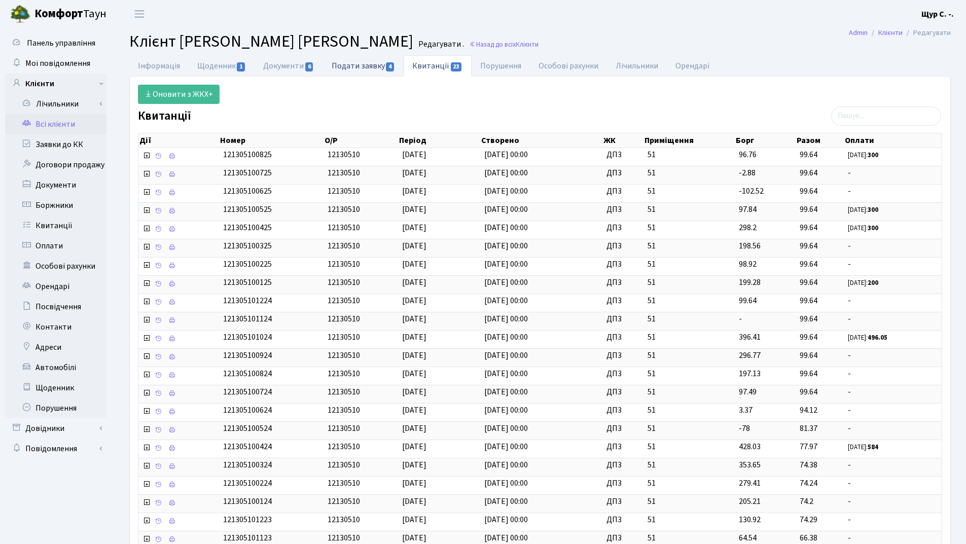
click at [358, 64] on link "Подати заявку 4" at bounding box center [363, 65] width 81 height 21
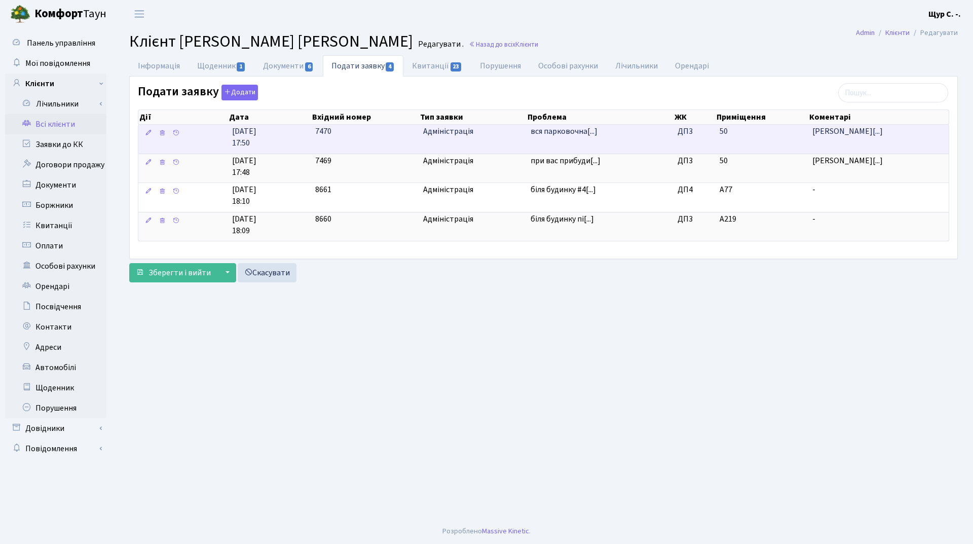
click at [838, 141] on td "[PERSON_NAME][...]" at bounding box center [878, 139] width 140 height 29
click at [562, 140] on td "вся парковочна[...]" at bounding box center [600, 139] width 147 height 29
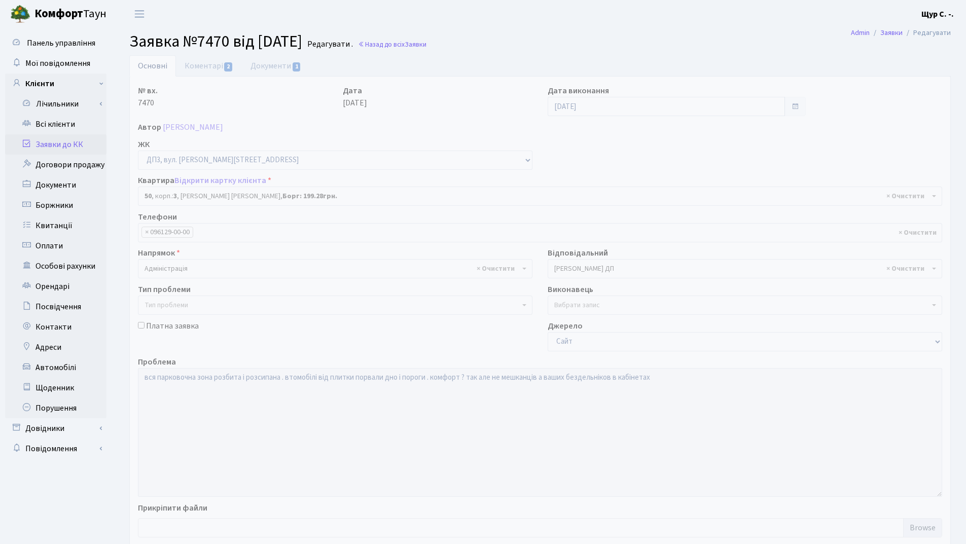
select select "36598"
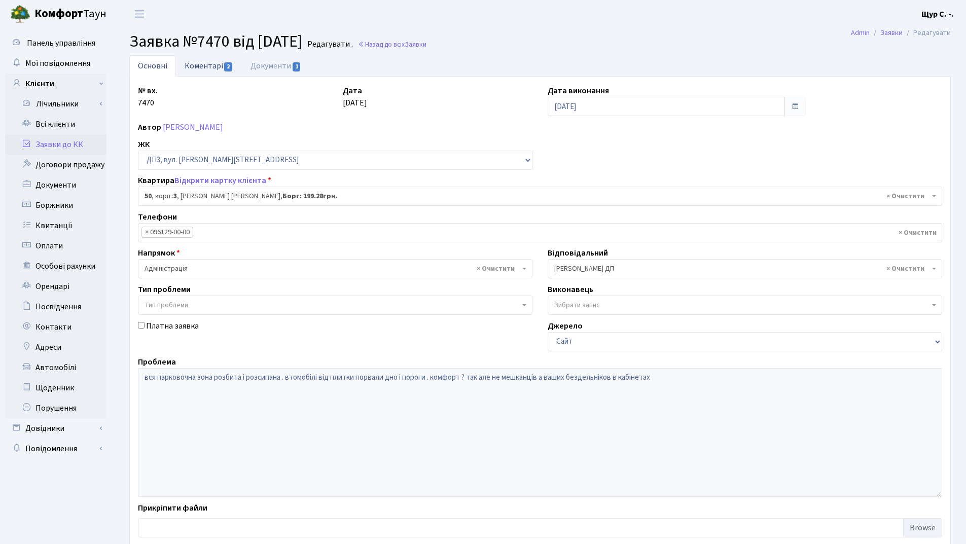
click at [207, 68] on link "Коментарі 2" at bounding box center [209, 65] width 66 height 21
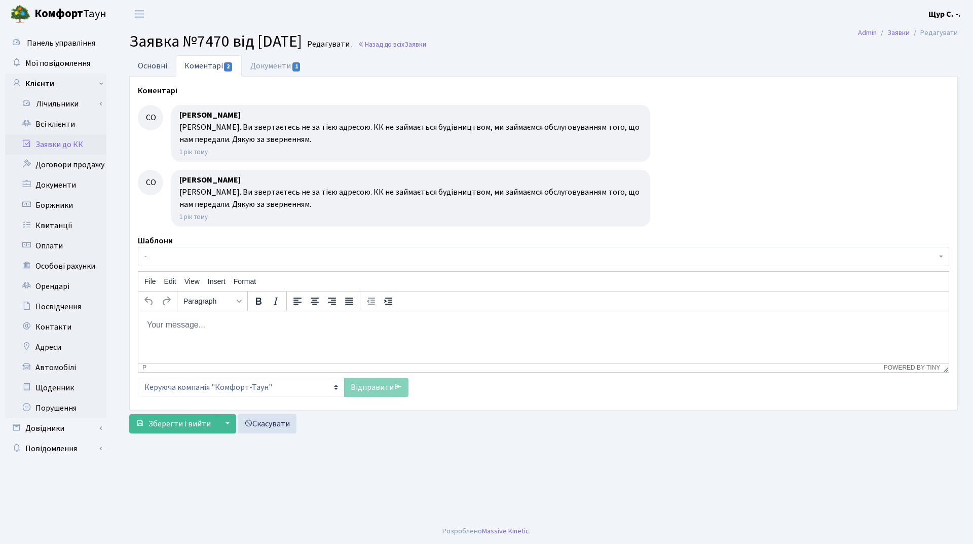
click at [149, 64] on link "Основні" at bounding box center [152, 65] width 47 height 21
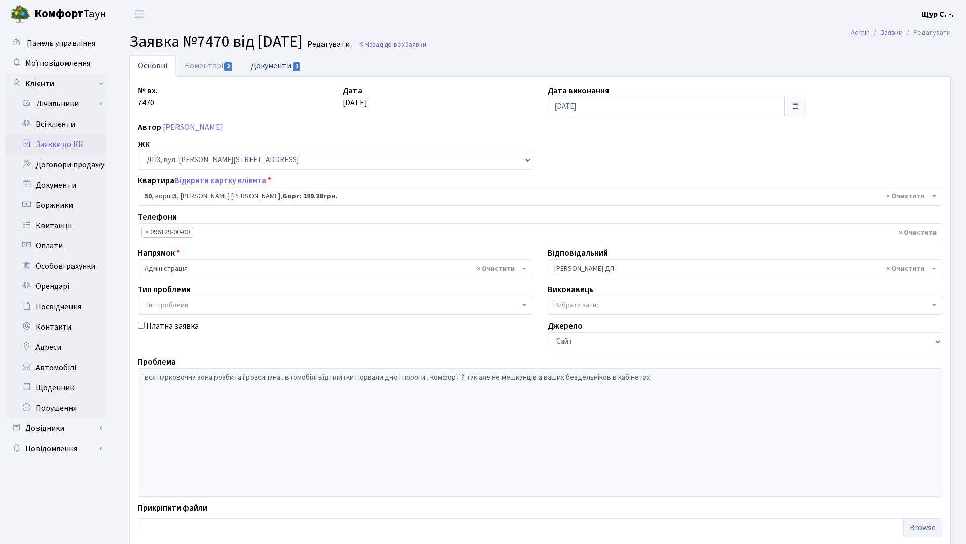
click at [267, 66] on link "Документи 1" at bounding box center [276, 65] width 68 height 21
select select "25"
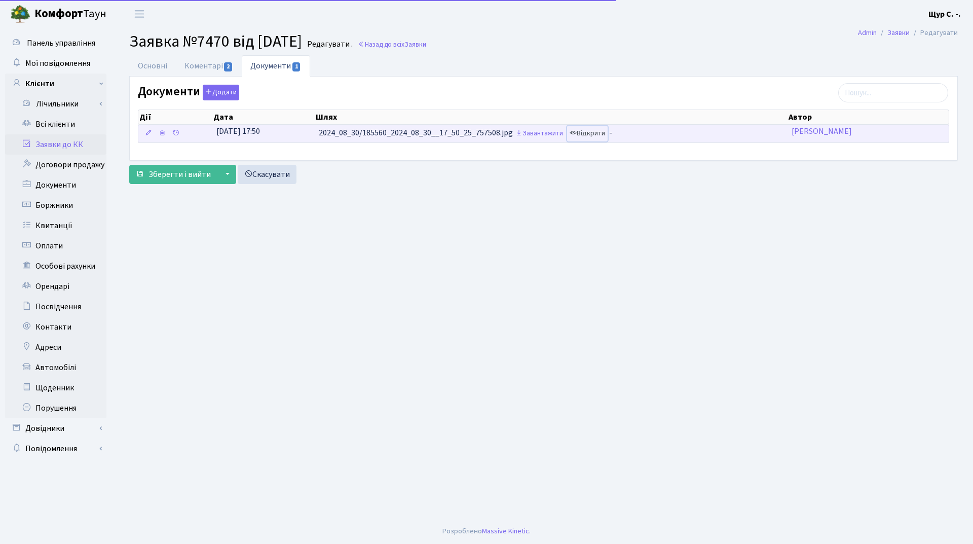
click at [594, 135] on link "Відкрити" at bounding box center [587, 134] width 41 height 16
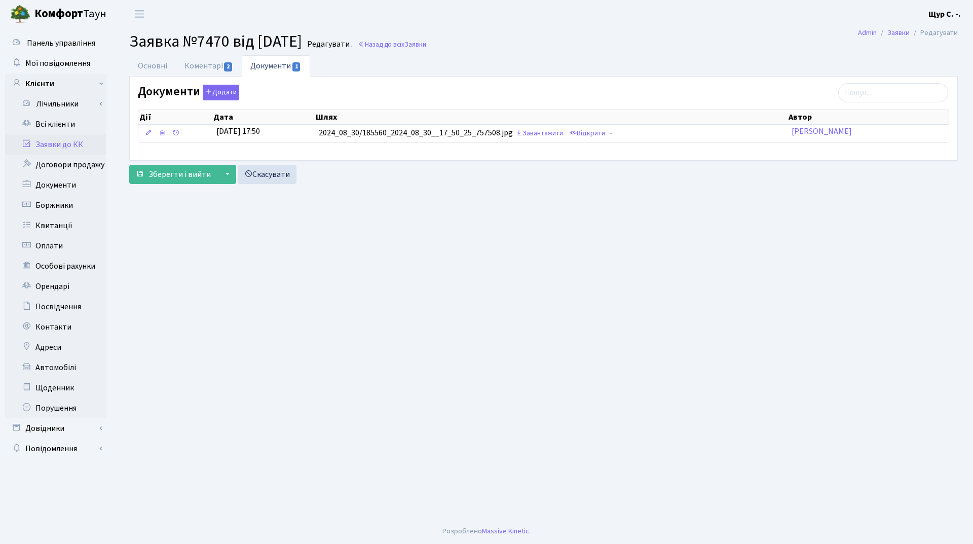
click at [63, 149] on link "Заявки до КК" at bounding box center [55, 144] width 101 height 20
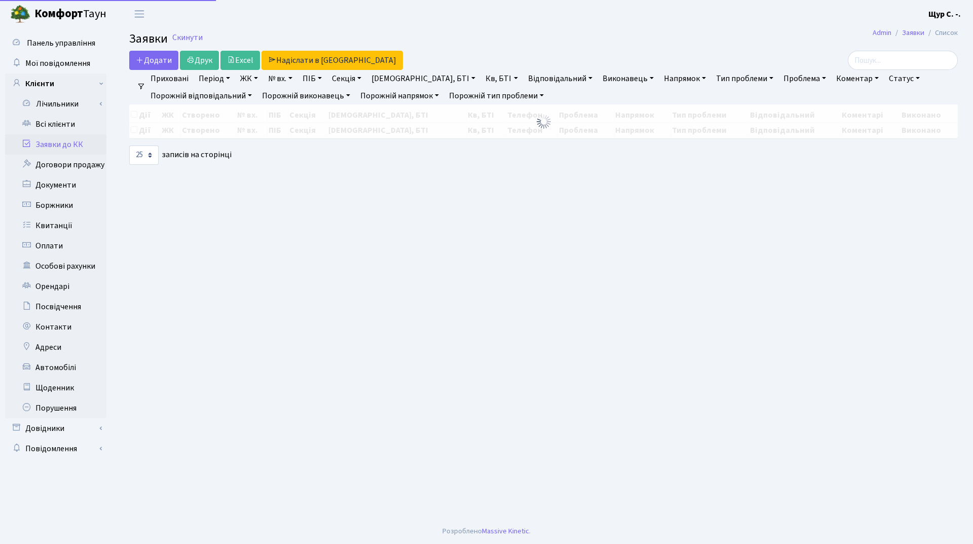
select select "25"
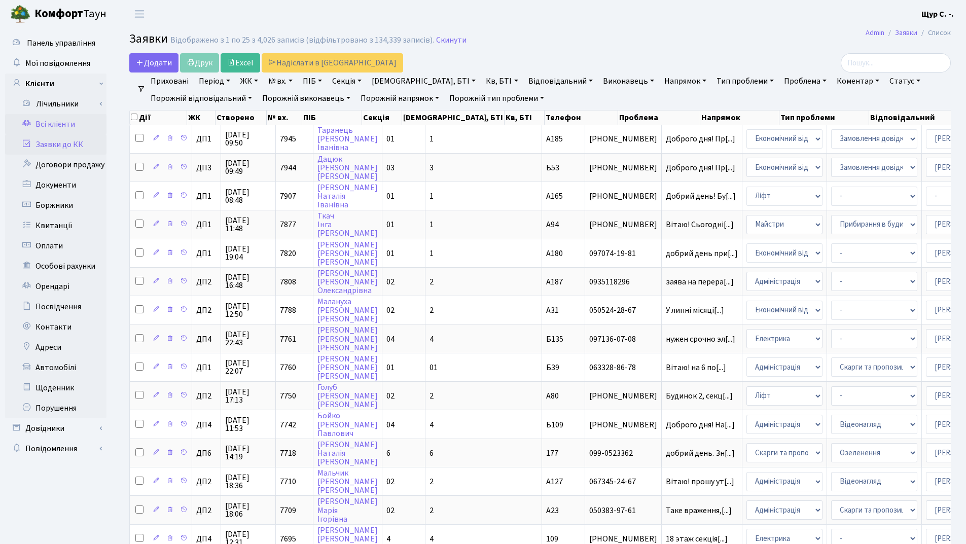
click at [62, 126] on link "Всі клієнти" at bounding box center [55, 124] width 101 height 20
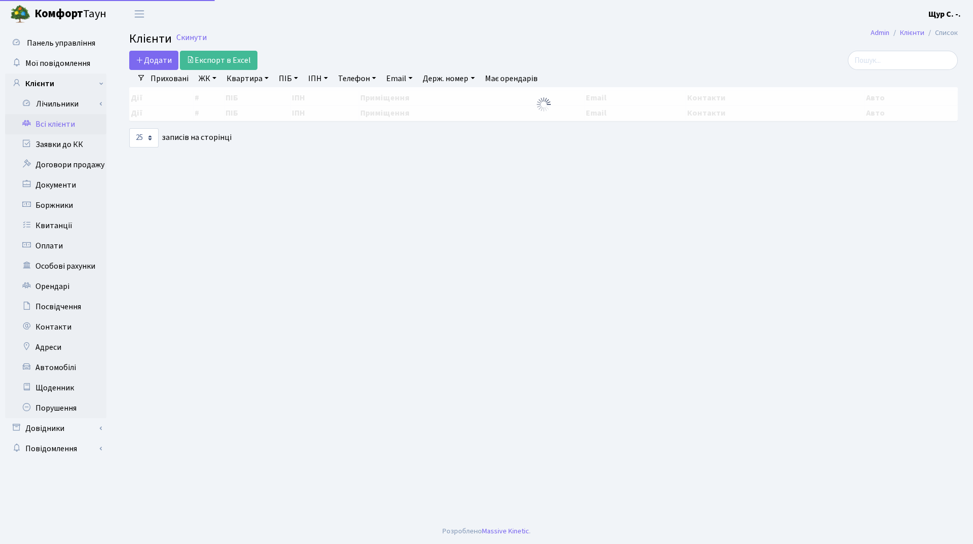
select select "25"
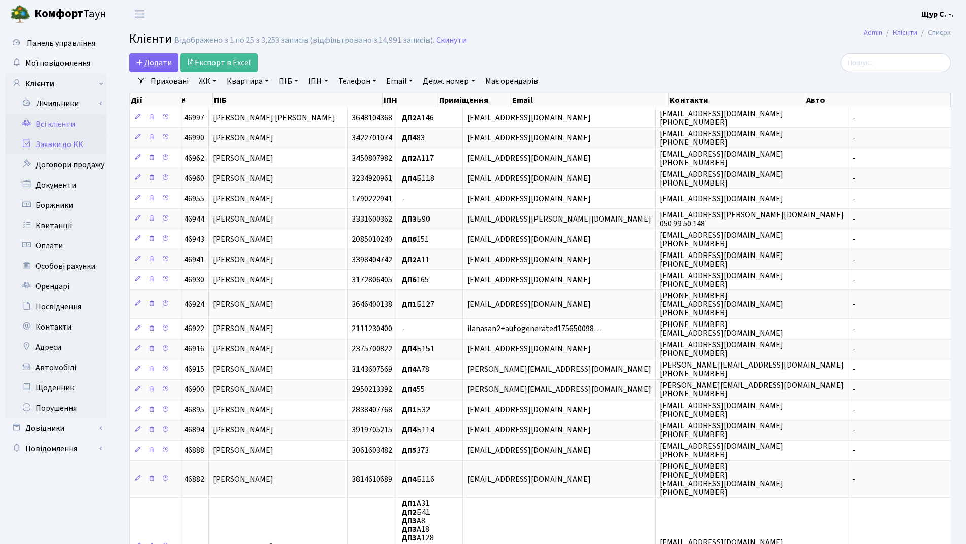
click at [84, 150] on link "Заявки до КК" at bounding box center [55, 144] width 101 height 20
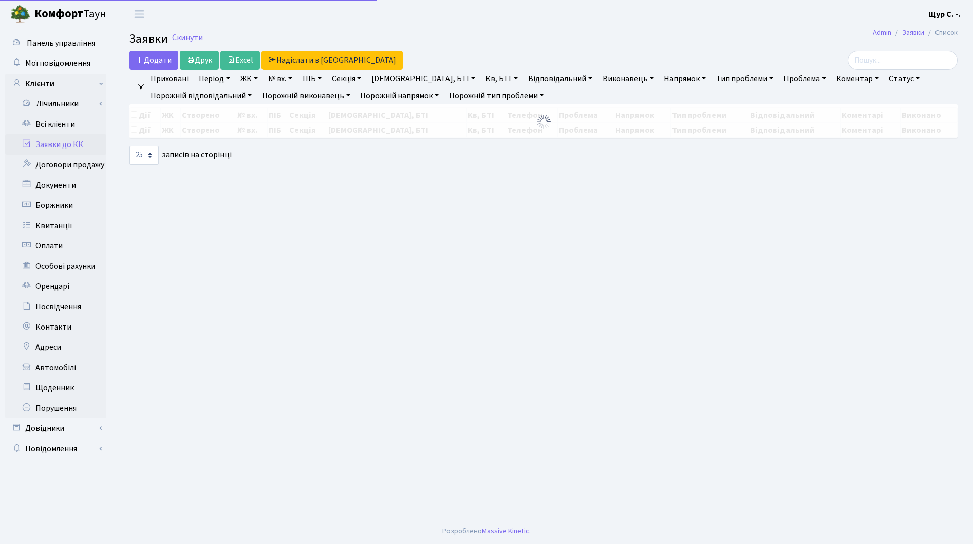
select select "25"
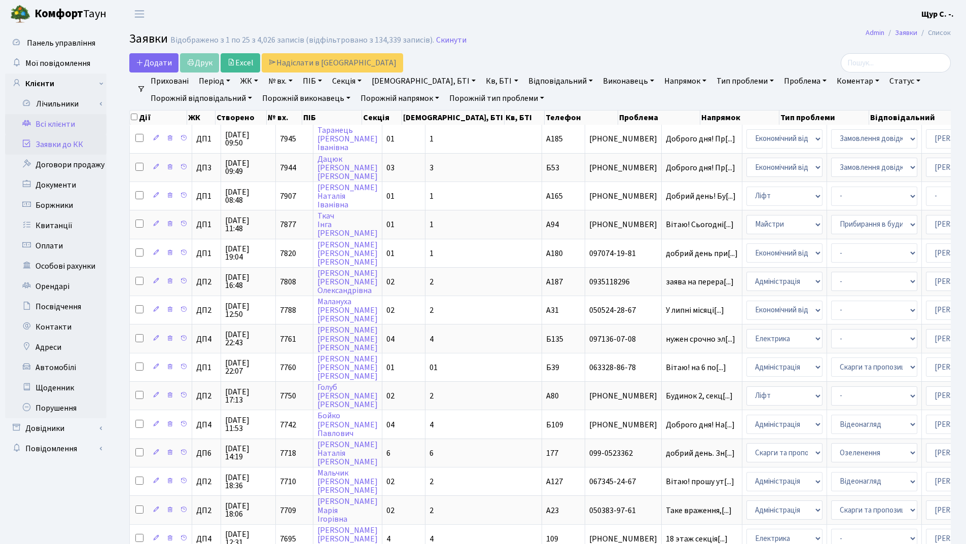
click at [65, 125] on link "Всі клієнти" at bounding box center [55, 124] width 101 height 20
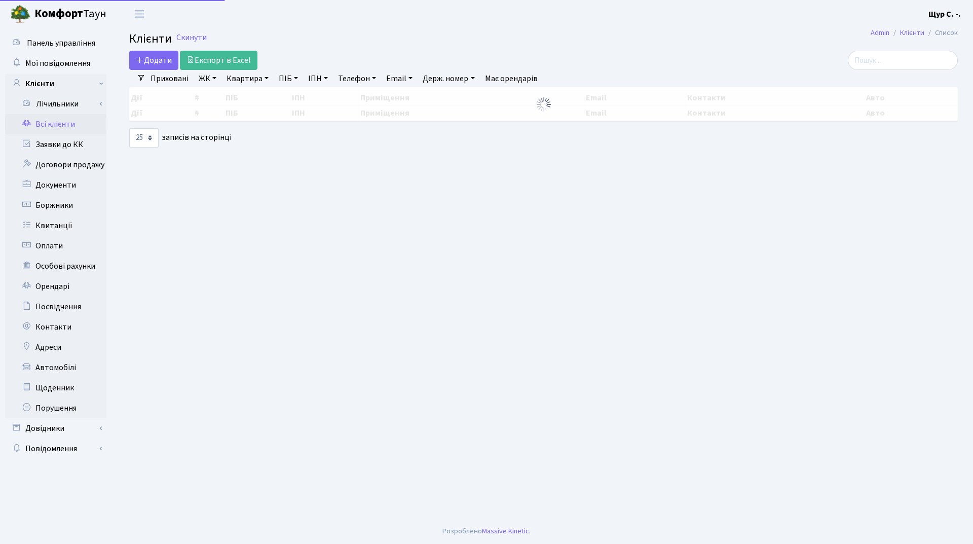
select select "25"
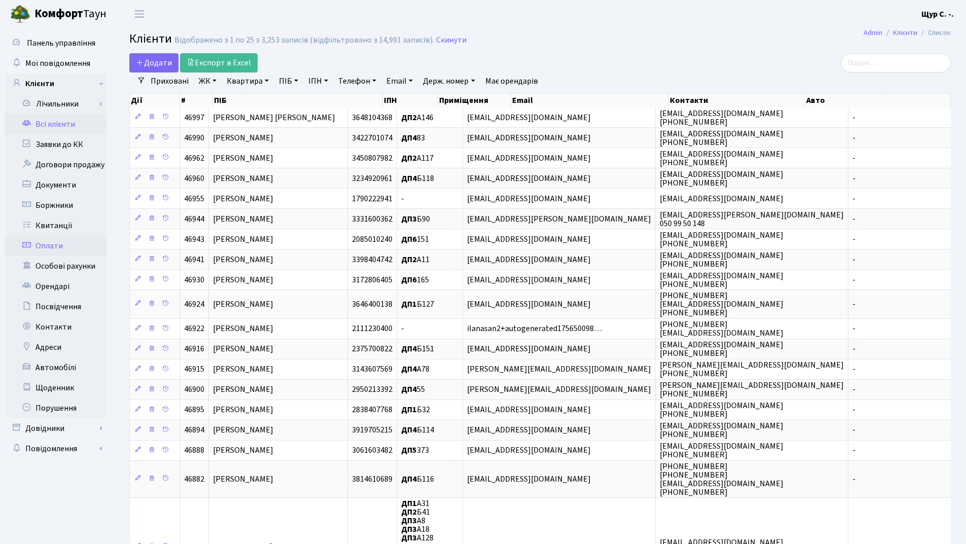
click at [56, 246] on link "Оплати" at bounding box center [55, 246] width 101 height 20
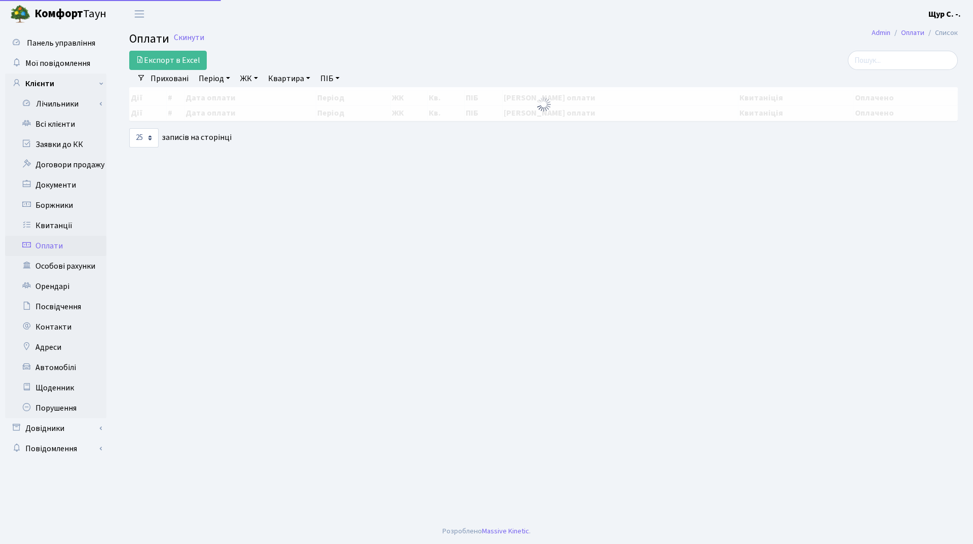
select select "25"
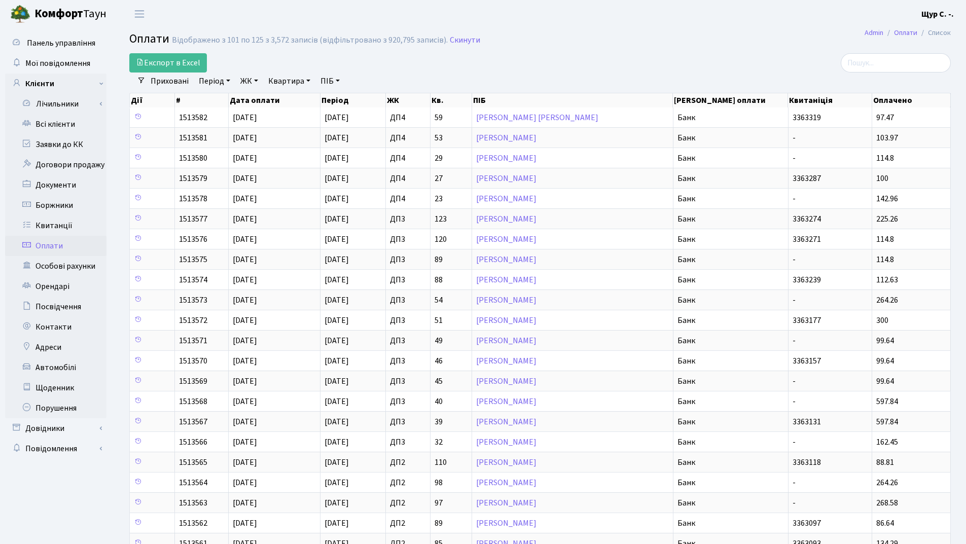
click at [455, 33] on h2 "Оплати Відображено з 101 по 125 з 3,572 записів (відфільтровано з 920,795 запис…" at bounding box center [539, 40] width 821 height 17
click at [456, 43] on link "Скинути" at bounding box center [465, 40] width 30 height 10
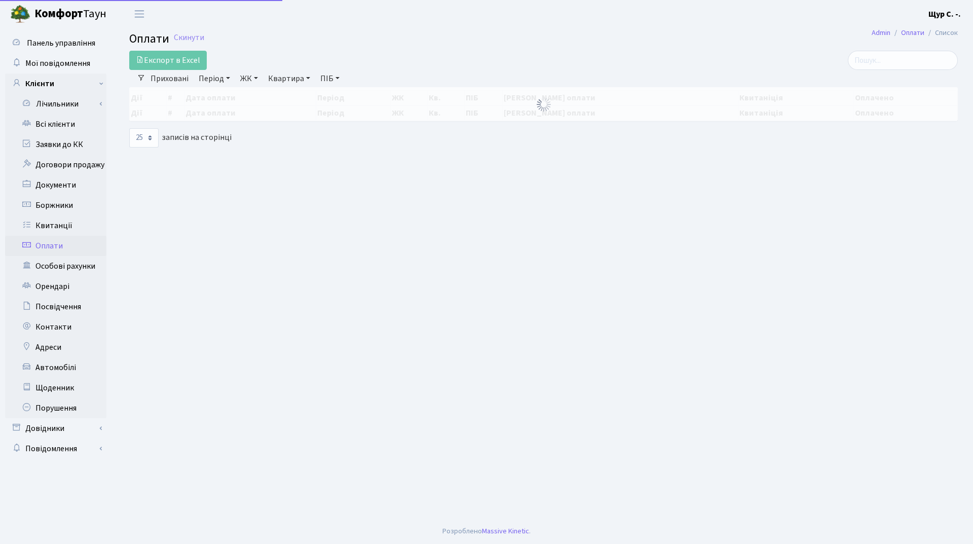
select select "25"
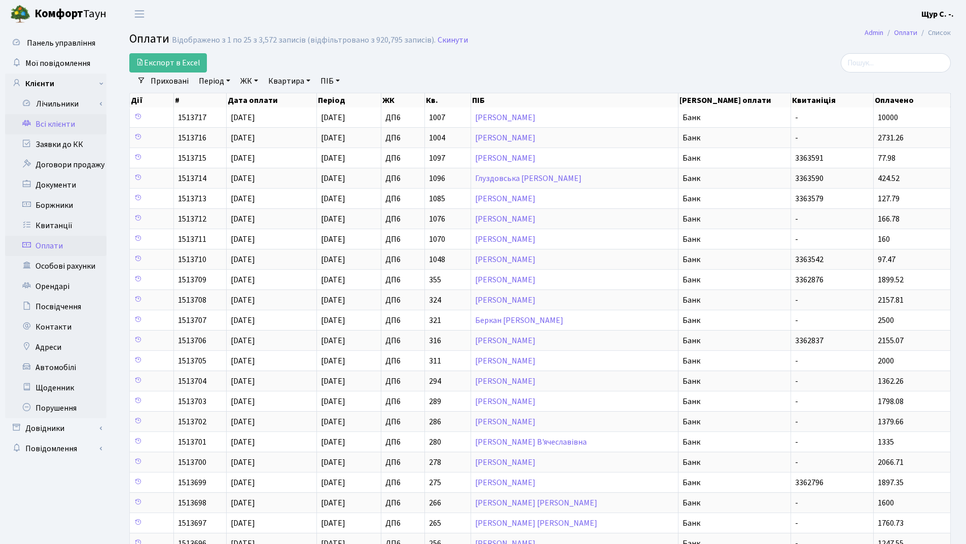
click at [68, 126] on link "Всі клієнти" at bounding box center [55, 124] width 101 height 20
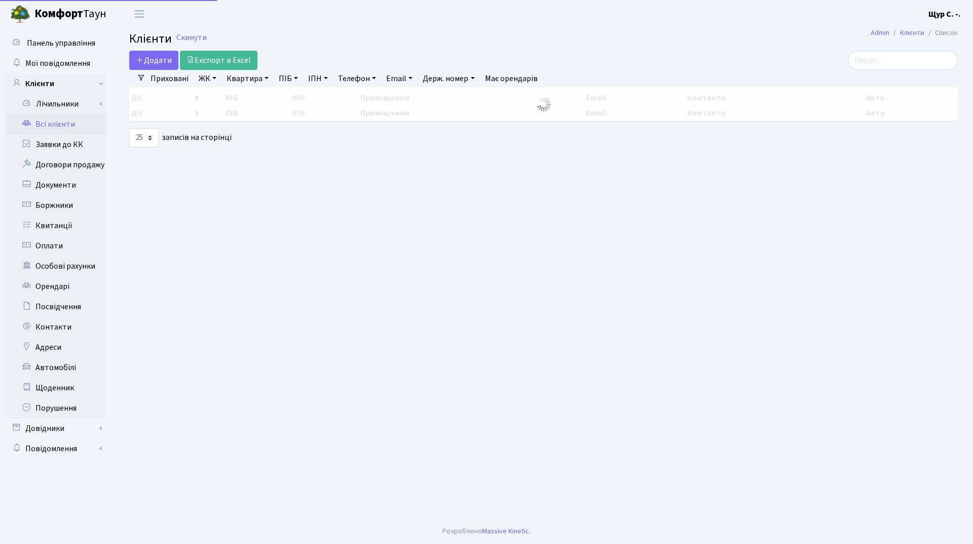
select select "25"
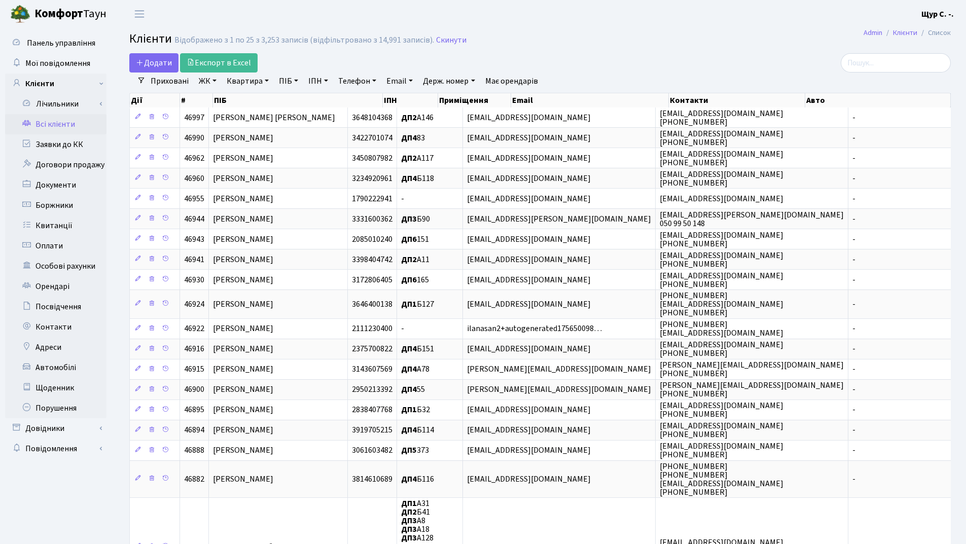
click at [245, 85] on link "Квартира" at bounding box center [248, 80] width 50 height 17
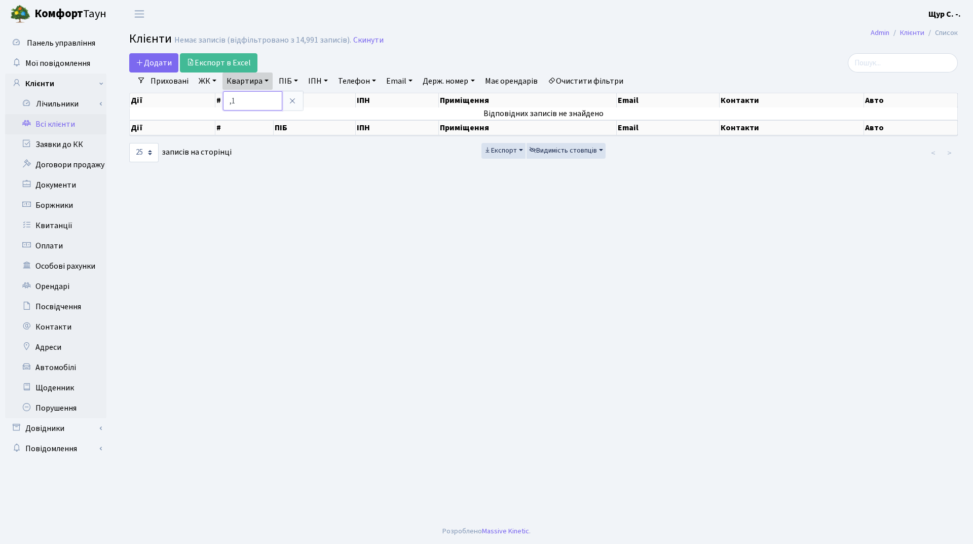
type input ","
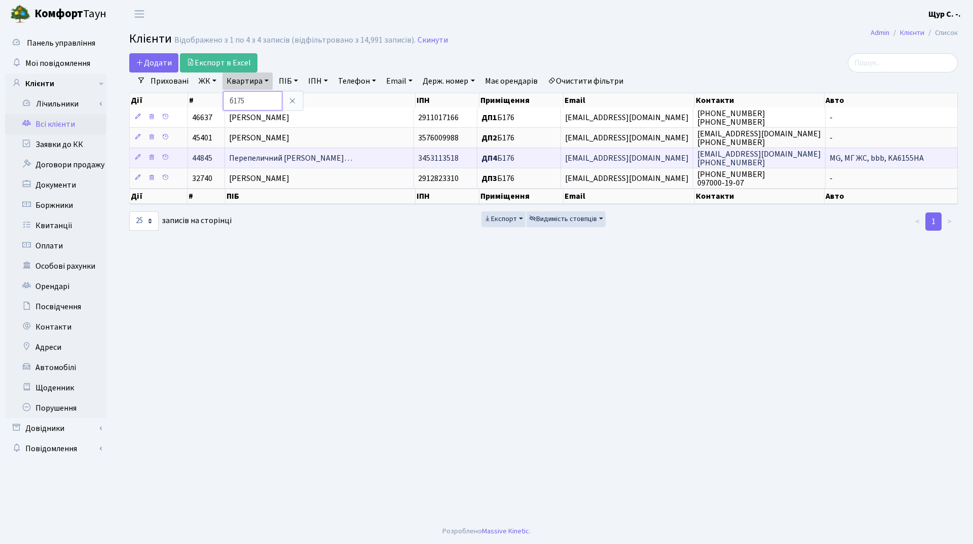
type input "б175"
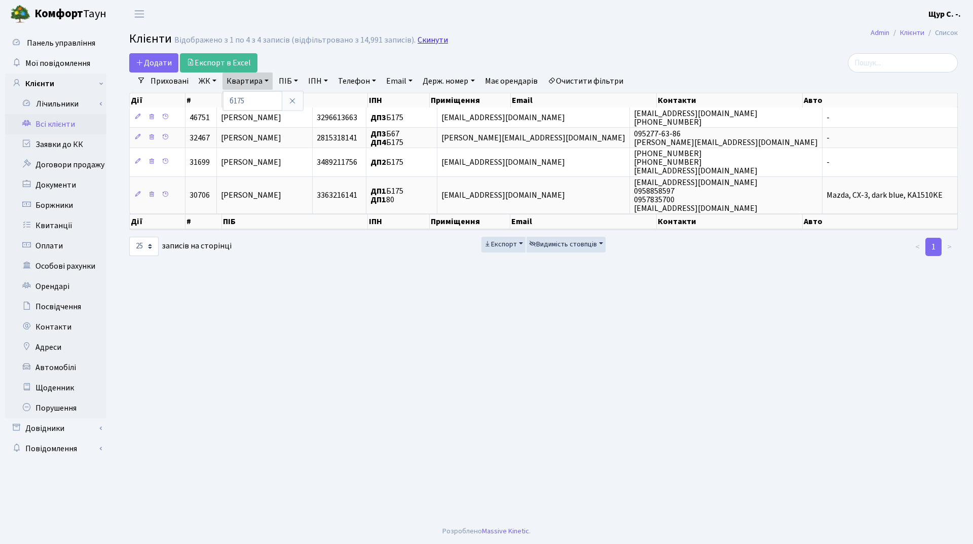
click at [423, 39] on link "Скинути" at bounding box center [433, 40] width 30 height 10
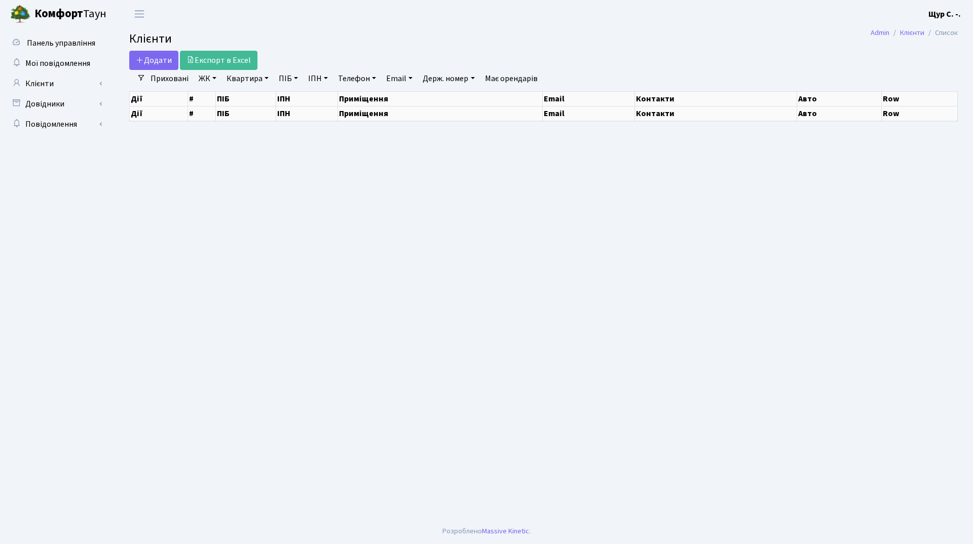
select select "25"
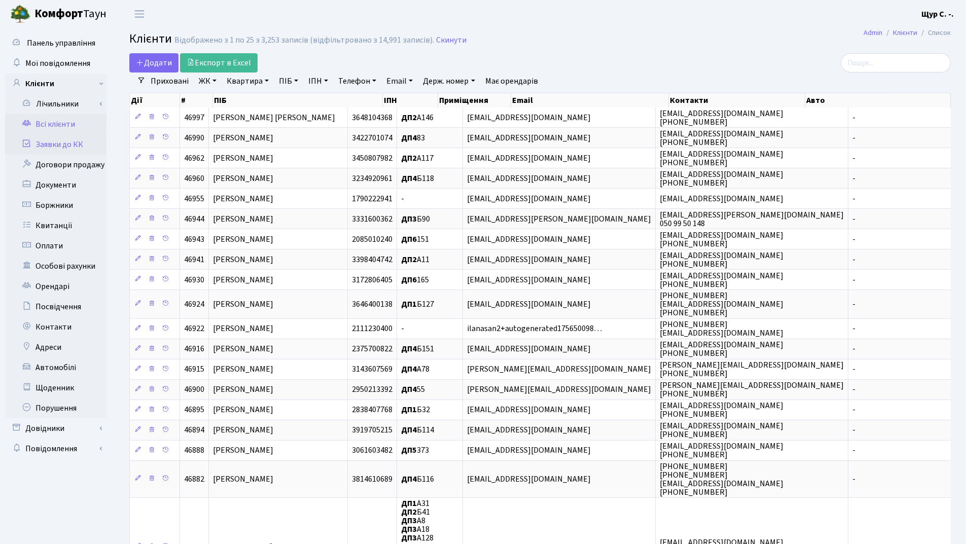
click at [74, 152] on link "Заявки до КК" at bounding box center [55, 144] width 101 height 20
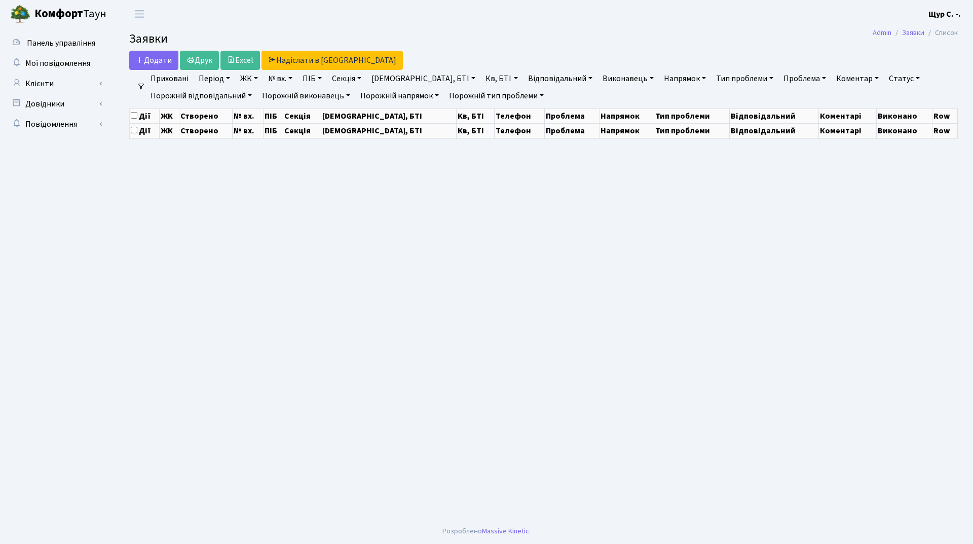
select select "25"
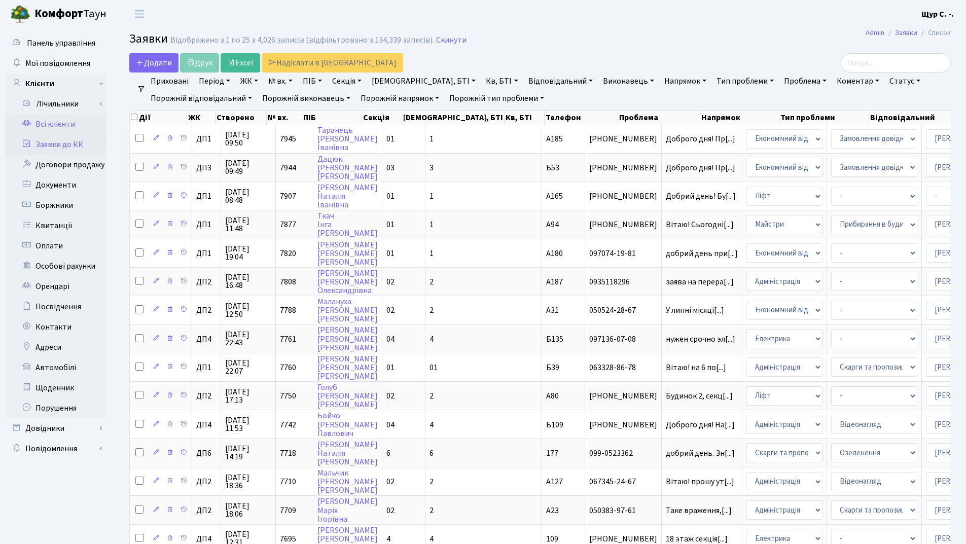
click at [57, 120] on link "Всі клієнти" at bounding box center [55, 124] width 101 height 20
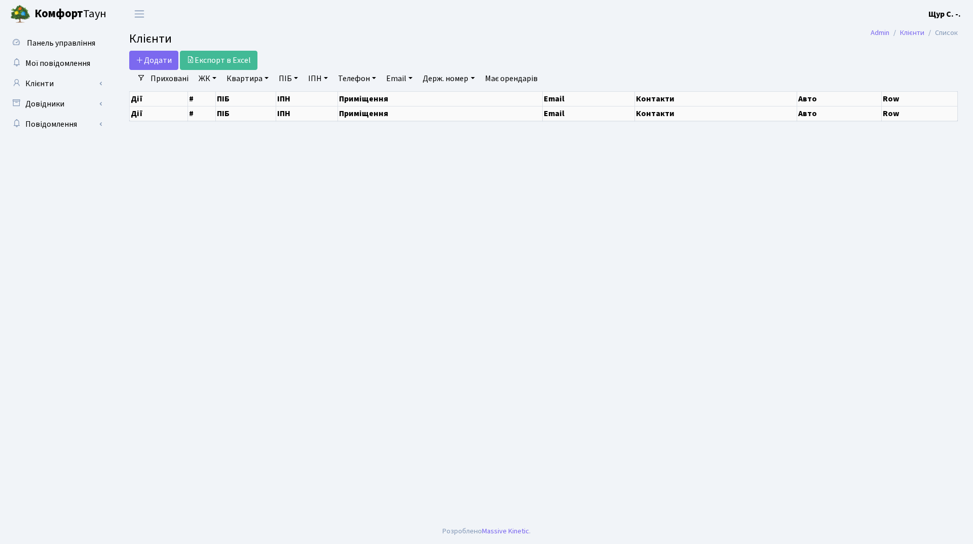
select select "25"
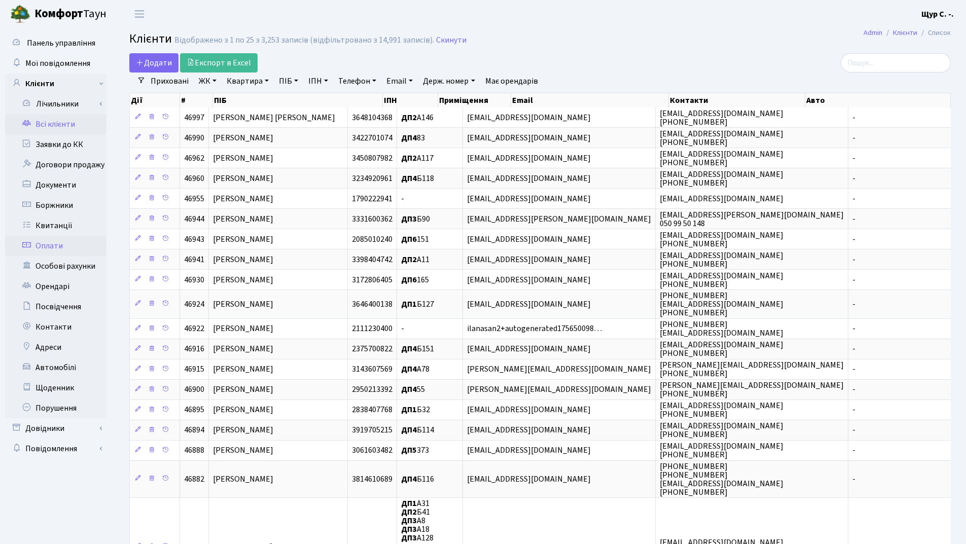
click at [64, 244] on link "Оплати" at bounding box center [55, 246] width 101 height 20
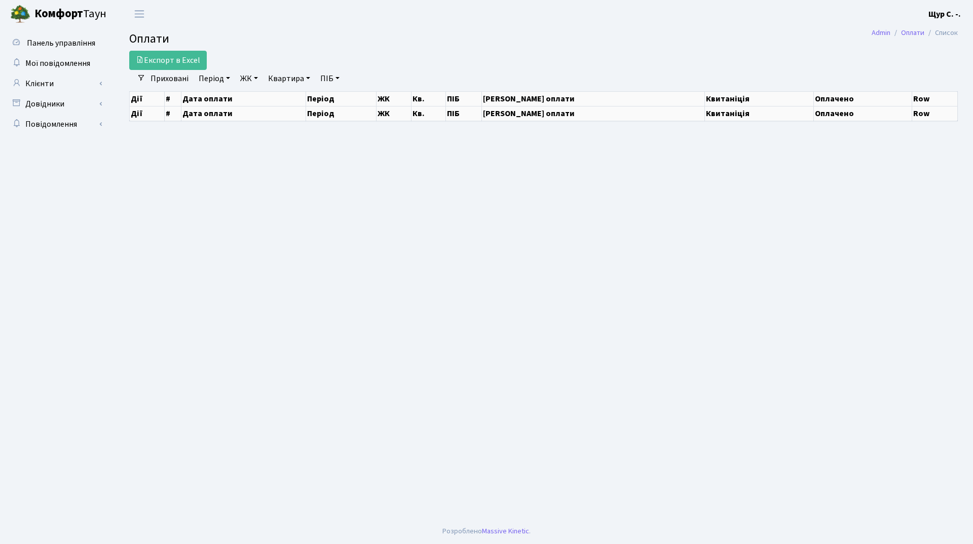
select select "25"
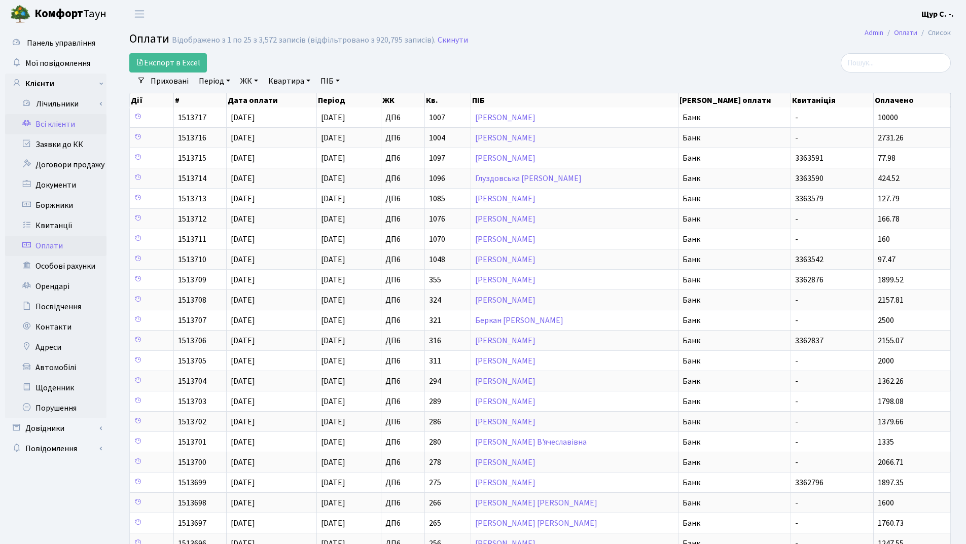
click at [45, 128] on link "Всі клієнти" at bounding box center [55, 124] width 101 height 20
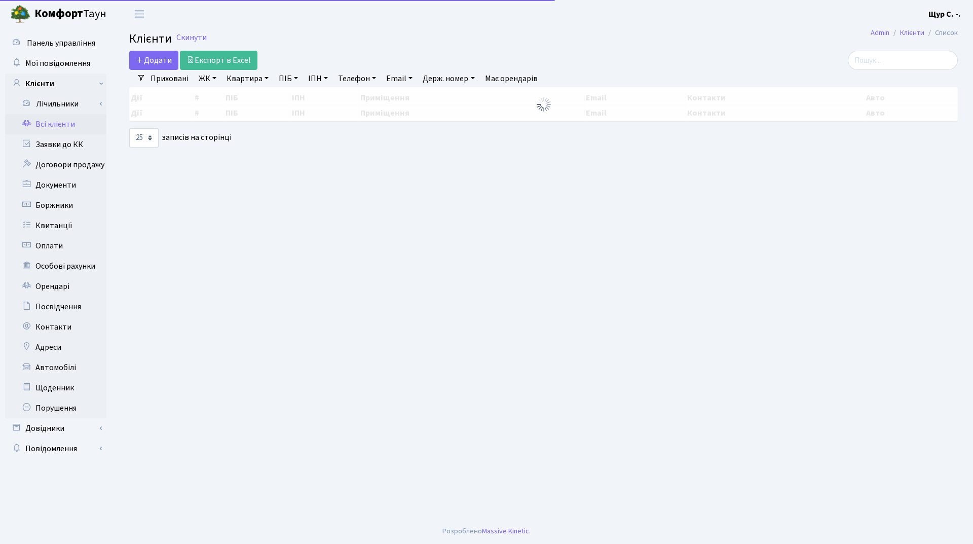
select select "25"
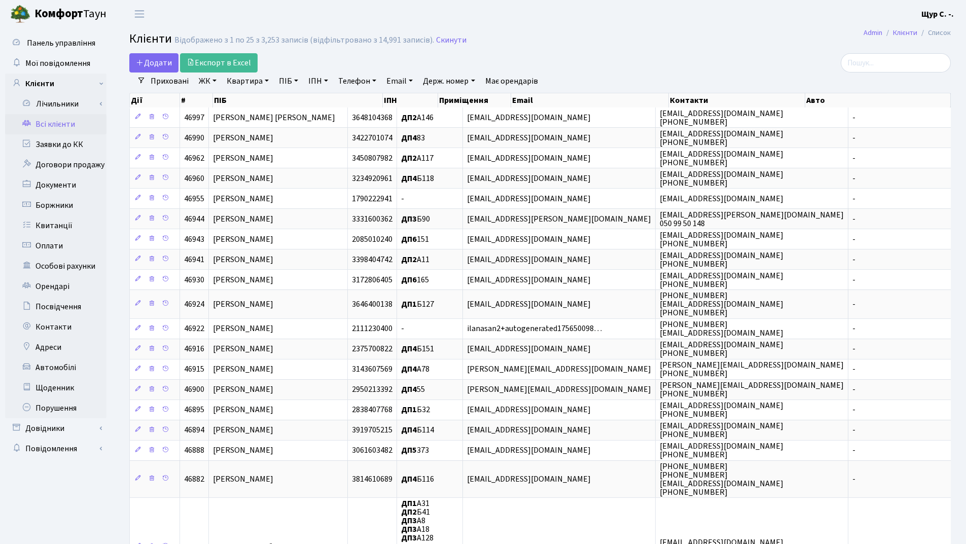
click at [247, 85] on link "Квартира" at bounding box center [248, 80] width 50 height 17
type input "а63"
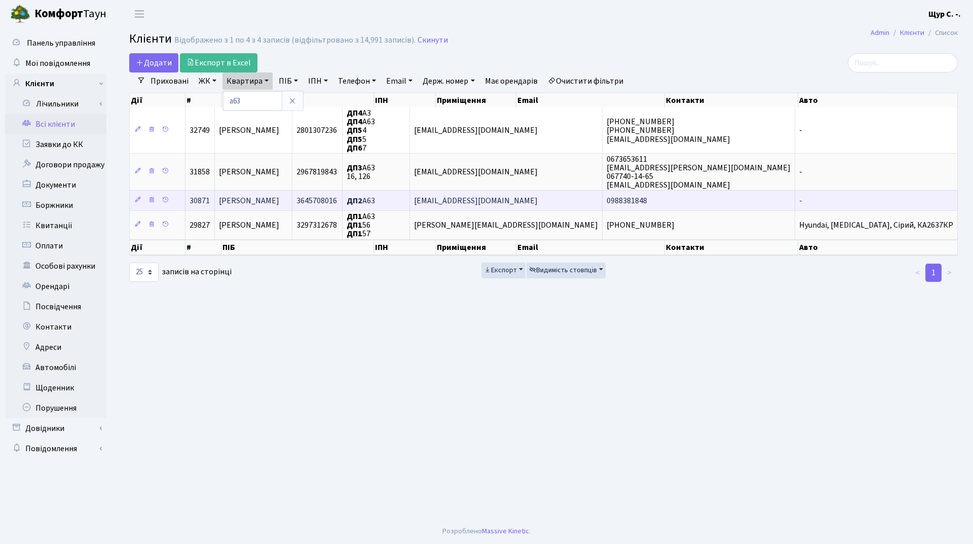
click at [278, 203] on span "[PERSON_NAME]" at bounding box center [249, 200] width 60 height 11
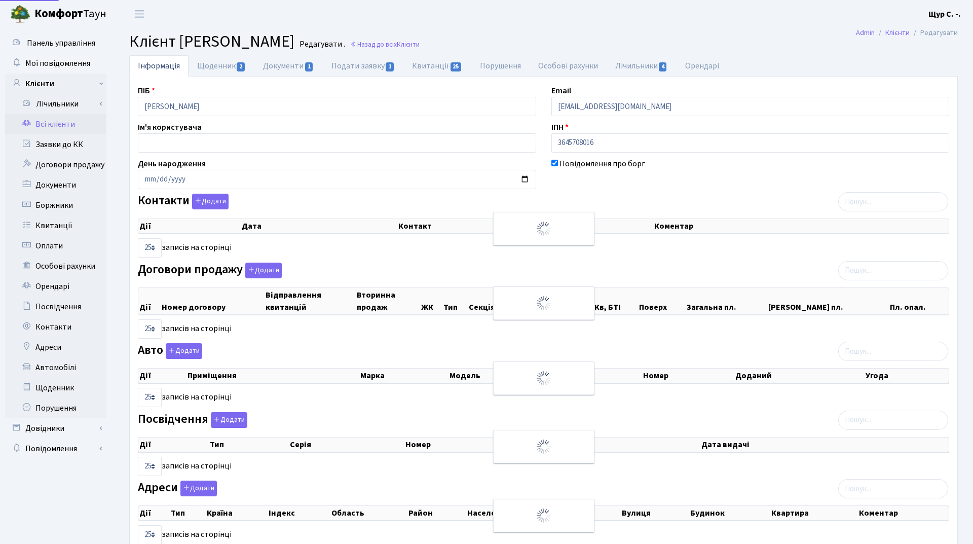
select select "25"
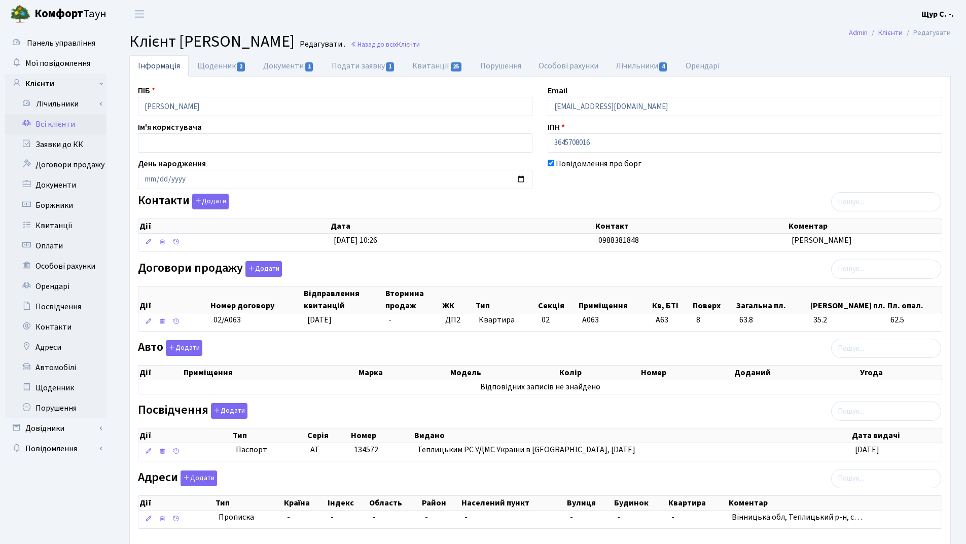
click at [66, 123] on link "Всі клієнти" at bounding box center [55, 124] width 101 height 20
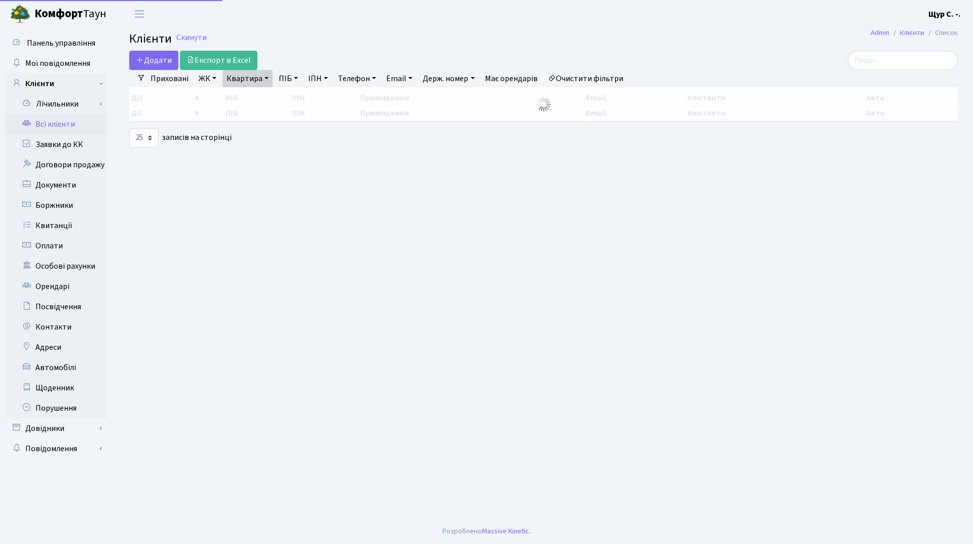
select select "25"
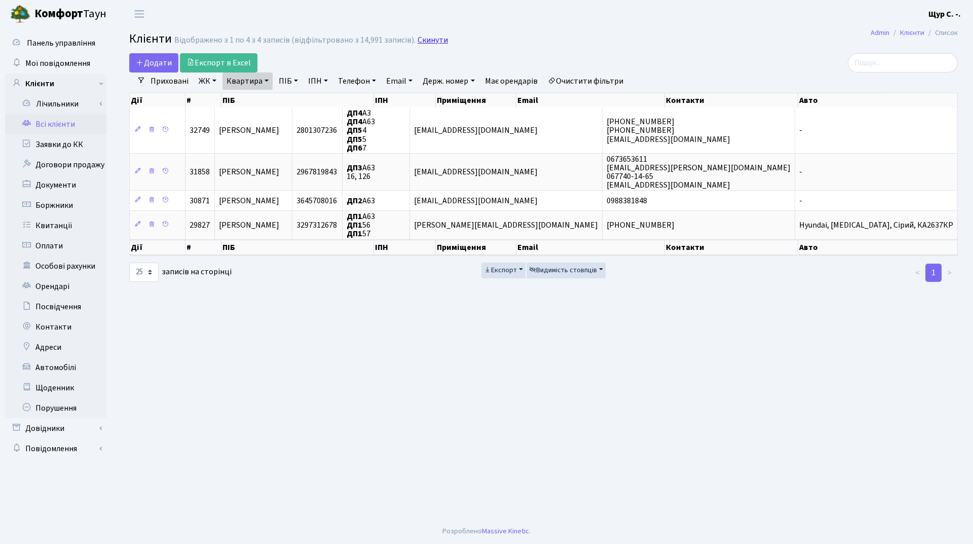
click at [429, 41] on link "Скинути" at bounding box center [433, 40] width 30 height 10
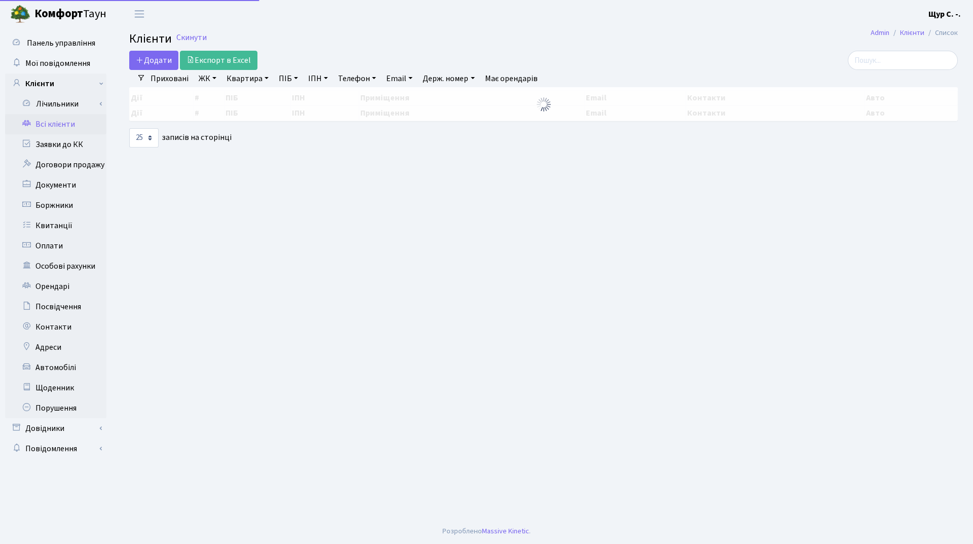
select select "25"
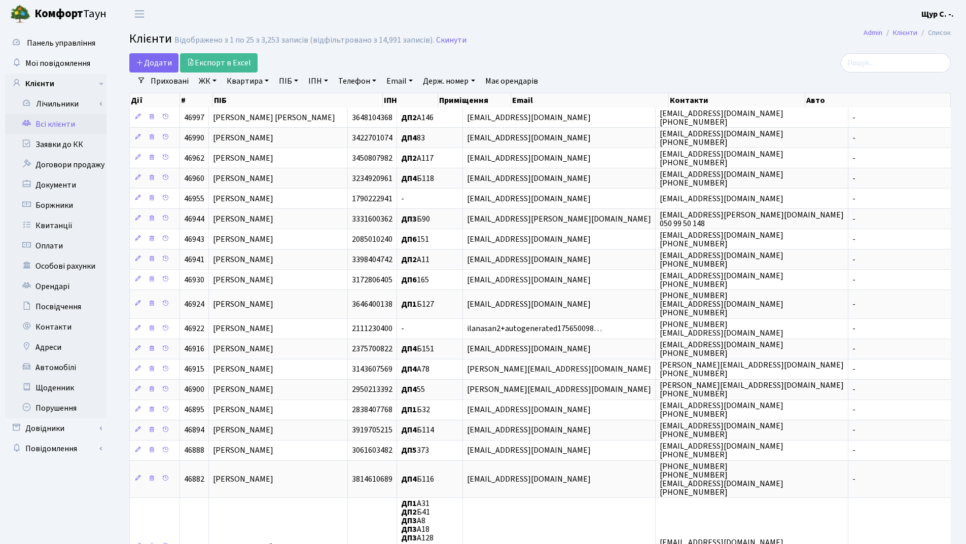
click link "Квартира"
type input "а63"
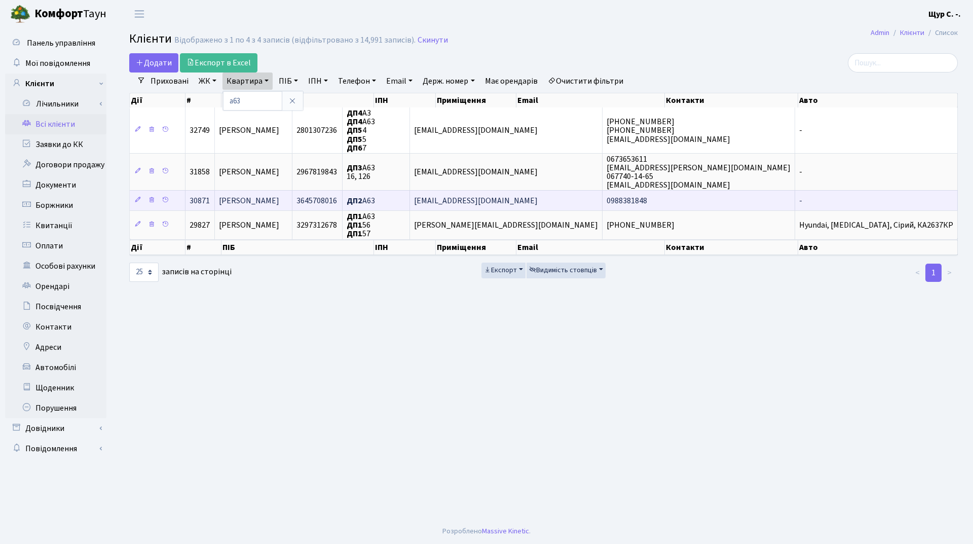
click span "Корнега Іван Павлович"
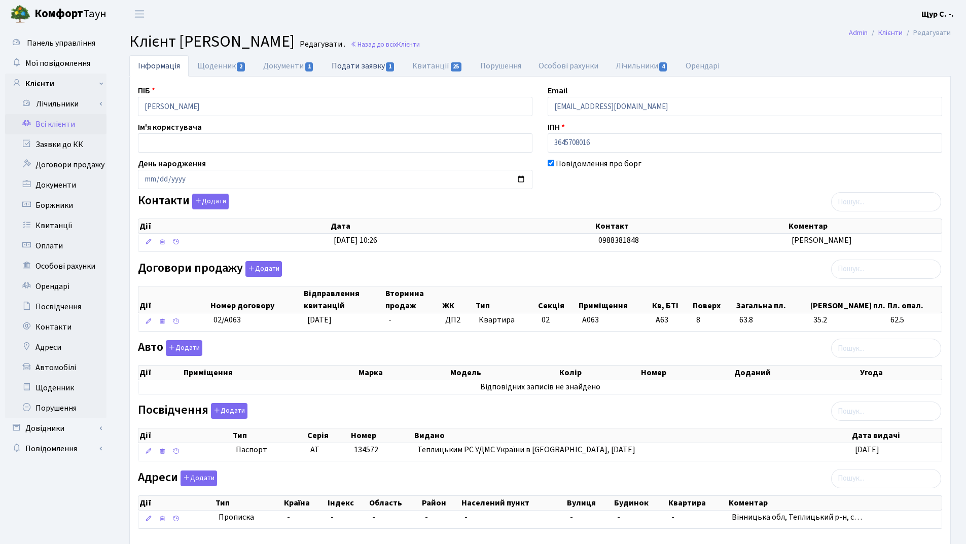
click at [350, 71] on link "Подати заявку 1" at bounding box center [363, 65] width 81 height 21
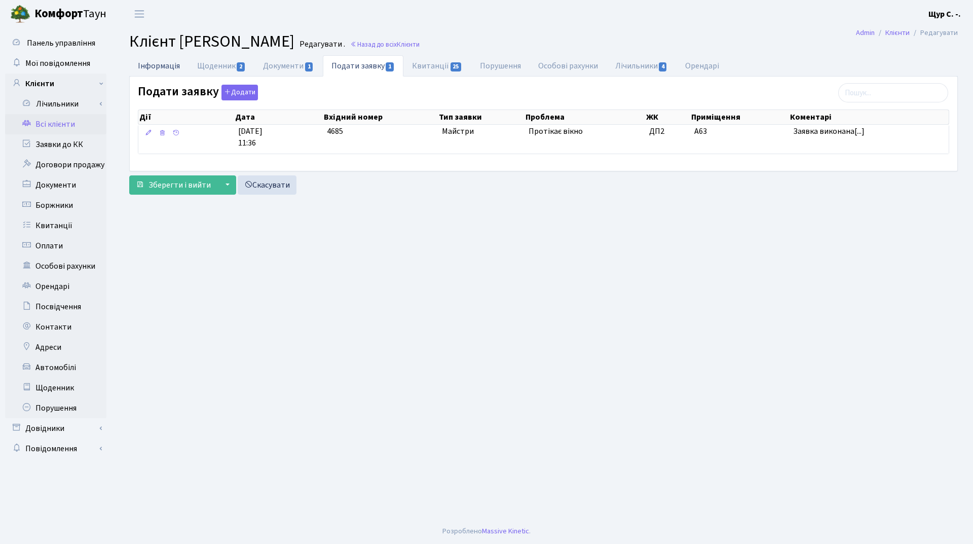
click at [163, 62] on link "Інформація" at bounding box center [158, 65] width 59 height 21
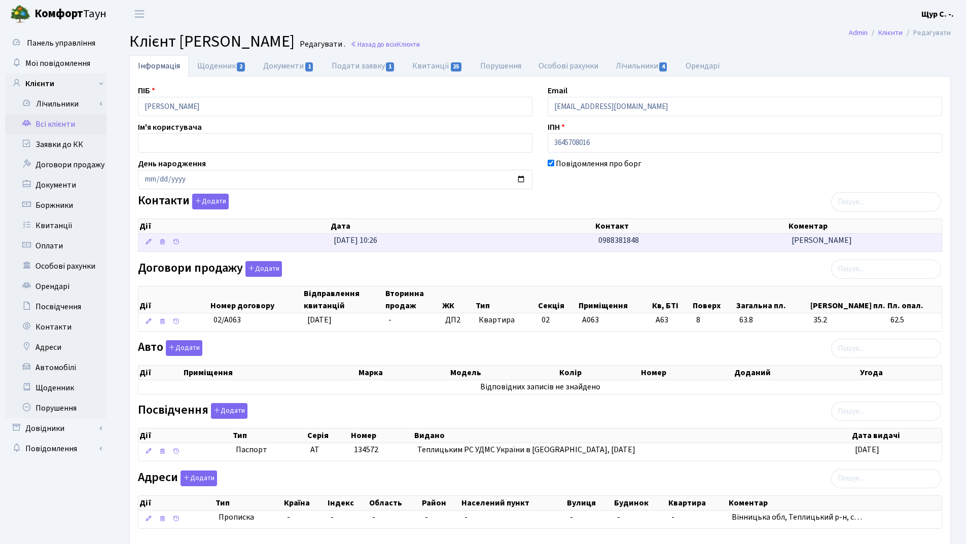
click at [518, 246] on td "[DATE] 10:26" at bounding box center [461, 243] width 265 height 18
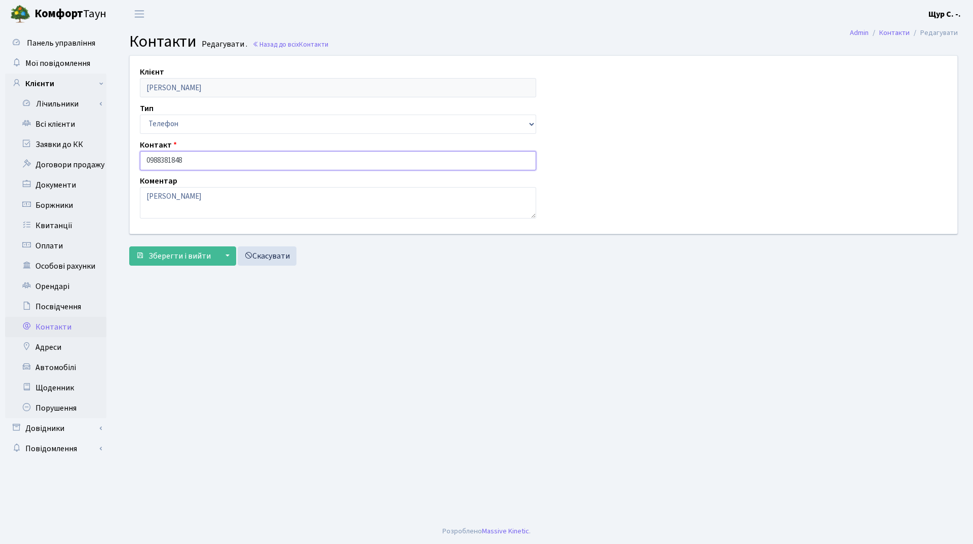
click at [158, 155] on input "0988381848" at bounding box center [338, 160] width 396 height 19
click at [171, 159] on input "098-8381848" at bounding box center [338, 160] width 396 height 19
click at [182, 160] on input "098-838-1848" at bounding box center [338, 160] width 396 height 19
type input "098-838-18-48"
click at [168, 254] on span "Зберегти і вийти" at bounding box center [180, 255] width 62 height 11
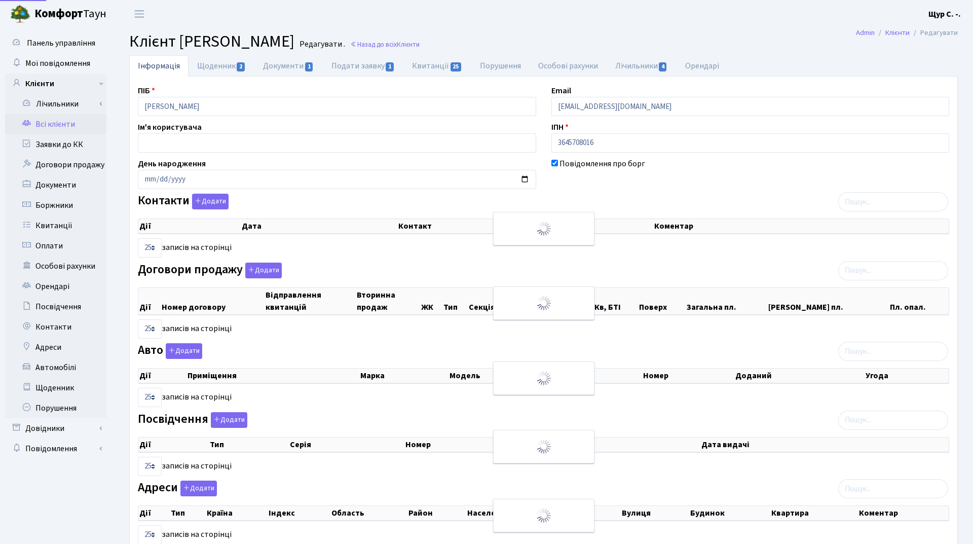
select select "25"
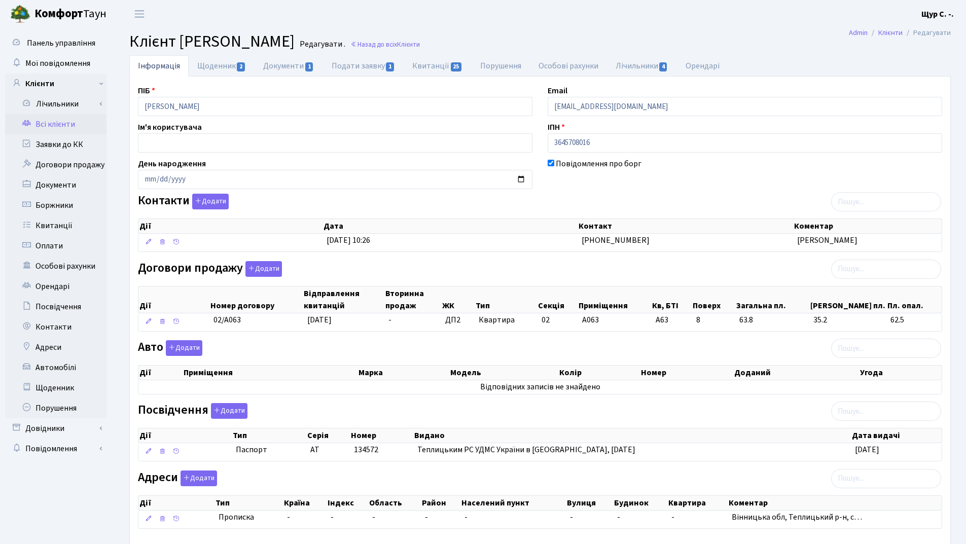
click at [58, 130] on link "Всі клієнти" at bounding box center [55, 124] width 101 height 20
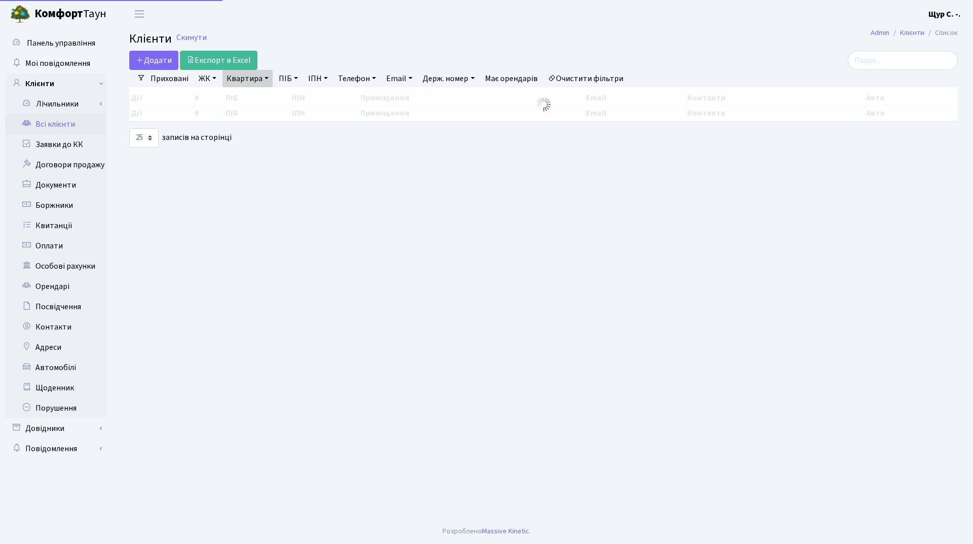
select select "25"
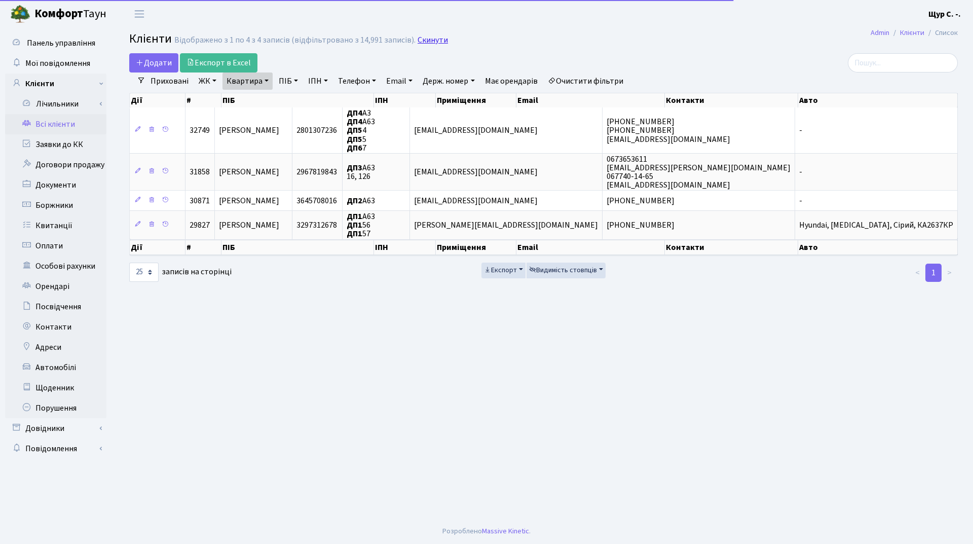
click at [422, 40] on link "Скинути" at bounding box center [433, 40] width 30 height 10
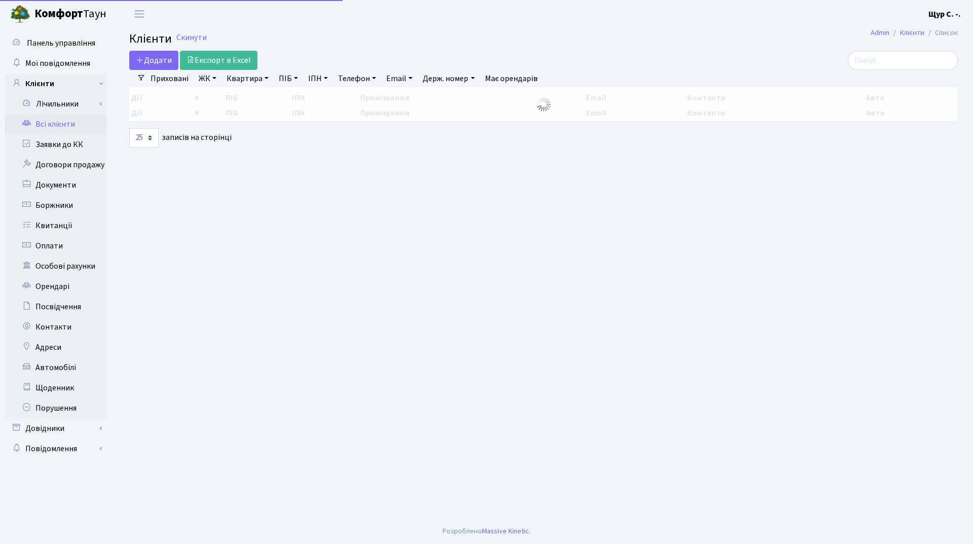
select select "25"
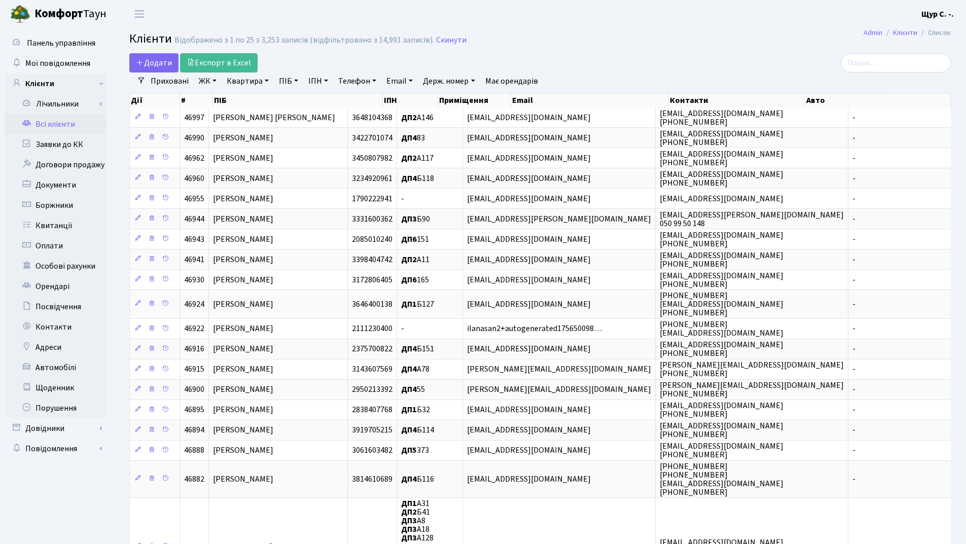
click at [283, 83] on link "ПІБ" at bounding box center [288, 80] width 27 height 17
type input "степанчук"
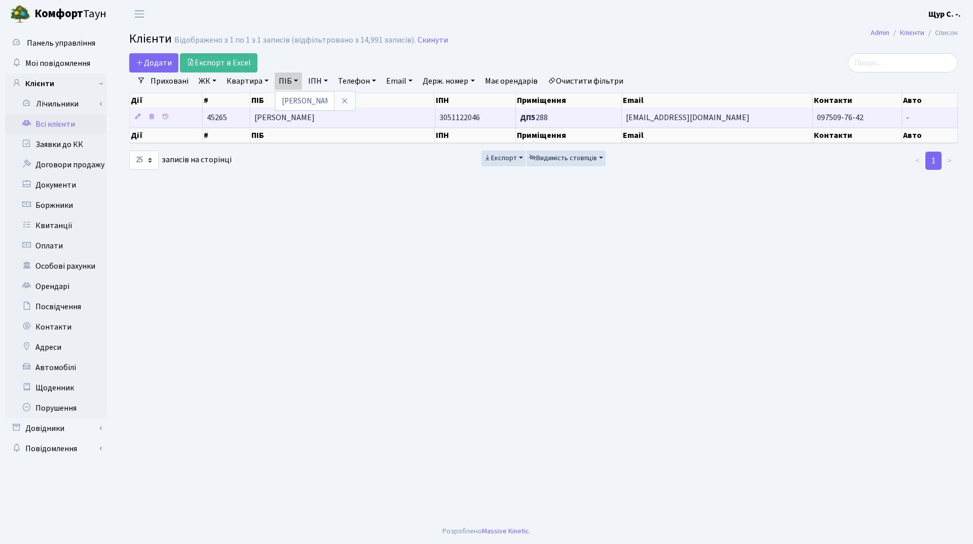
click at [315, 122] on span "Степанчук Наталія Сергіїівна" at bounding box center [284, 117] width 60 height 11
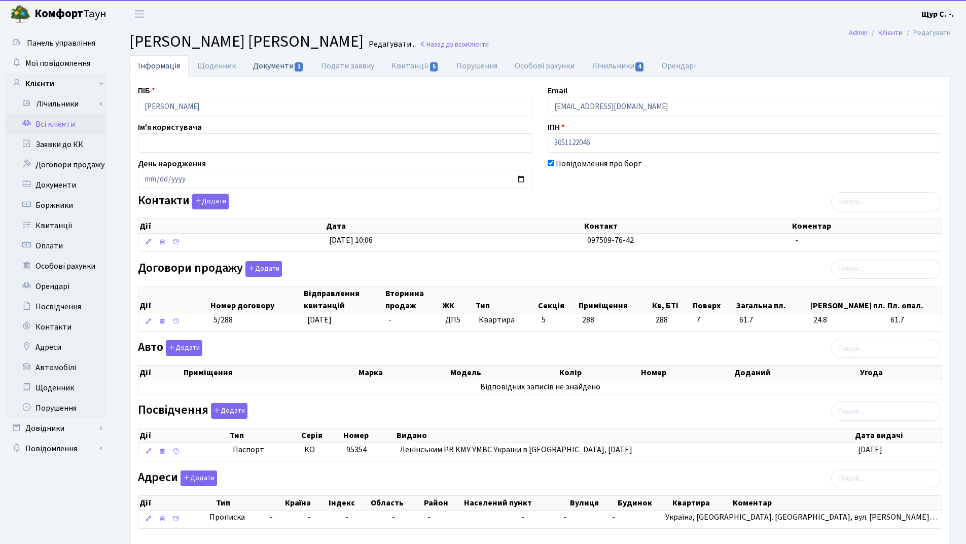
click at [263, 64] on link "Документи 1" at bounding box center [278, 65] width 68 height 21
select select "25"
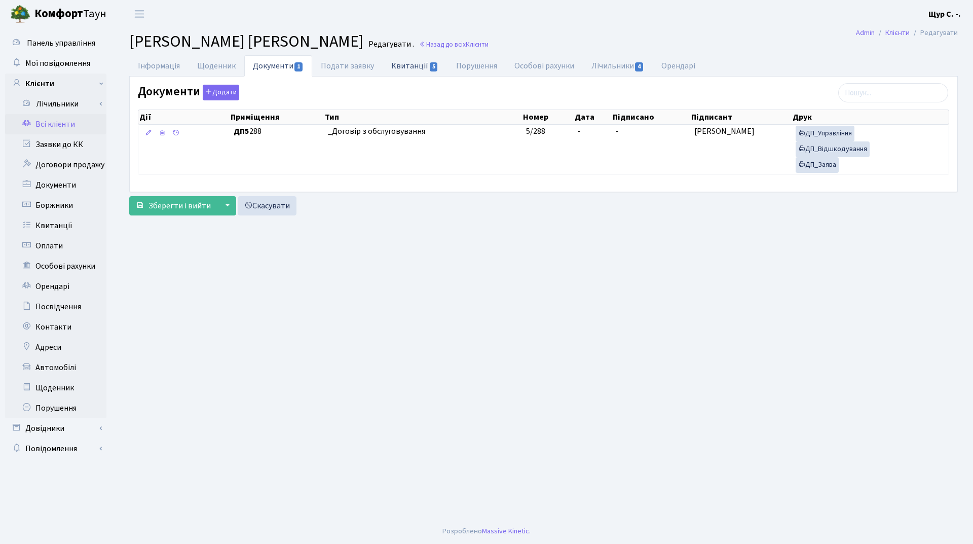
click at [411, 64] on link "Квитанції 5" at bounding box center [415, 65] width 64 height 21
select select "25"
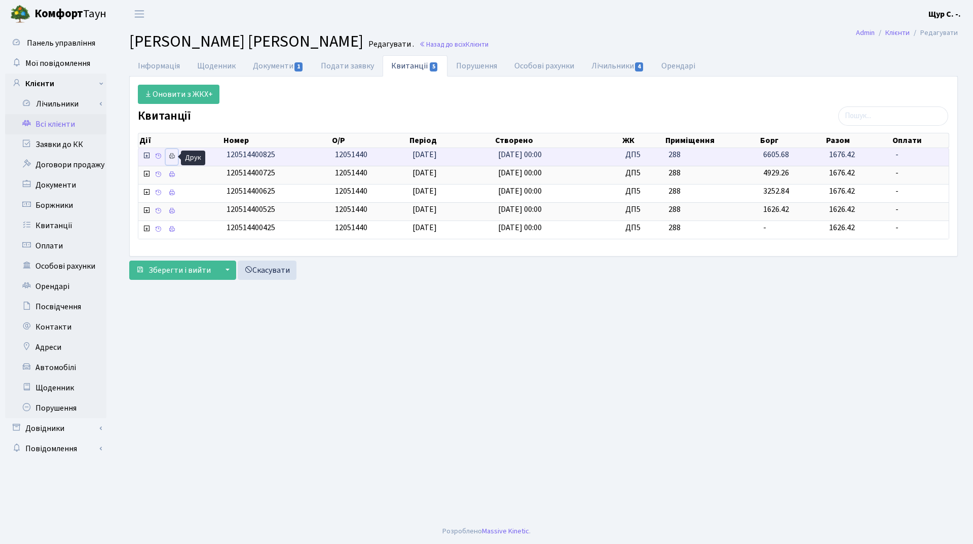
click at [168, 156] on icon at bounding box center [171, 156] width 7 height 7
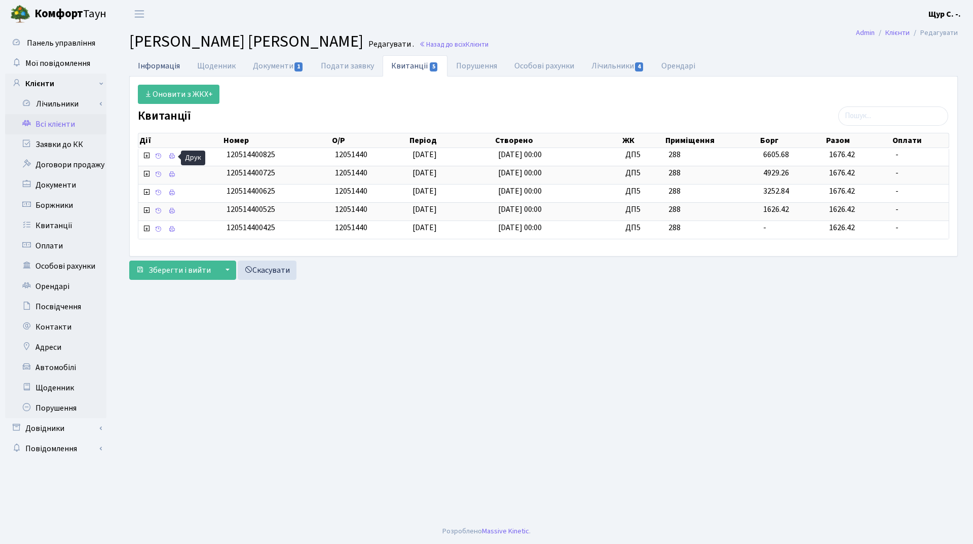
click at [164, 61] on link "Інформація" at bounding box center [158, 65] width 59 height 21
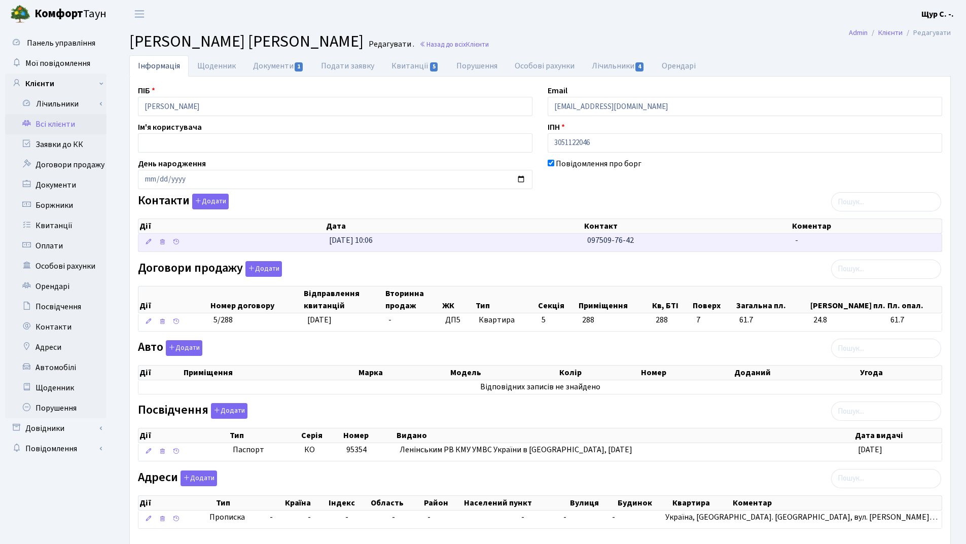
click at [521, 242] on td "[DATE] 10:06" at bounding box center [454, 243] width 258 height 18
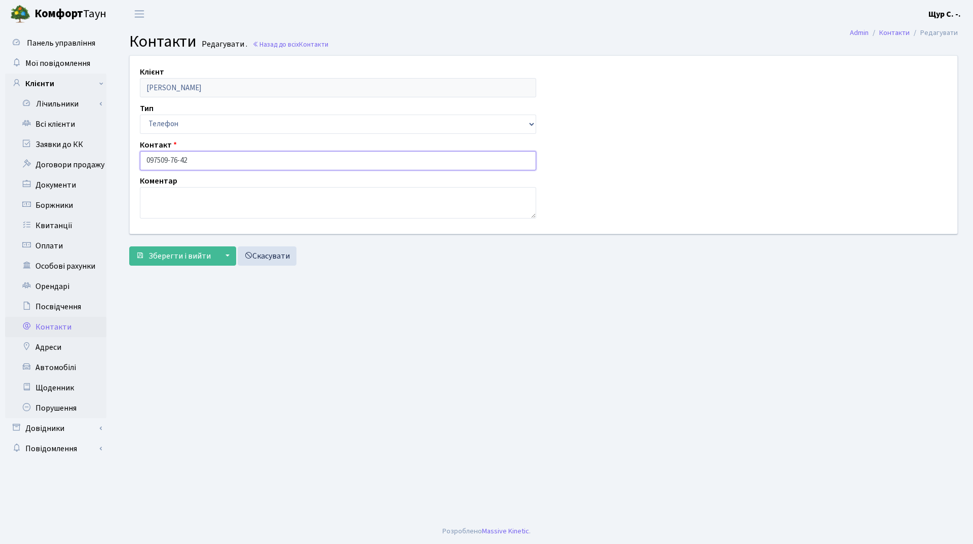
click at [158, 158] on input "097509-76-42" at bounding box center [338, 160] width 396 height 19
type input "[PHONE_NUMBER]"
click at [168, 256] on span "Зберегти і вийти" at bounding box center [180, 255] width 62 height 11
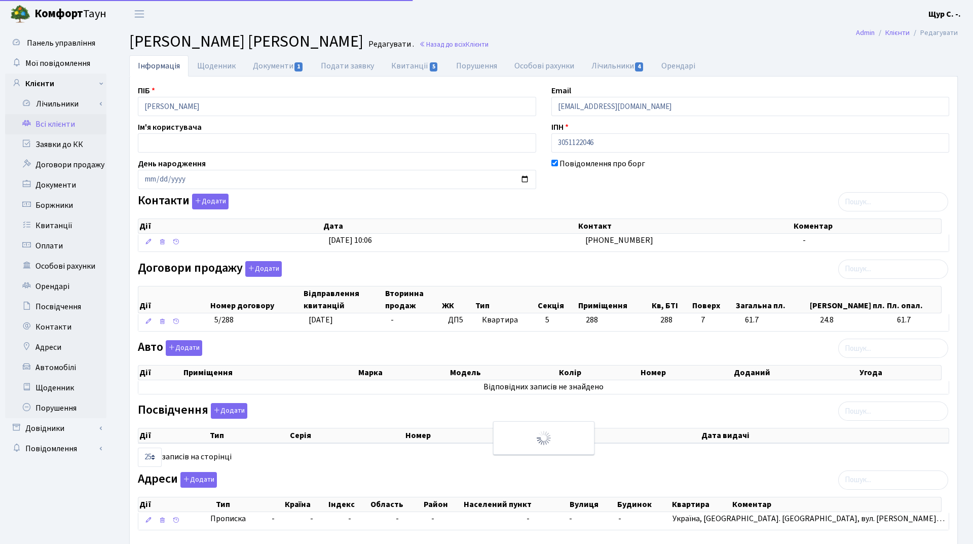
select select "25"
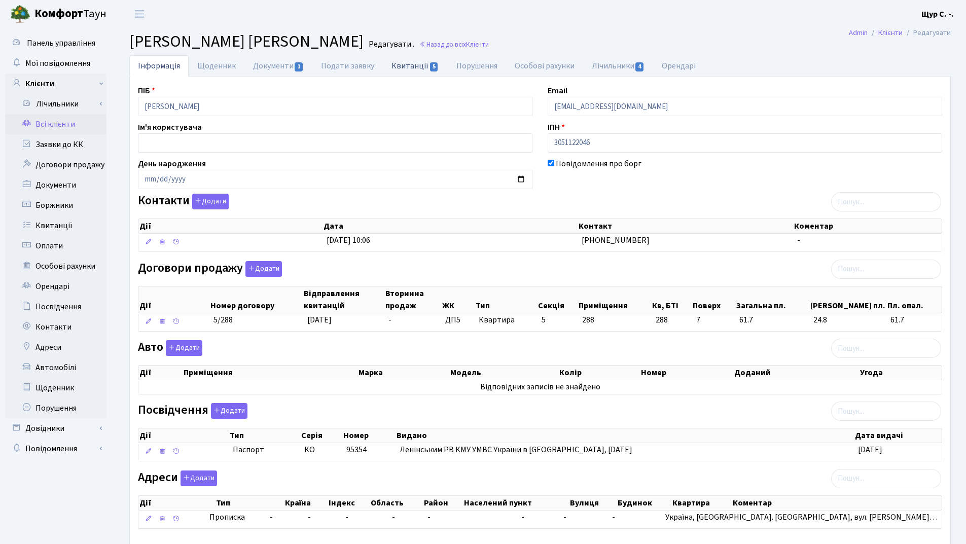
click at [415, 61] on link "Квитанції 5" at bounding box center [415, 65] width 64 height 21
select select "25"
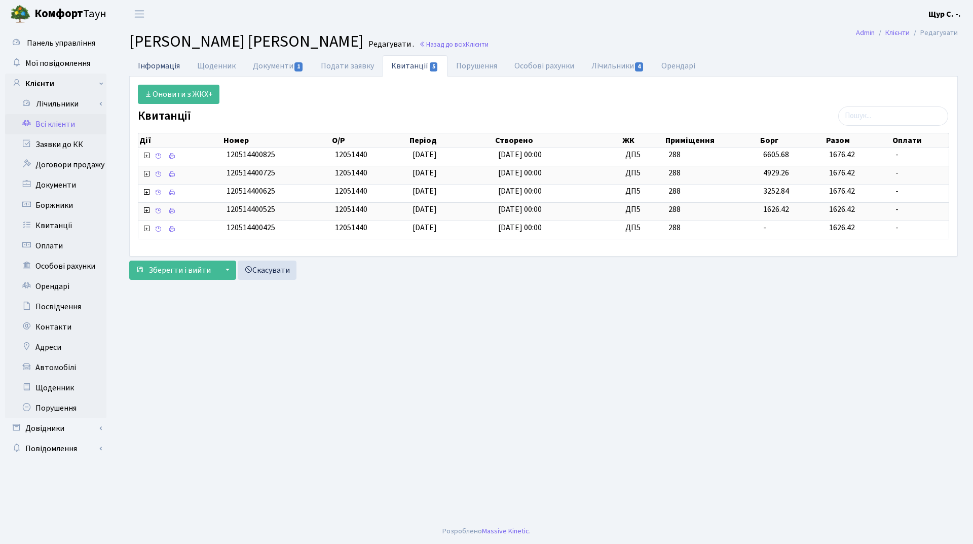
click at [161, 64] on link "Інформація" at bounding box center [158, 65] width 59 height 21
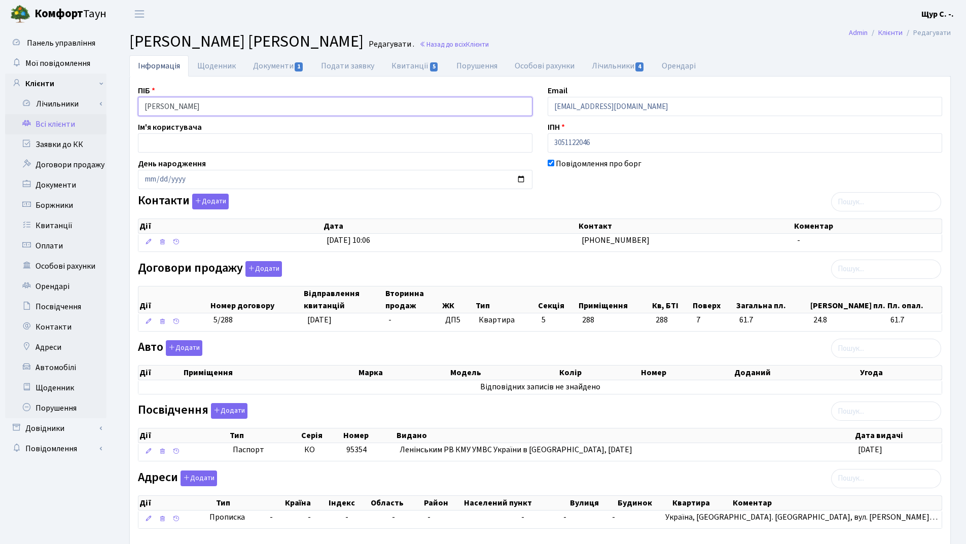
drag, startPoint x: 253, startPoint y: 110, endPoint x: 112, endPoint y: 111, distance: 141.4
click at [112, 111] on div "Панель управління Мої повідомлення Клієнти Лічильники Повірки" at bounding box center [483, 301] width 966 height 546
click at [730, 25] on header "Комфорт Таун Щур С. -. Мій обліковий запис Вийти" at bounding box center [483, 14] width 966 height 28
